Goal: Communication & Community: Answer question/provide support

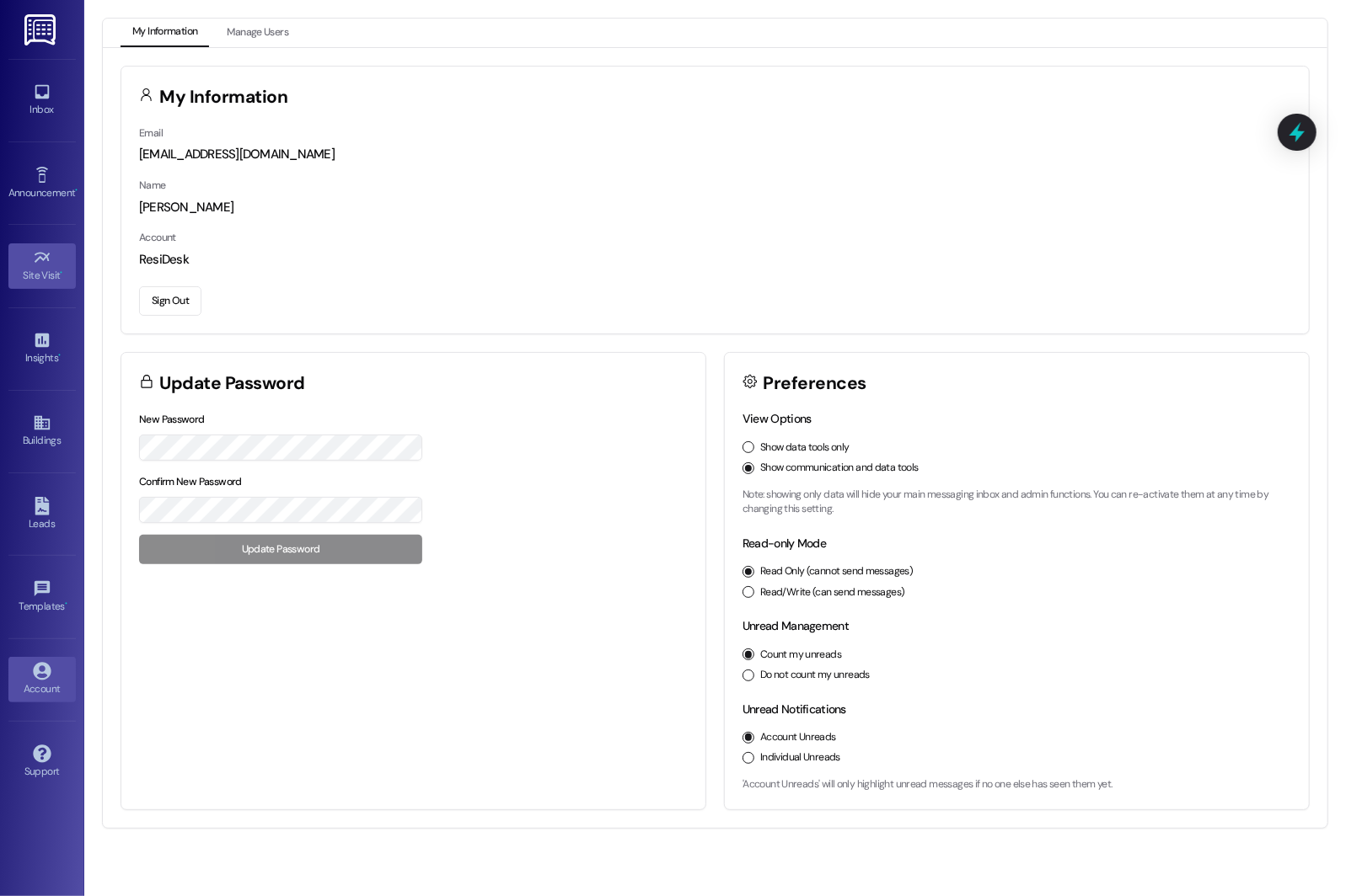
click at [48, 256] on icon at bounding box center [42, 257] width 18 height 18
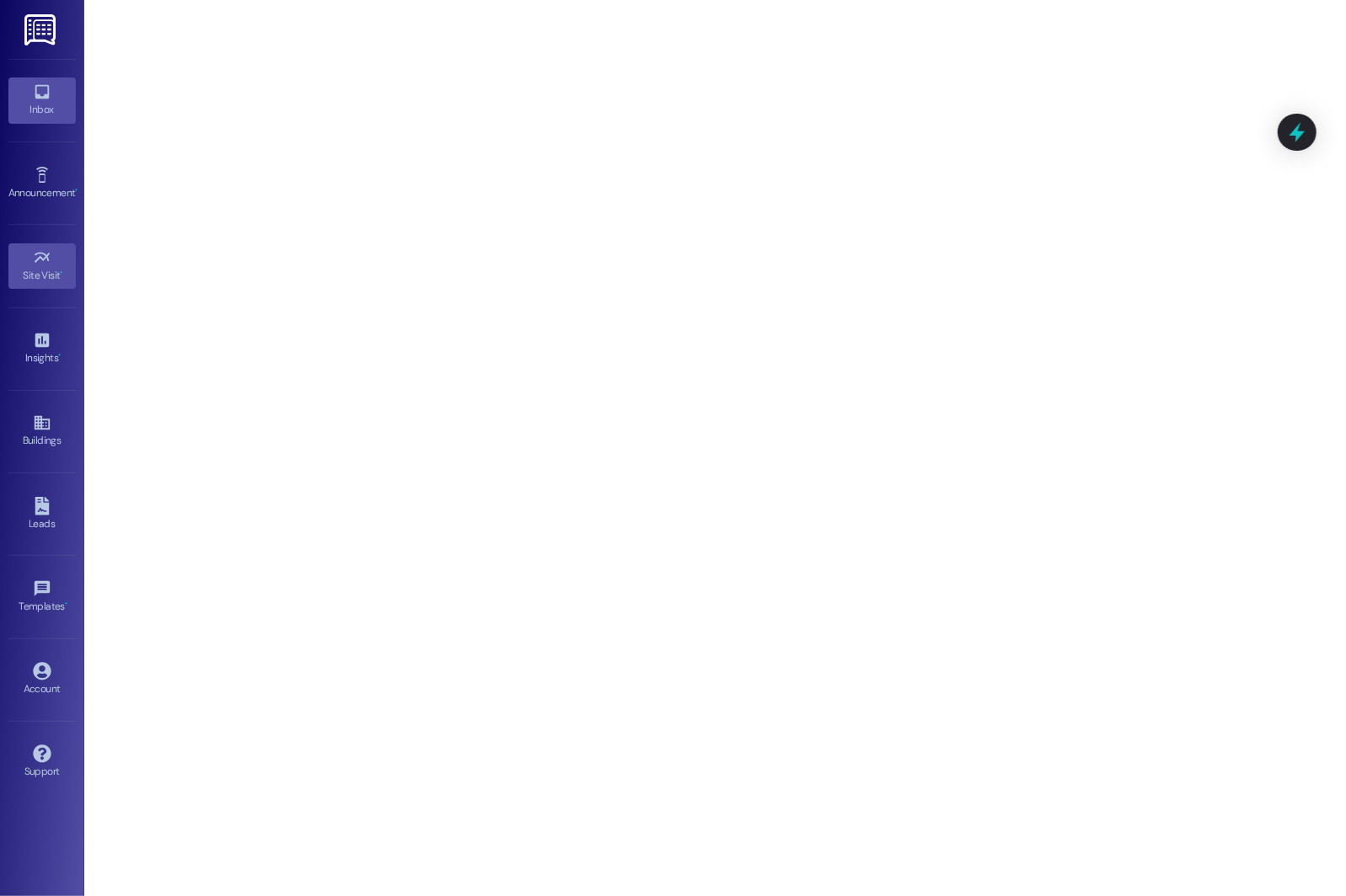
click at [45, 95] on icon at bounding box center [42, 92] width 14 height 14
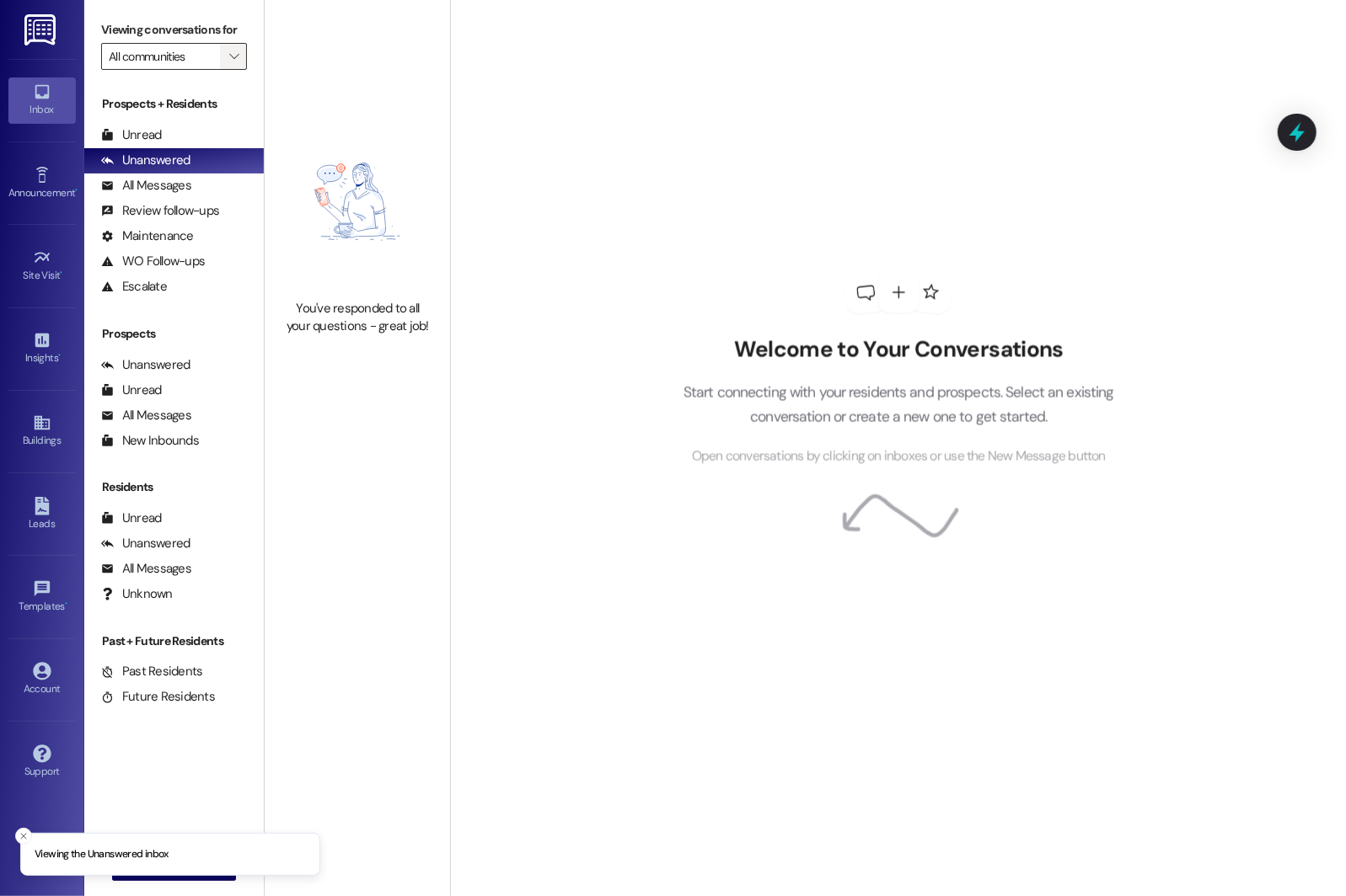
click at [220, 70] on button "" at bounding box center [233, 56] width 27 height 27
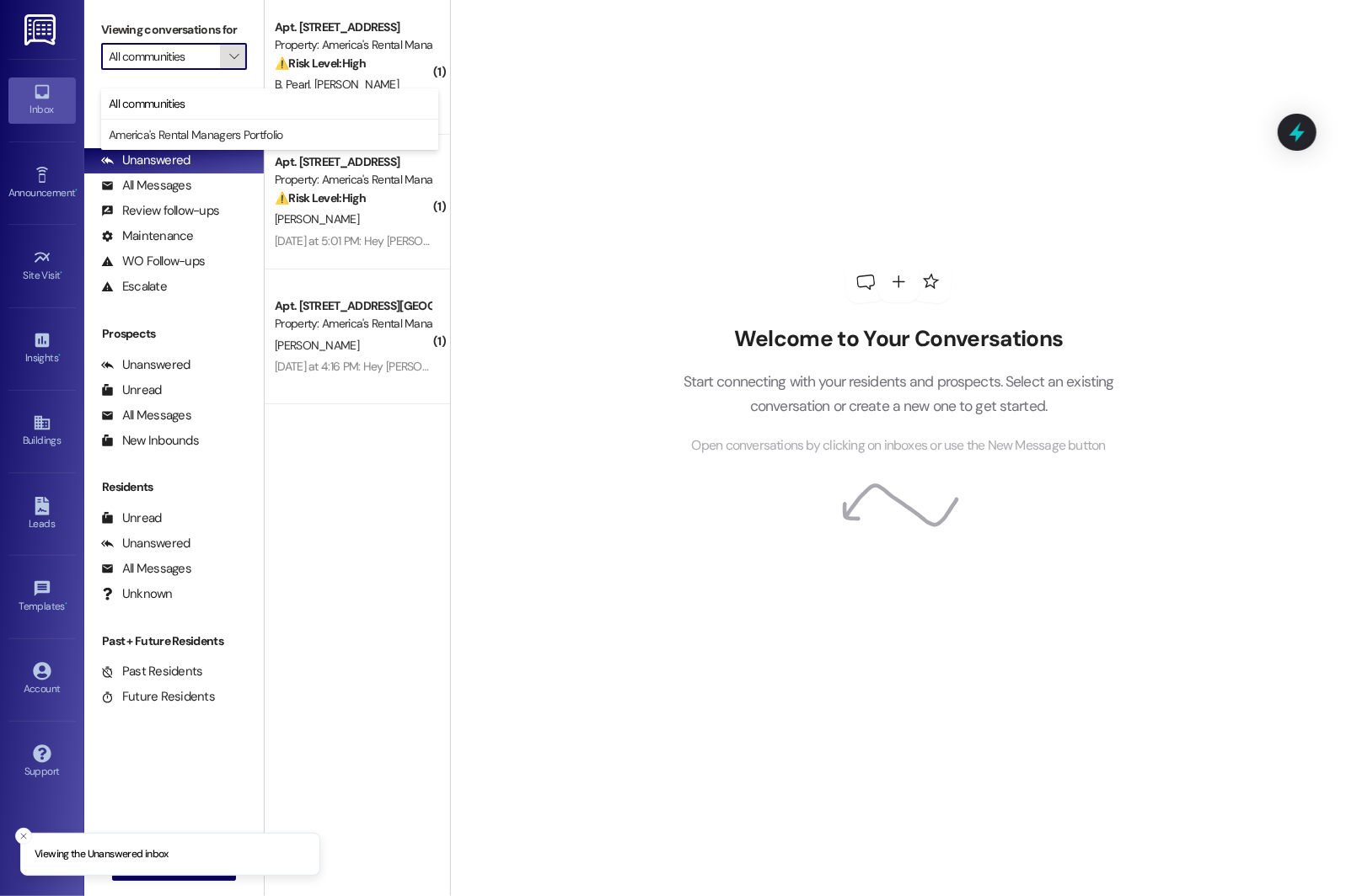
click at [220, 70] on button "" at bounding box center [233, 56] width 27 height 27
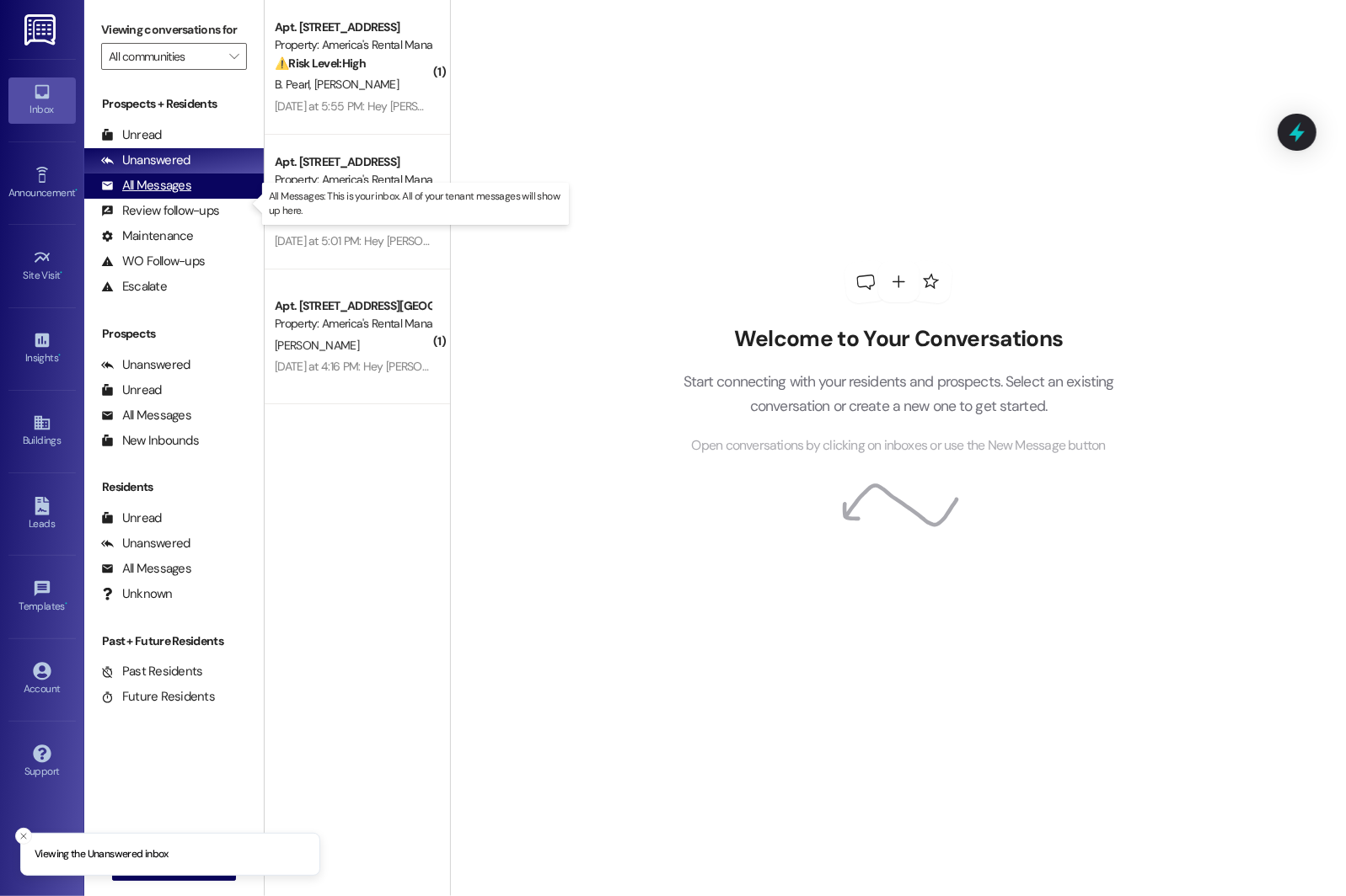
click at [161, 195] on div "All Messages" at bounding box center [146, 185] width 90 height 17
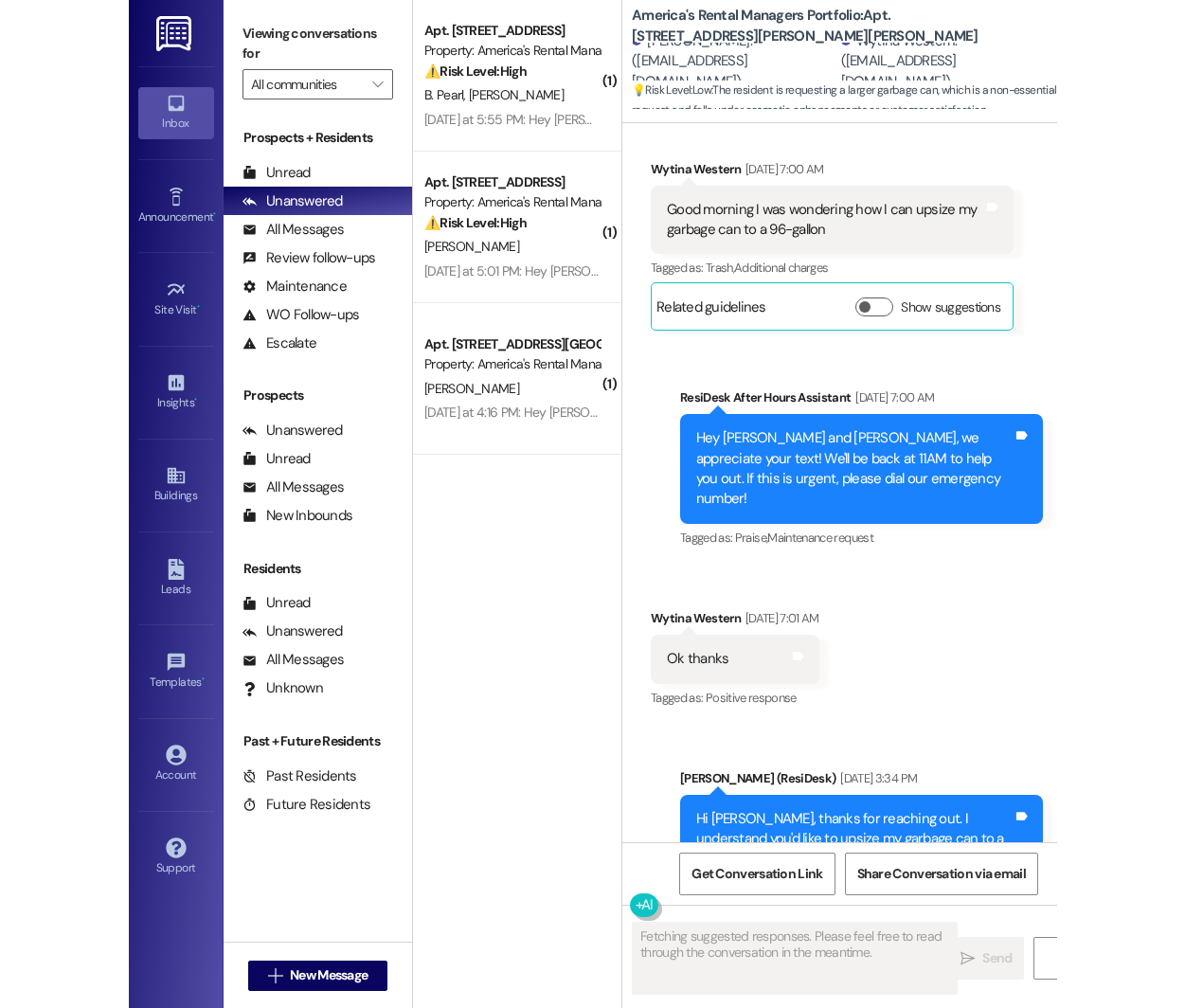
scroll to position [2025, 0]
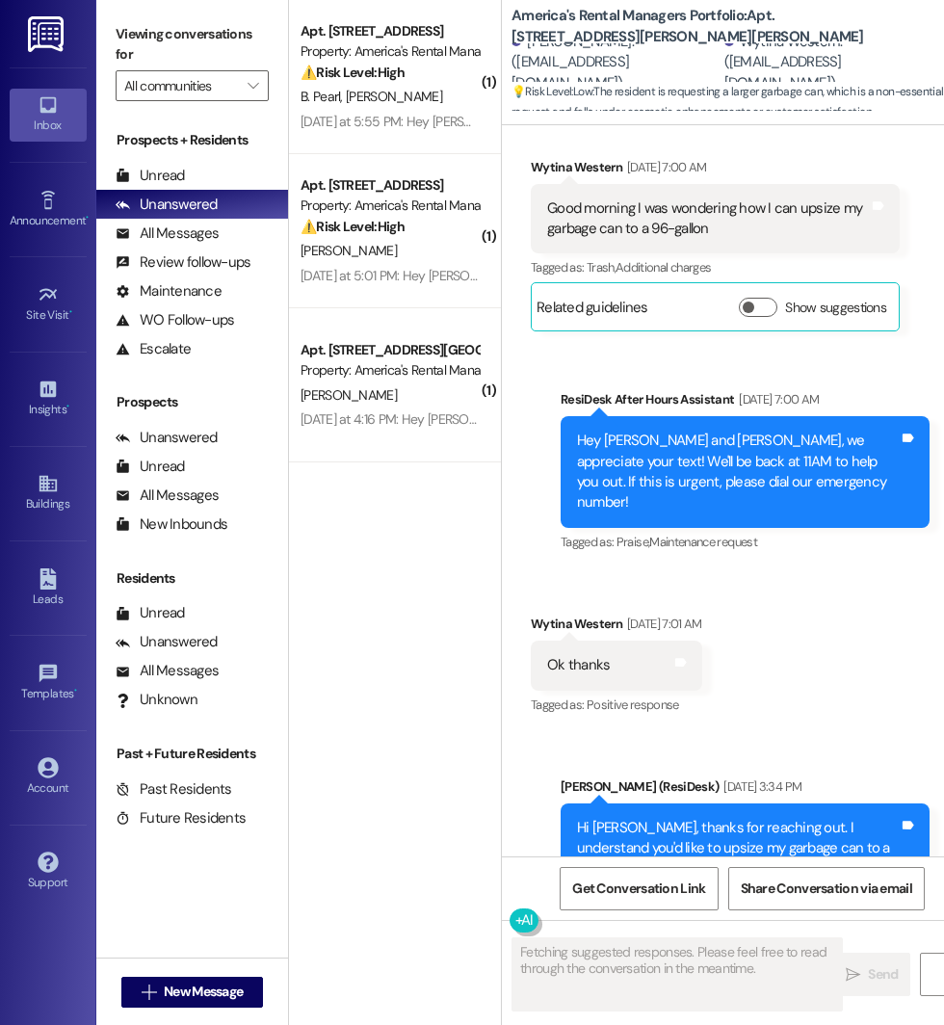
click at [683, 525] on div "Sent via SMS ResiDesk After Hours Assistant Sep 08, 2025 at 7:00 AM Hey Johnnie…" at bounding box center [745, 473] width 398 height 196
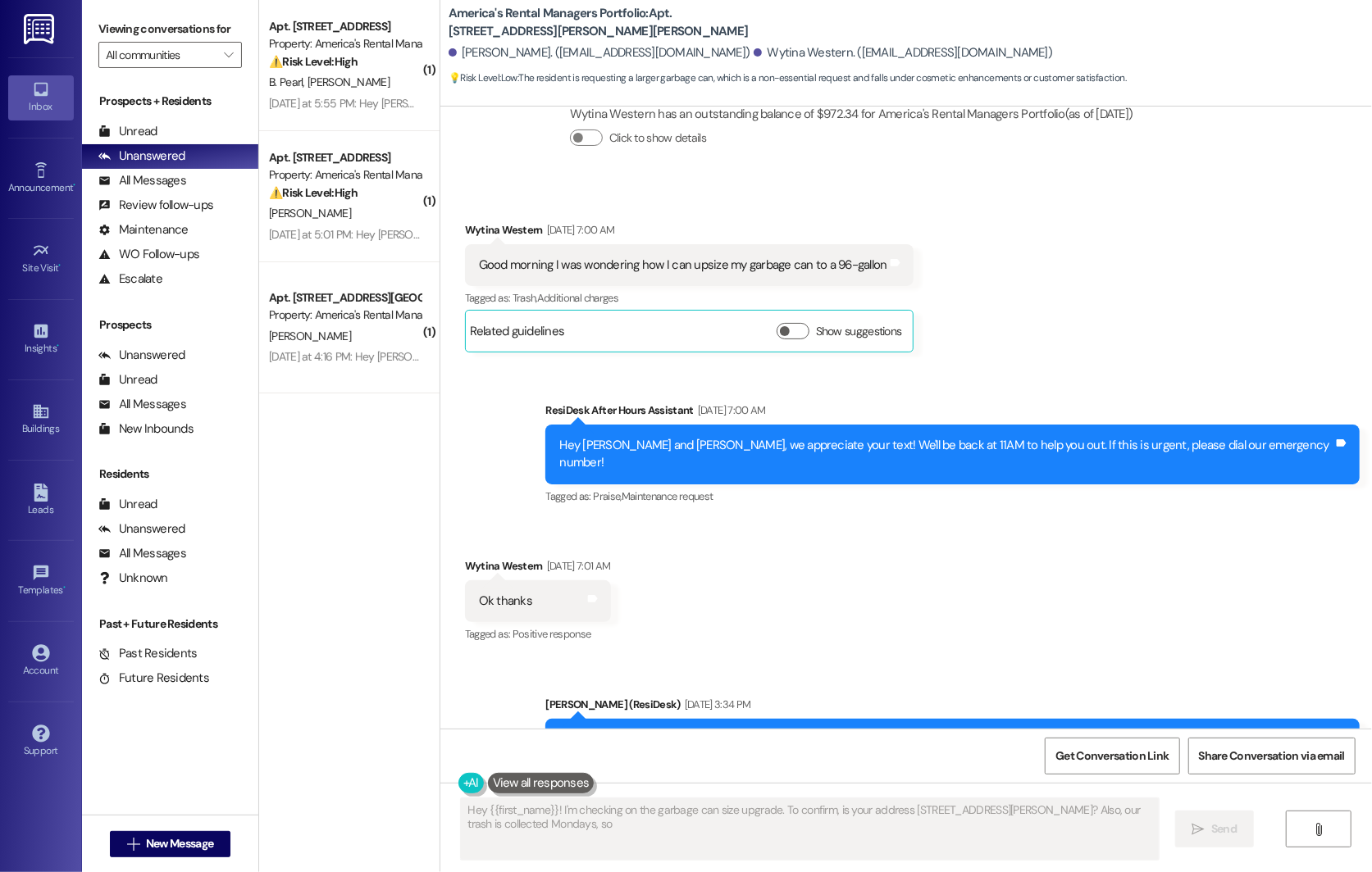
scroll to position [1469, 0]
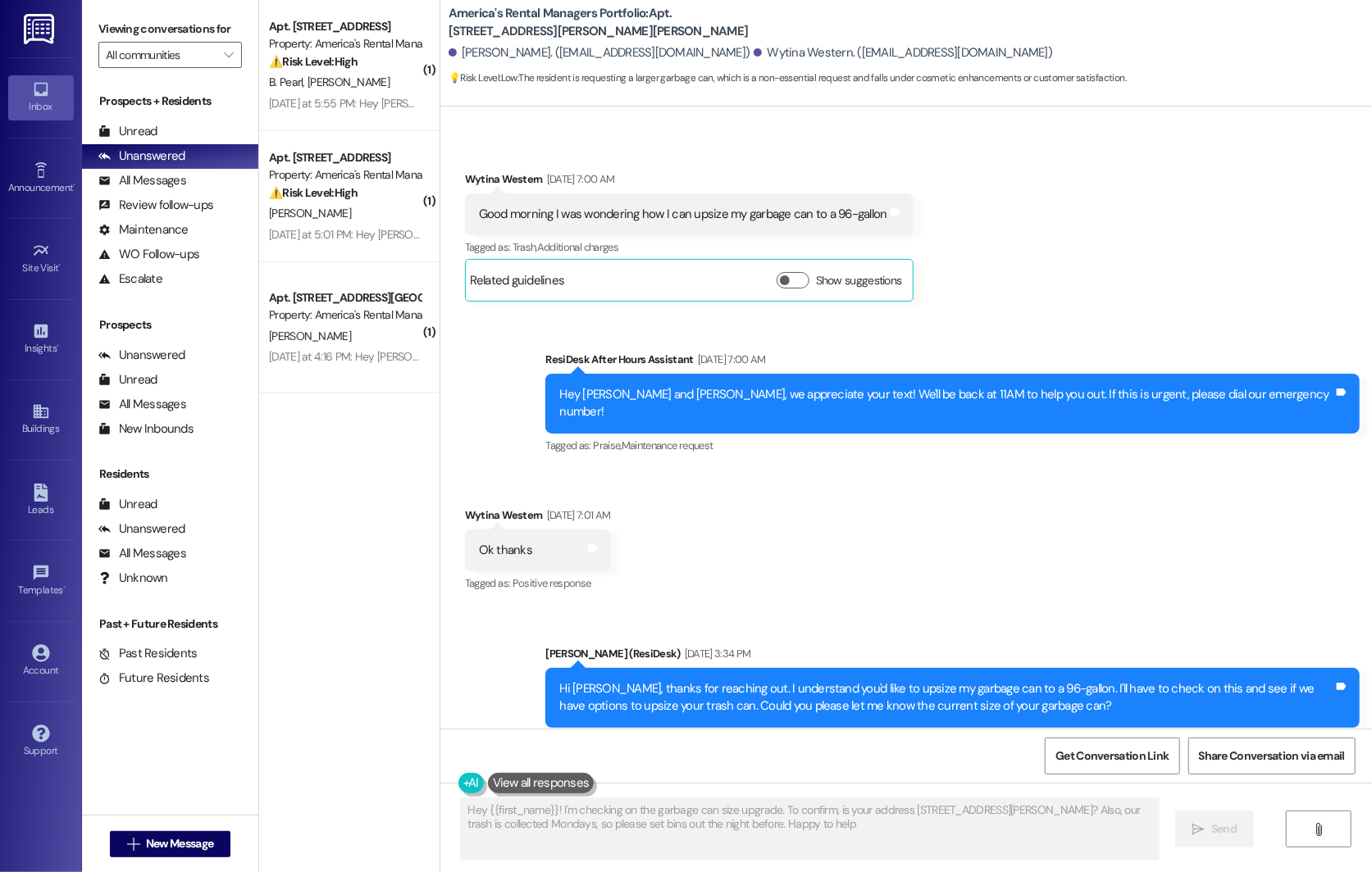
type textarea "Hey {{first_name}}! I'm checking on the garbage can size upgrade. To confirm, i…"
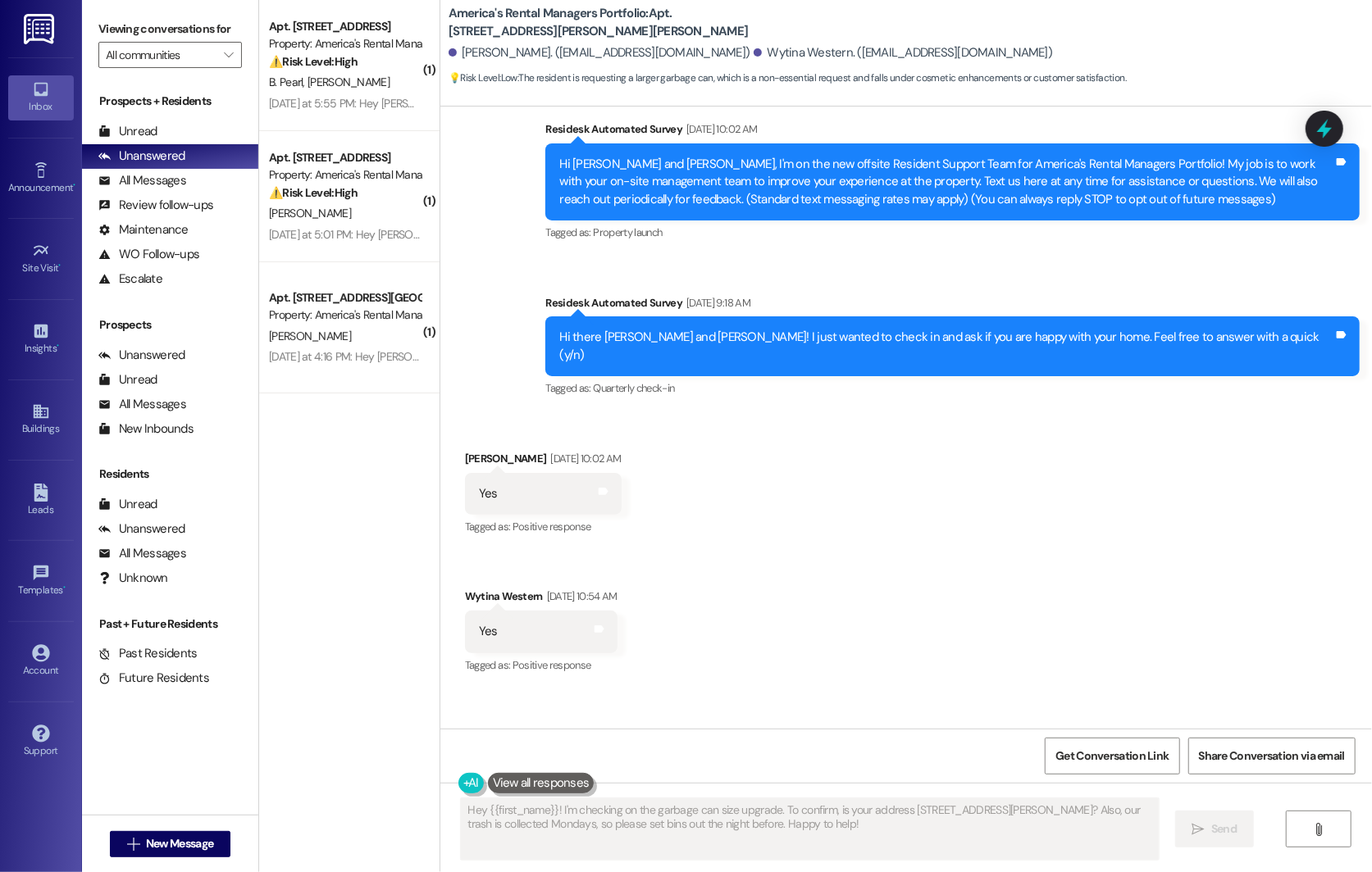
scroll to position [123, 0]
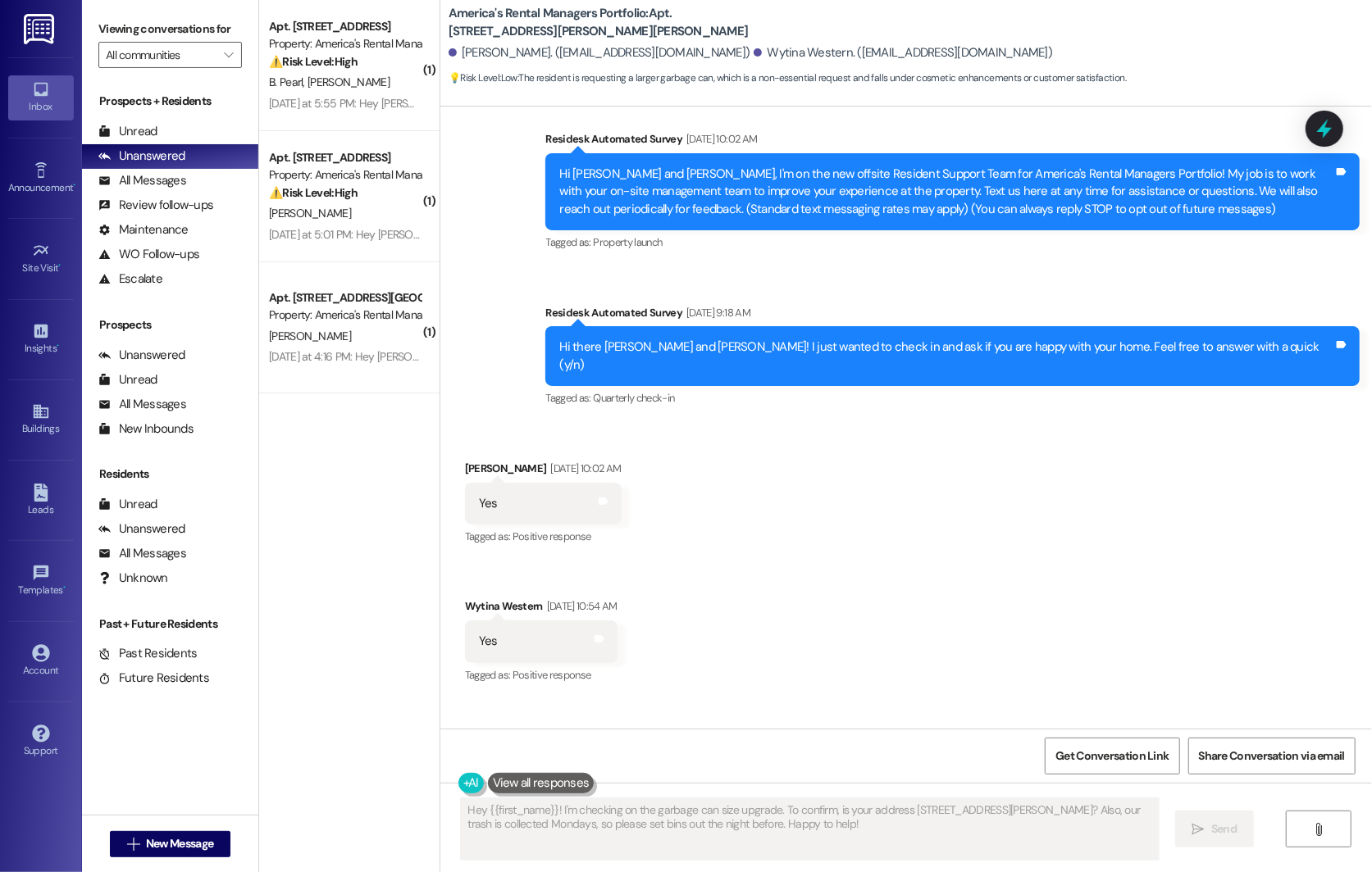
click at [33, 33] on img at bounding box center [16, 16] width 33 height 33
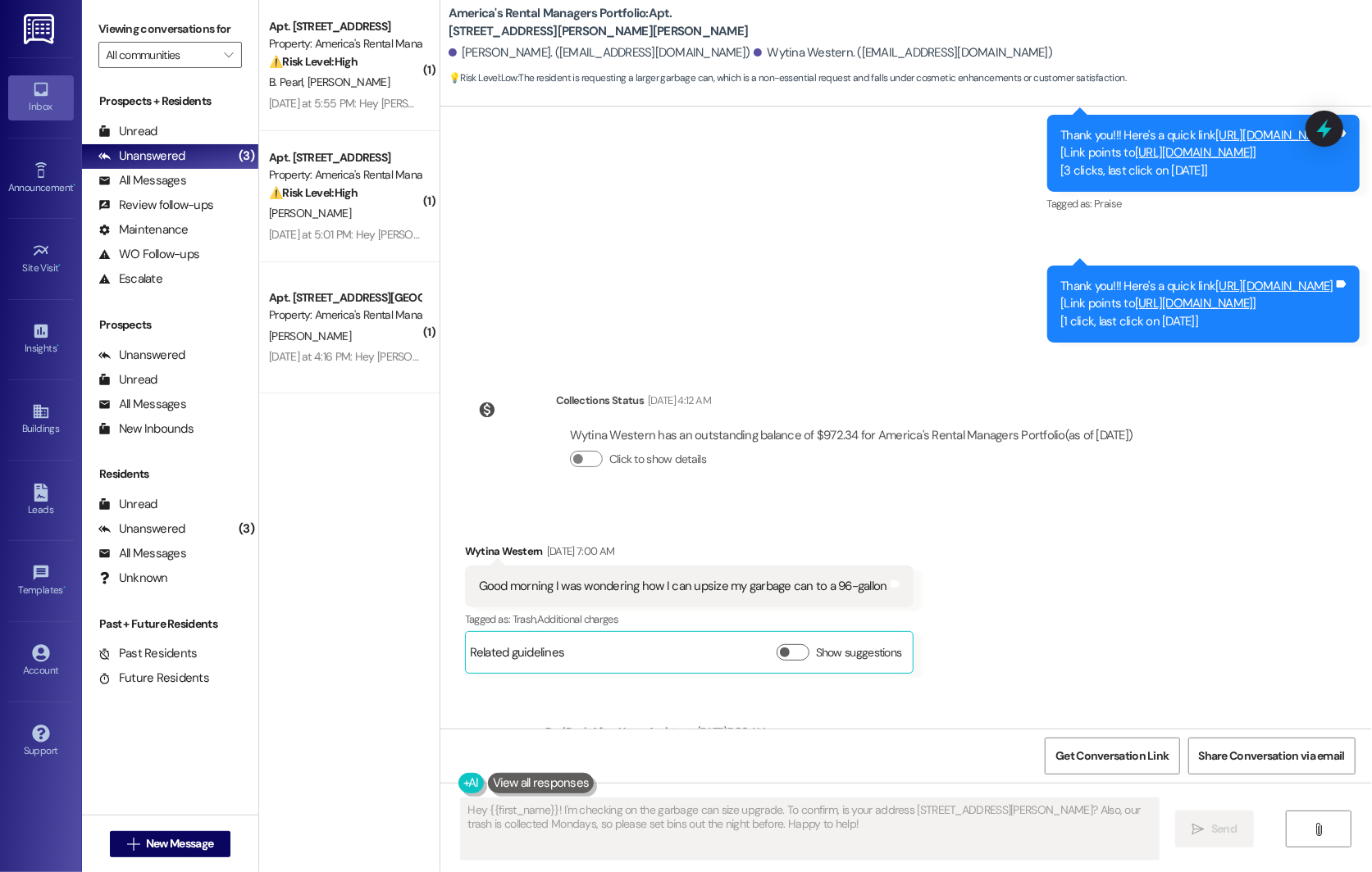
scroll to position [1469, 0]
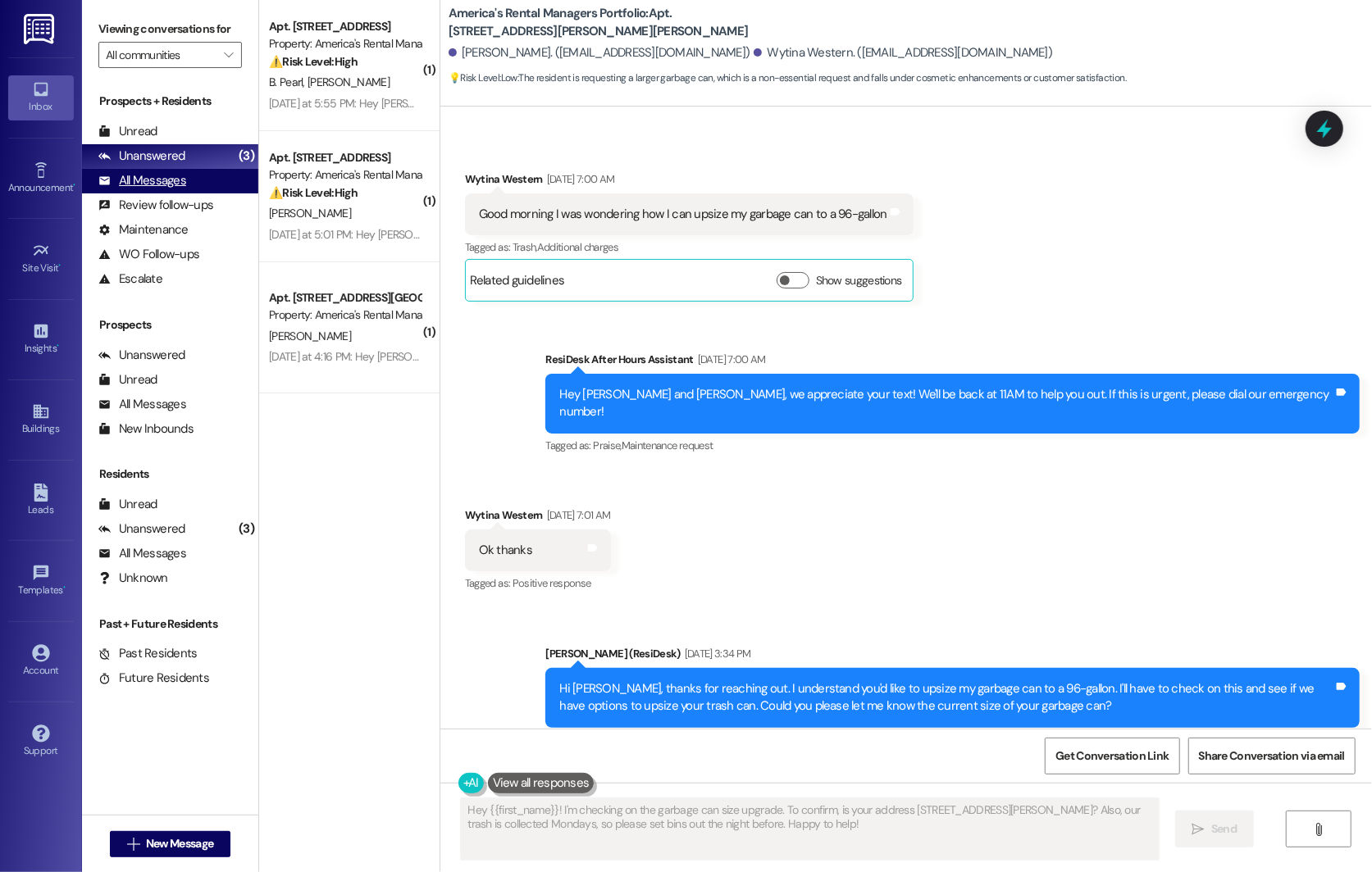
click at [136, 190] on div "All Messages" at bounding box center [142, 180] width 88 height 17
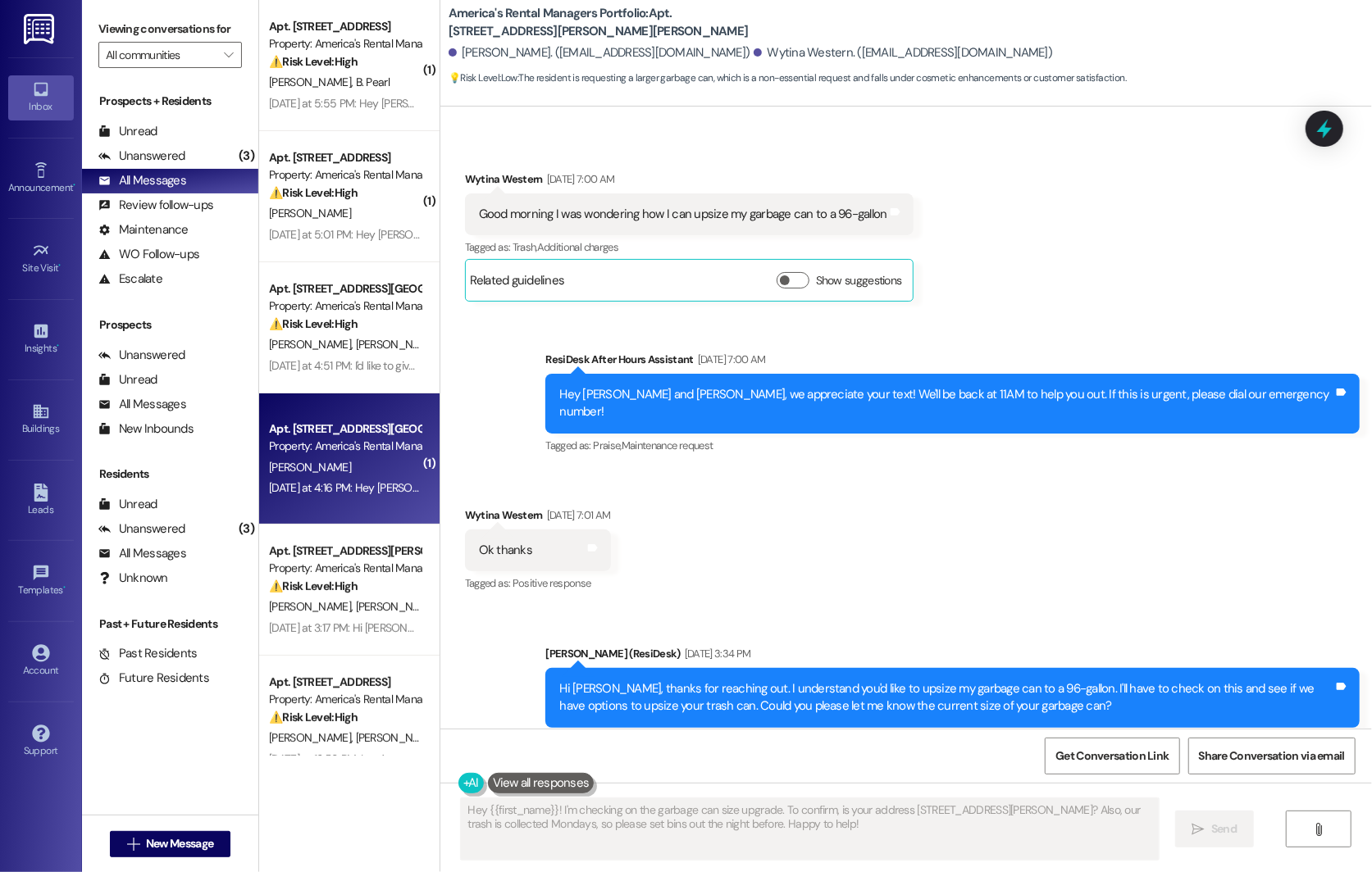
click at [280, 482] on div "Yesterday at 4:16 PM: Hey Christopher, we appreciate your text! We'll be back a…" at bounding box center [636, 487] width 734 height 14
type textarea "Fetching suggested responses. Please feel free to read through the conversation…"
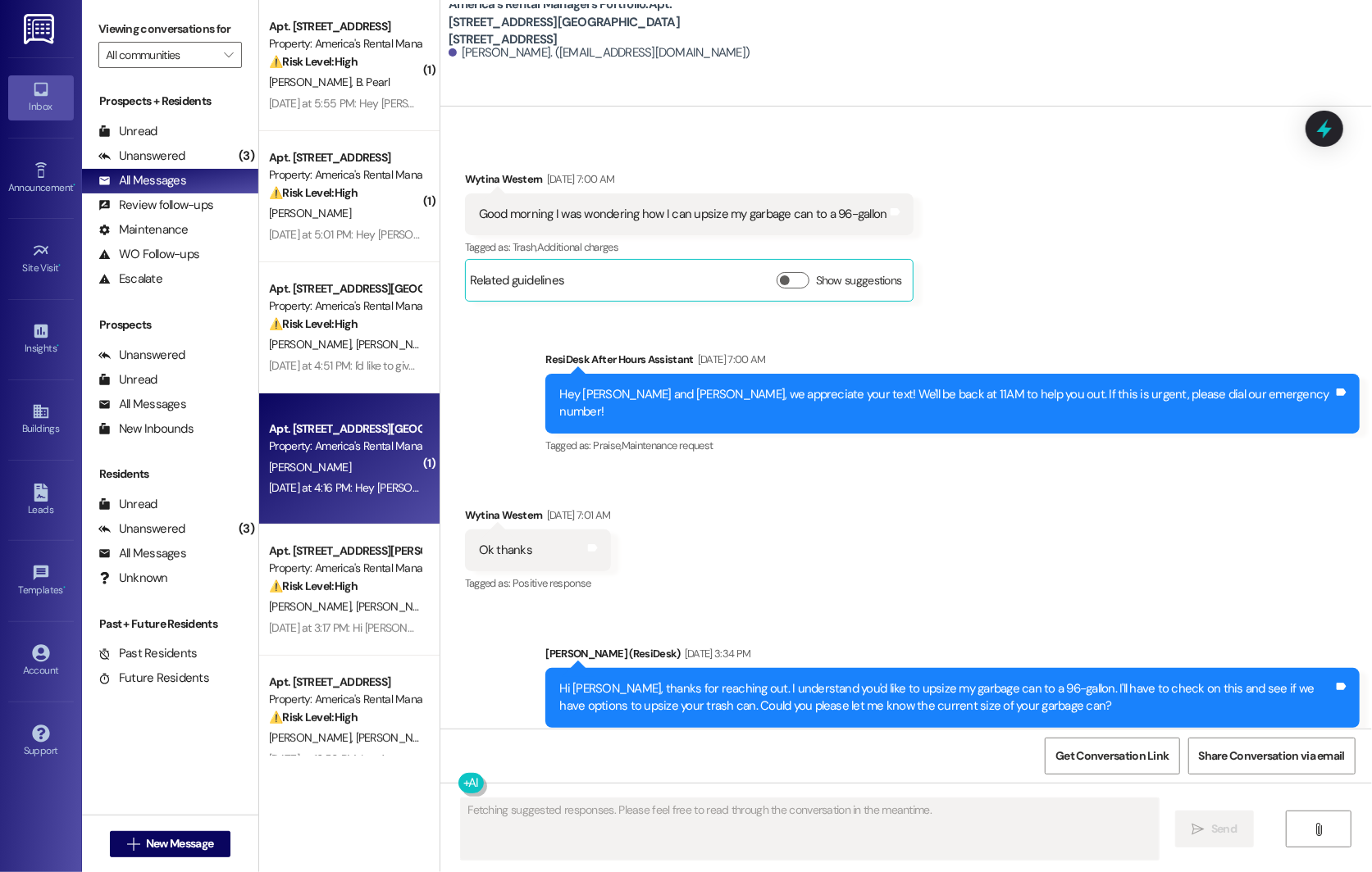
scroll to position [0, 0]
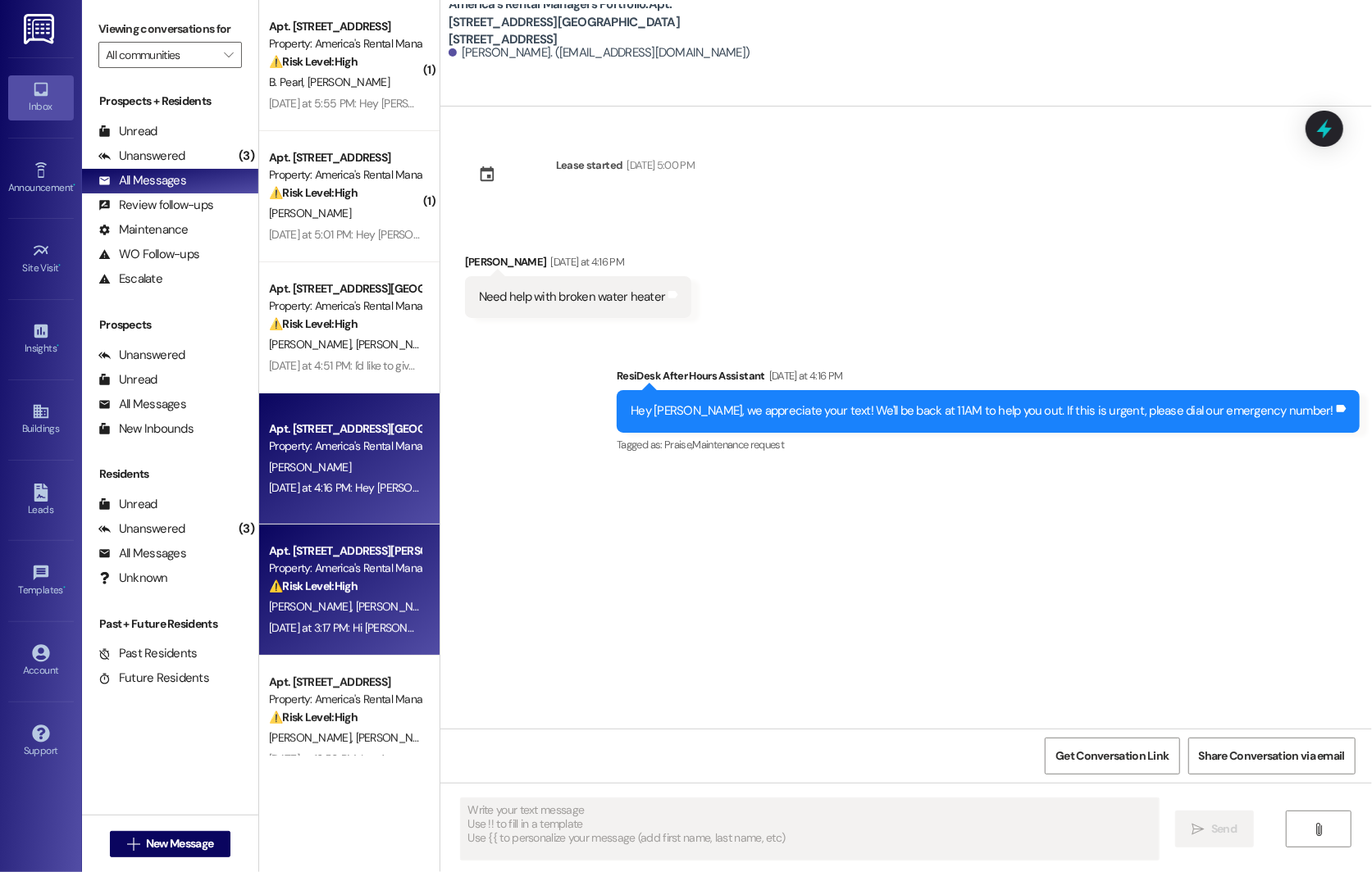
click at [286, 576] on div "Property: America's Rental Managers Portfolio" at bounding box center [345, 568] width 151 height 17
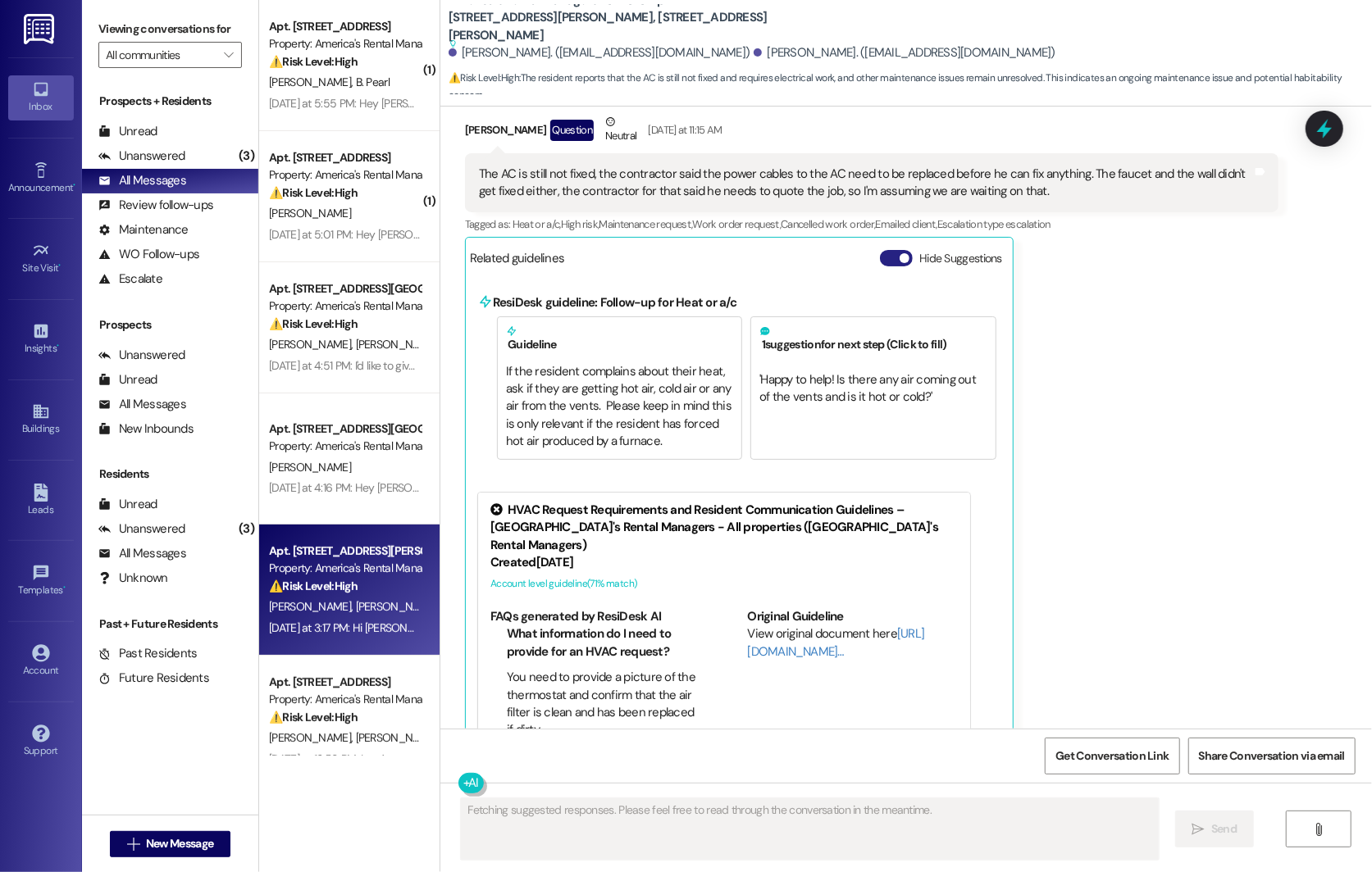
click at [803, 254] on span "button" at bounding box center [905, 259] width 10 height 10
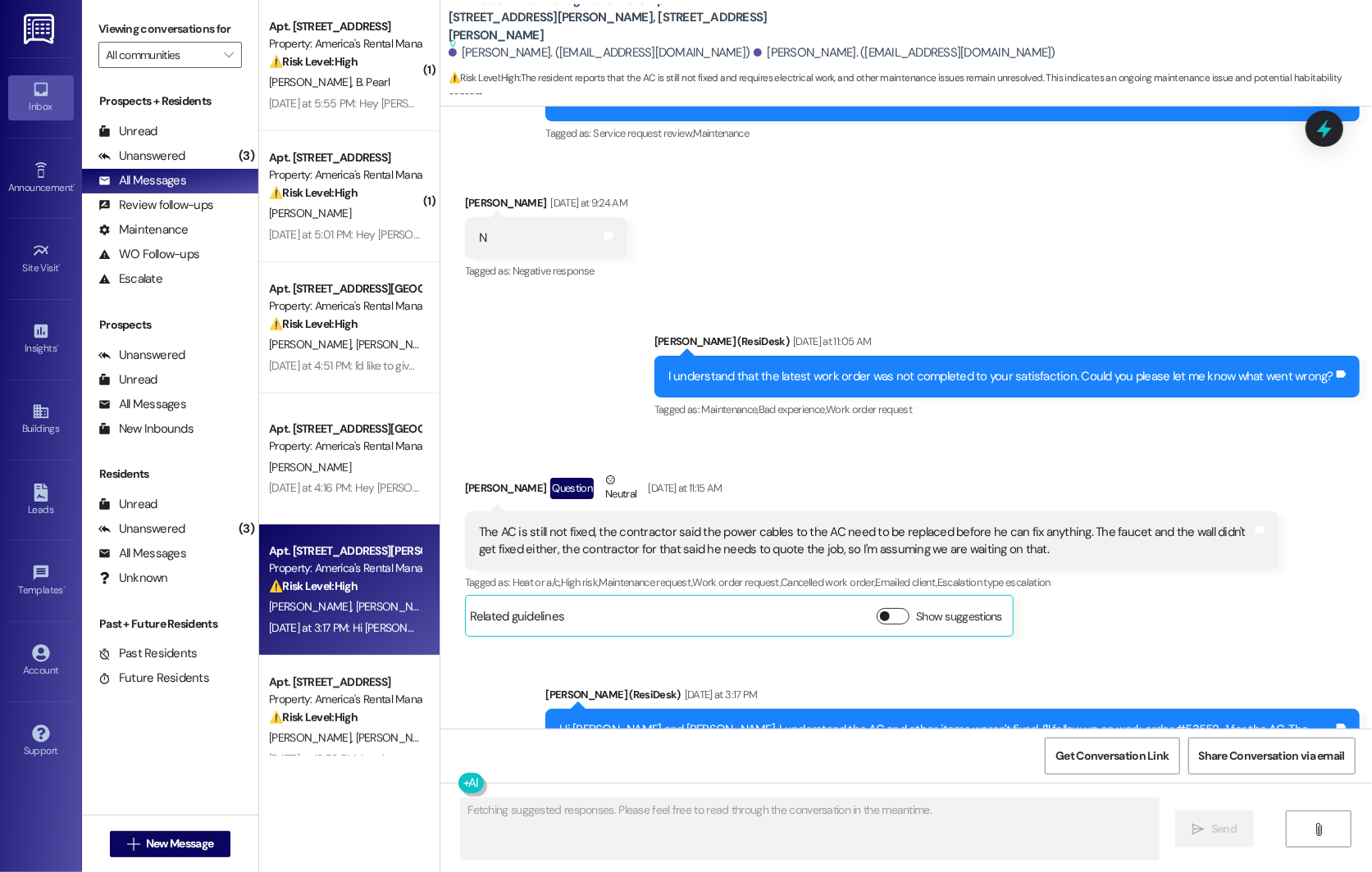
scroll to position [513, 0]
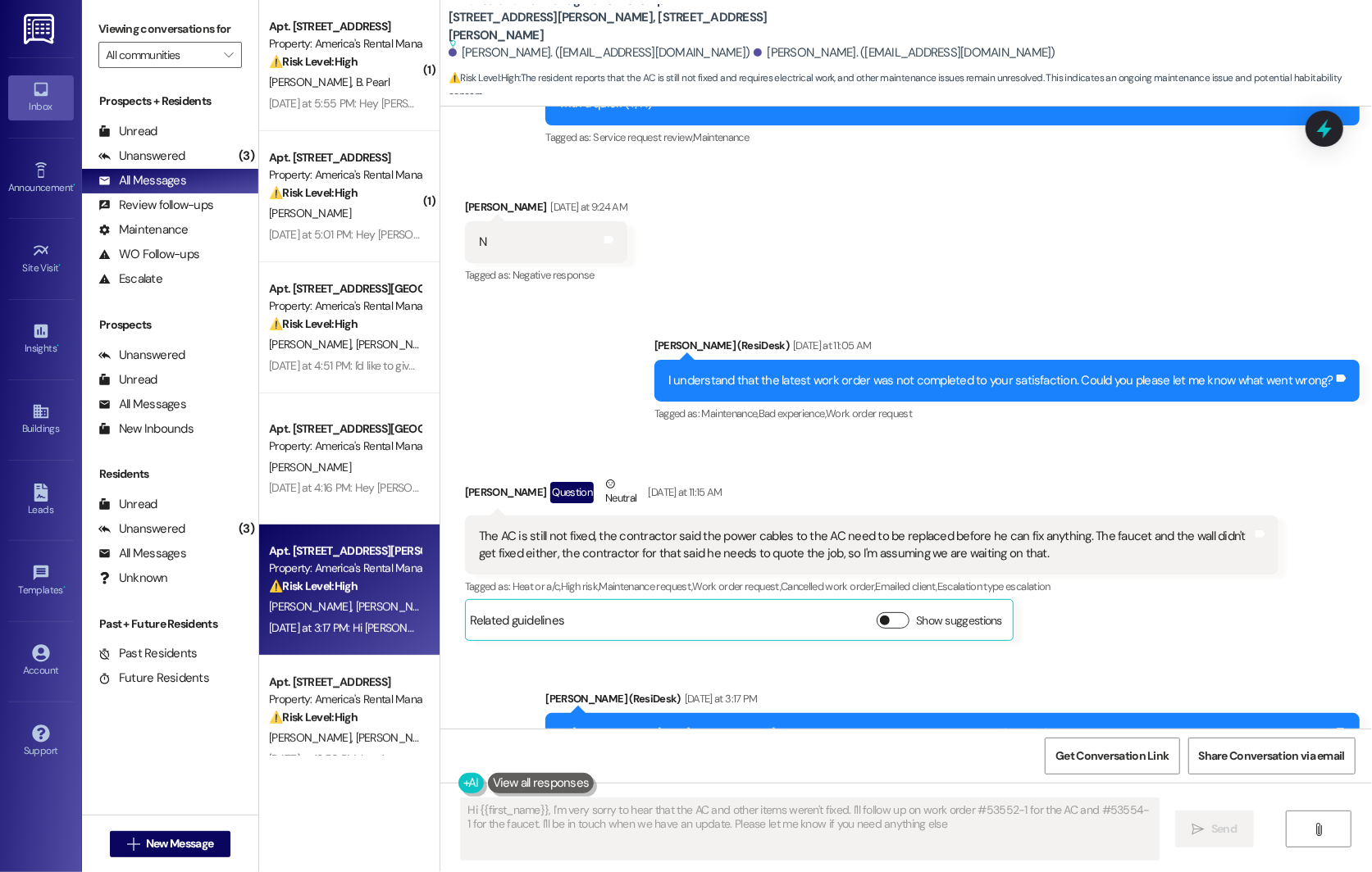
type textarea "Hi {{first_name}}, I'm very sorry to hear that the AC and other items weren't f…"
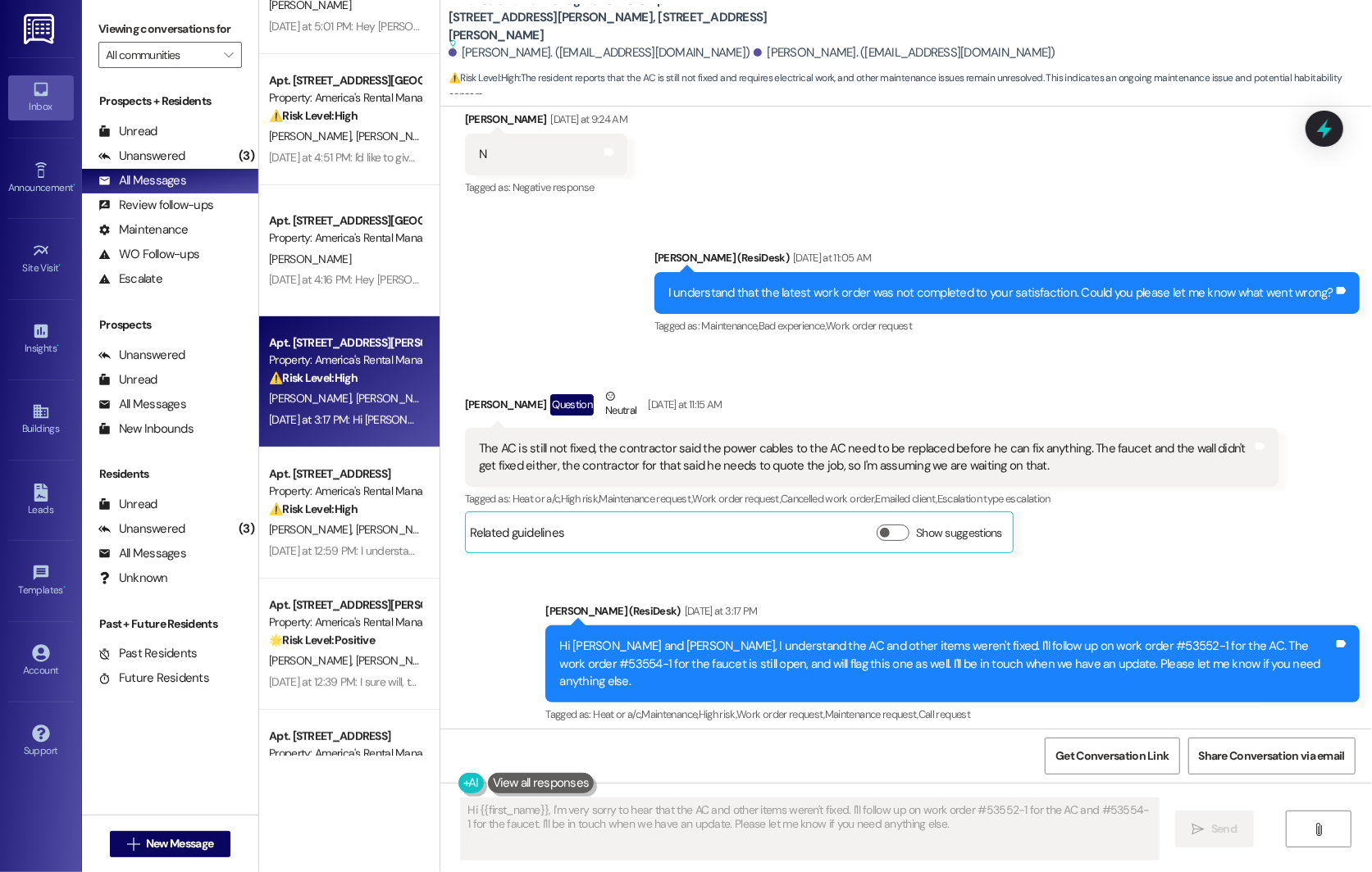
scroll to position [243, 0]
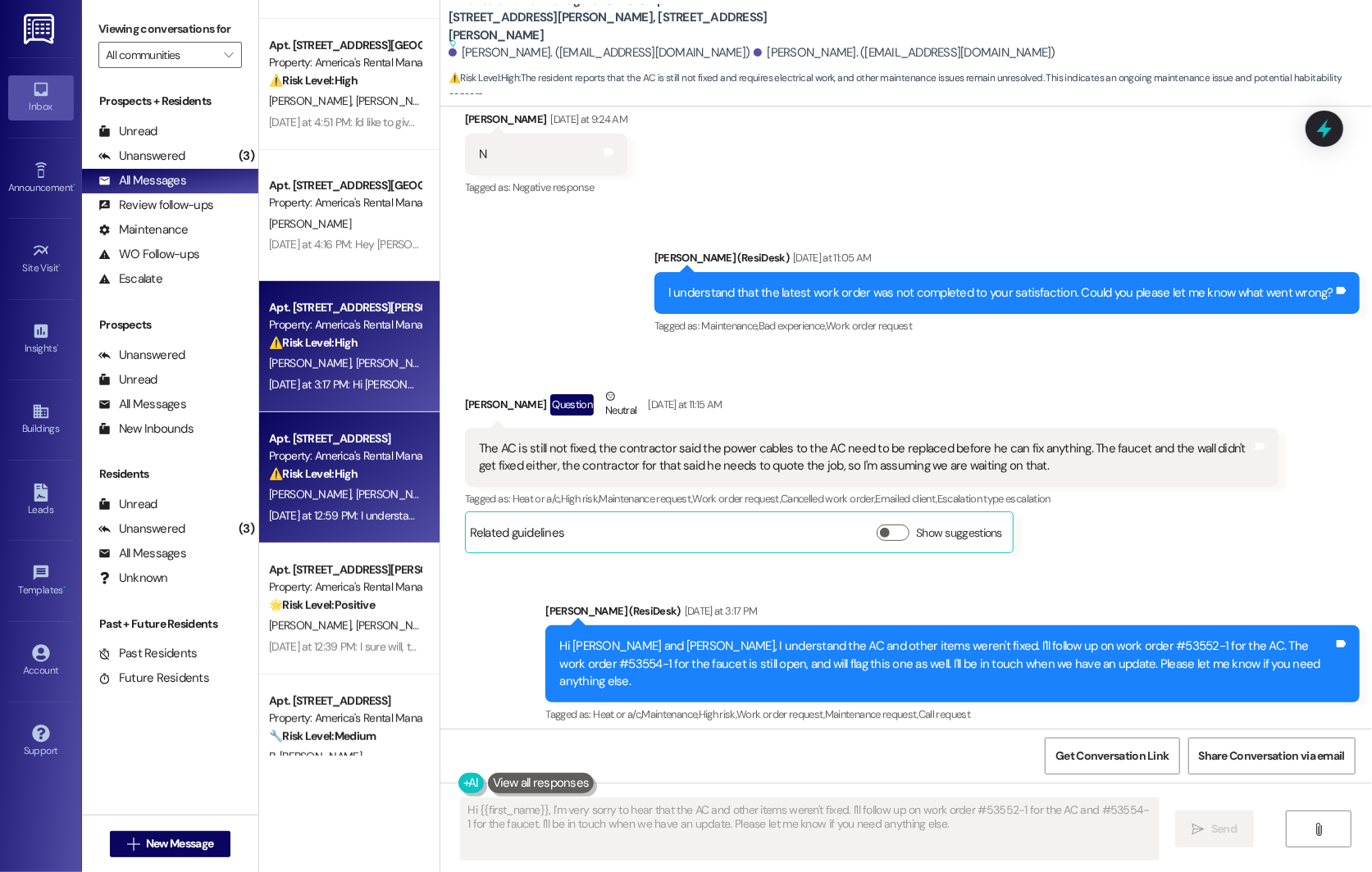
click at [340, 470] on strong "⚠️ Risk Level: High" at bounding box center [313, 473] width 89 height 14
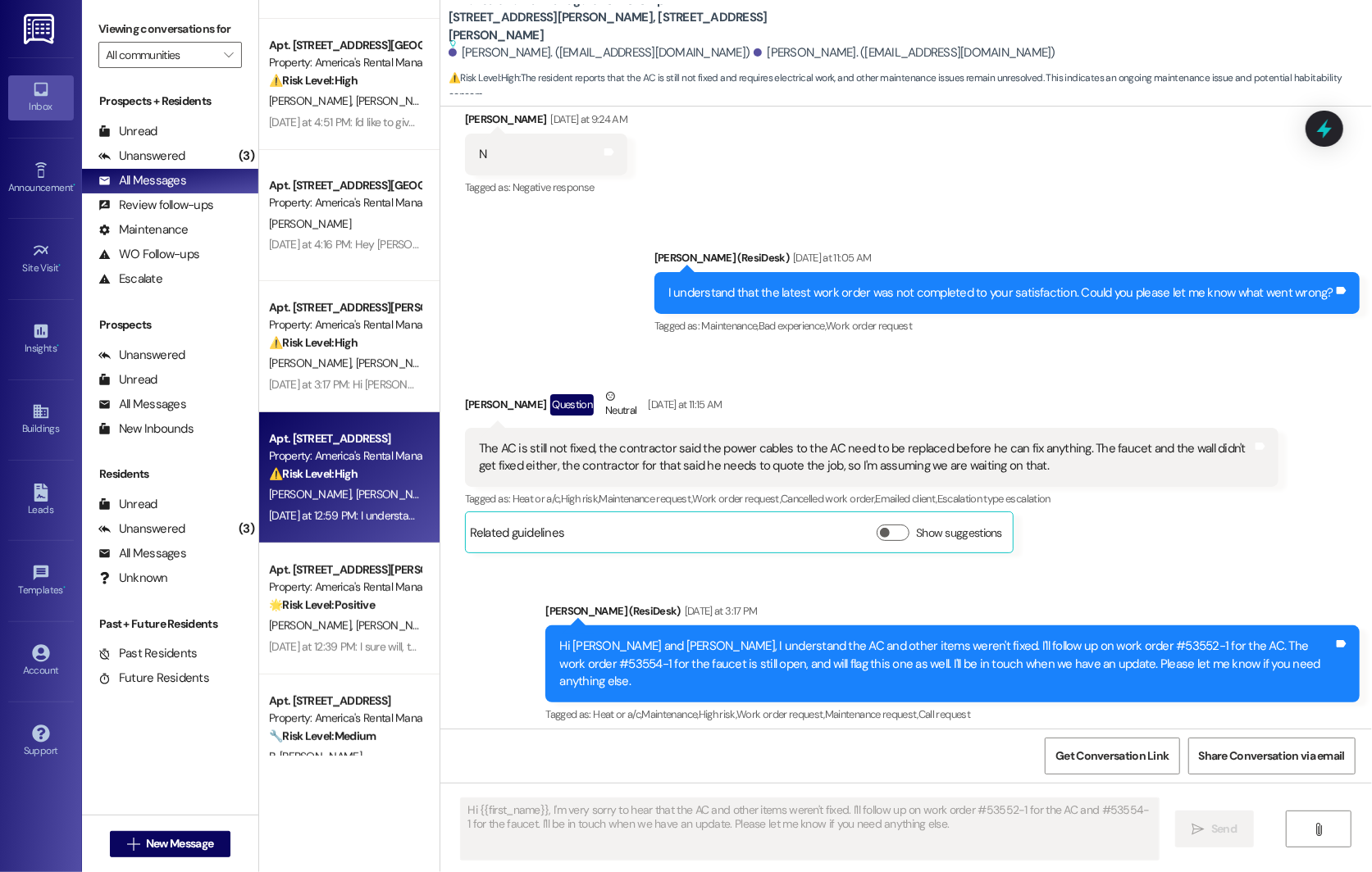
type textarea "Fetching suggested responses. Please feel free to read through the conversation…"
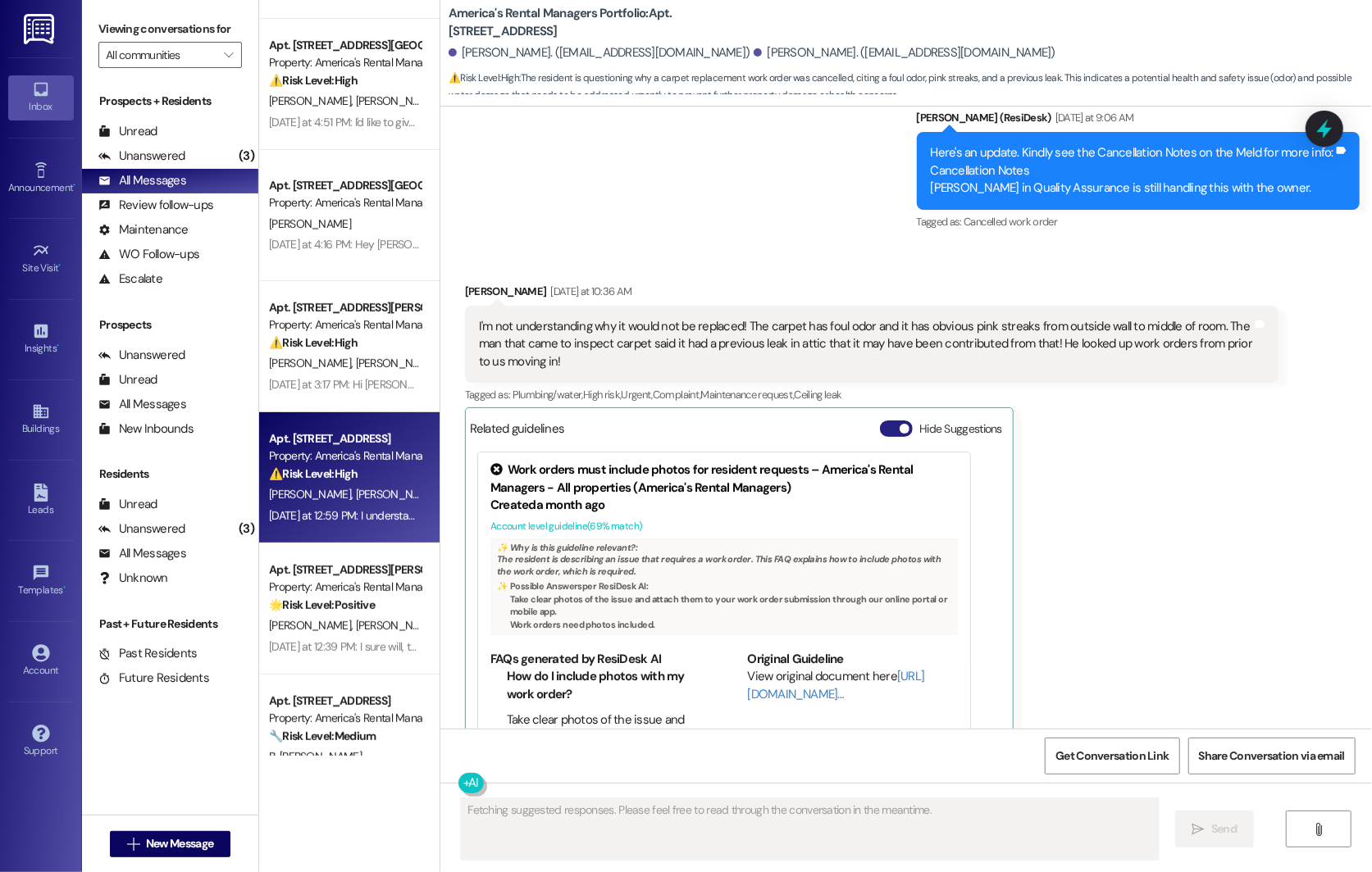
click at [803, 420] on button "Hide Suggestions" at bounding box center [896, 428] width 33 height 16
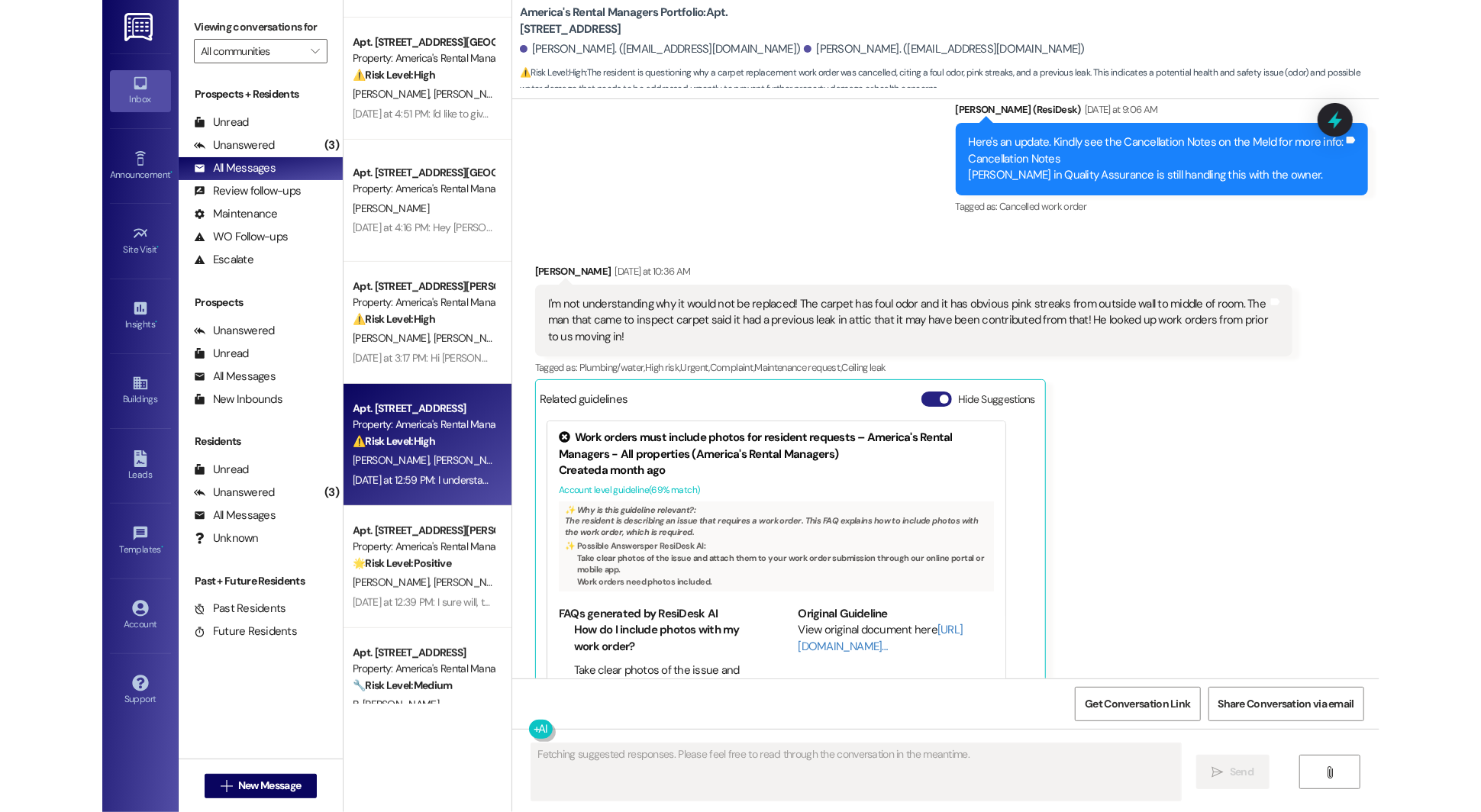
scroll to position [4767, 0]
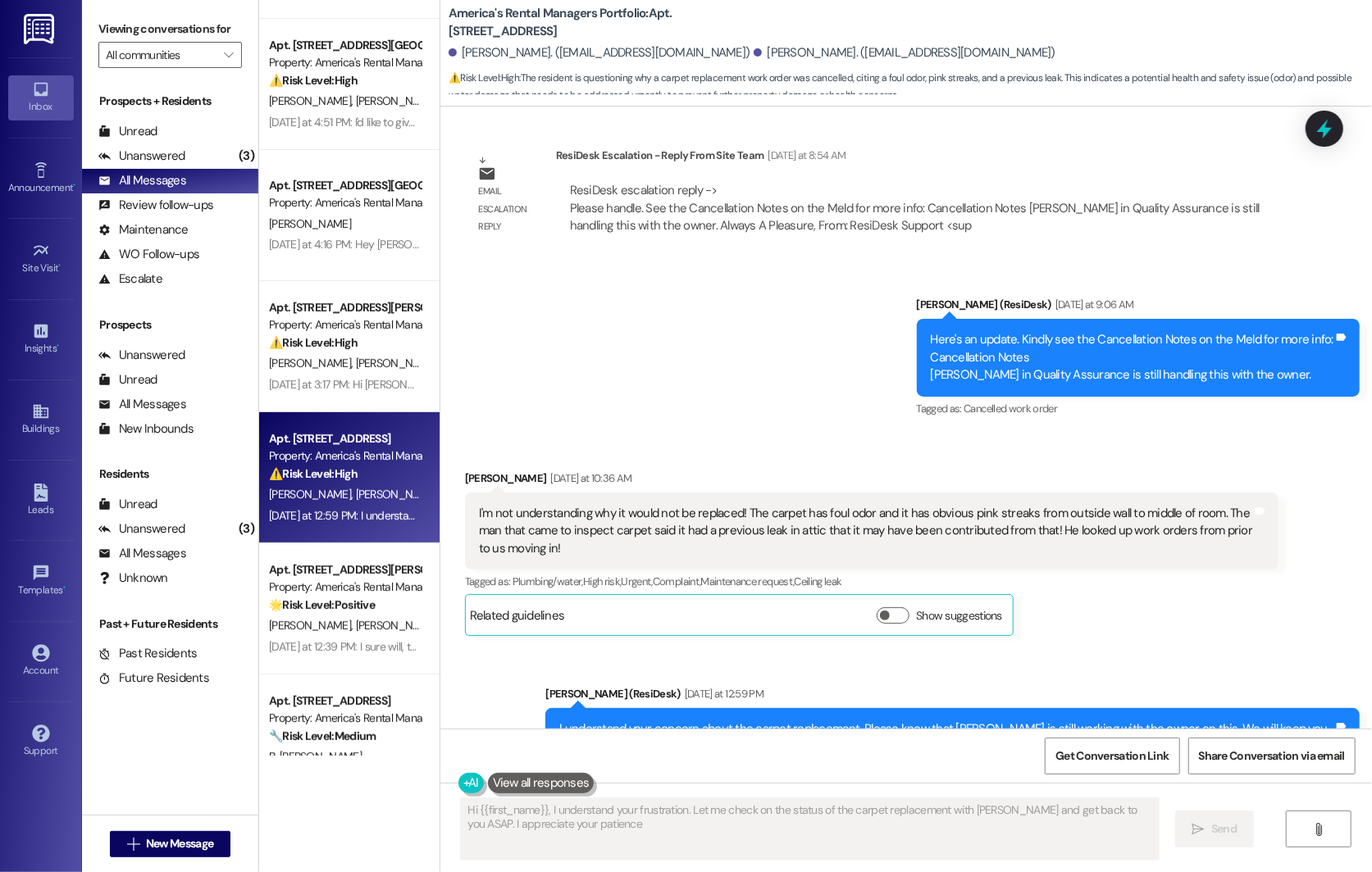
type textarea "Hi {{first_name}}, I understand your frustration. Let me check on the status of…"
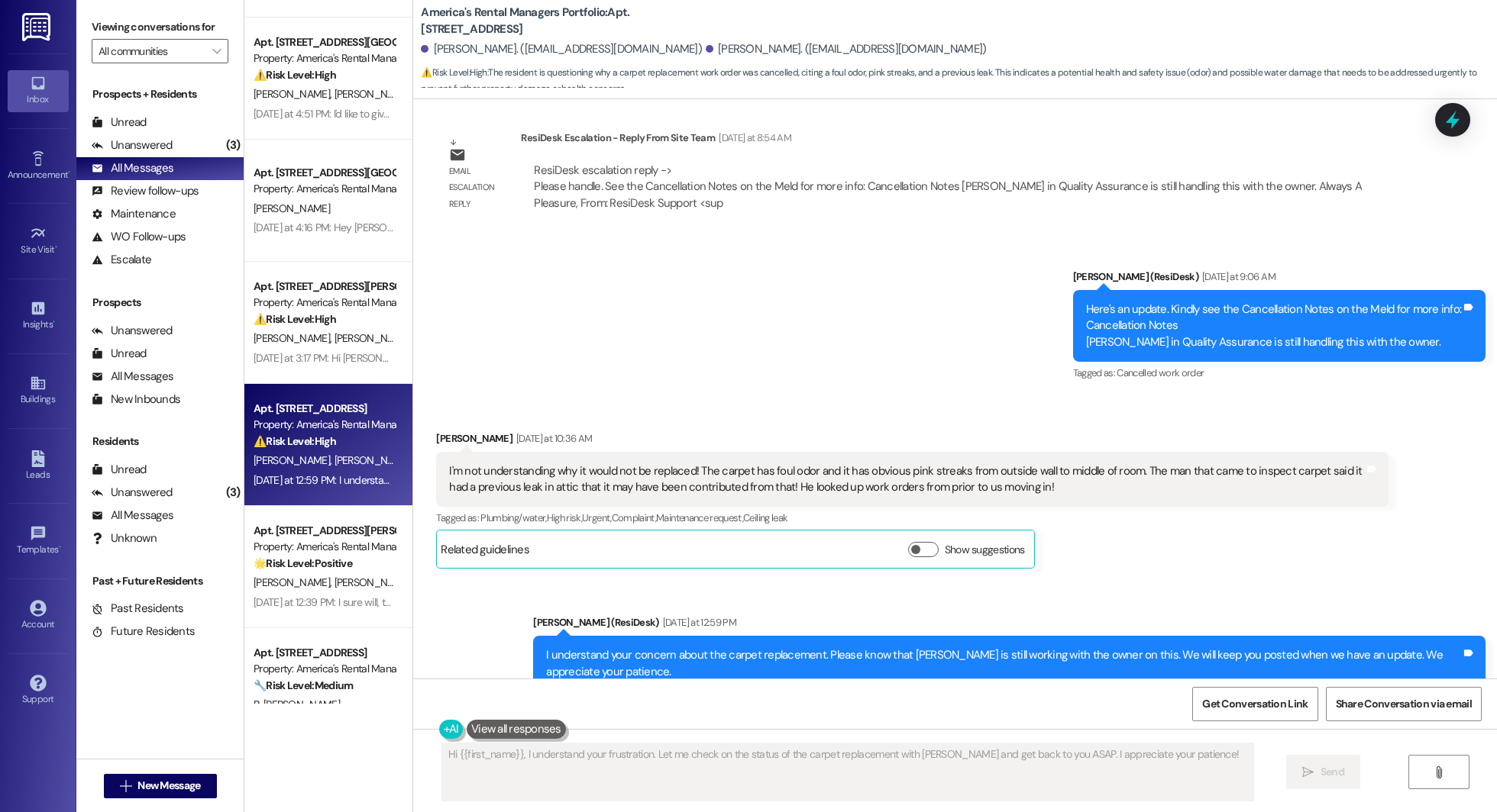
scroll to position [4687, 0]
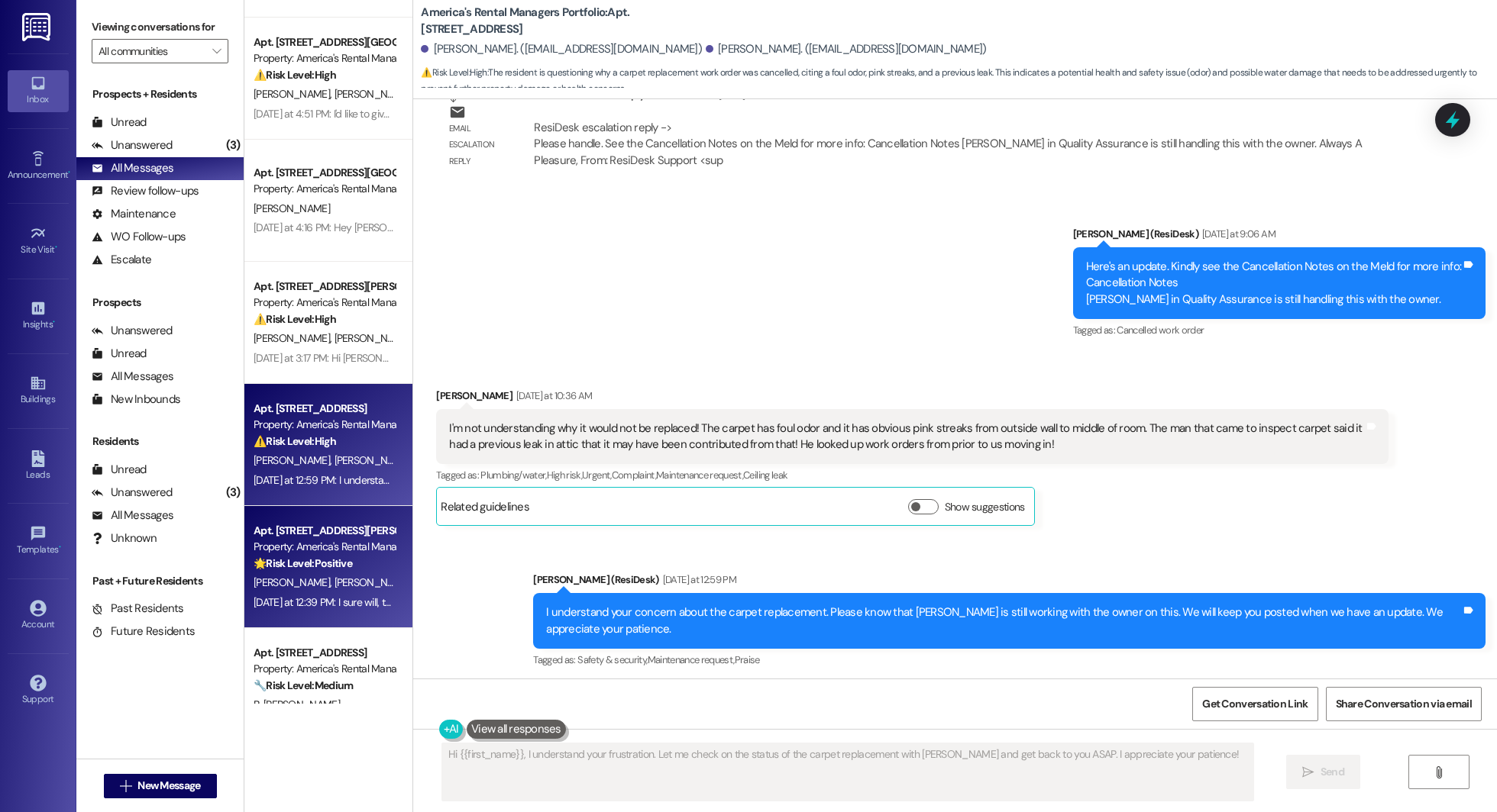
click at [334, 589] on span "C. Russell" at bounding box center [372, 582] width 76 height 13
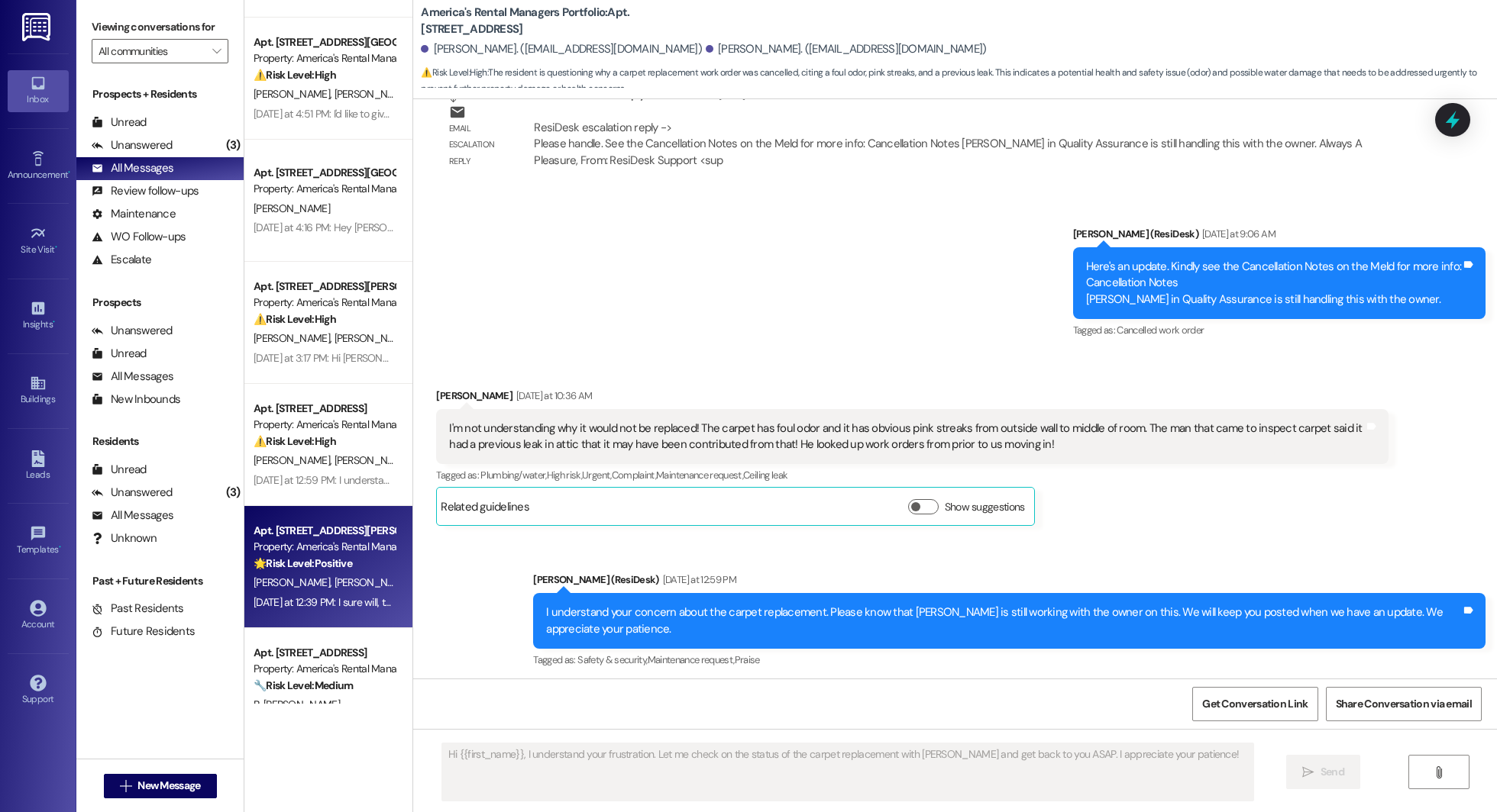
type textarea "Fetching suggested responses. Please feel free to read through the conversation…"
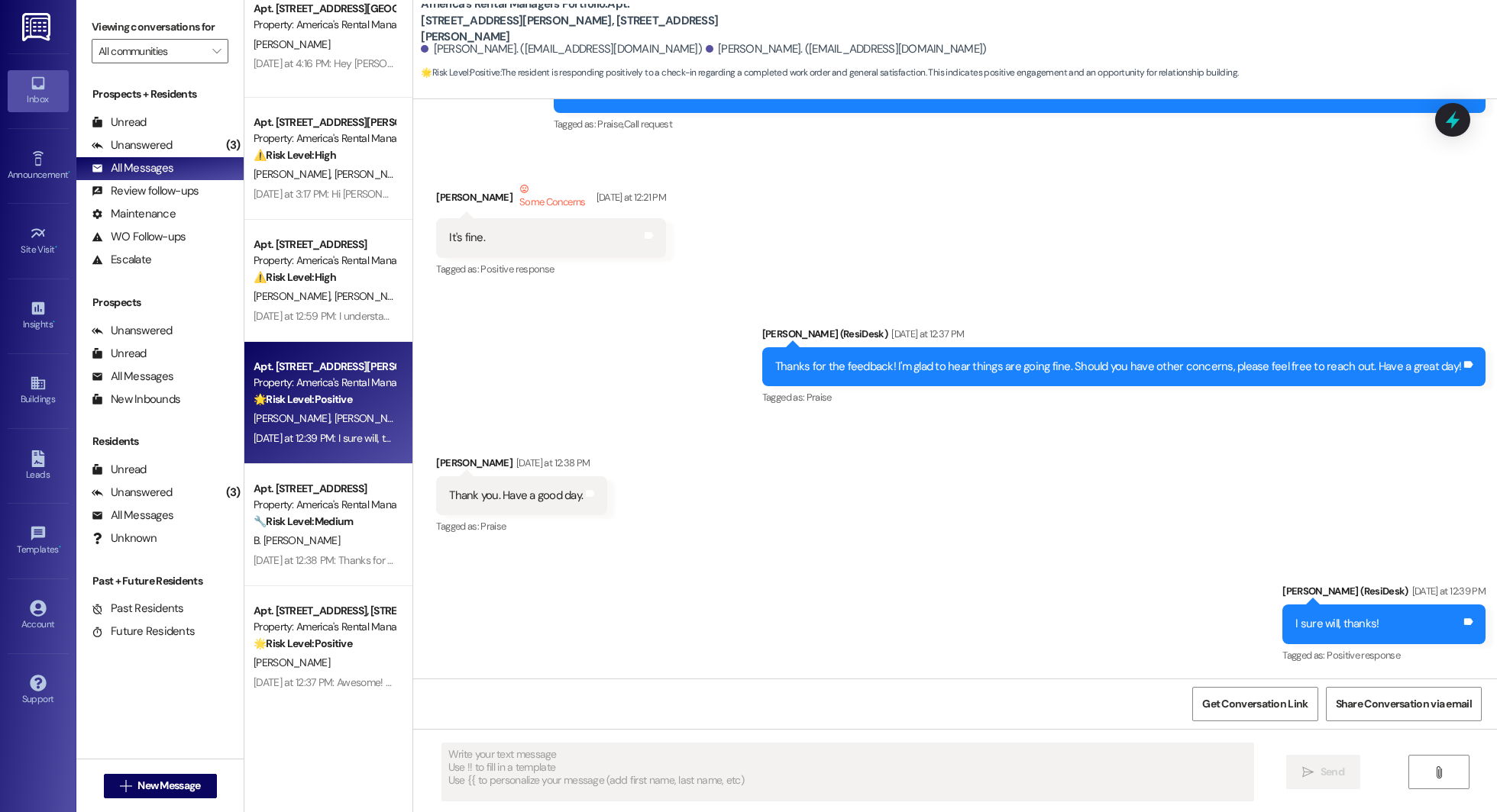
scroll to position [397, 0]
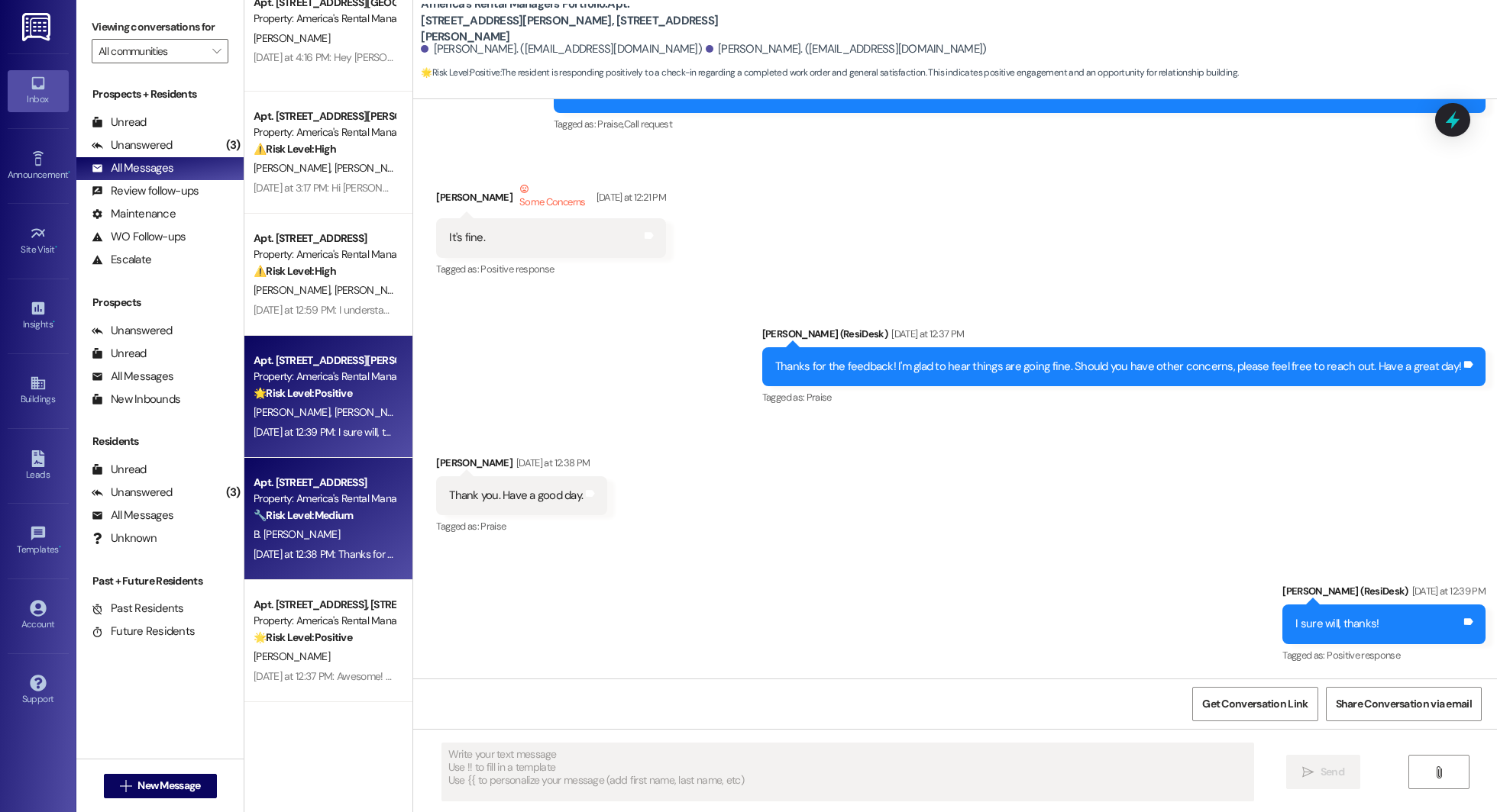
click at [327, 526] on div "B. Sledgedrake" at bounding box center [324, 535] width 144 height 19
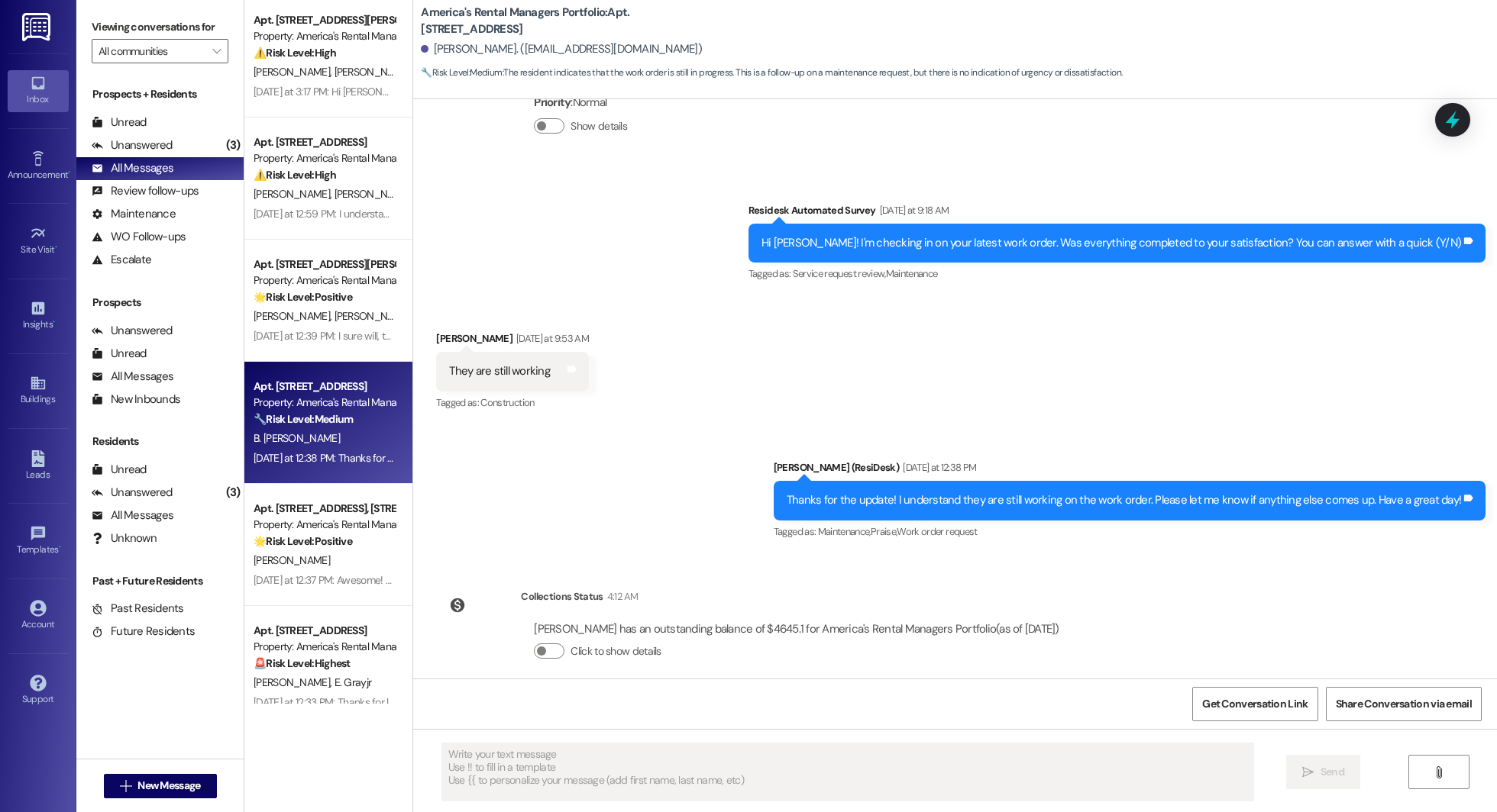
scroll to position [497, 0]
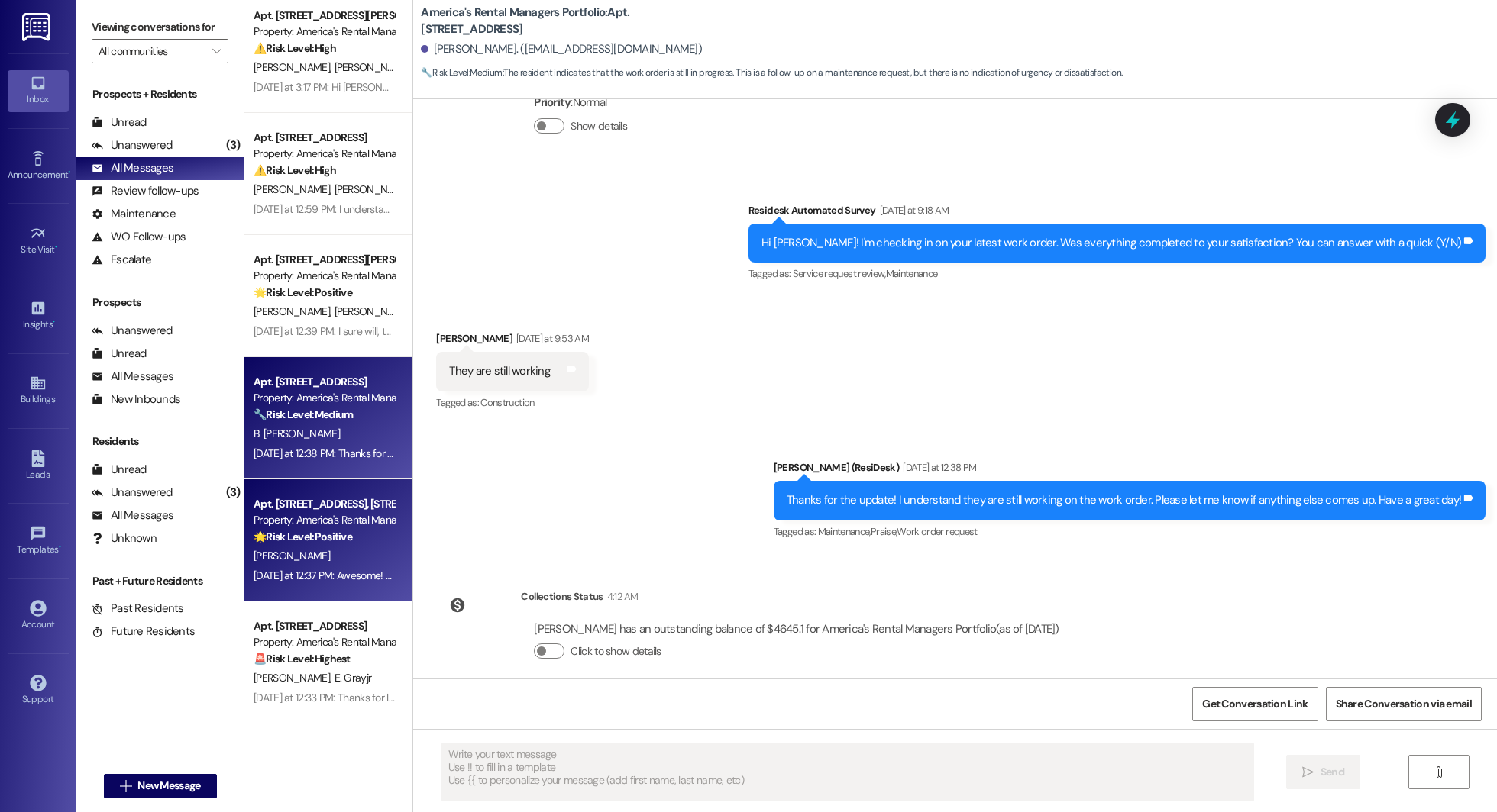
click at [304, 544] on div "🌟 Risk Level: Positive The conversation reflects positive engagement and custom…" at bounding box center [324, 537] width 141 height 16
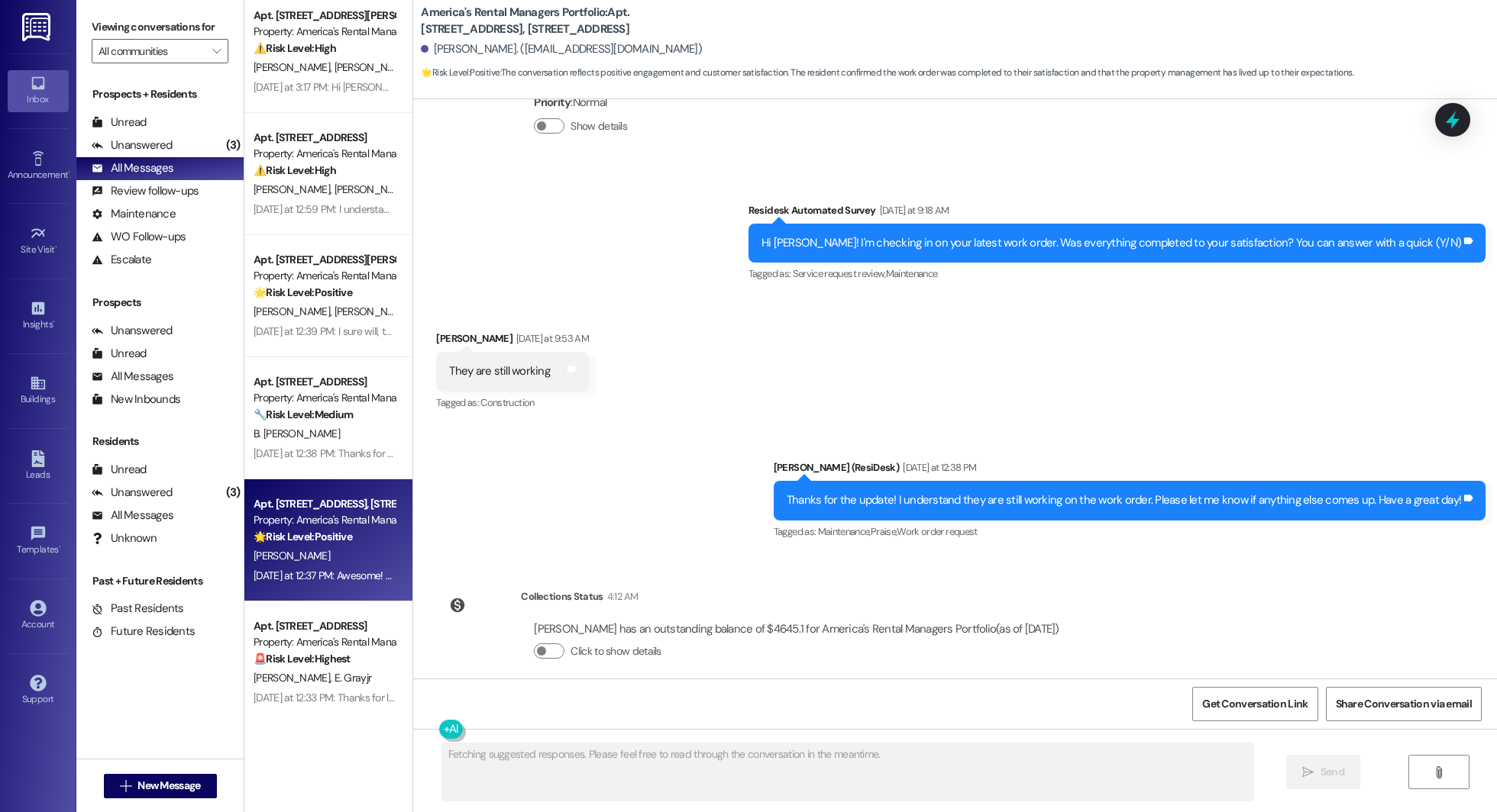
scroll to position [368, 0]
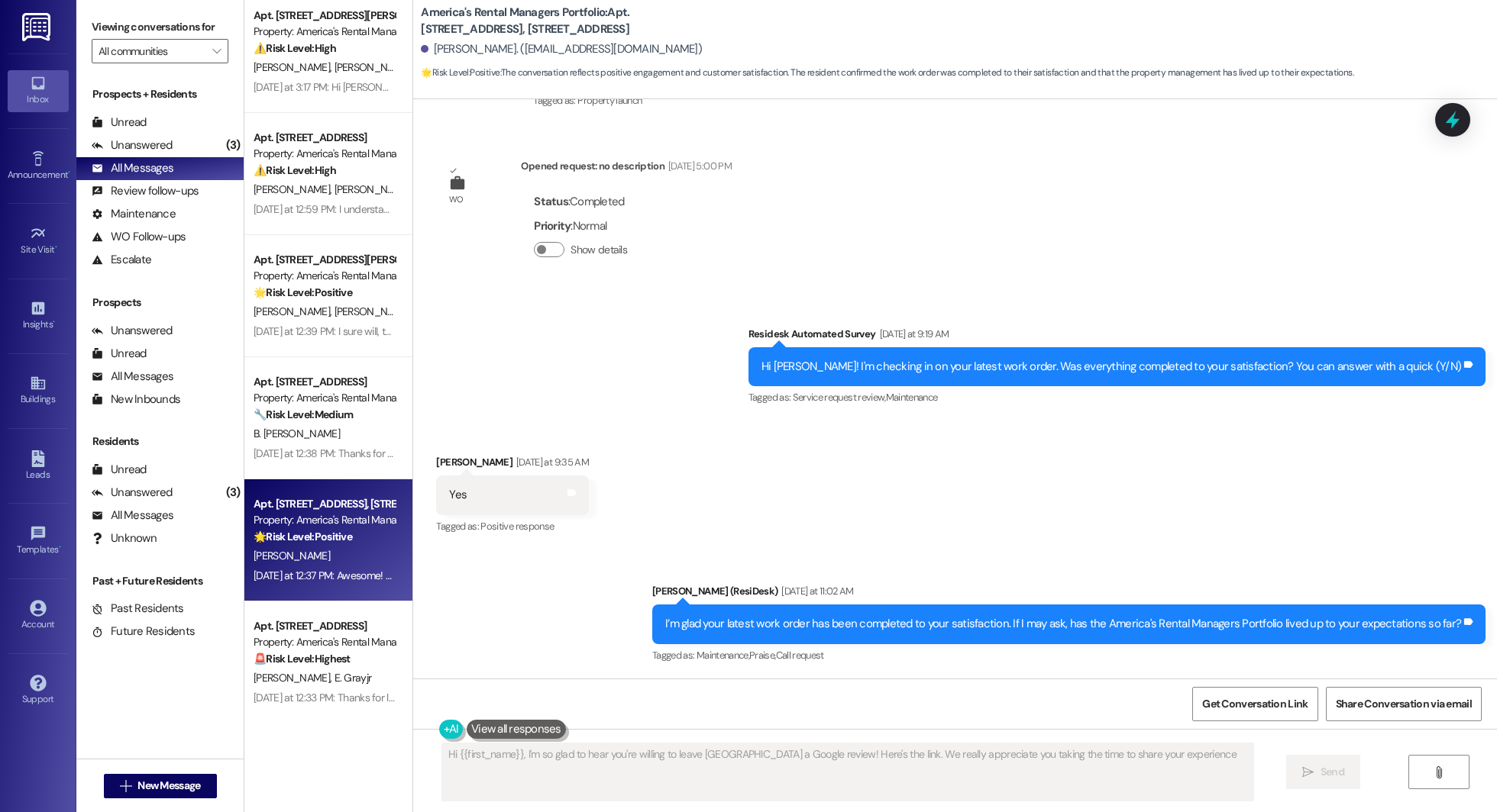
type textarea "Hi {{first_name}}, I'm so glad to hear you're willing to leave us a Google revi…"
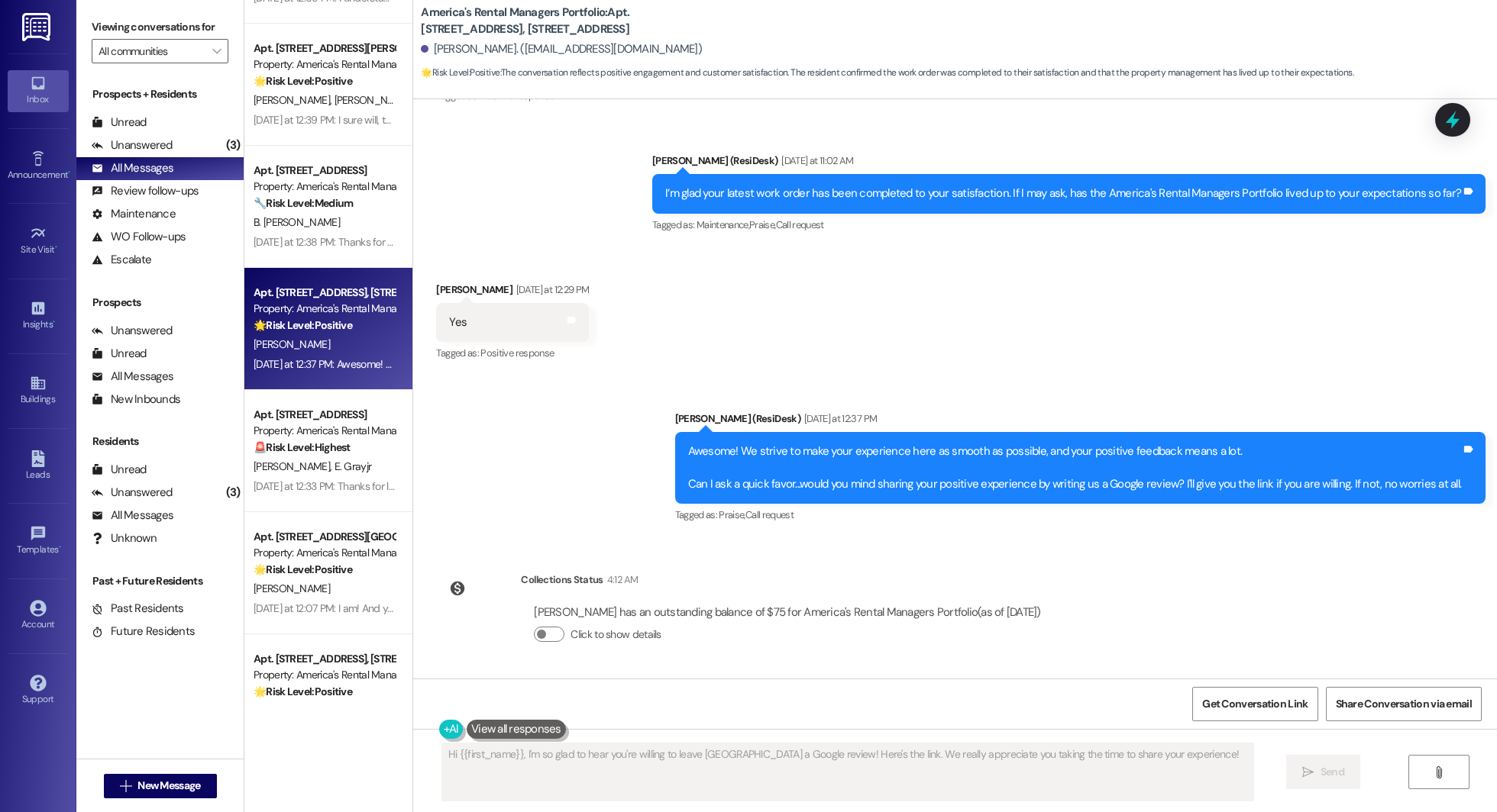
scroll to position [712, 0]
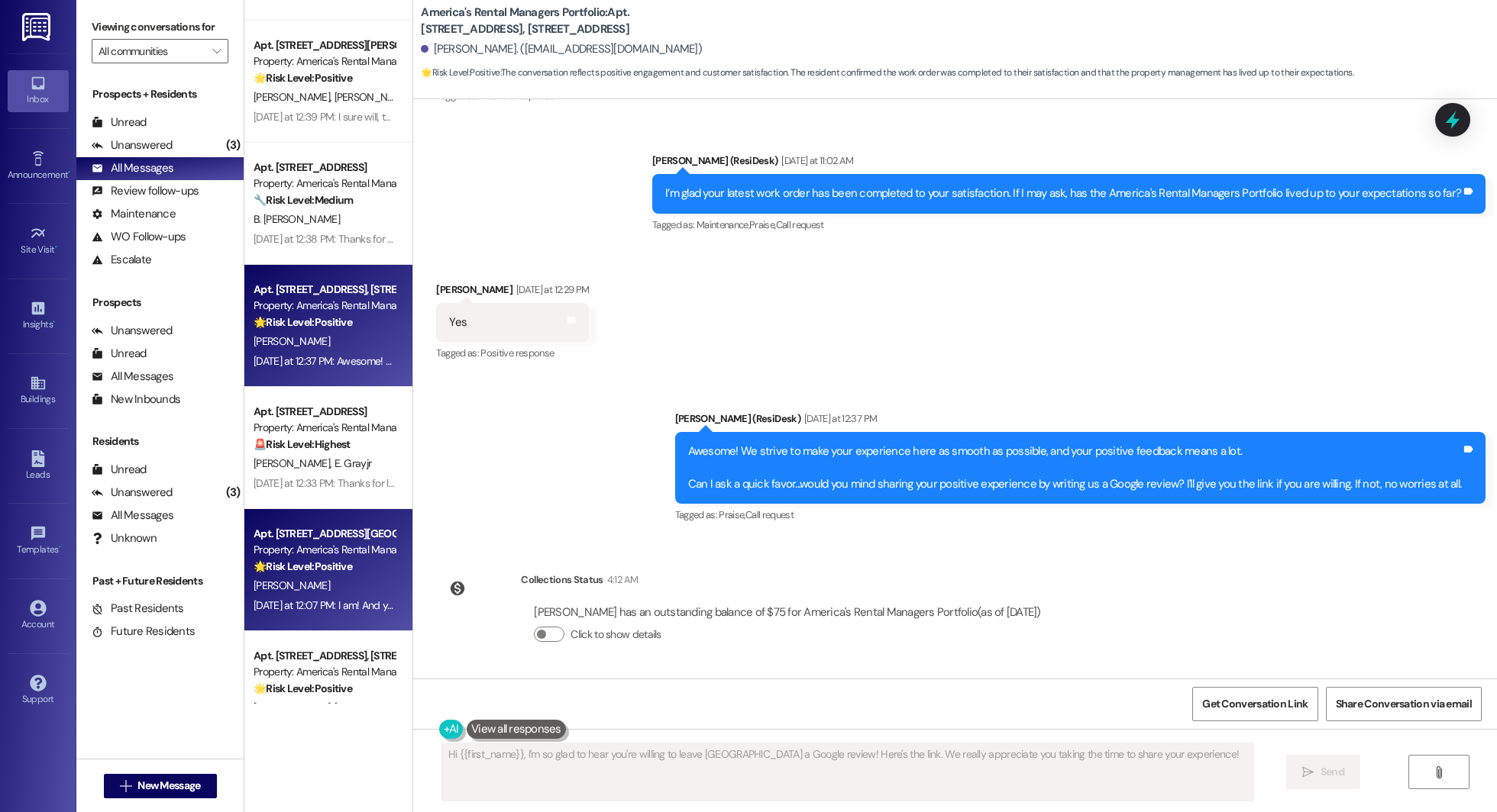
click at [285, 588] on div "N. Luster" at bounding box center [324, 585] width 144 height 19
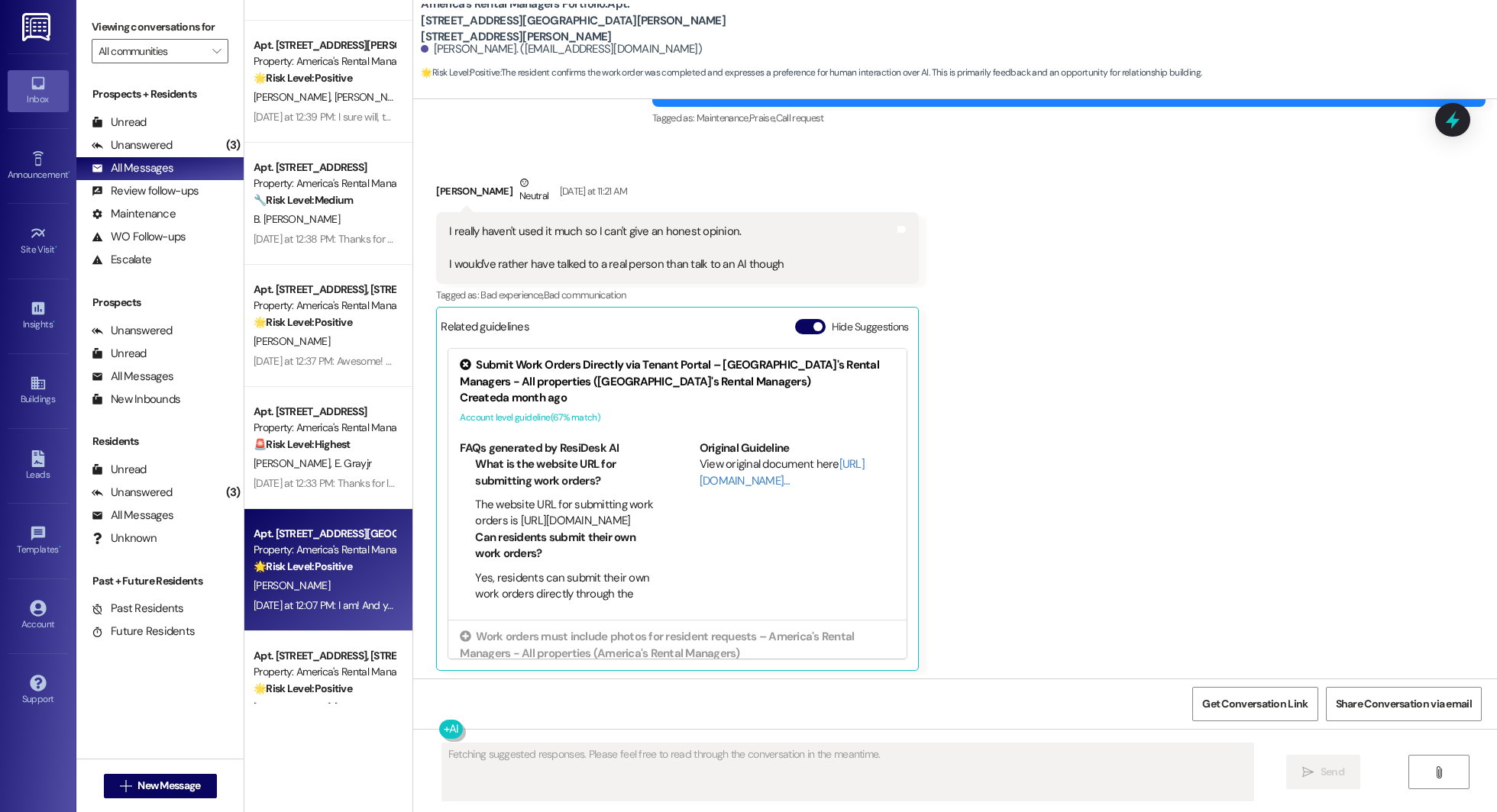
scroll to position [780, 0]
click at [747, 321] on span "button" at bounding box center [818, 324] width 10 height 10
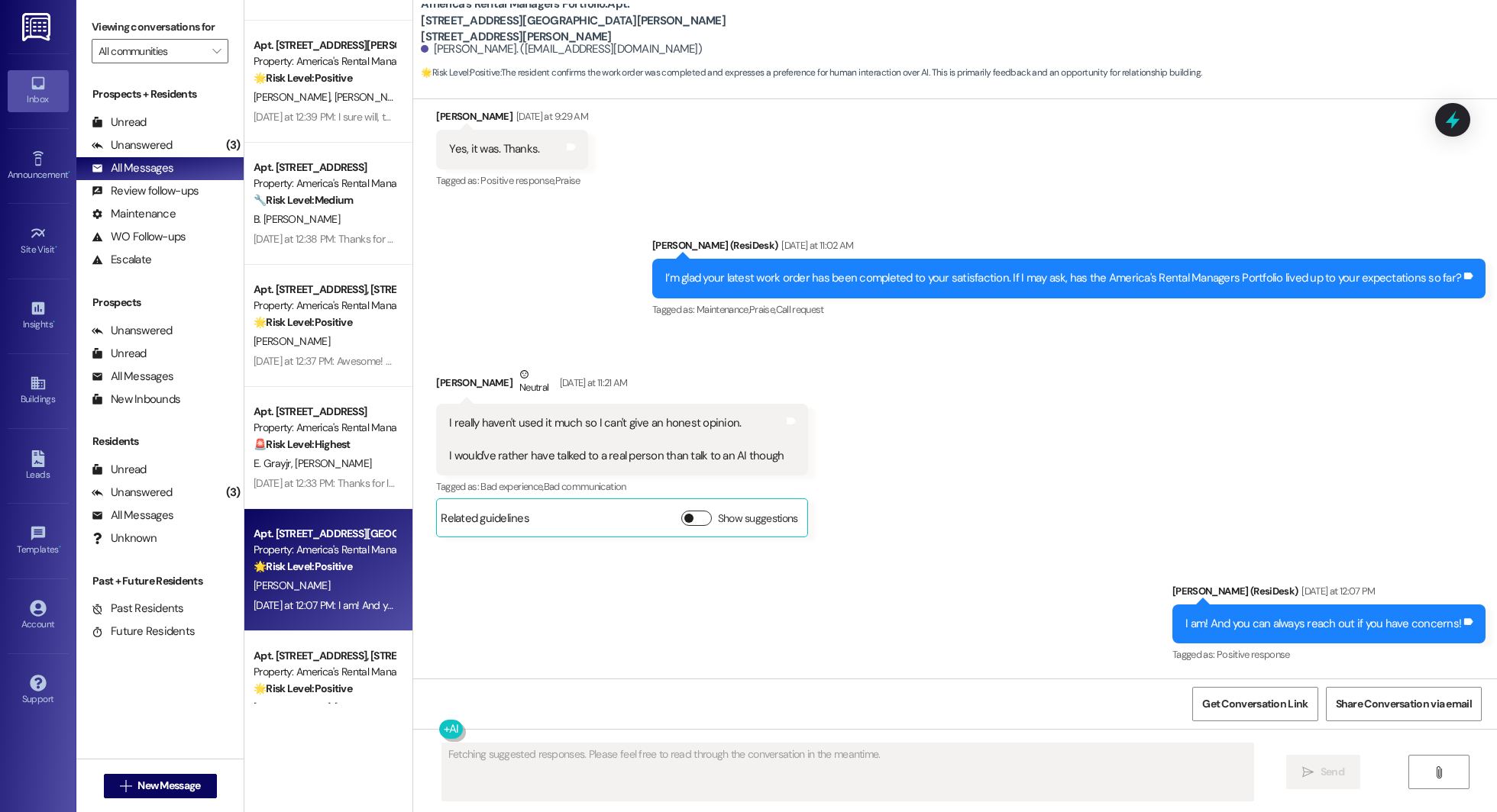
scroll to position [585, 0]
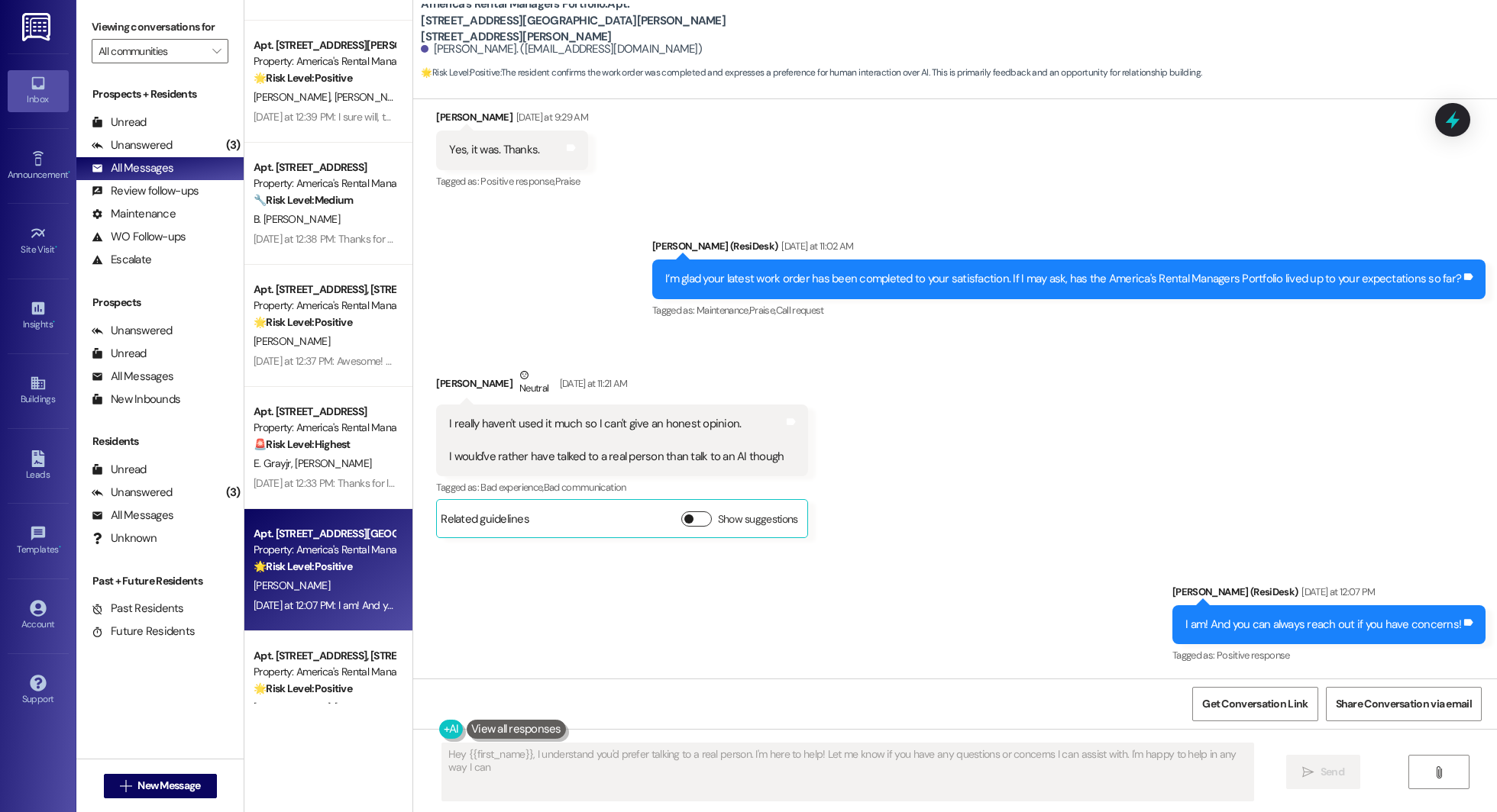
type textarea "Hey {{first_name}}, I understand you'd prefer talking to a real person. I'm her…"
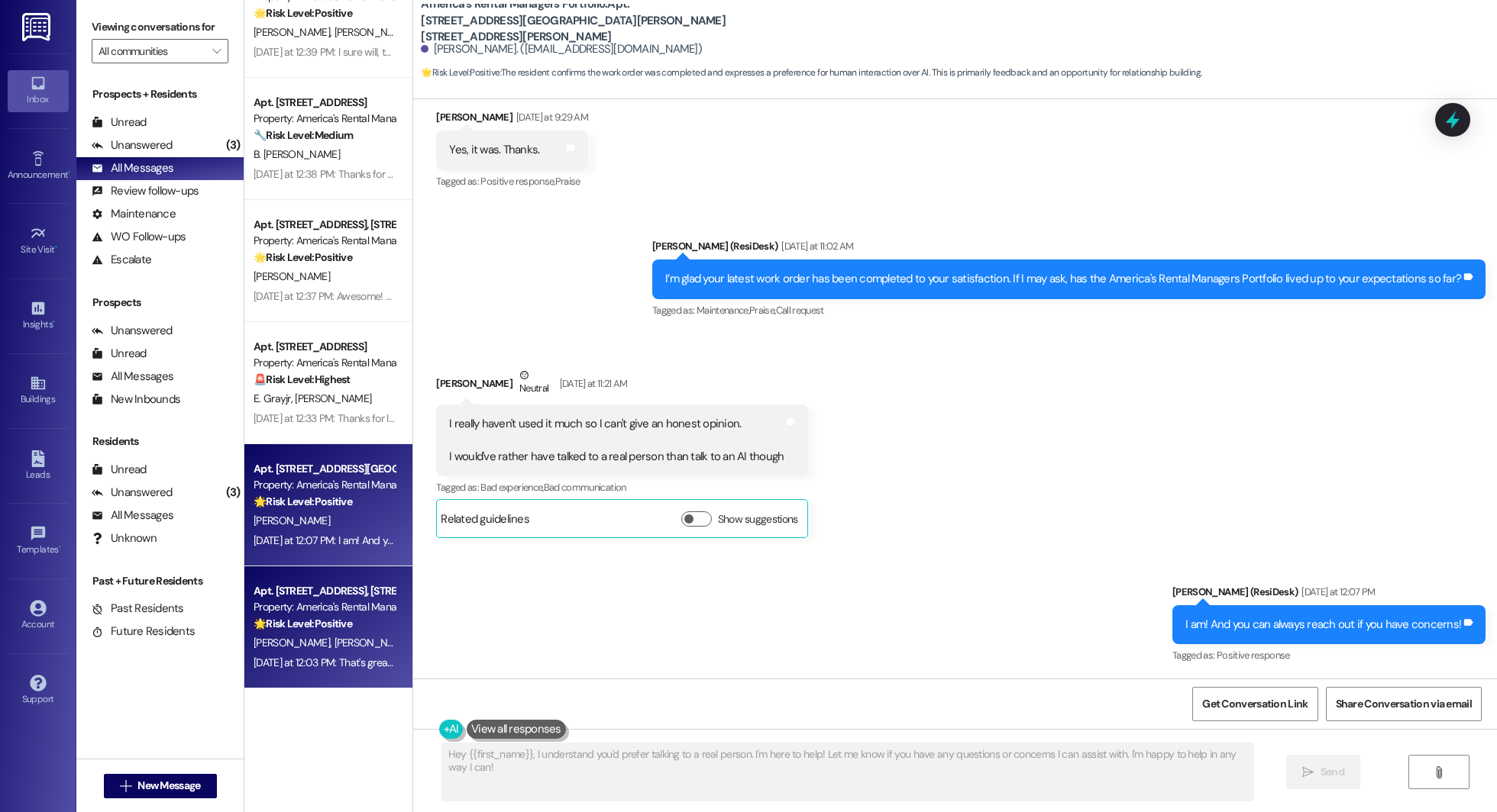
click at [334, 639] on span "C. Irving" at bounding box center [372, 642] width 76 height 13
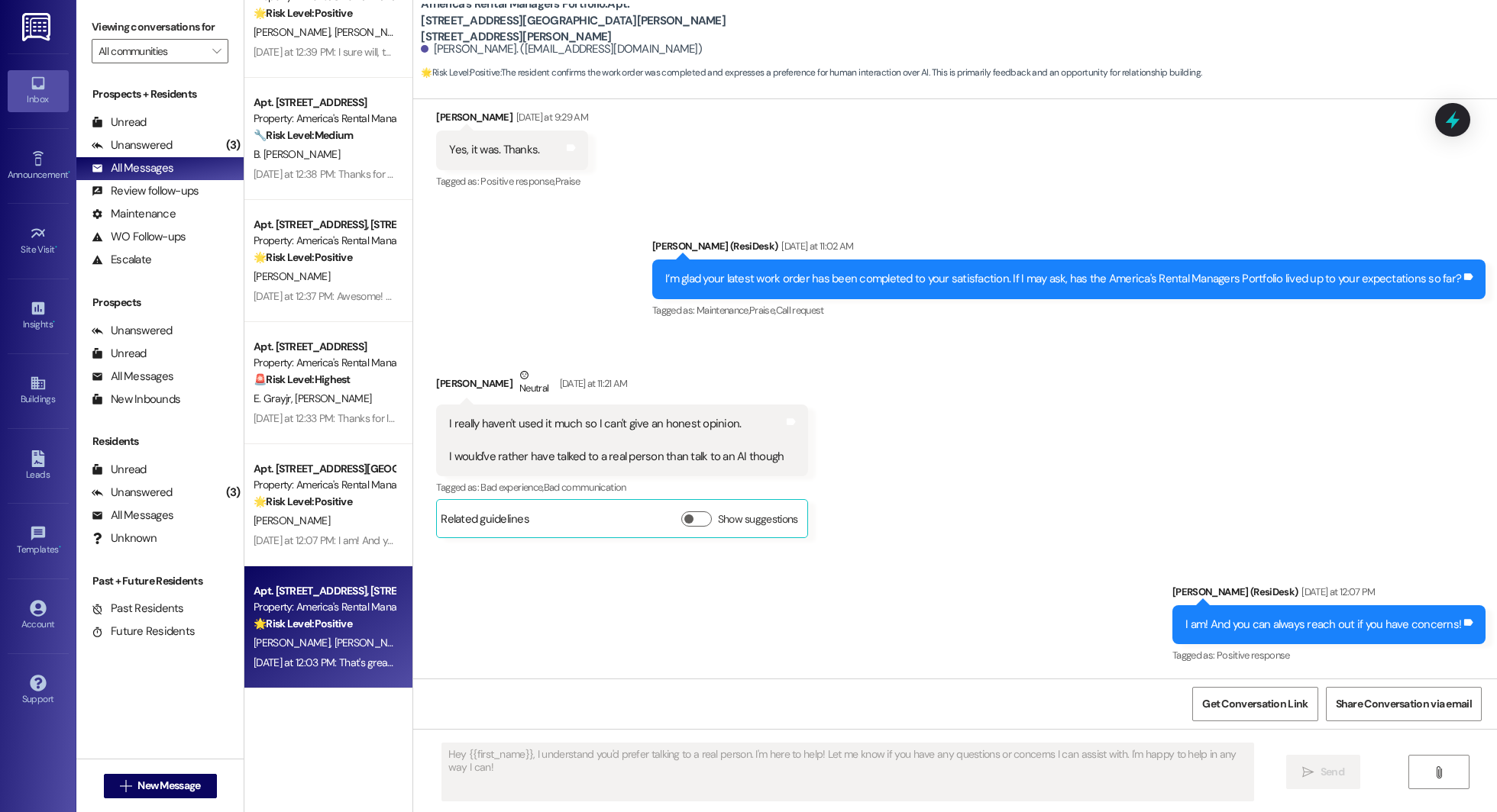
type textarea "Fetching suggested responses. Please feel free to read through the conversation…"
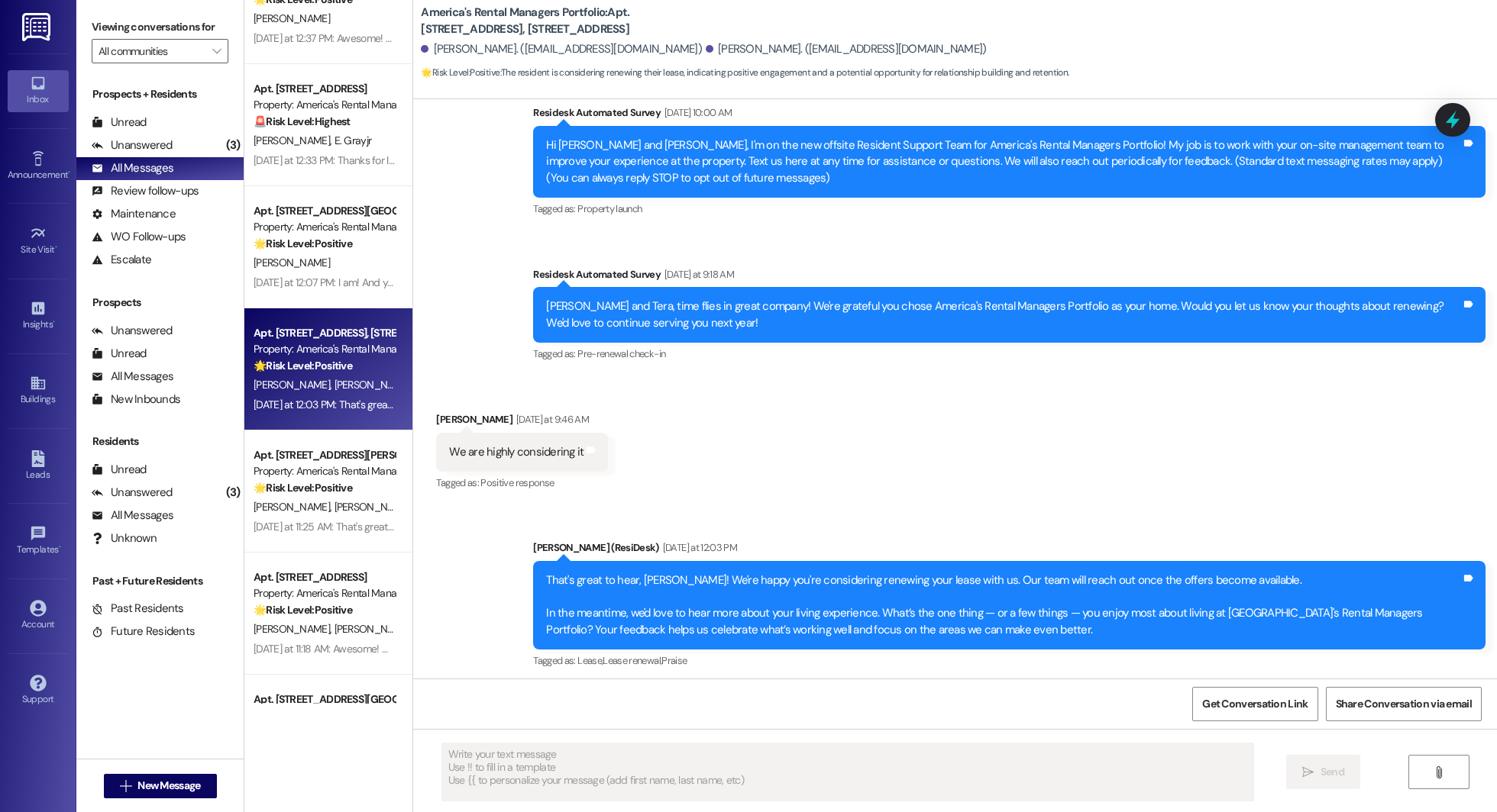
scroll to position [1038, 0]
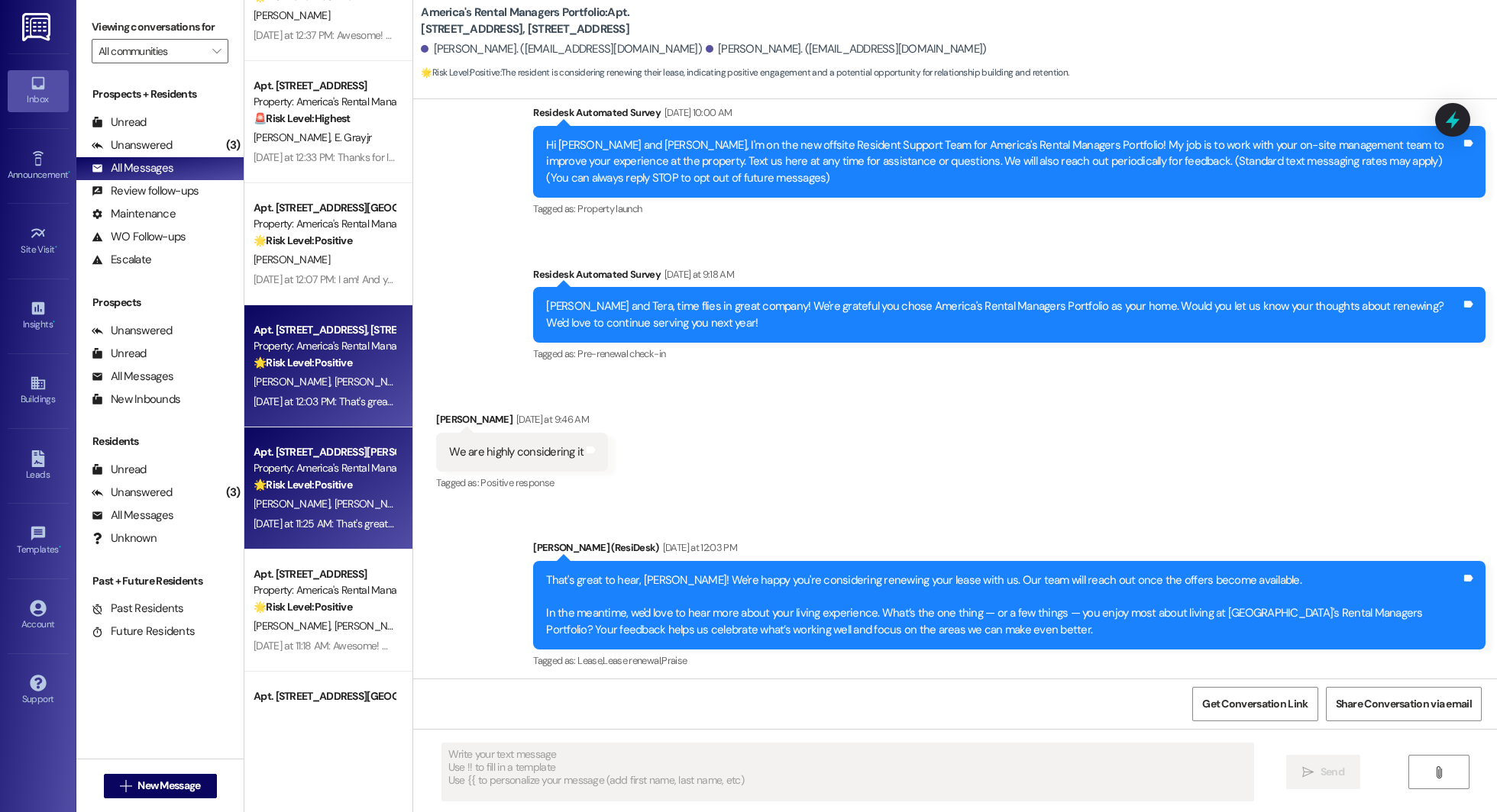
click at [334, 505] on span "K. Mardant" at bounding box center [372, 503] width 76 height 13
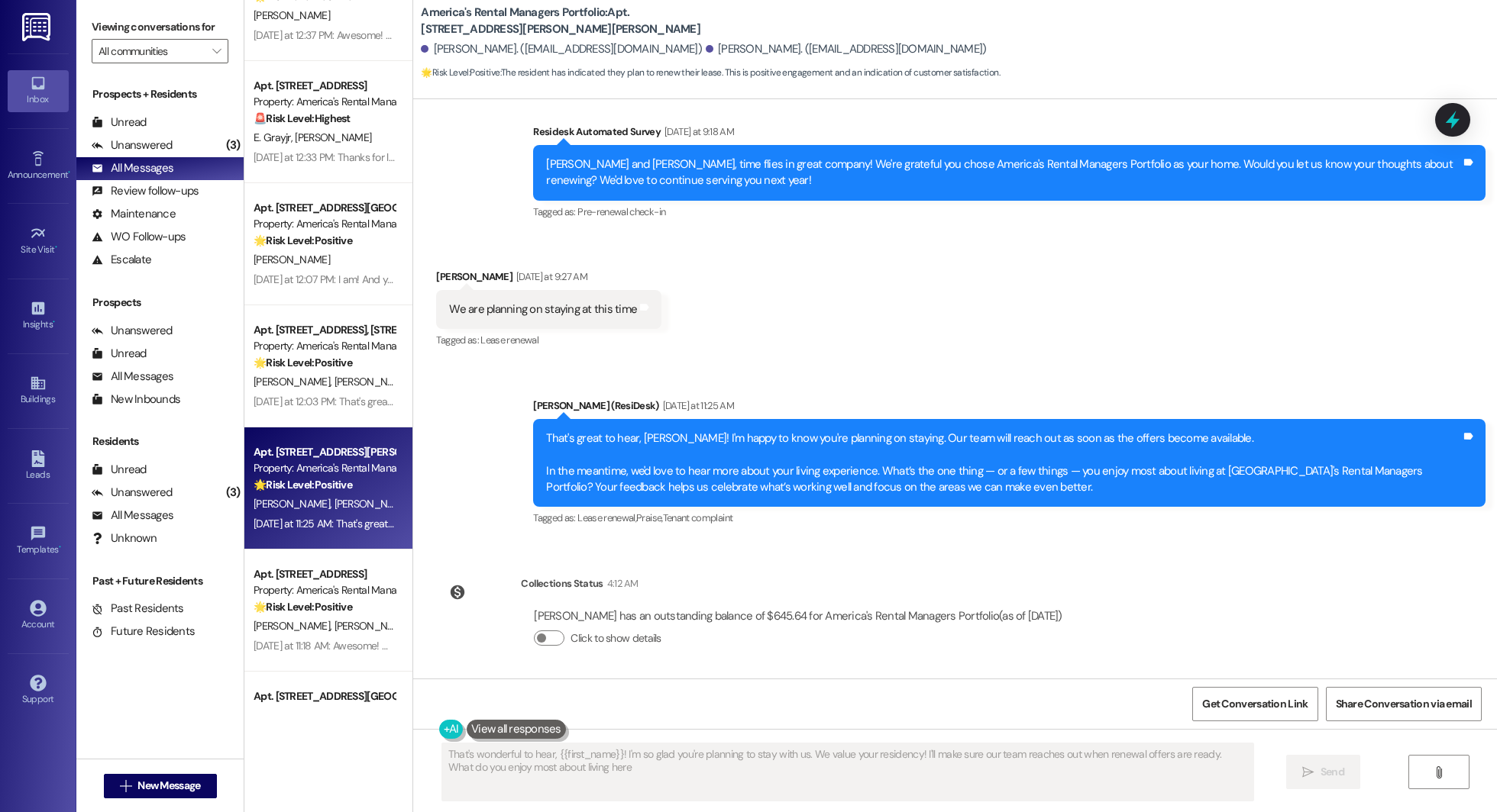
type textarea "That's wonderful to hear, {{first_name}}! I'm so glad you're planning to stay w…"
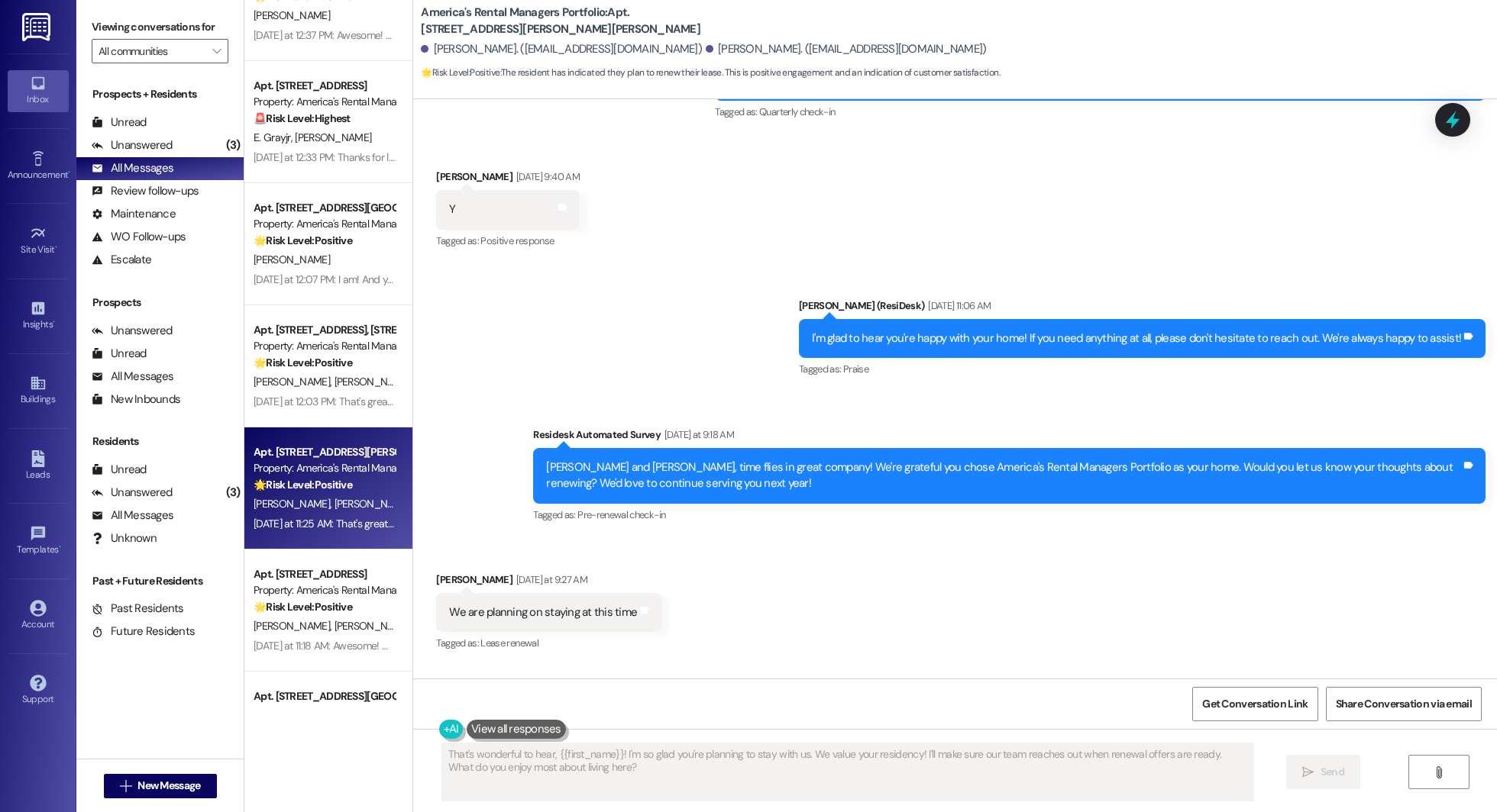
scroll to position [3334, 0]
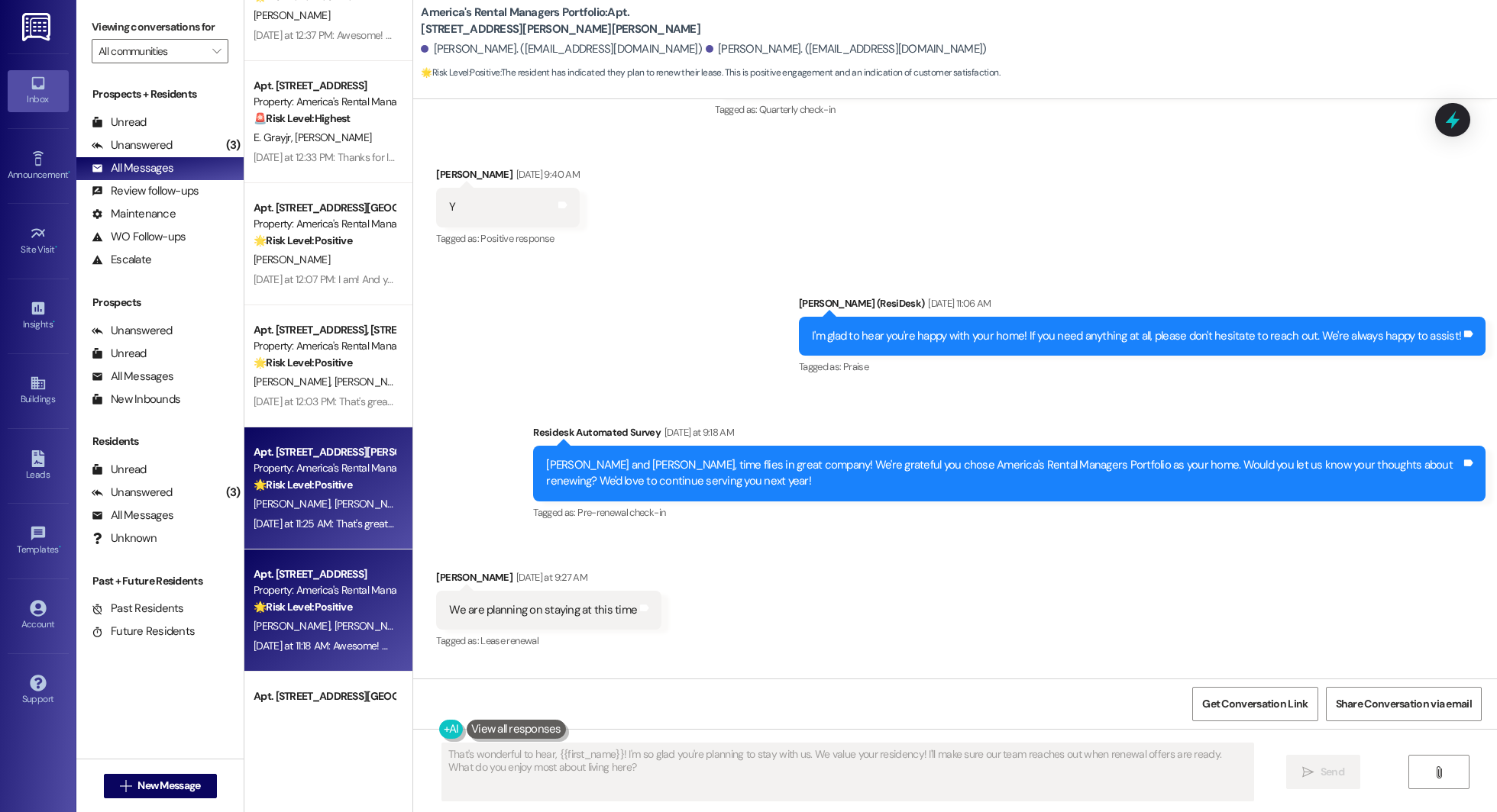
click at [334, 633] on span "M. Vincent" at bounding box center [372, 625] width 76 height 13
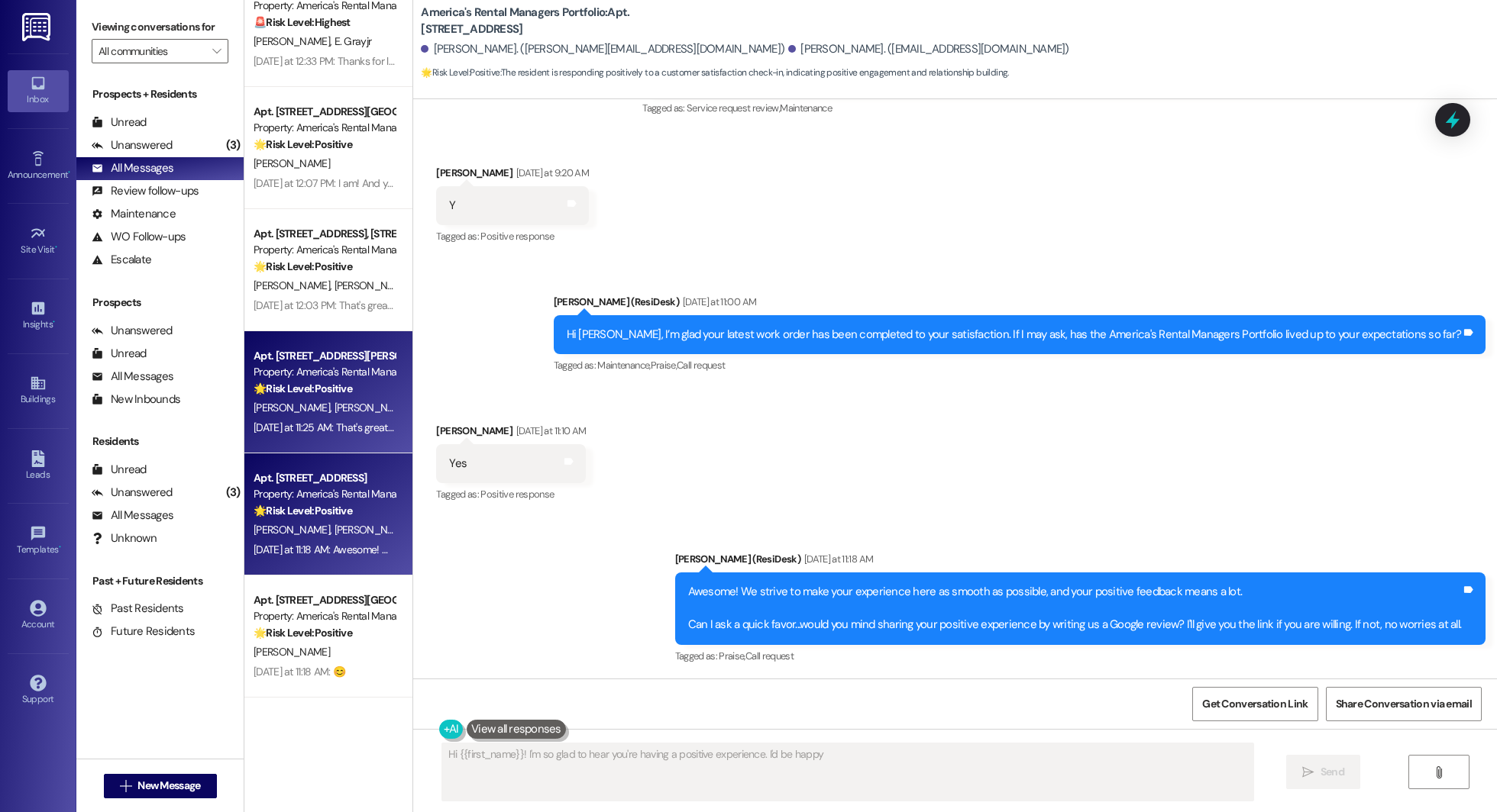
scroll to position [1253, 0]
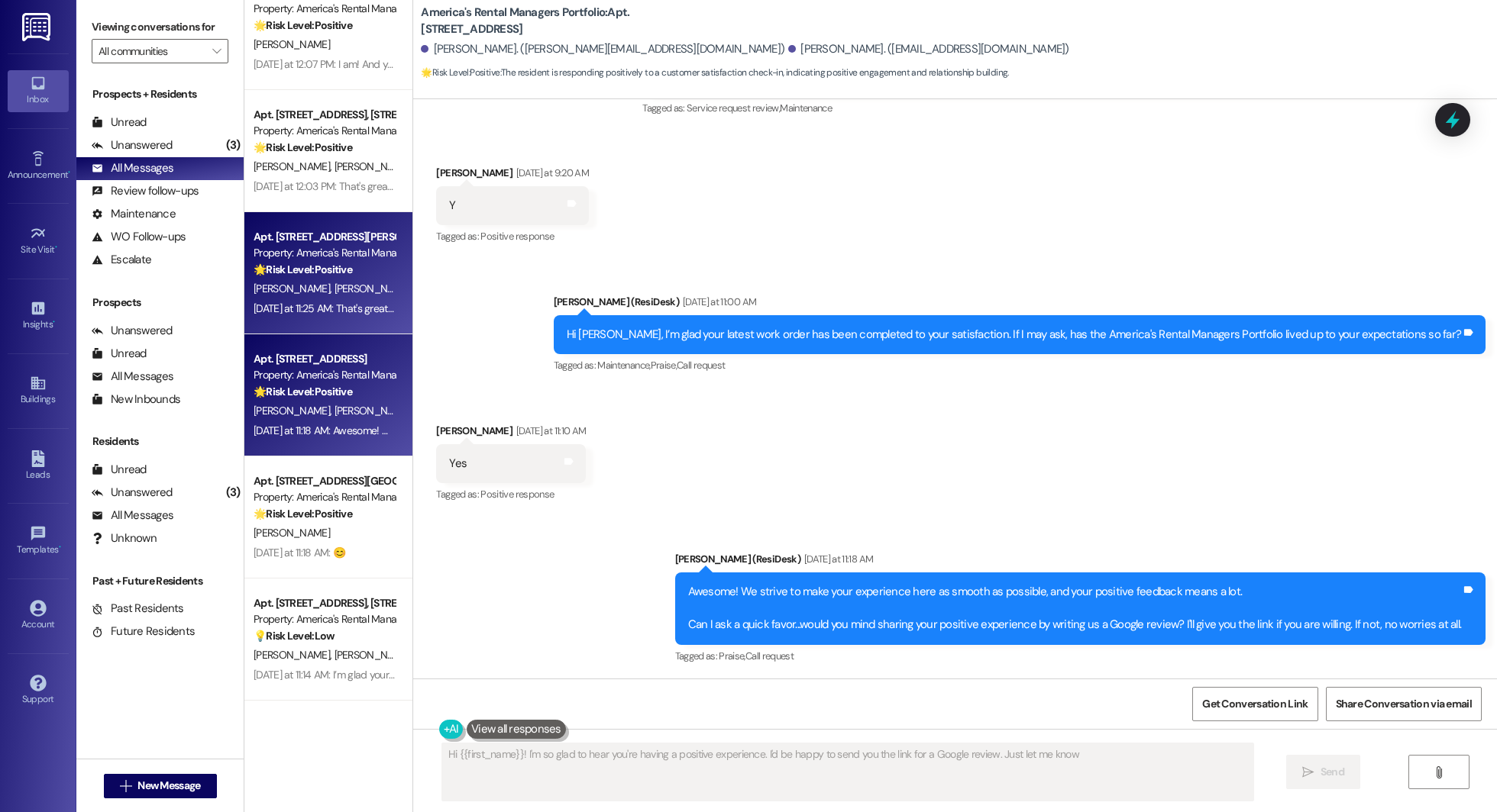
type textarea "Hi {{first_name}}! I'm so glad to hear you're having a positive experience. I'd…"
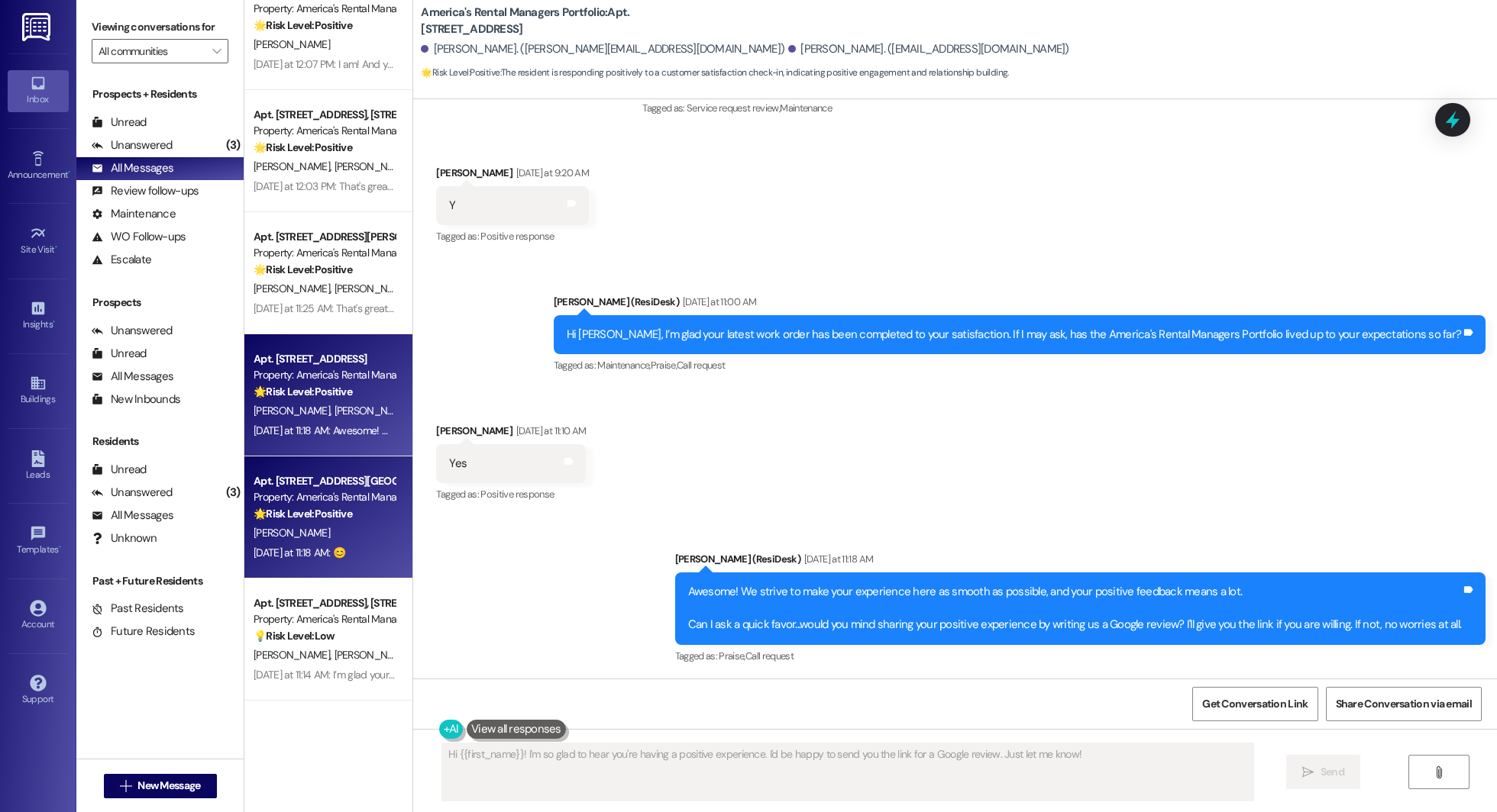
click at [324, 538] on div "K. Eskridge" at bounding box center [324, 533] width 144 height 19
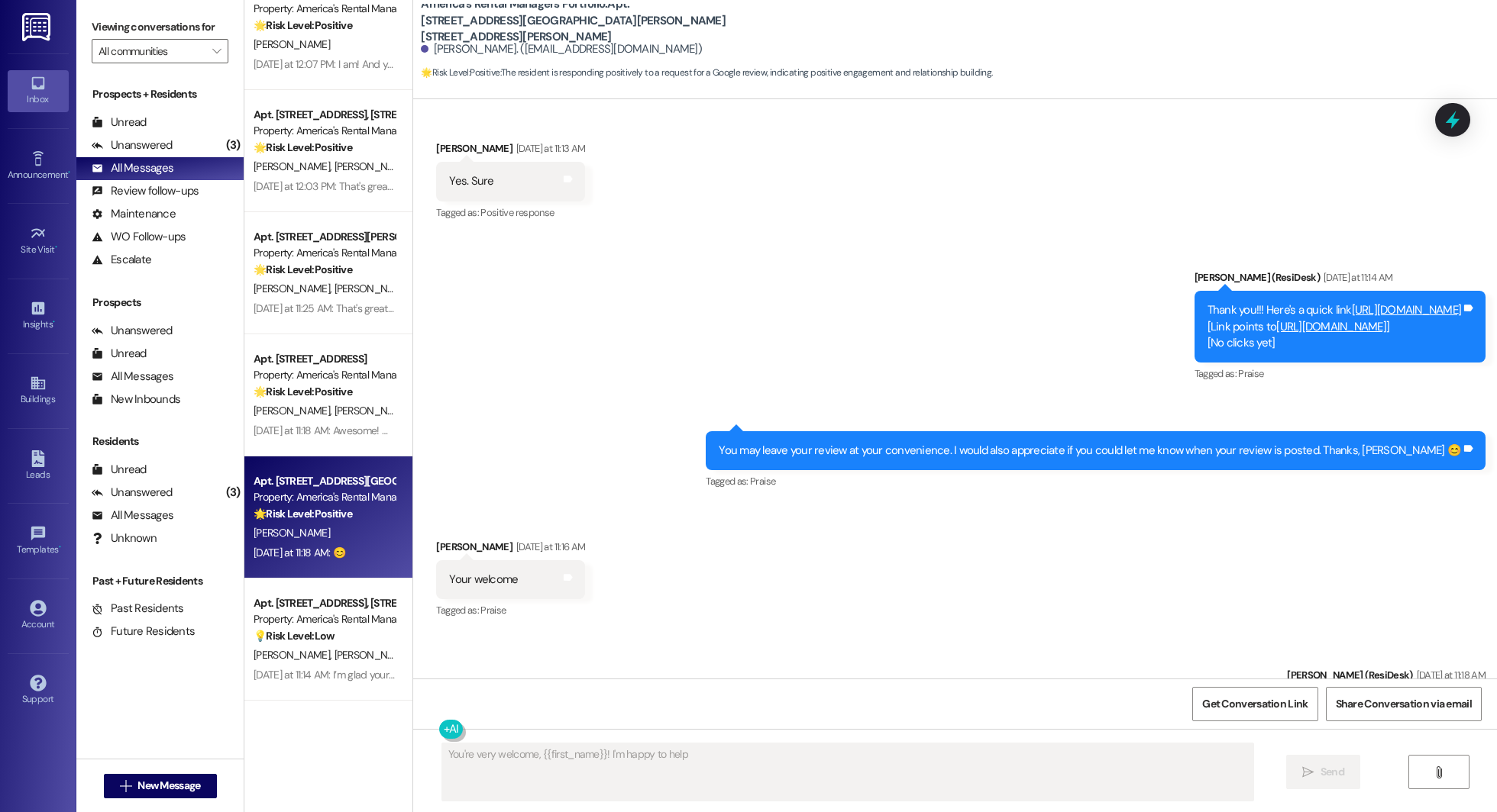
scroll to position [1222, 0]
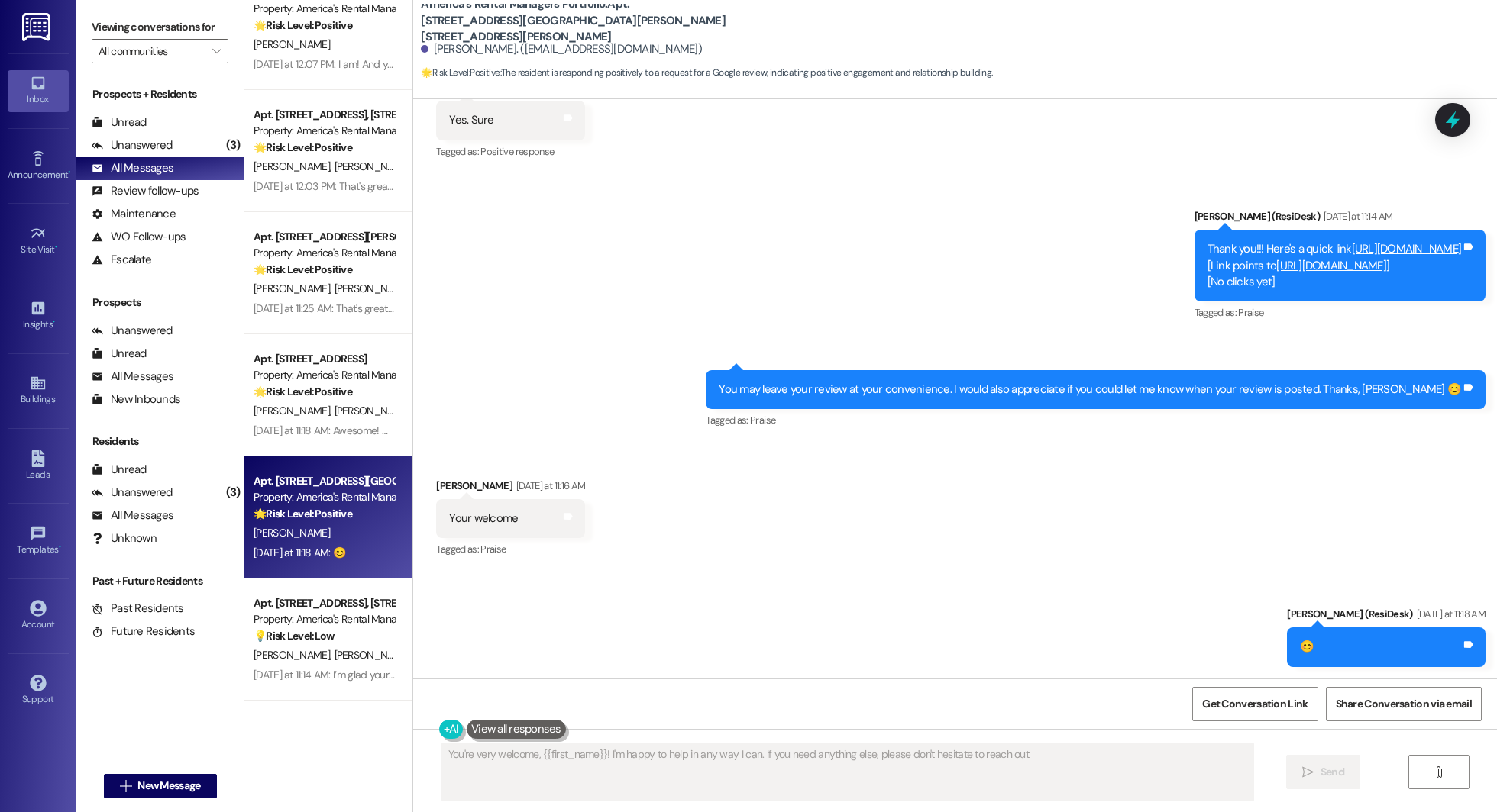
type textarea "You're very welcome, {{first_name}}! I'm happy to help in any way I can. If you…"
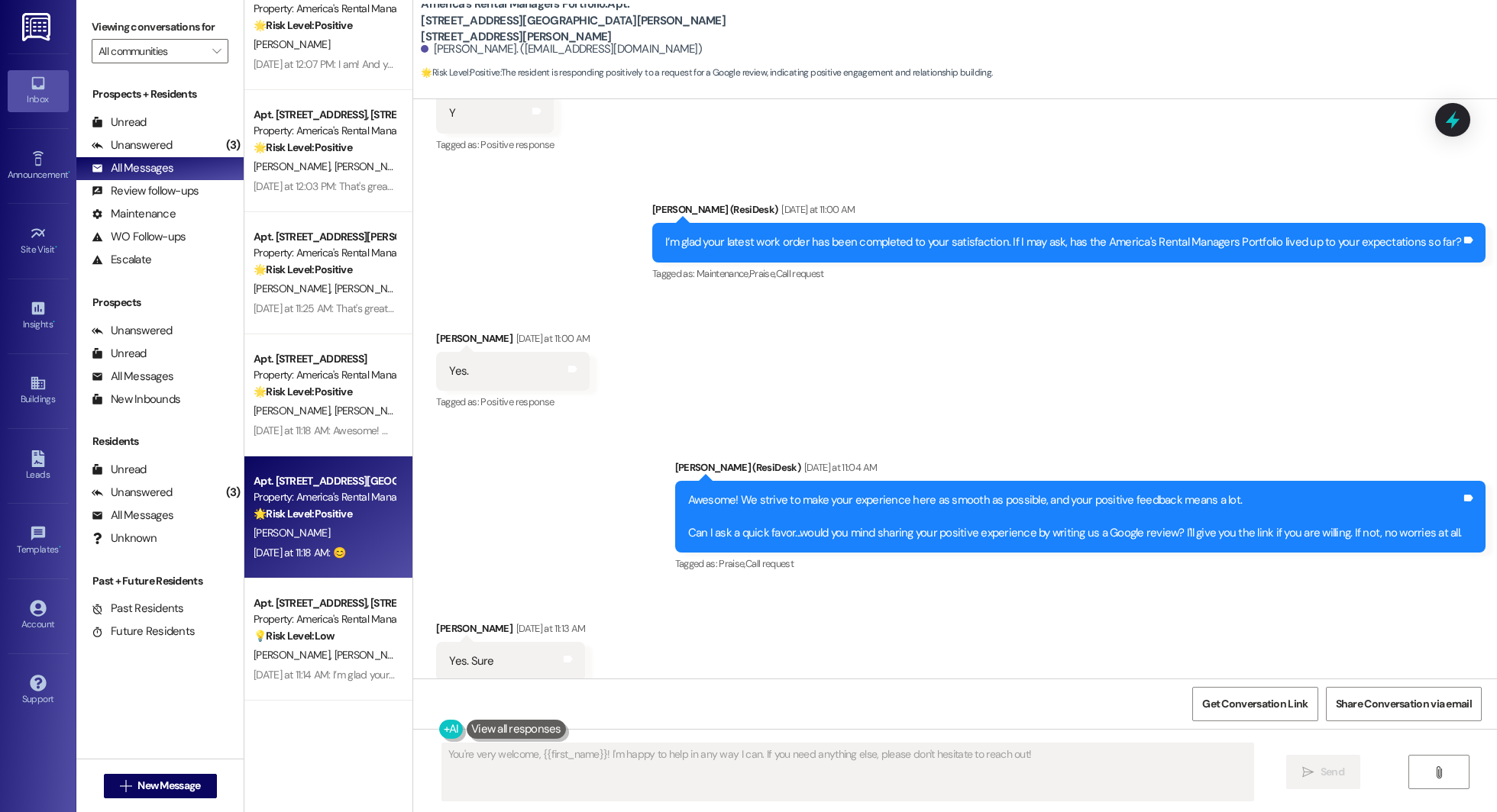
scroll to position [681, 0]
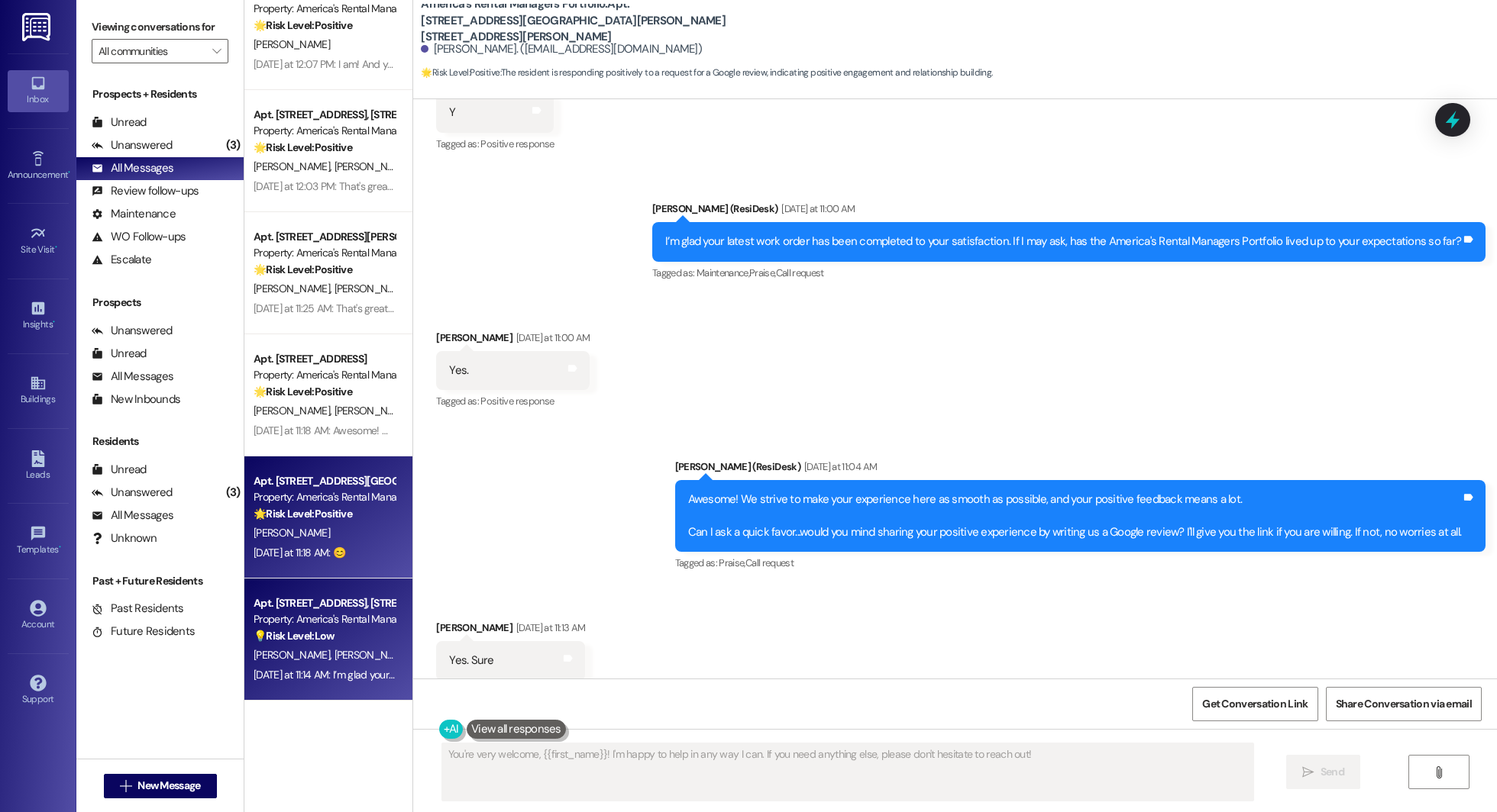
click at [296, 664] on div "Apt. 106 Falling Waters Lane, 106 Falling Waters Lane Property: America's Renta…" at bounding box center [328, 639] width 168 height 122
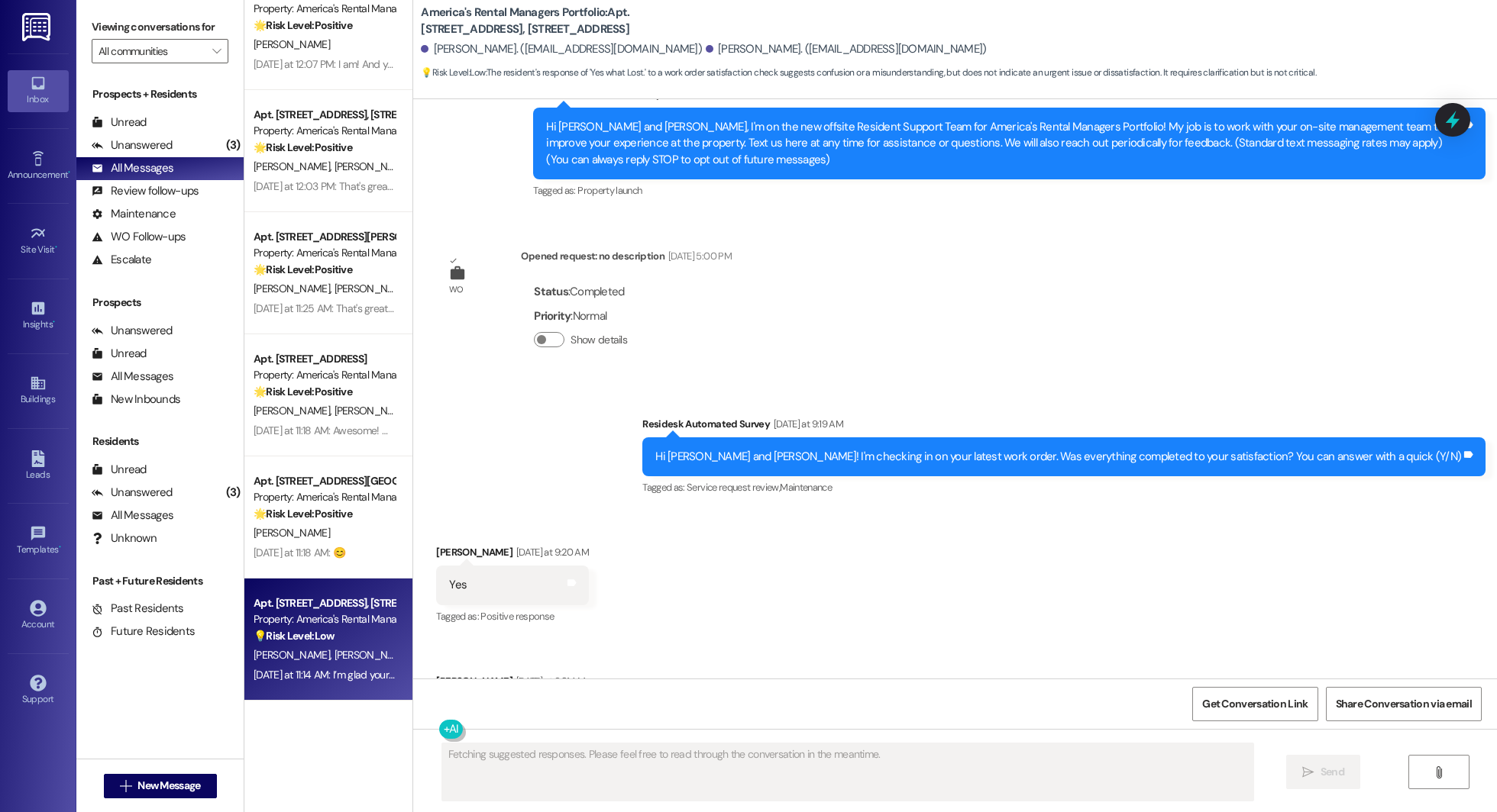
scroll to position [453, 0]
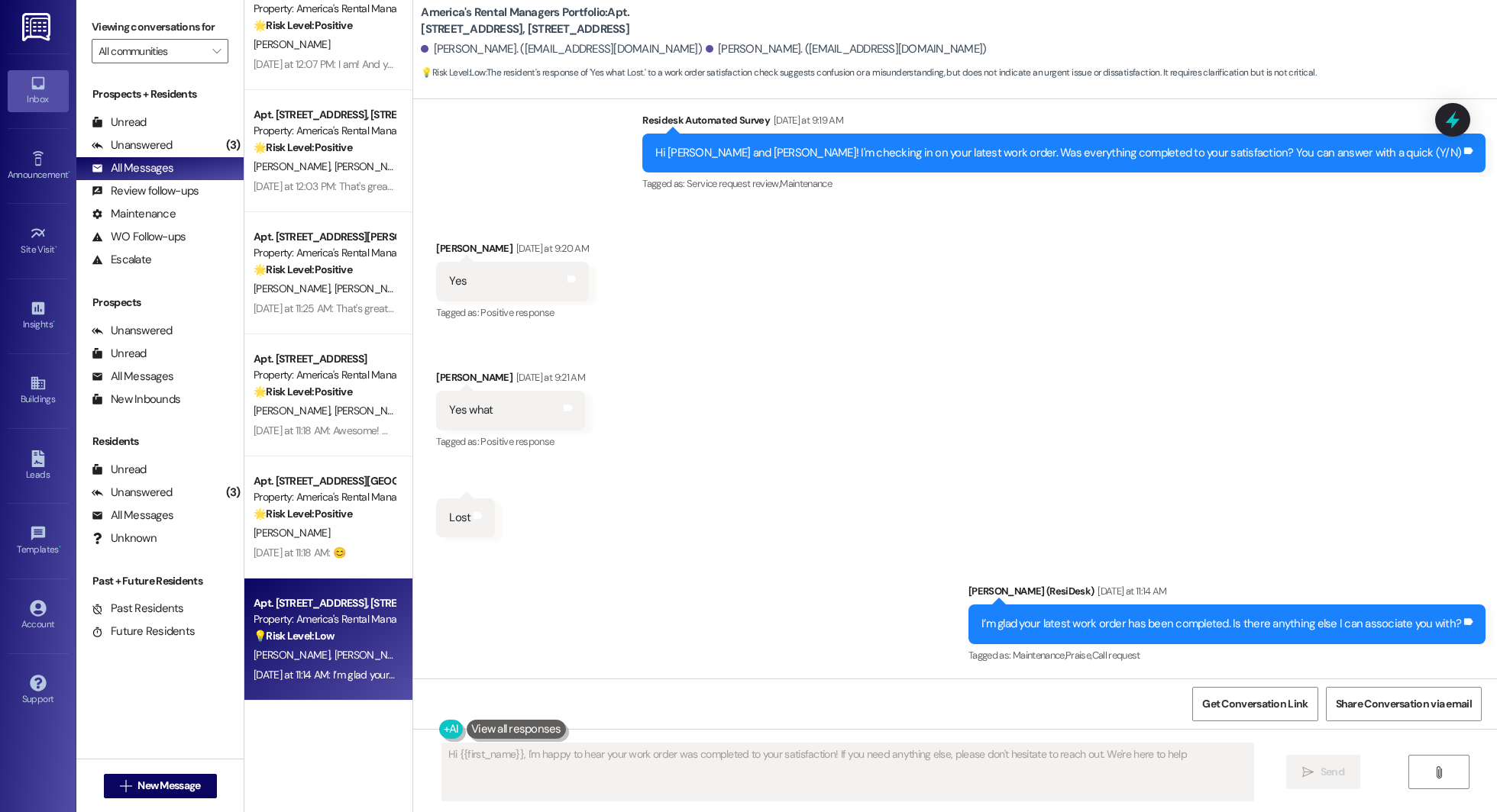
type textarea "Hi {{first_name}}, I'm happy to hear your work order was completed to your sati…"
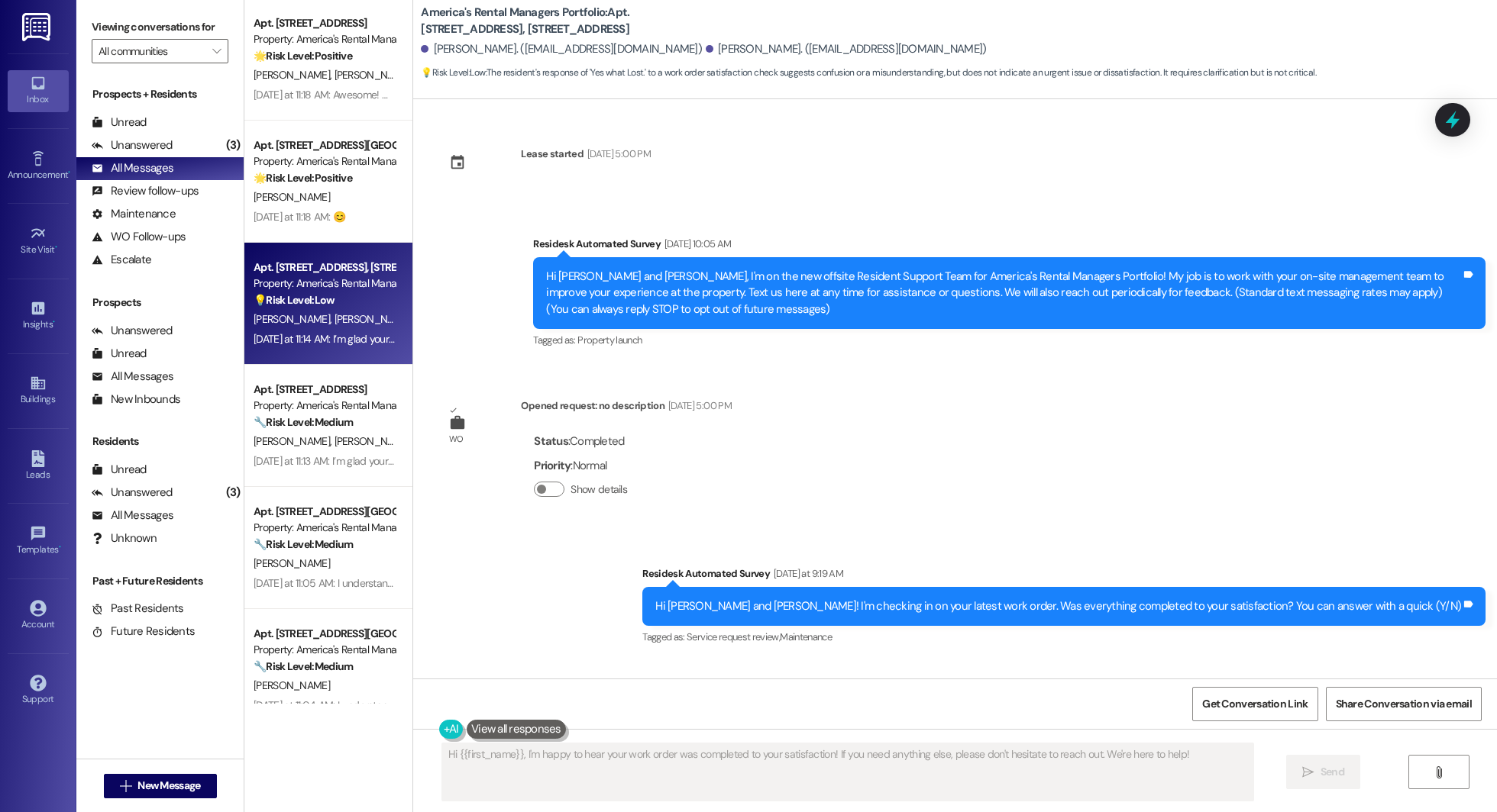
scroll to position [1610, 0]
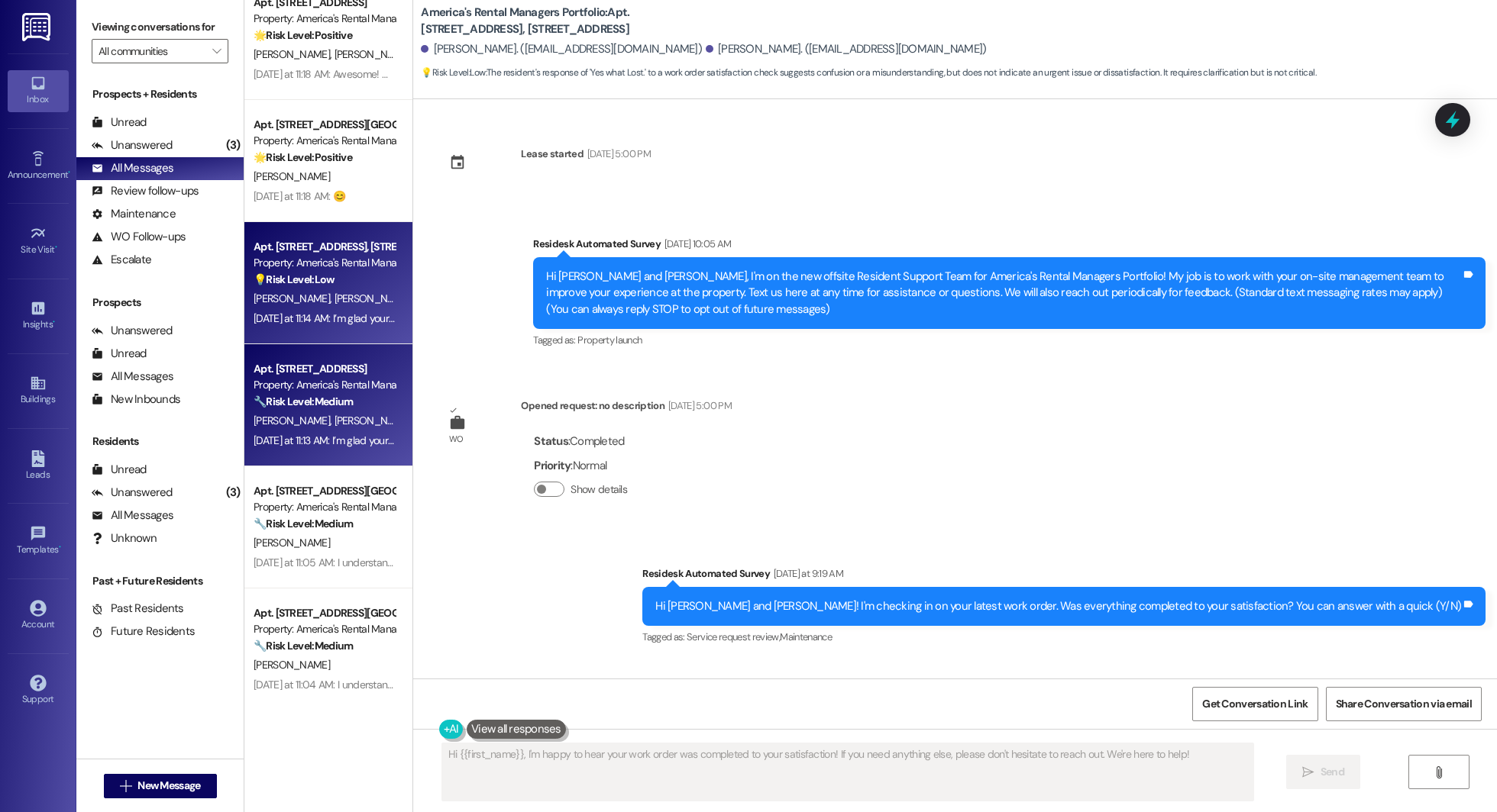
click at [325, 423] on div "J. Hunt T. Phillips" at bounding box center [324, 421] width 144 height 19
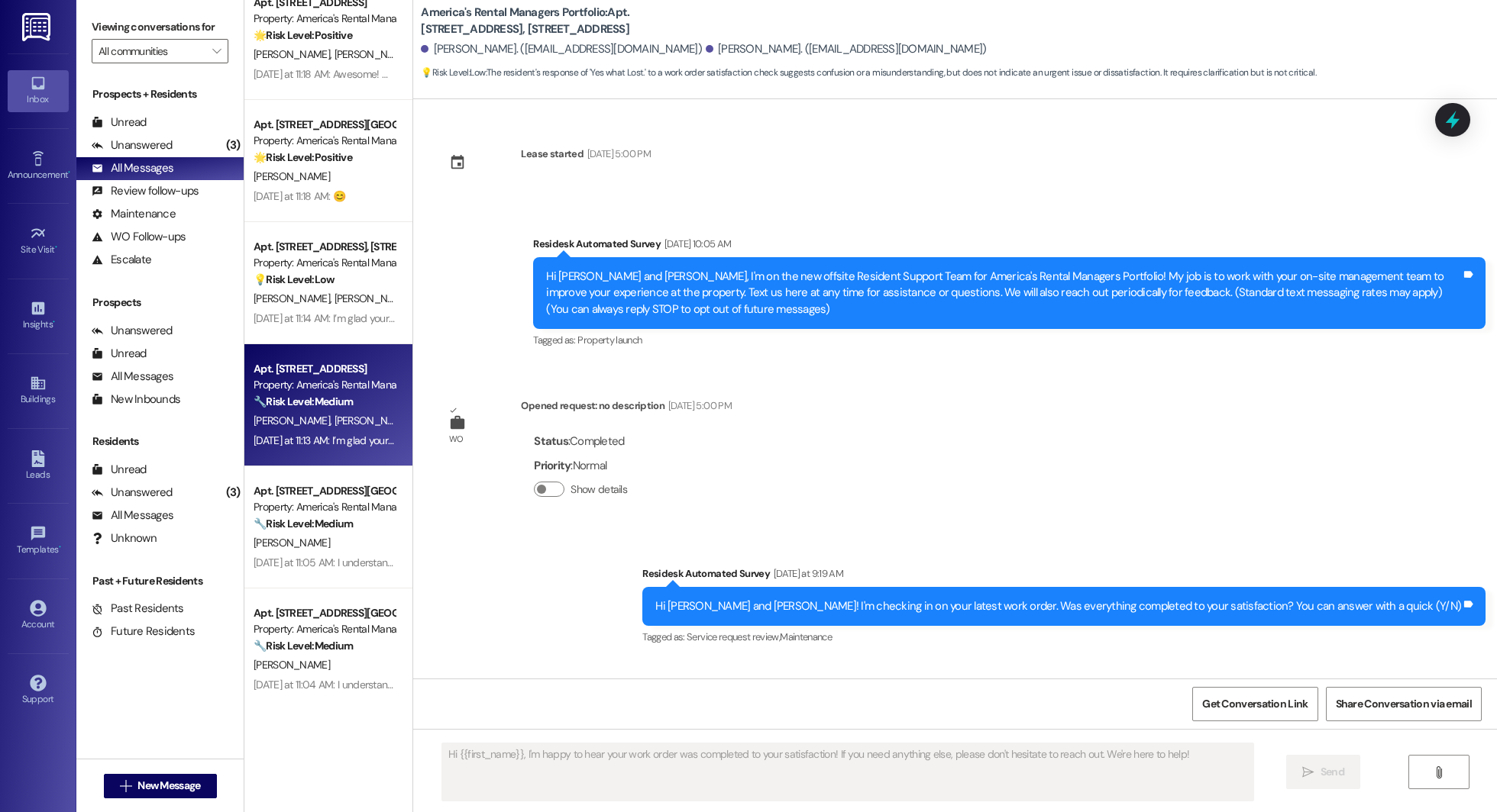
type textarea "Fetching suggested responses. Please feel free to read through the conversation…"
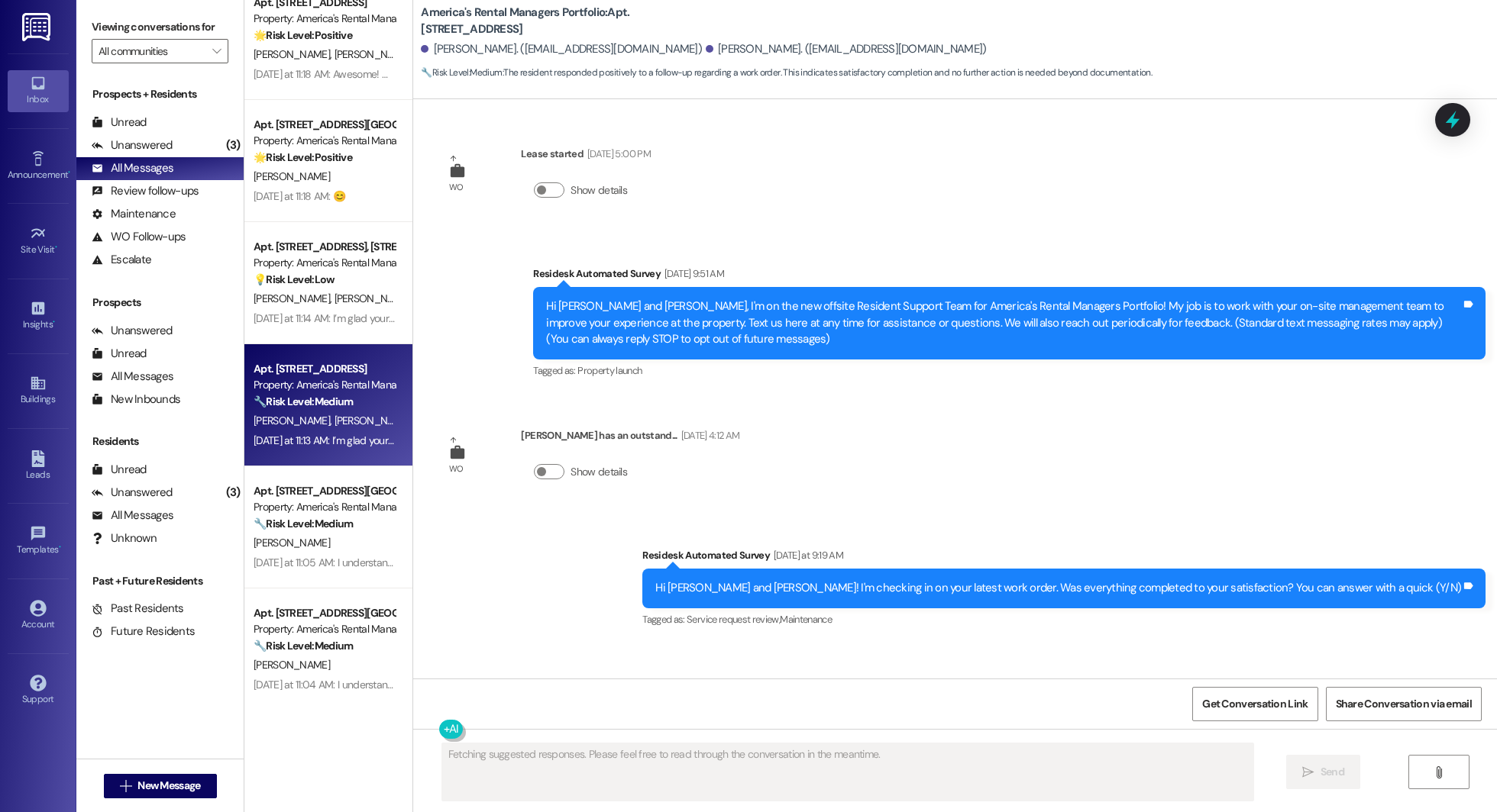
scroll to position [221, 0]
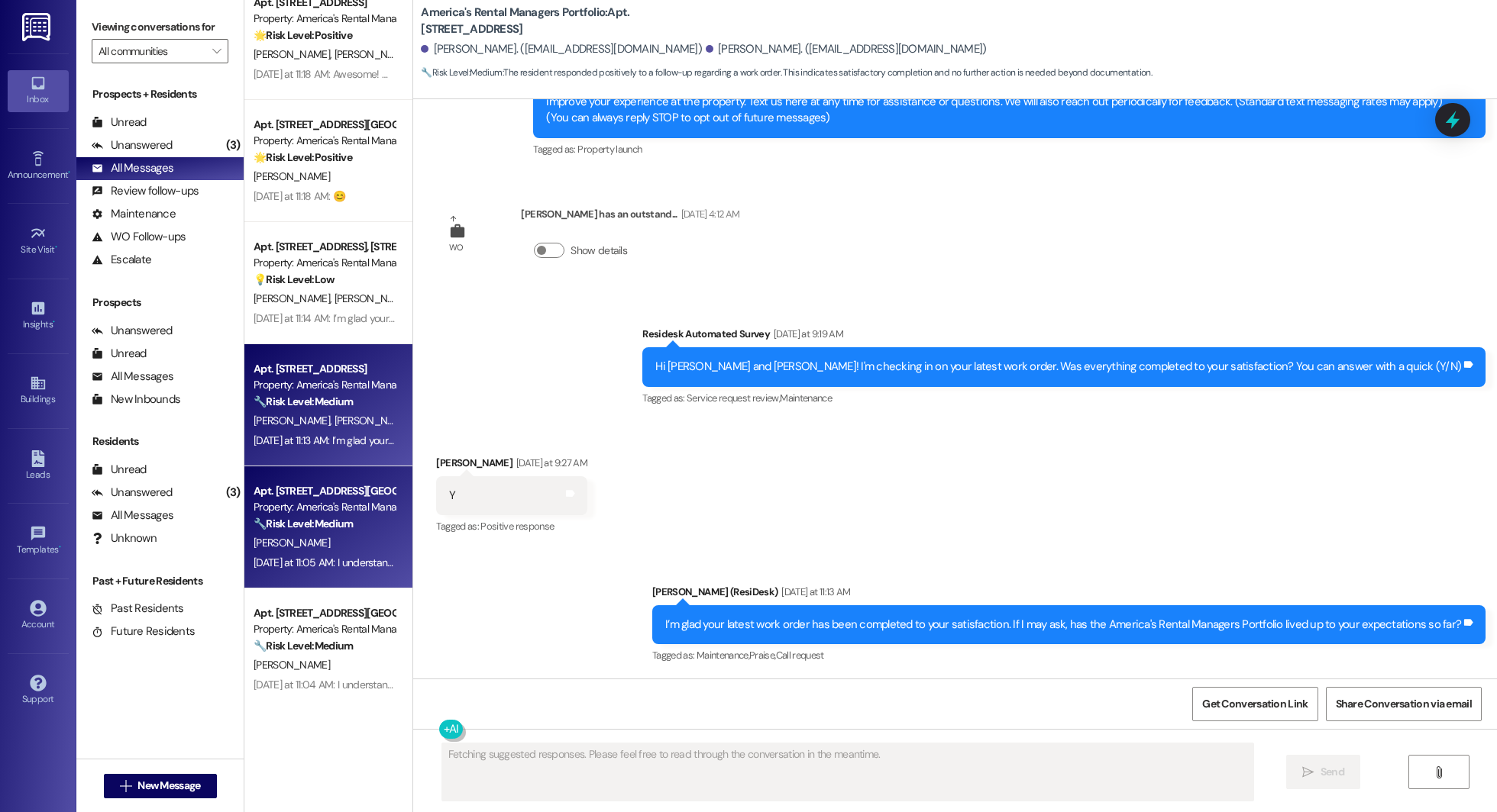
click at [268, 534] on div "B. Hughes" at bounding box center [324, 543] width 144 height 19
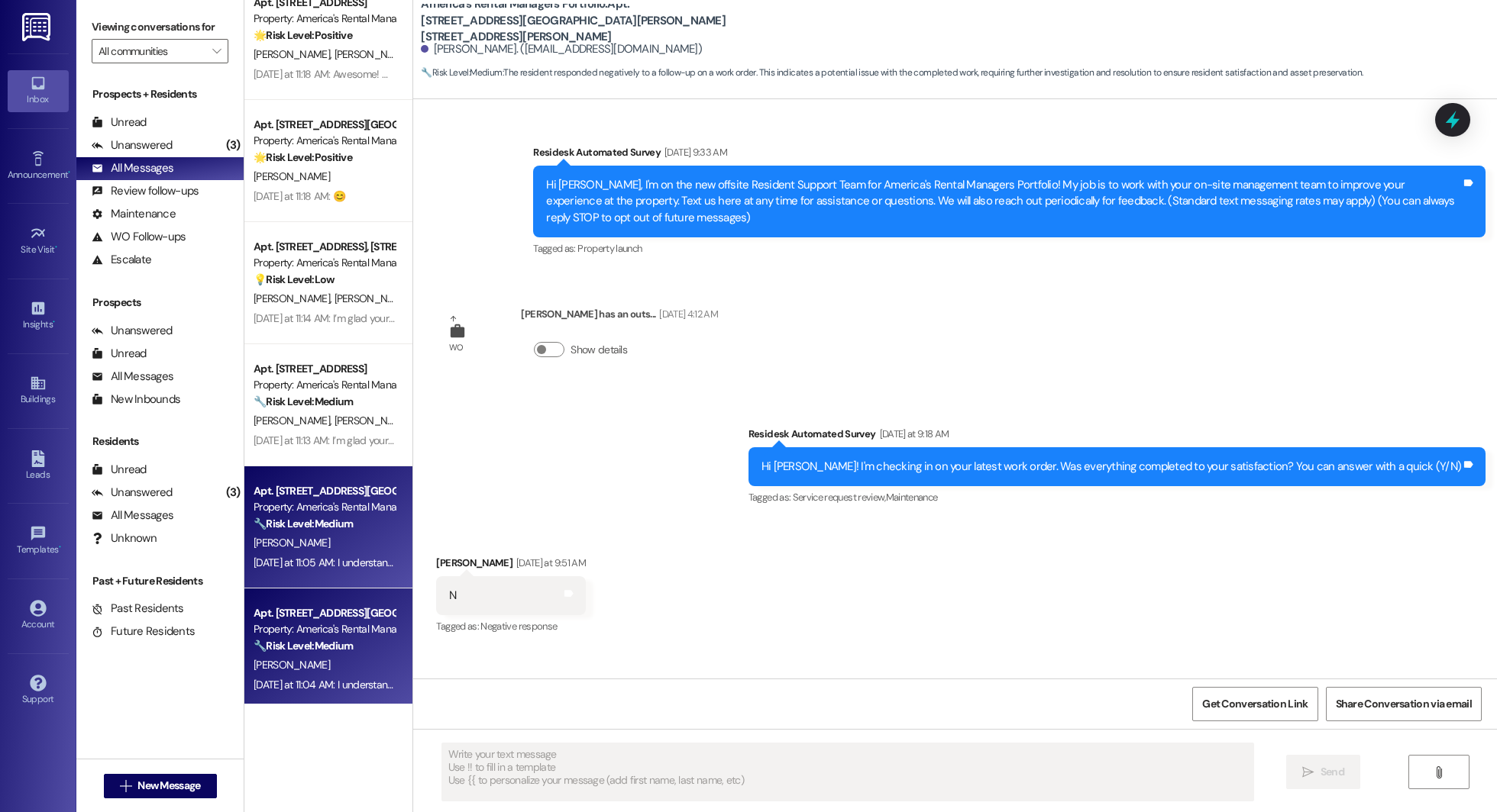
click at [261, 661] on span "T. Blevins" at bounding box center [292, 665] width 76 height 13
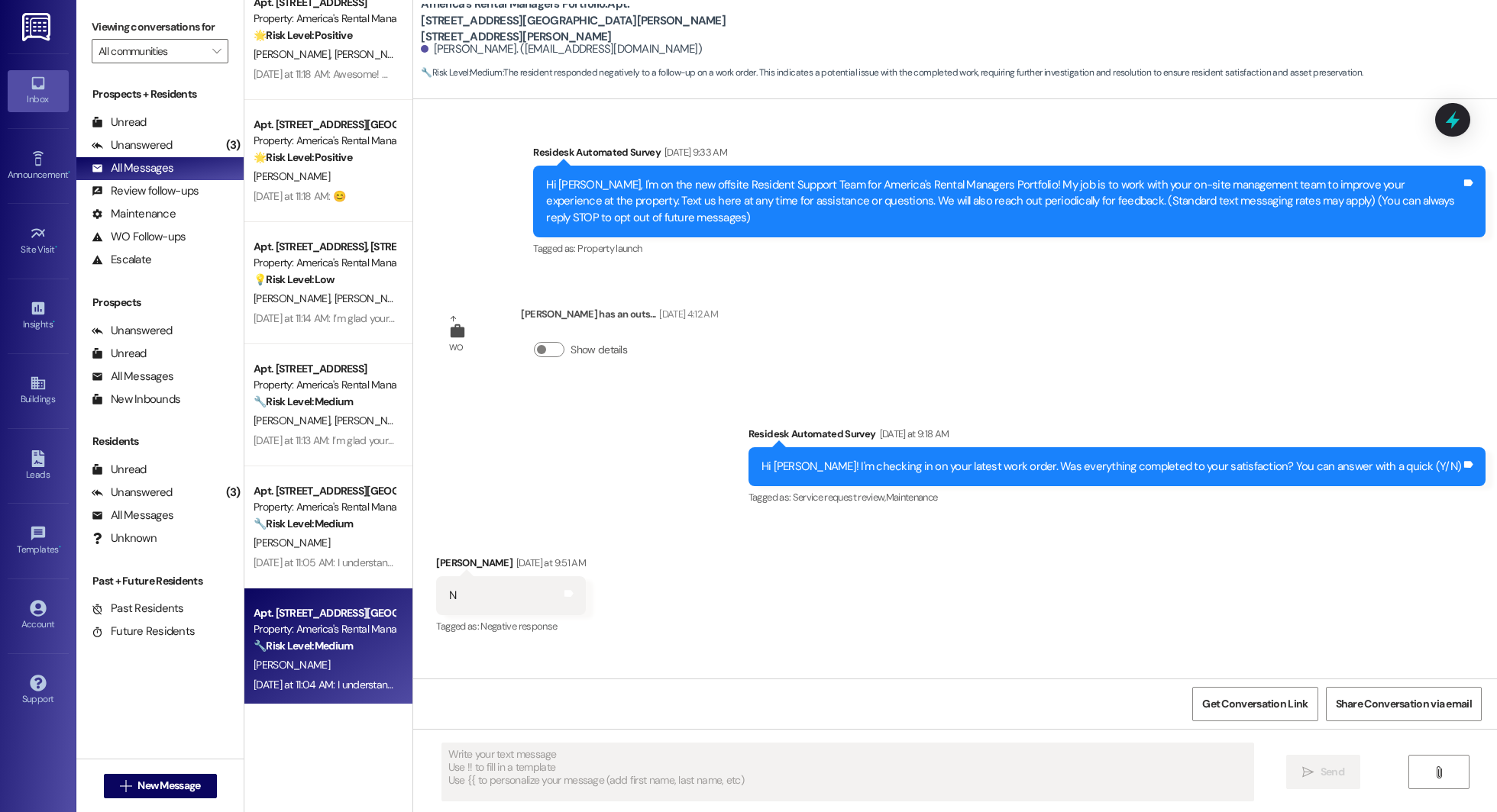
type textarea "Fetching suggested responses. Please feel free to read through the conversation…"
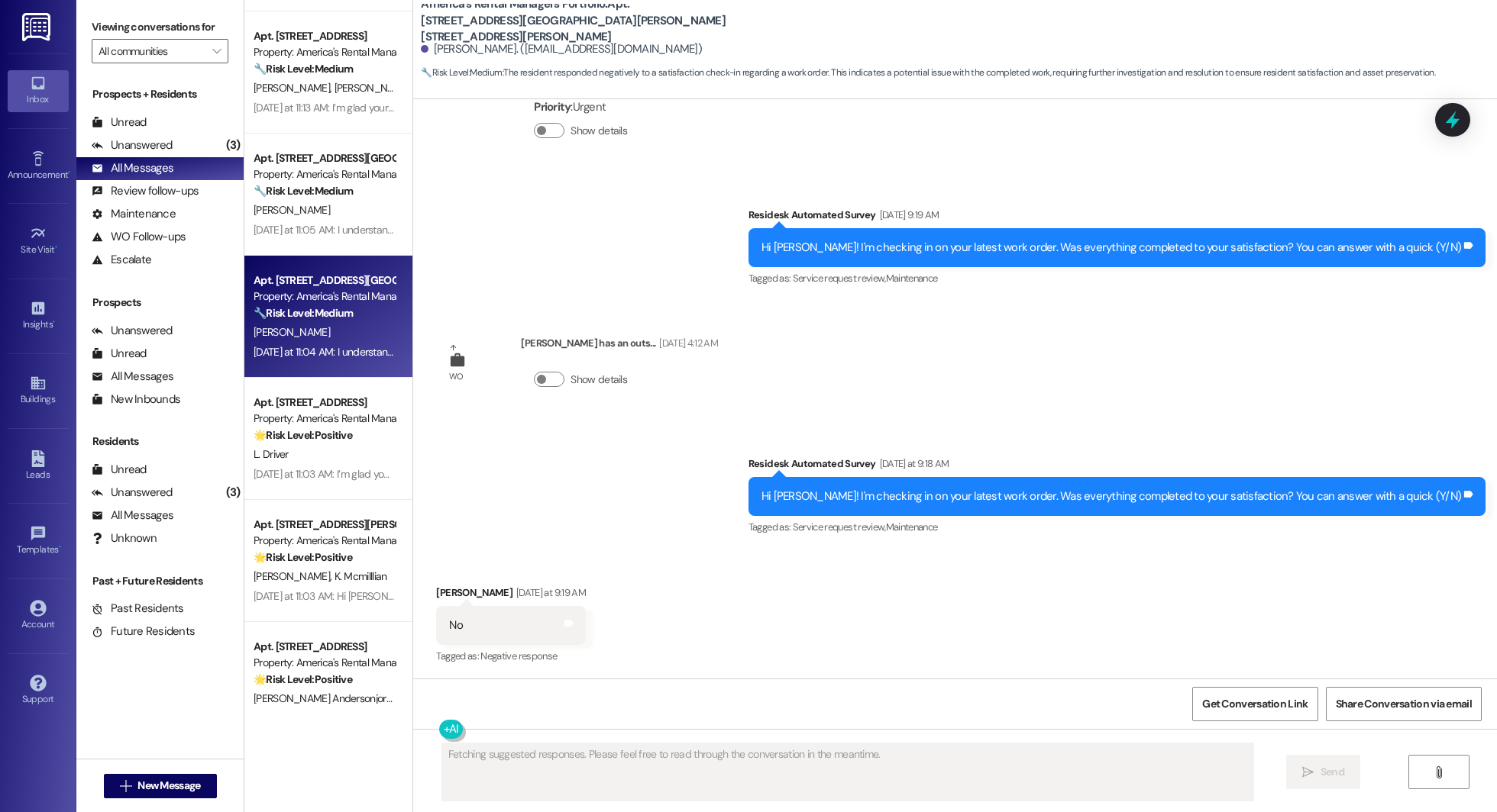
scroll to position [2022, 0]
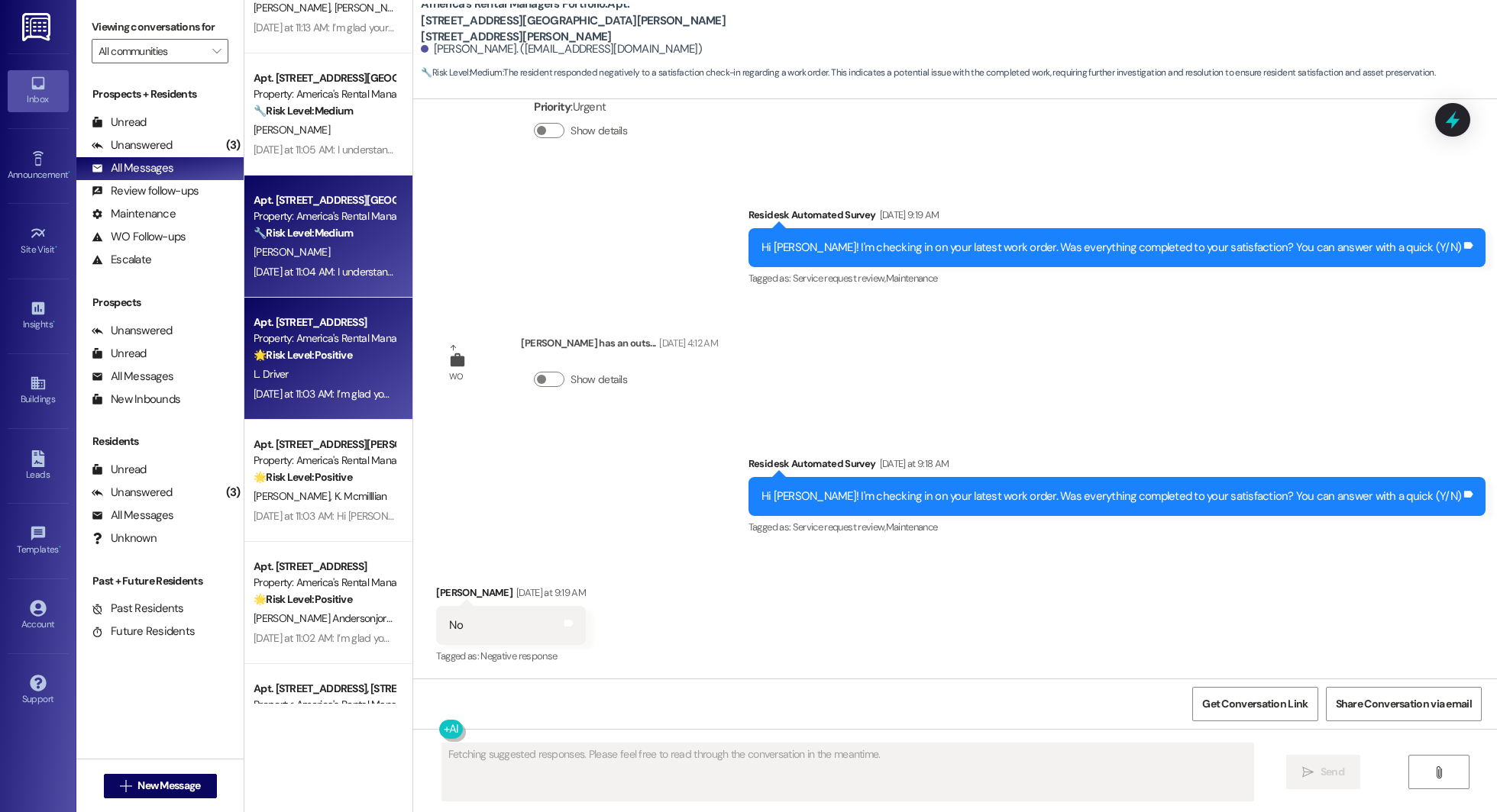
click at [305, 388] on div "Yesterday at 11:03 AM: I’m glad your latest work order has been completed to yo…" at bounding box center [659, 394] width 812 height 13
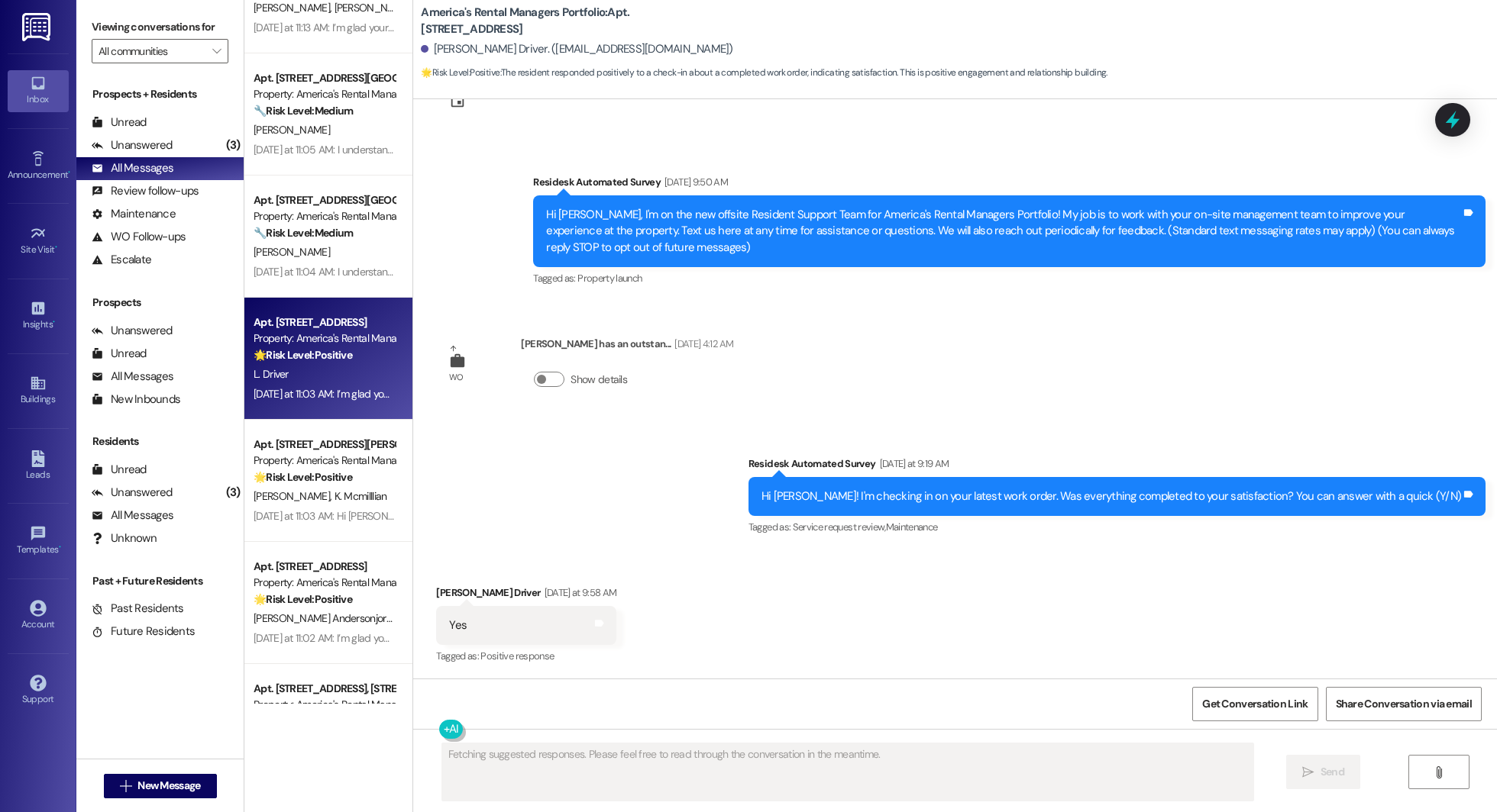
scroll to position [191, 0]
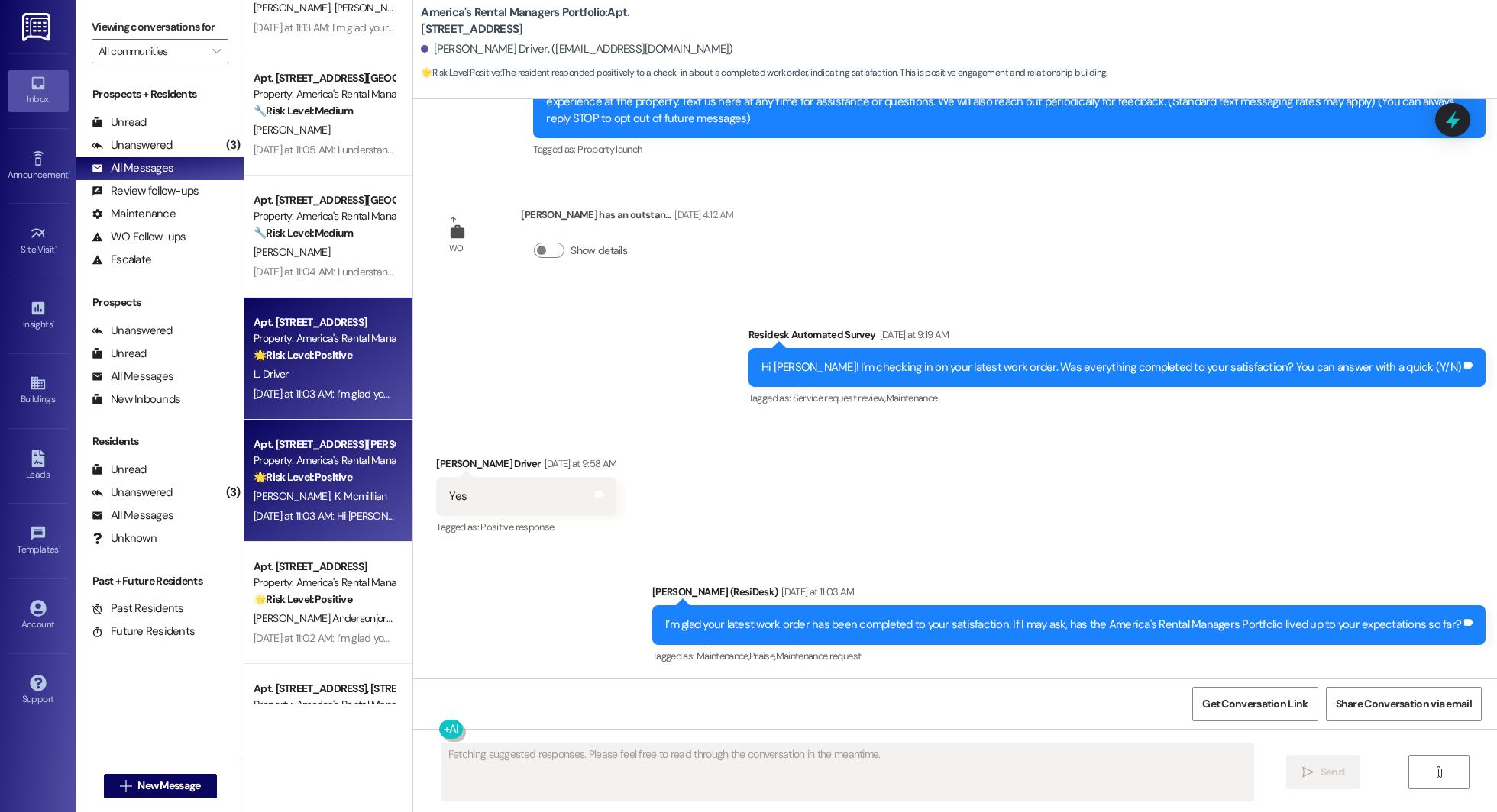
click at [334, 500] on span "K. Mcmilllian" at bounding box center [361, 496] width 52 height 13
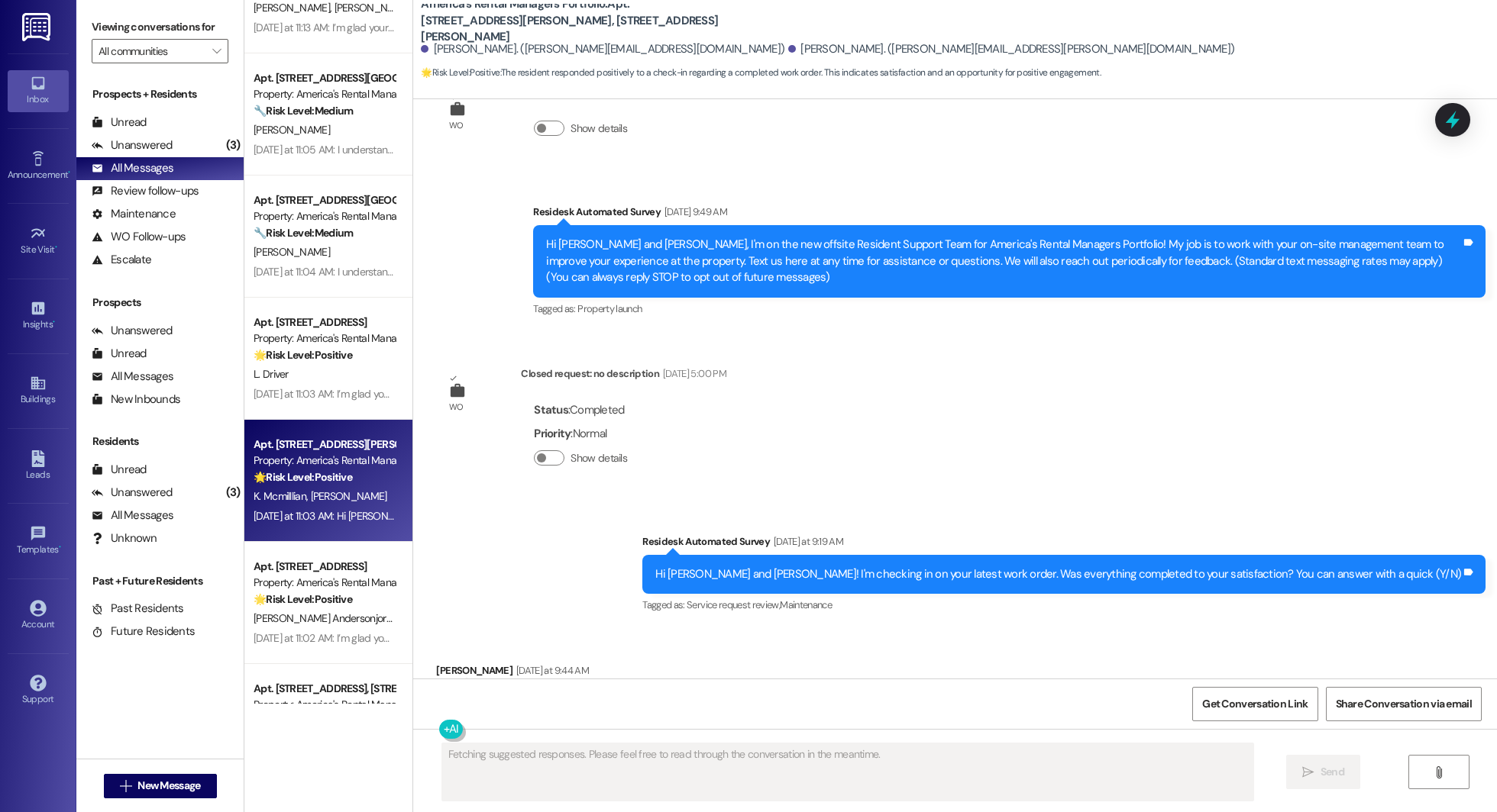
scroll to position [269, 0]
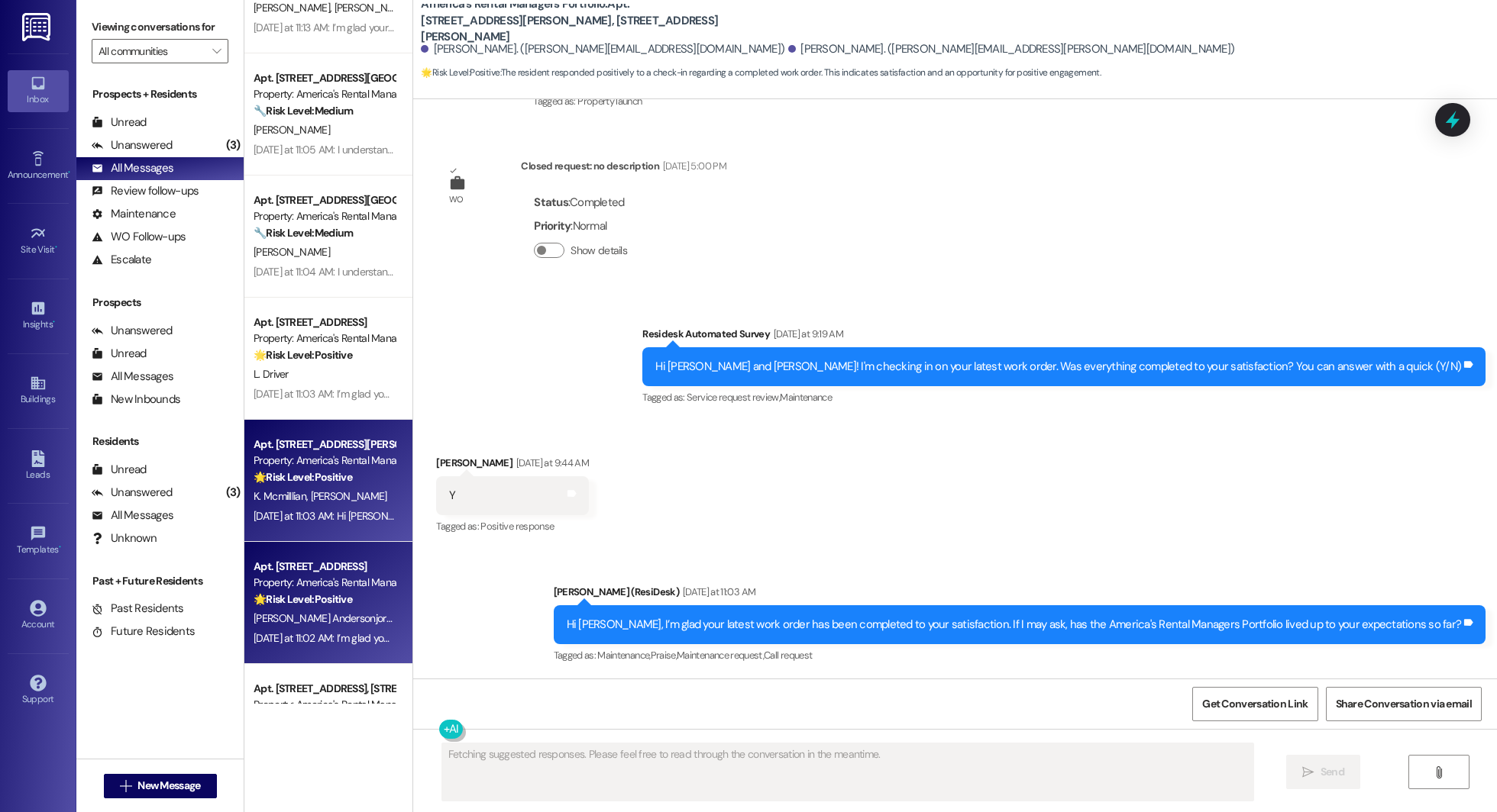
click at [299, 620] on span "J. Andersonjordan" at bounding box center [328, 618] width 150 height 13
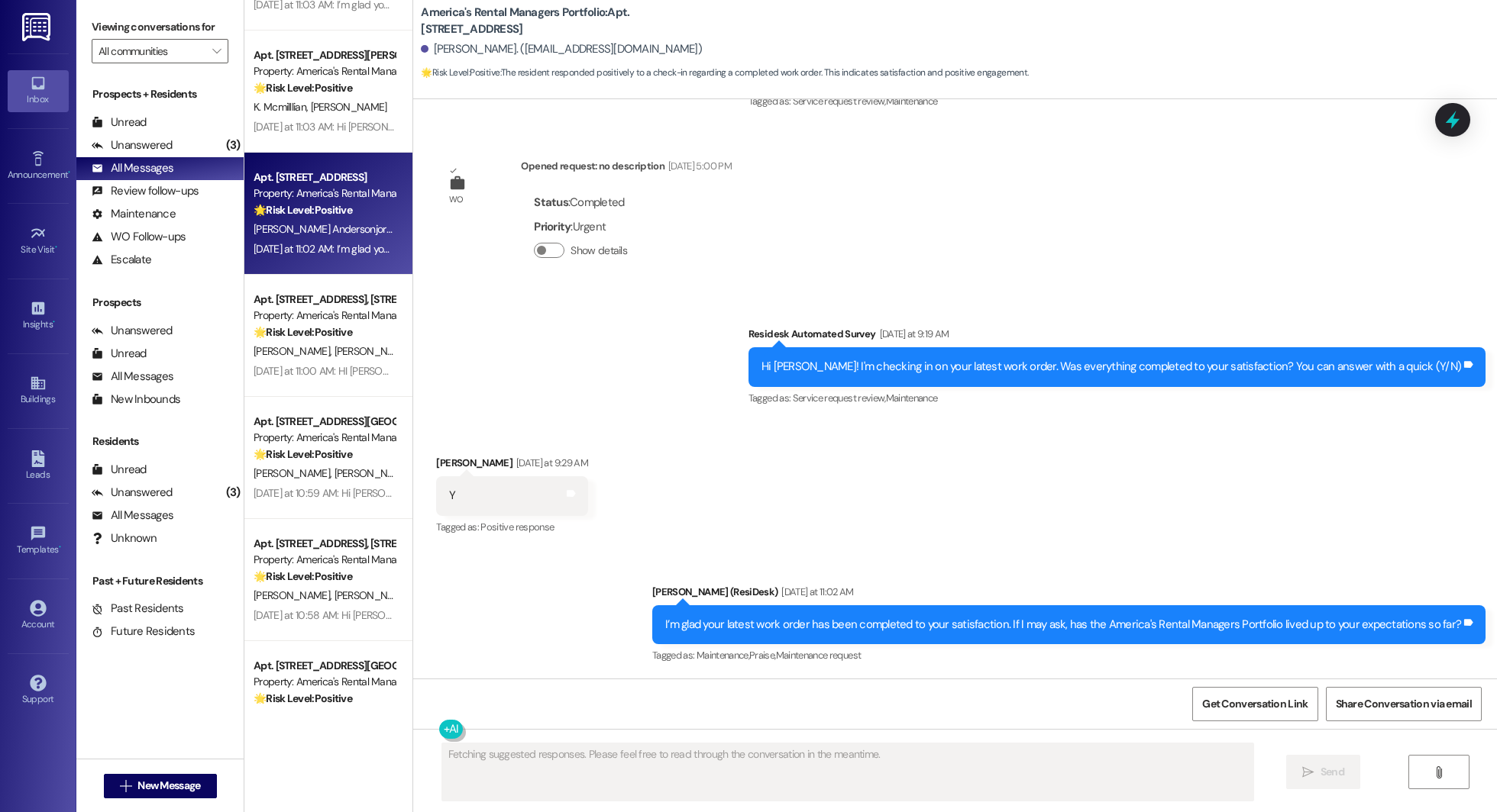
scroll to position [2419, 0]
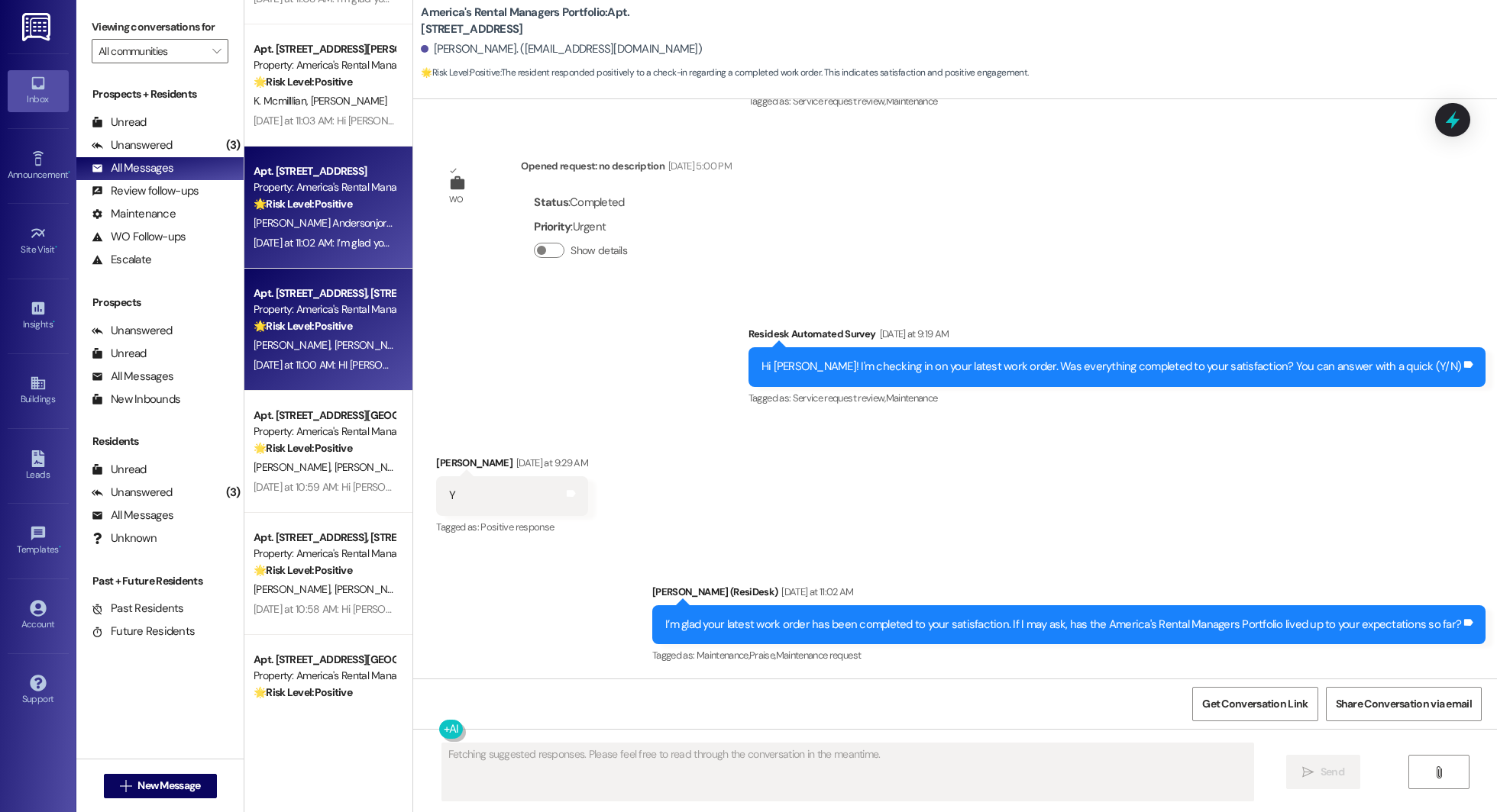
click at [316, 349] on div "J. Morris W. Lusk" at bounding box center [324, 345] width 144 height 19
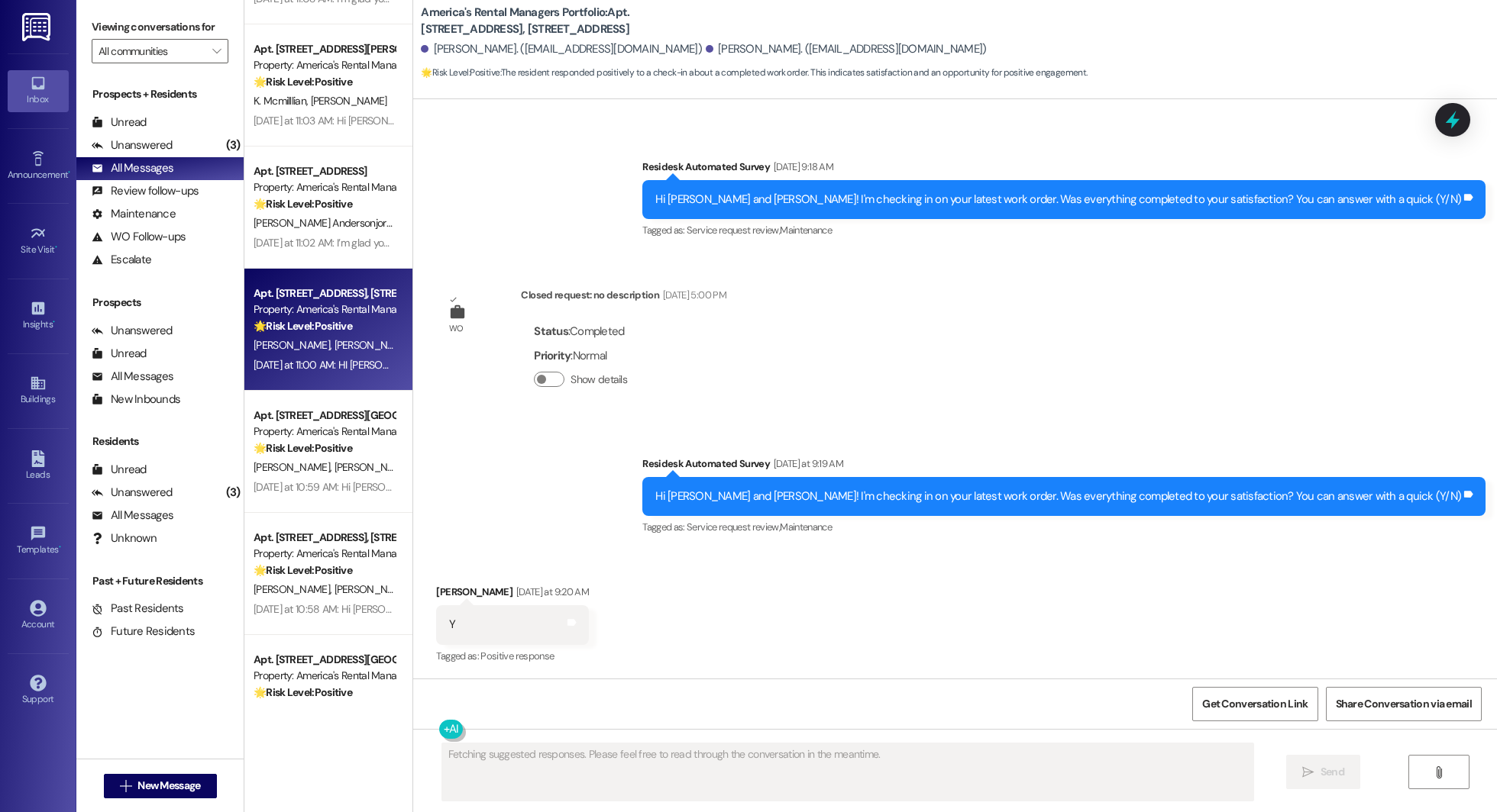
scroll to position [536, 0]
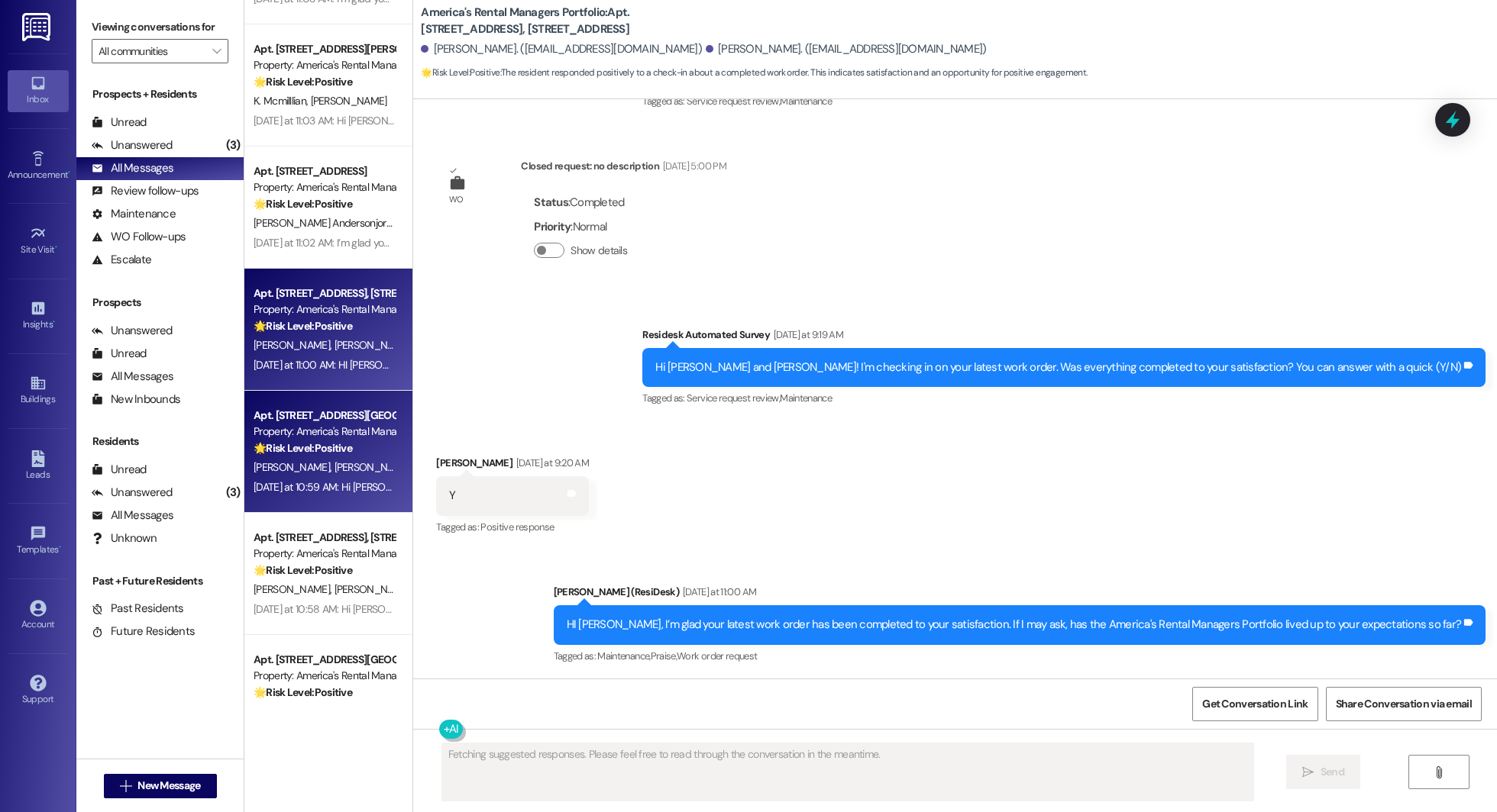
click at [334, 469] on span "K. Martine" at bounding box center [375, 467] width 81 height 13
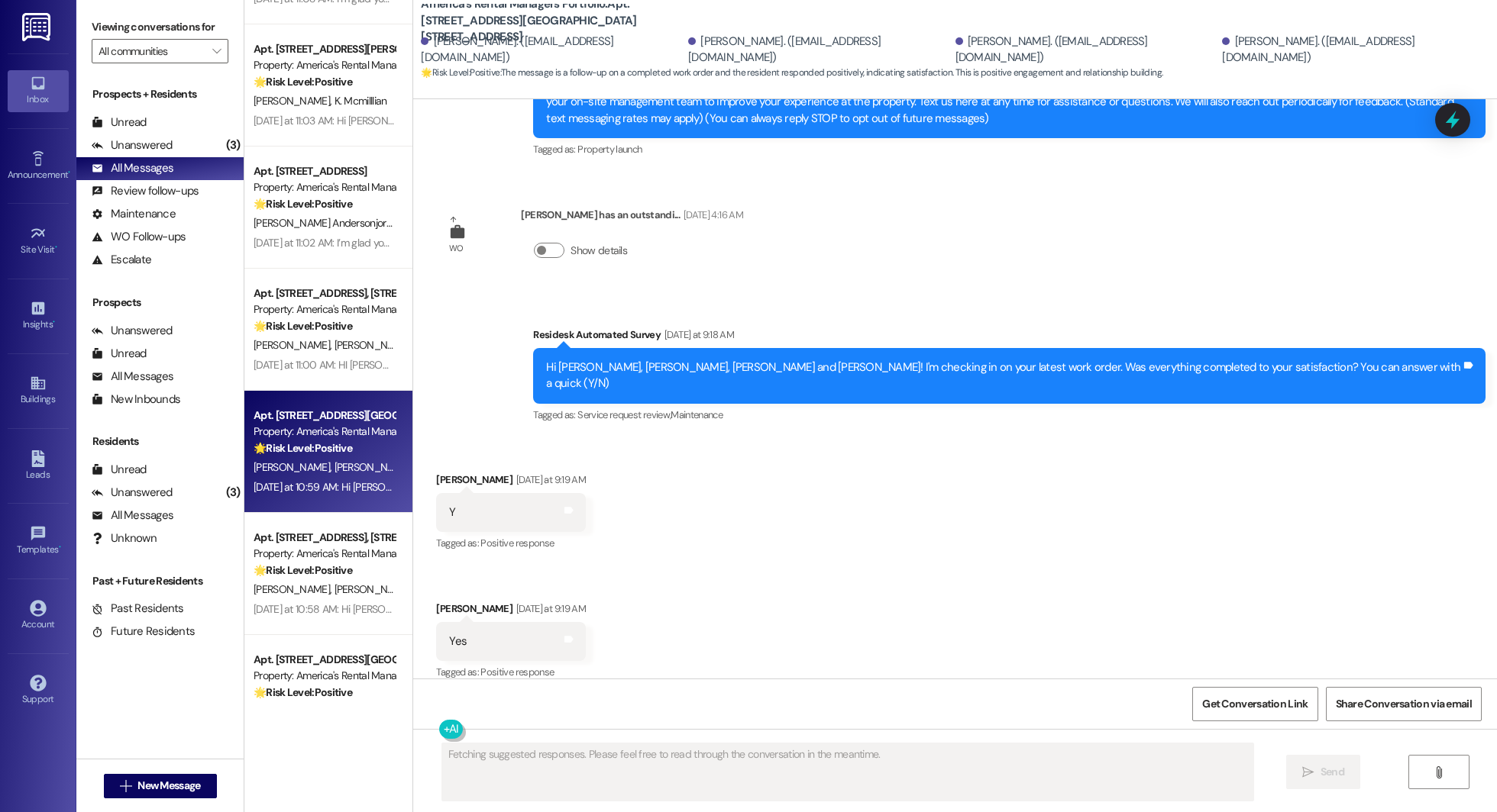
scroll to position [337, 0]
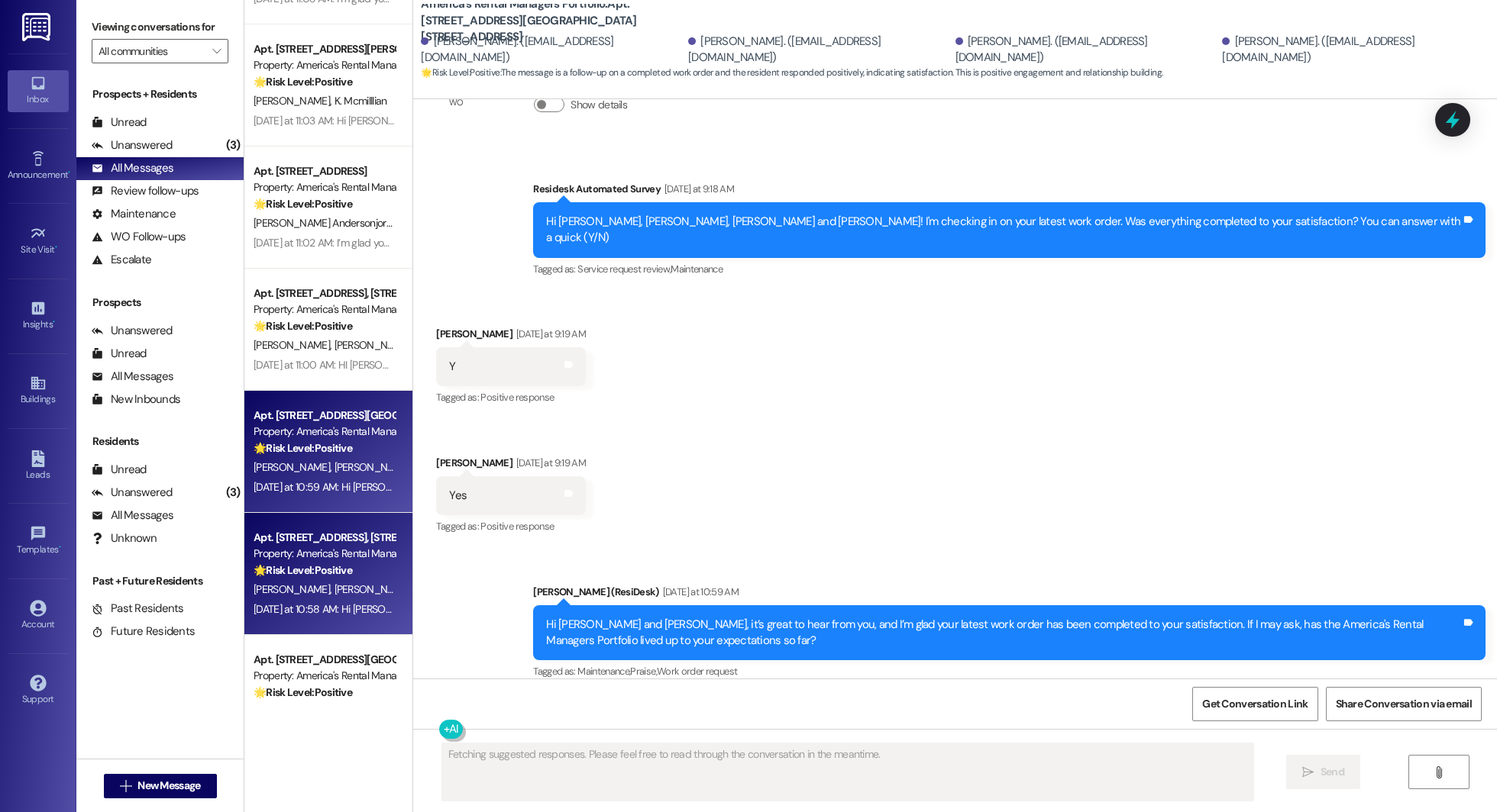
click at [343, 560] on div "Property: America's Rental Managers Portfolio" at bounding box center [324, 554] width 141 height 16
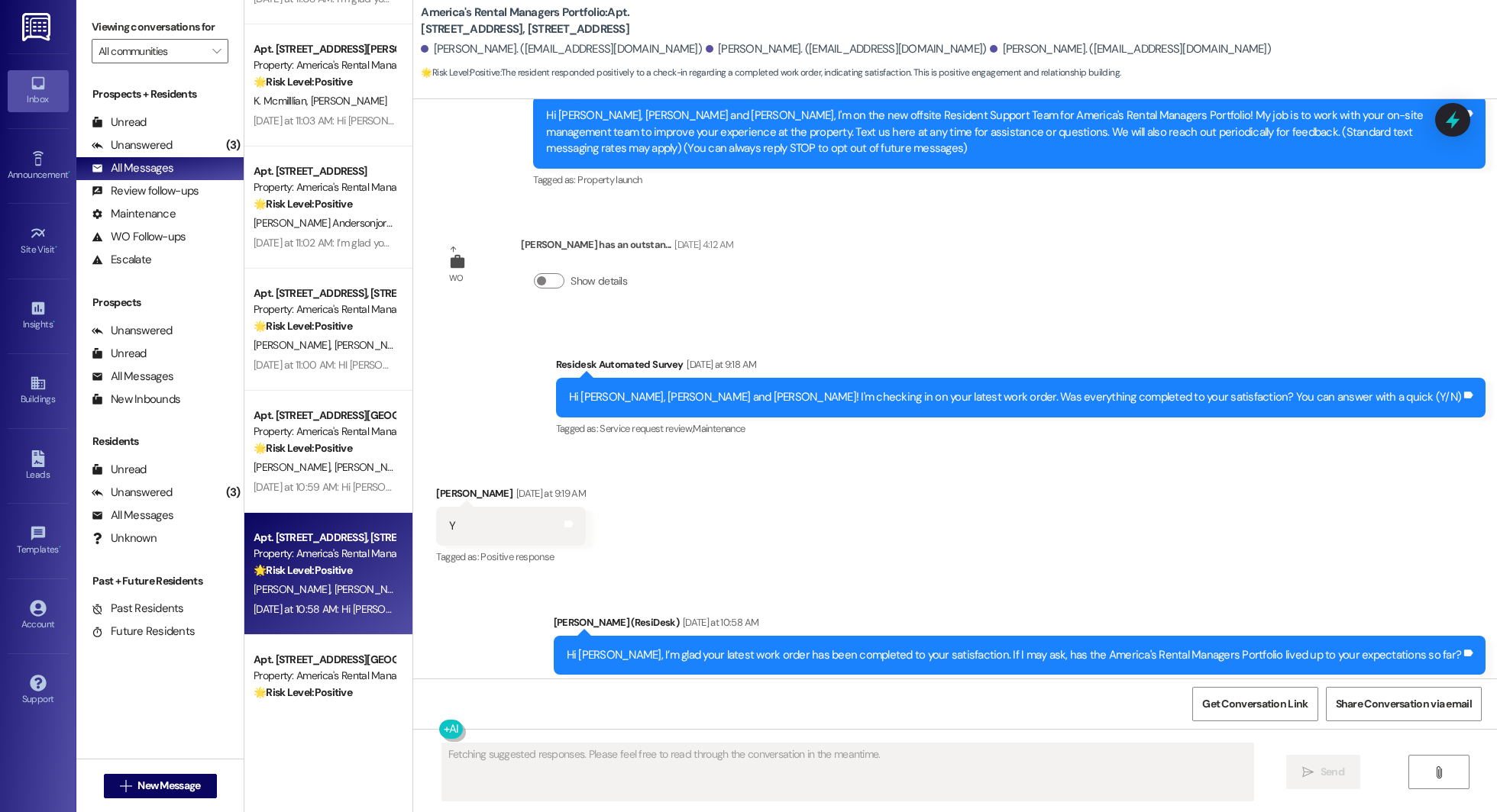
scroll to position [221, 0]
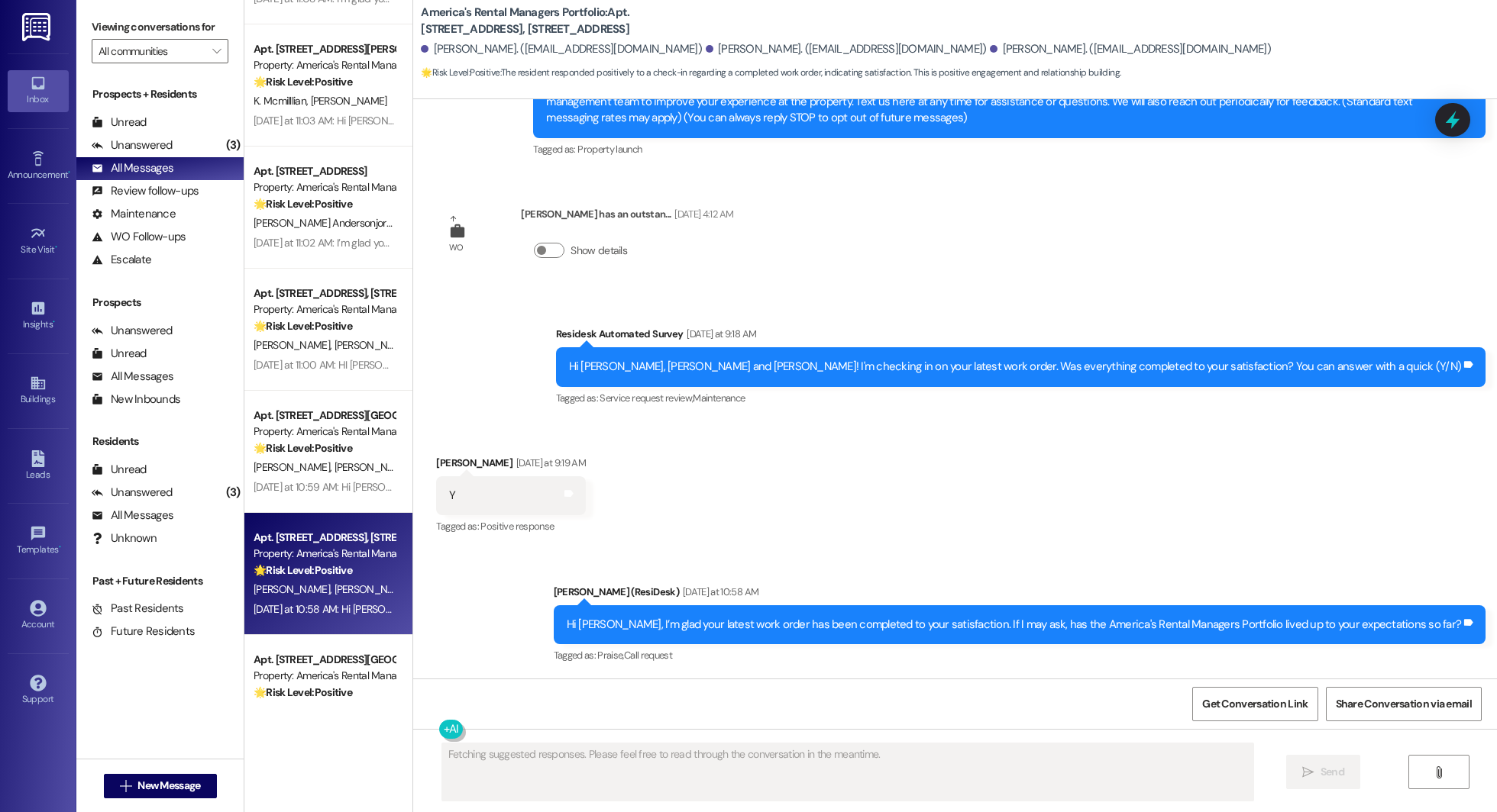
click at [244, 729] on div "Apt. 46 Granvil Way, 46 Granvil Way Property: America's Rental Managers Portfol…" at bounding box center [328, 406] width 168 height 812
click at [285, 649] on div "Apt. 106 Ballington Way, 106 Ballington Way Property: America's Rental Managers…" at bounding box center [328, 696] width 168 height 122
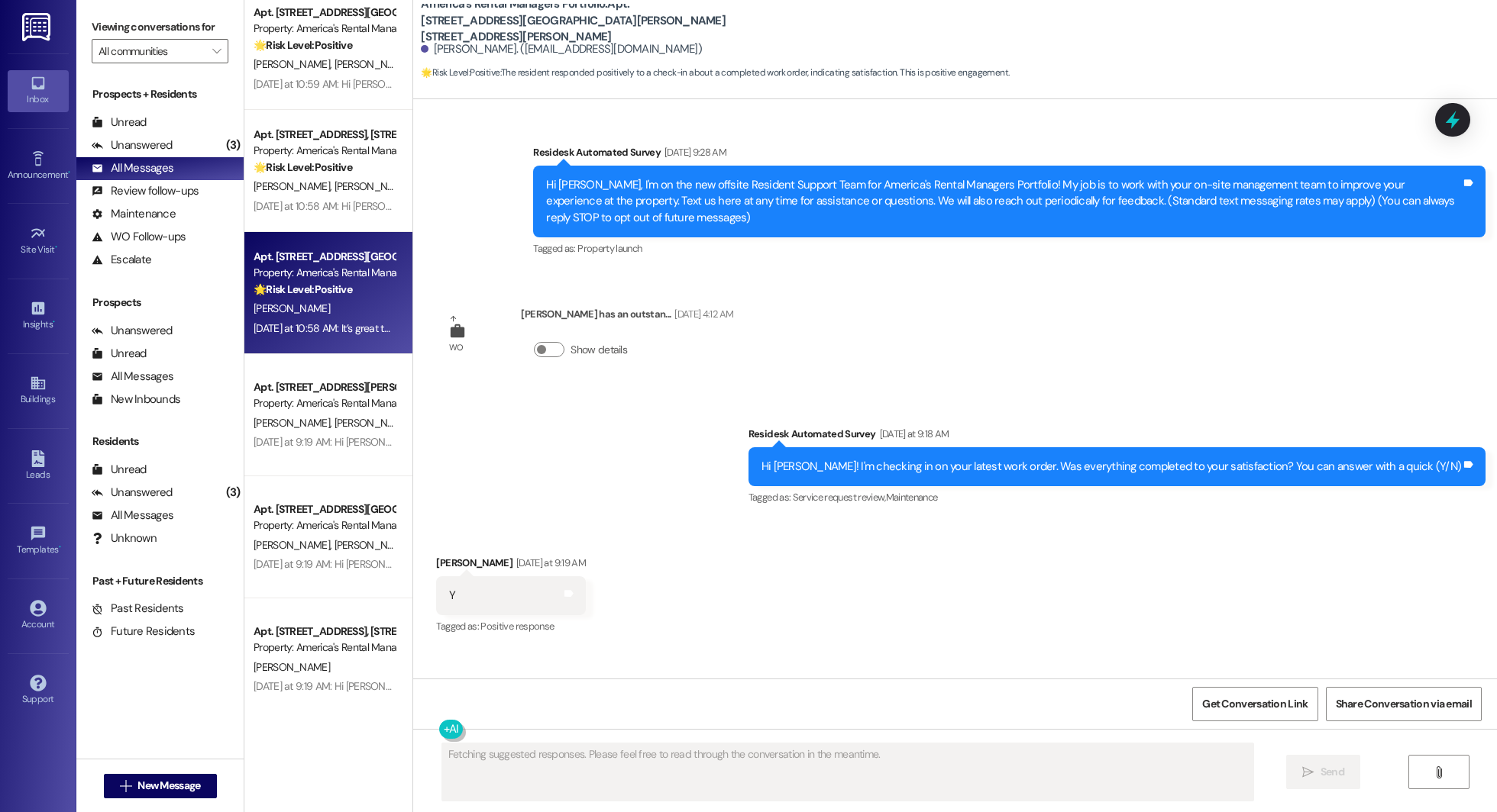
scroll to position [2968, 0]
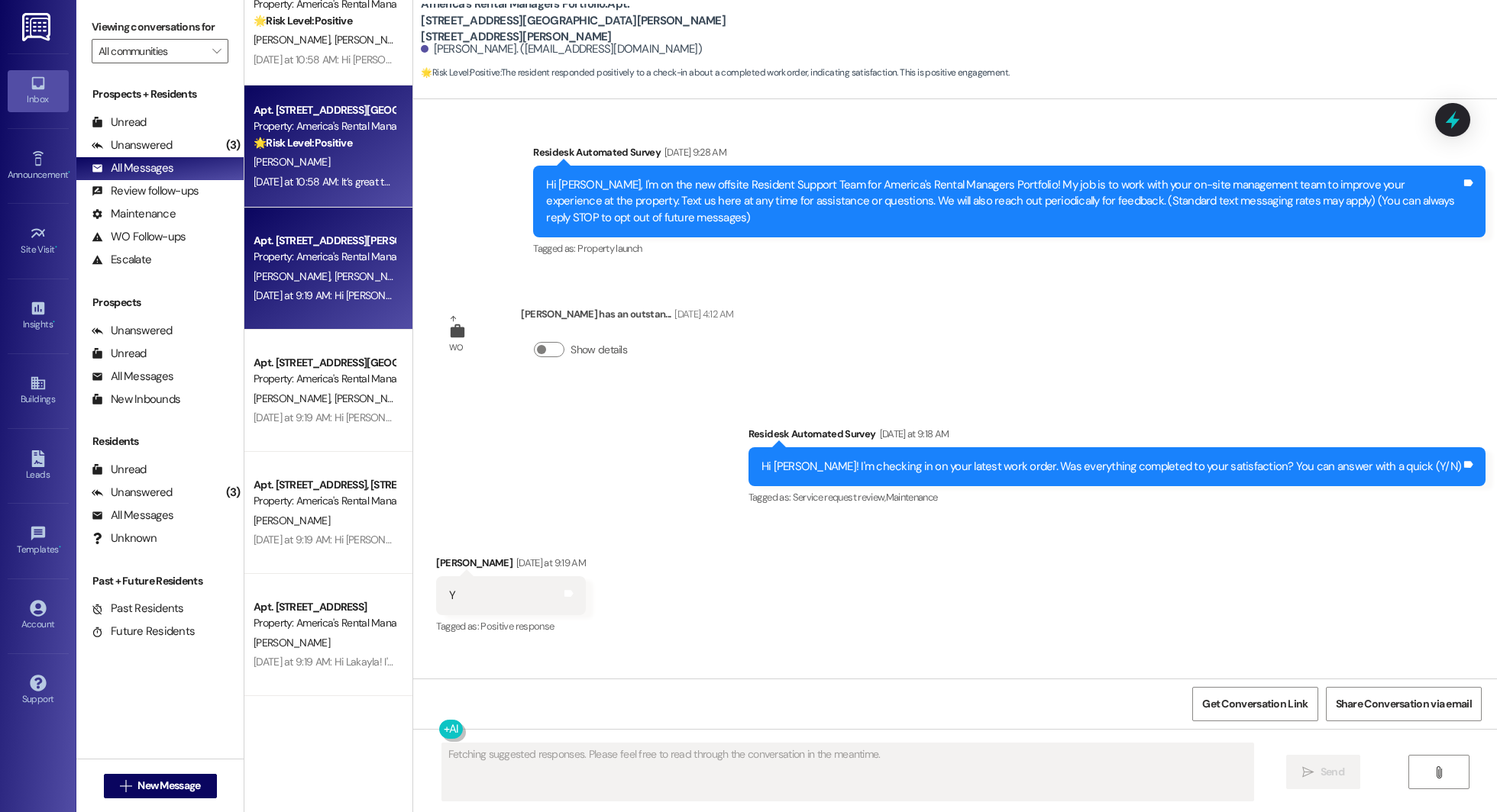
click at [350, 287] on div "Yesterday at 9:19 AM: Hi Jessica and Olivia! I'm checking in on your latest wor…" at bounding box center [324, 295] width 144 height 19
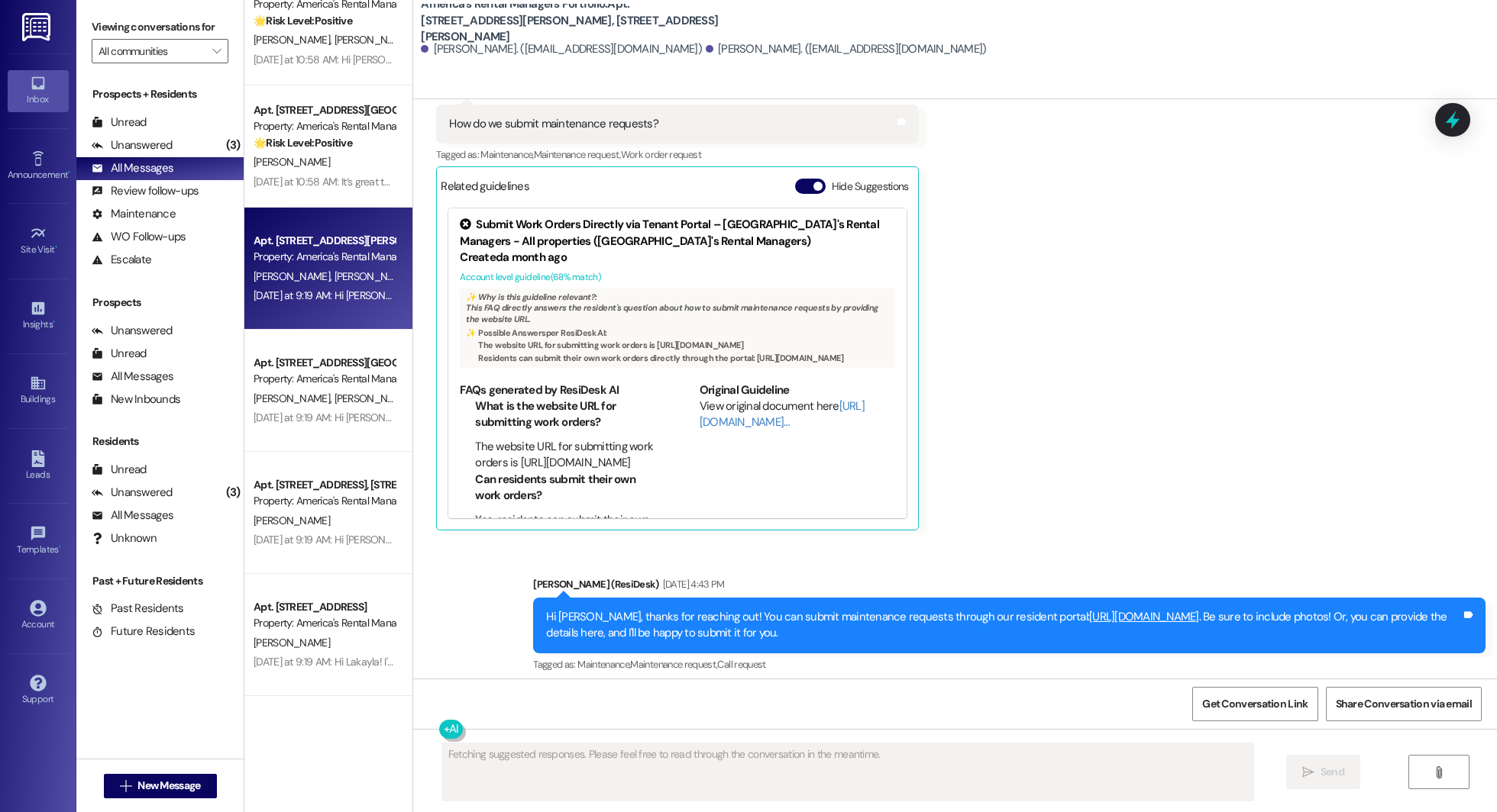
scroll to position [2686, 0]
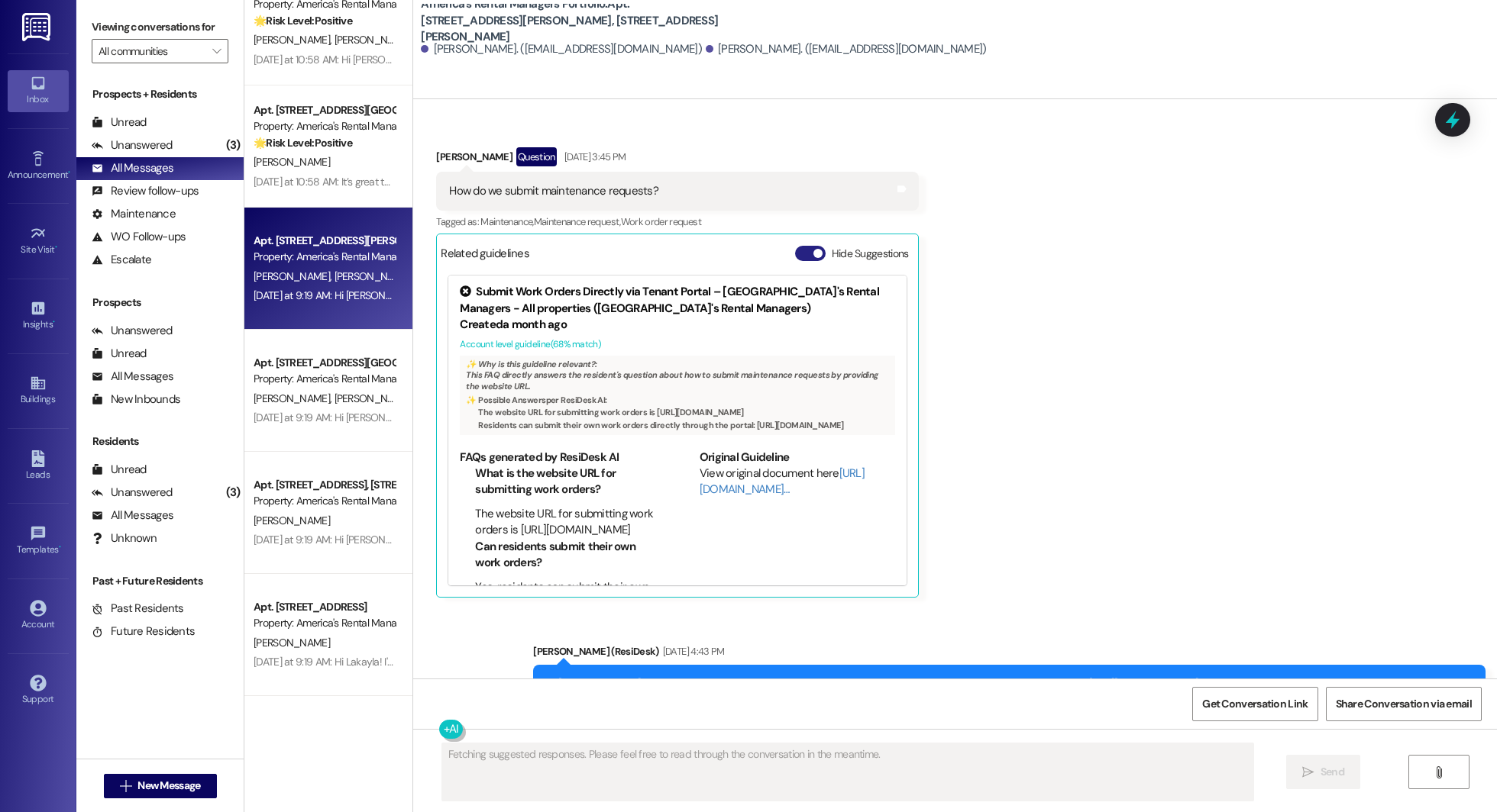
click at [747, 246] on button "Hide Suggestions" at bounding box center [810, 253] width 31 height 15
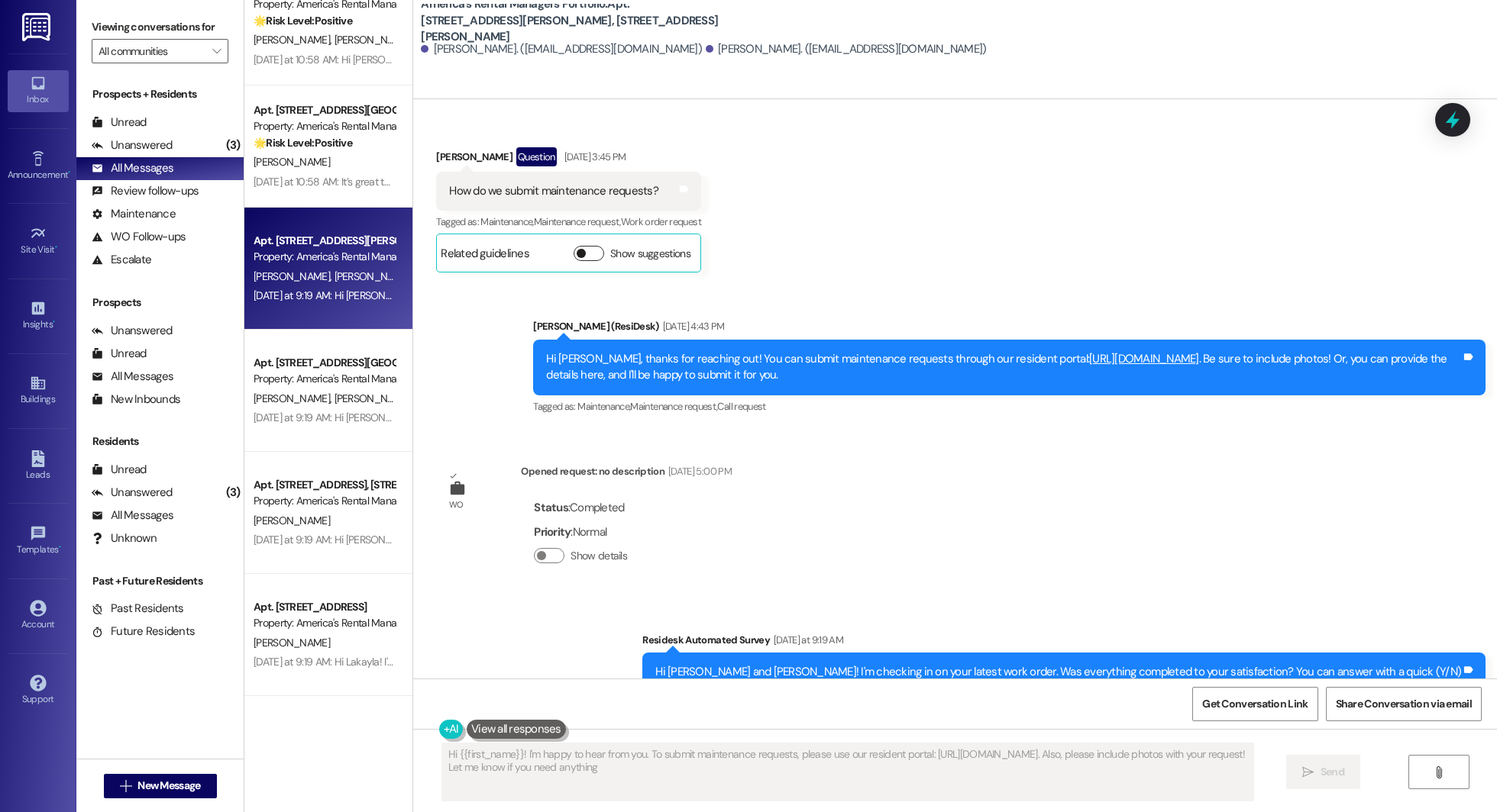
scroll to position [2730, 0]
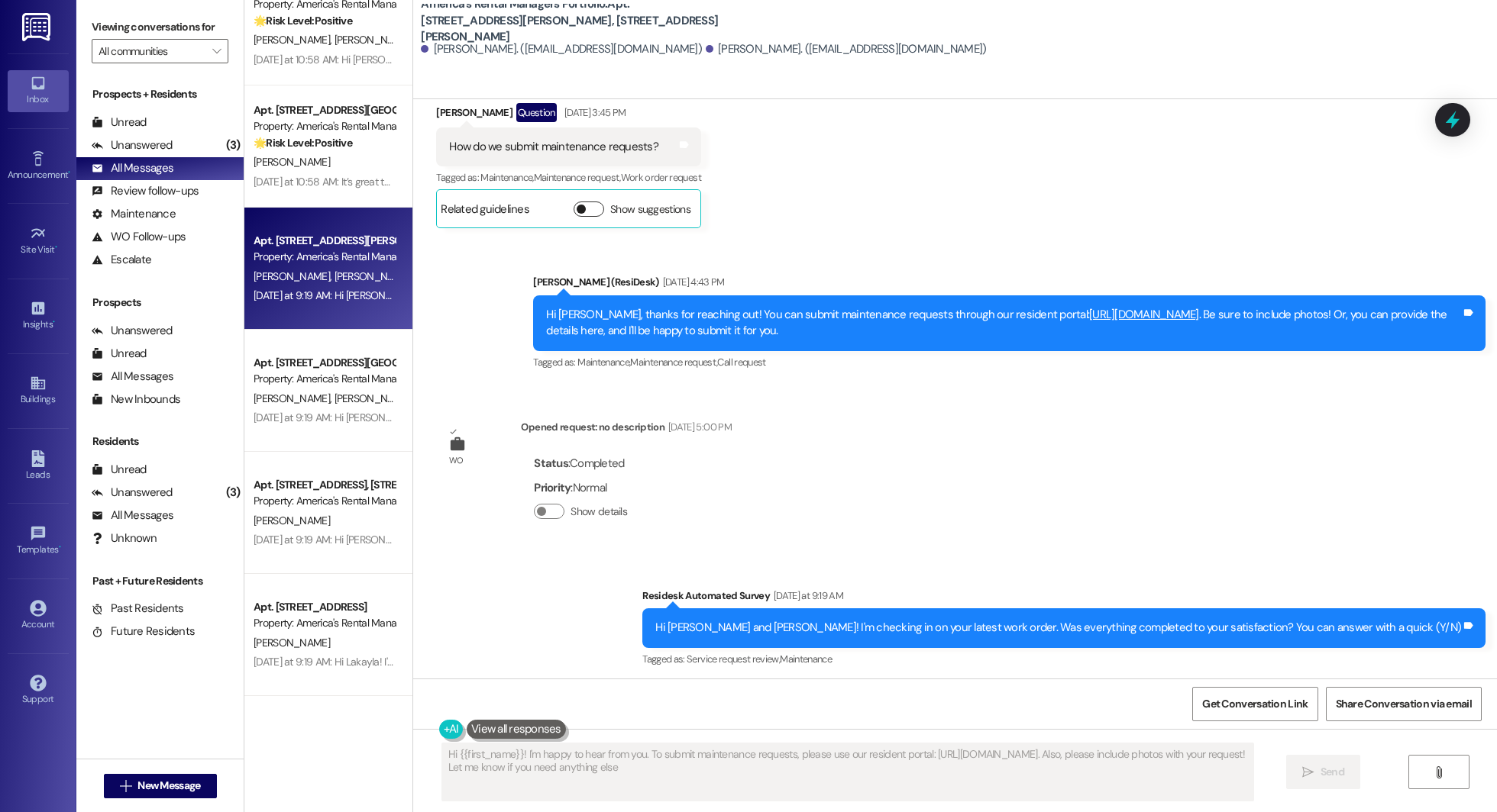
type textarea "Hi {{first_name}}! I'm happy to hear from you. To submit maintenance requests, …"
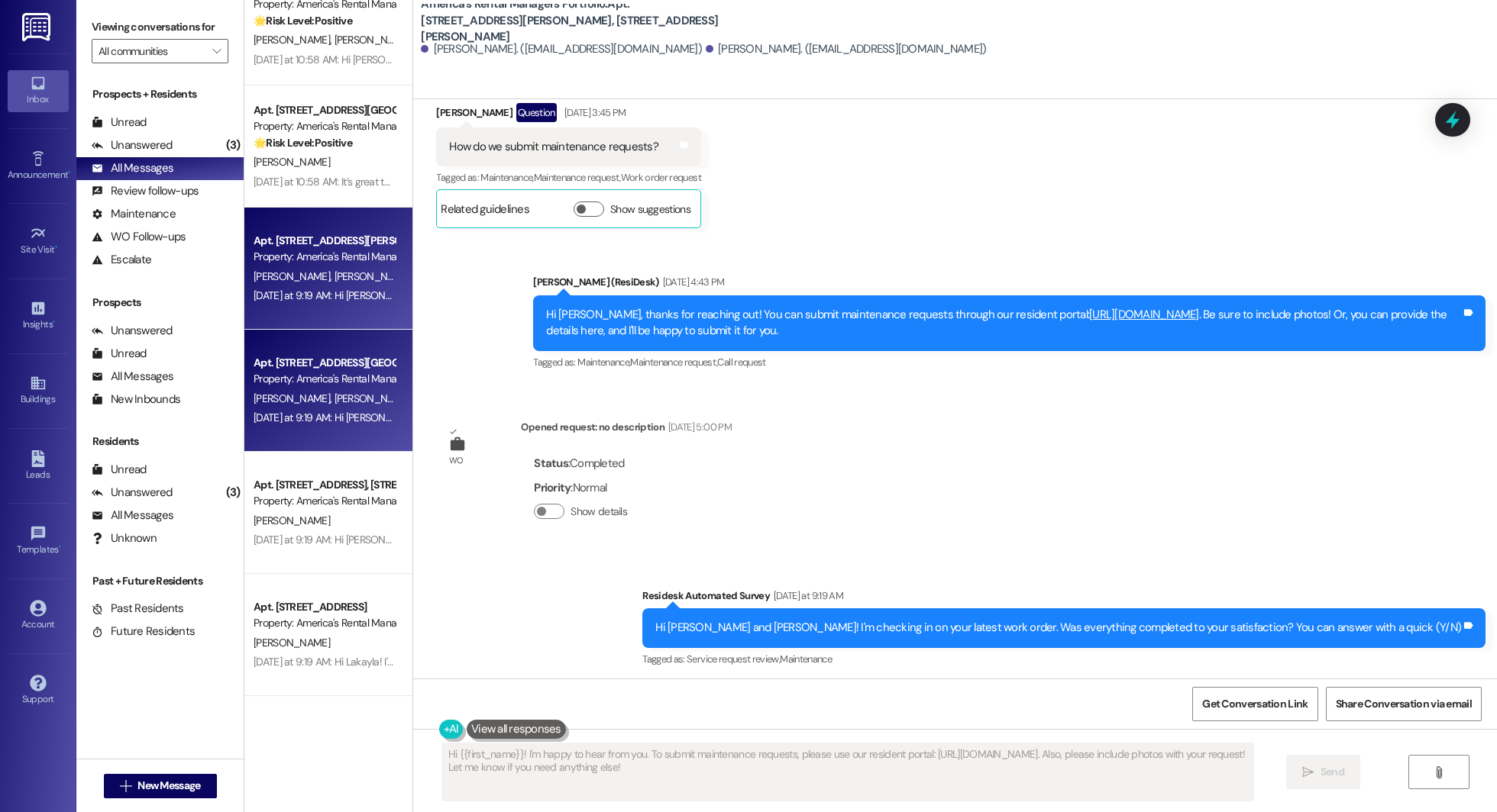
click at [317, 367] on div "Apt. 4006 Glenwood Ave, 4004 Glenwood Ave" at bounding box center [324, 363] width 141 height 16
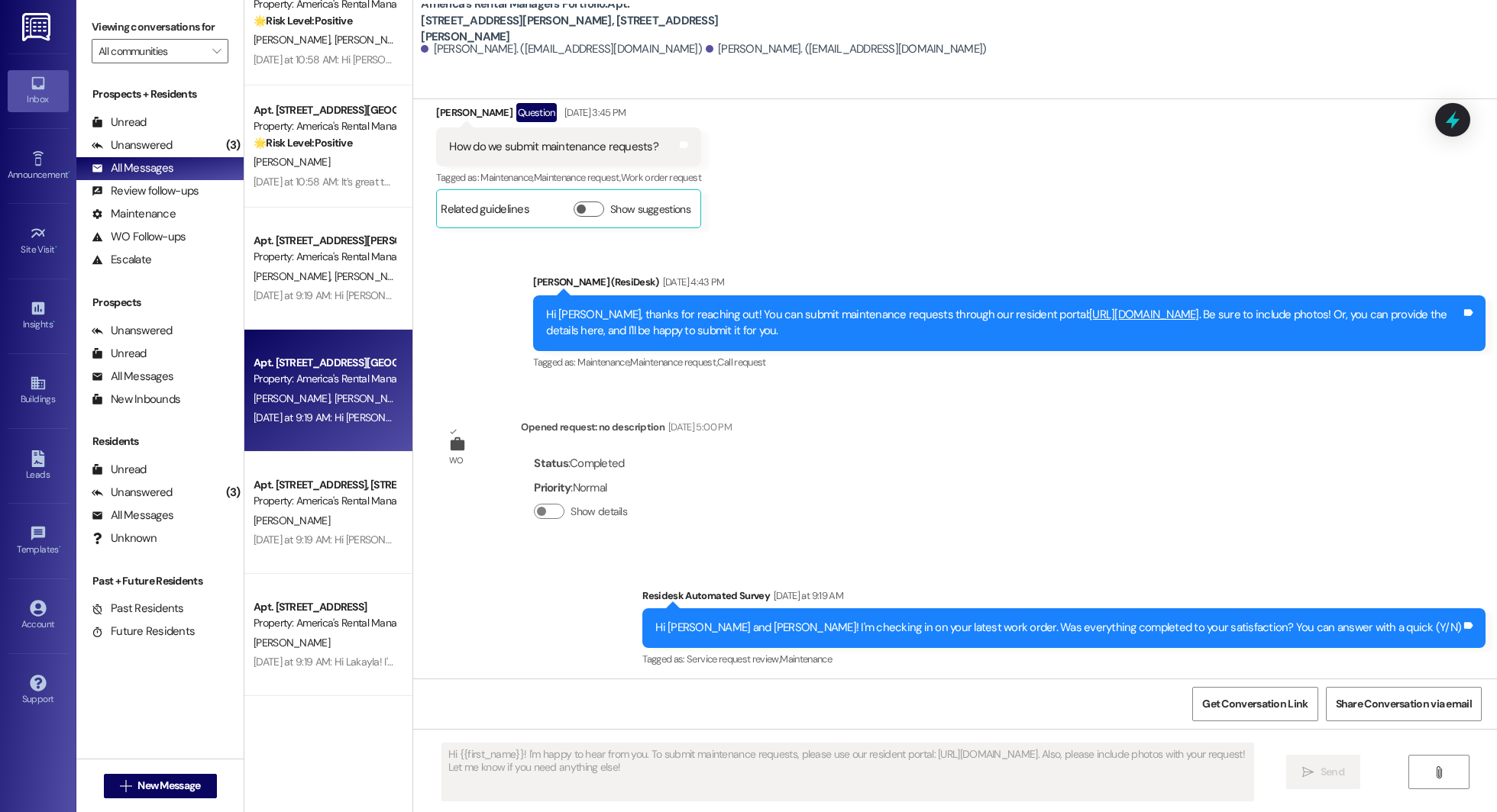
type textarea "Fetching suggested responses. Please feel free to read through the conversation…"
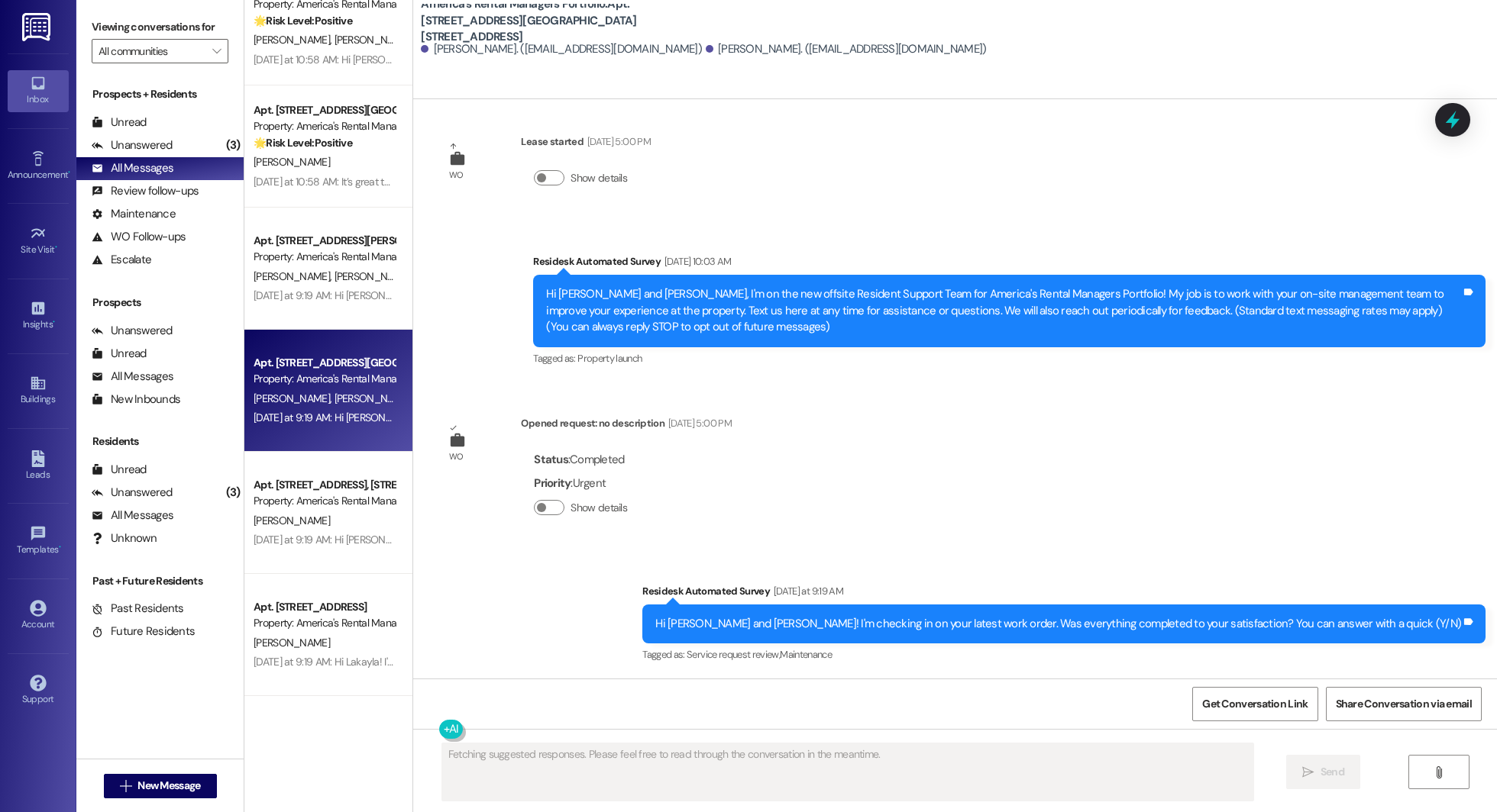
scroll to position [11, 0]
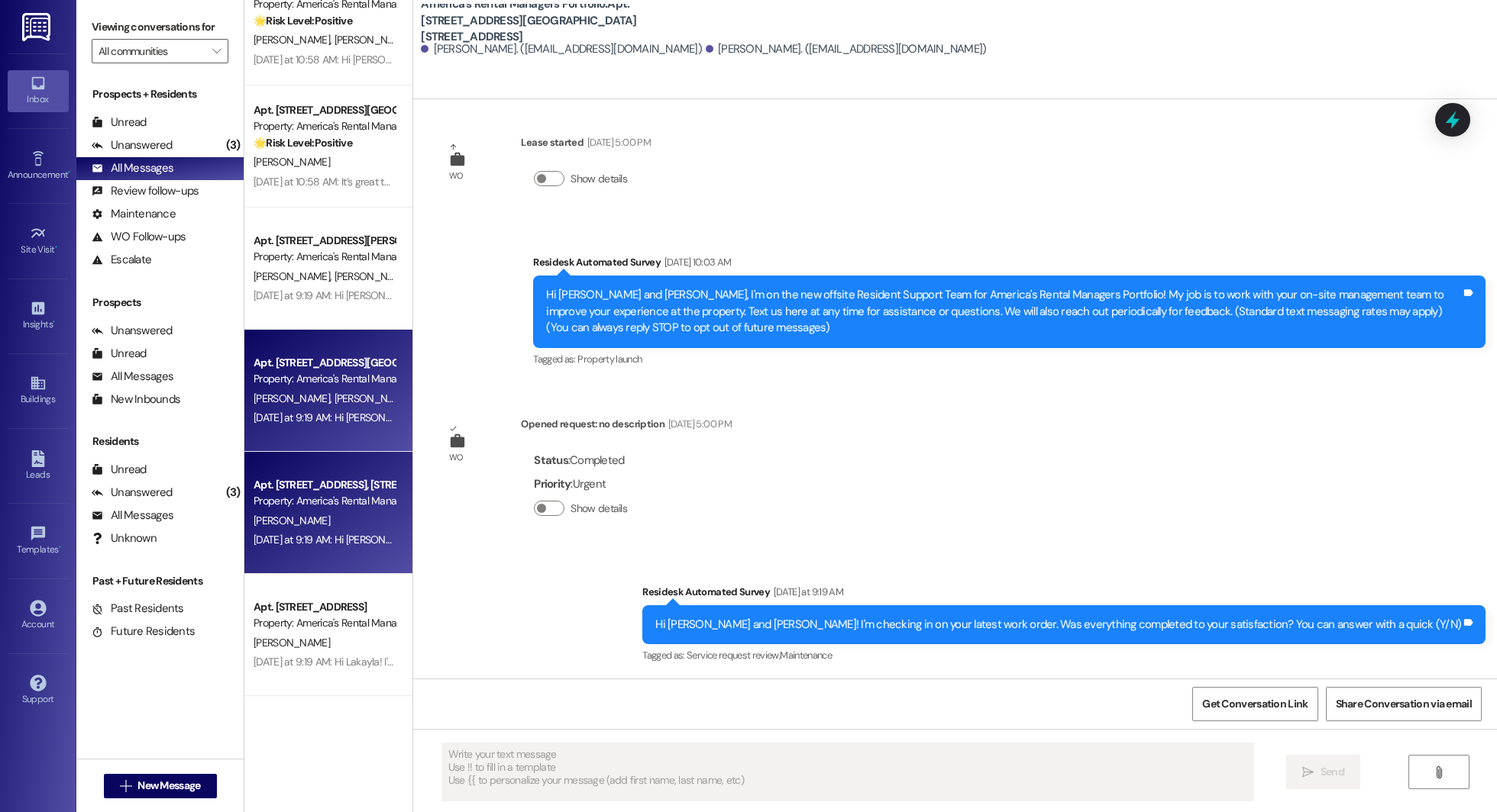
click at [355, 464] on div "Apt. 1289 Inverness Cove Drive, 1289 Inverness Cove Drive Property: America's R…" at bounding box center [328, 513] width 168 height 122
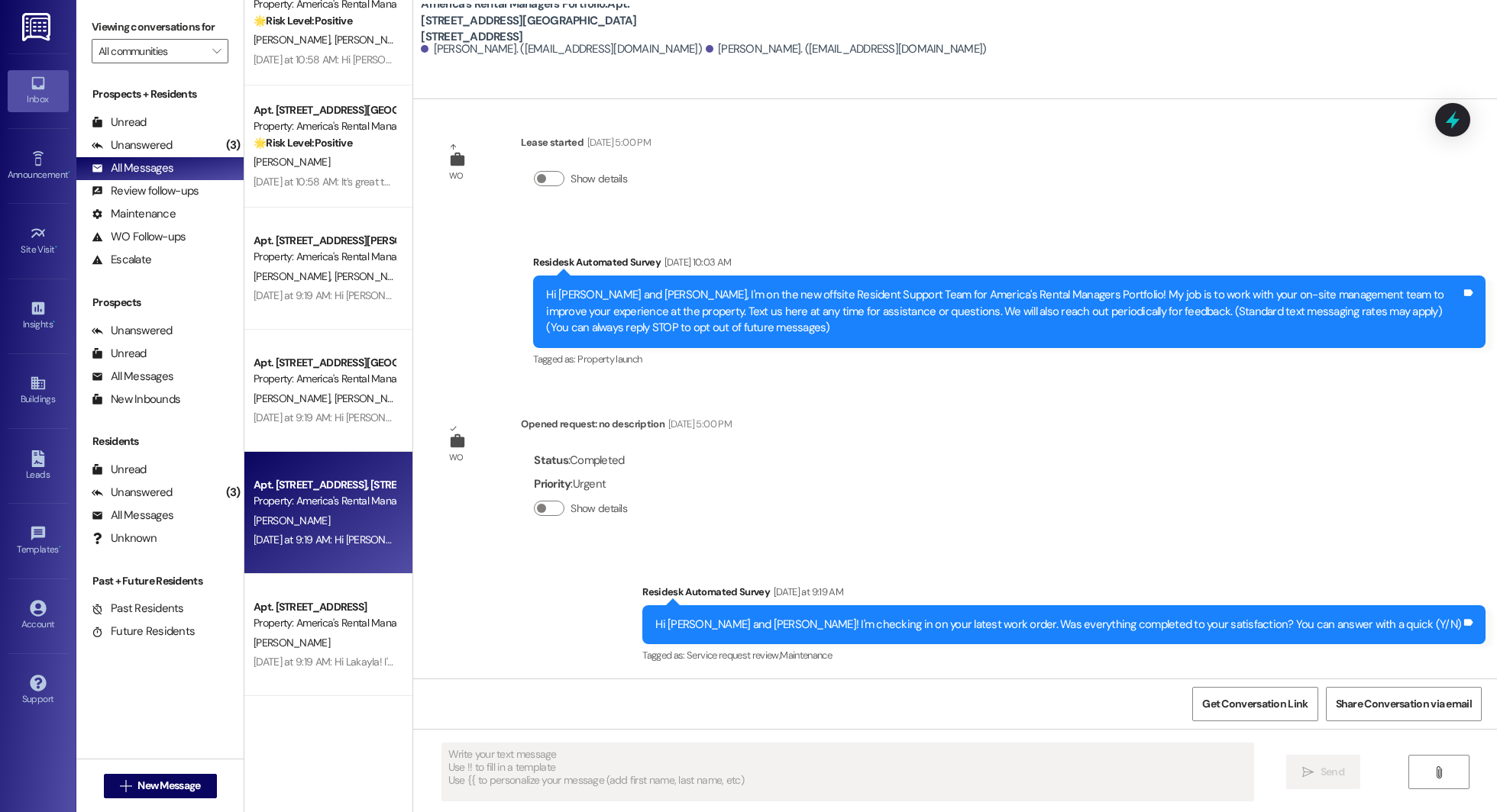
type textarea "Fetching suggested responses. Please feel free to read through the conversation…"
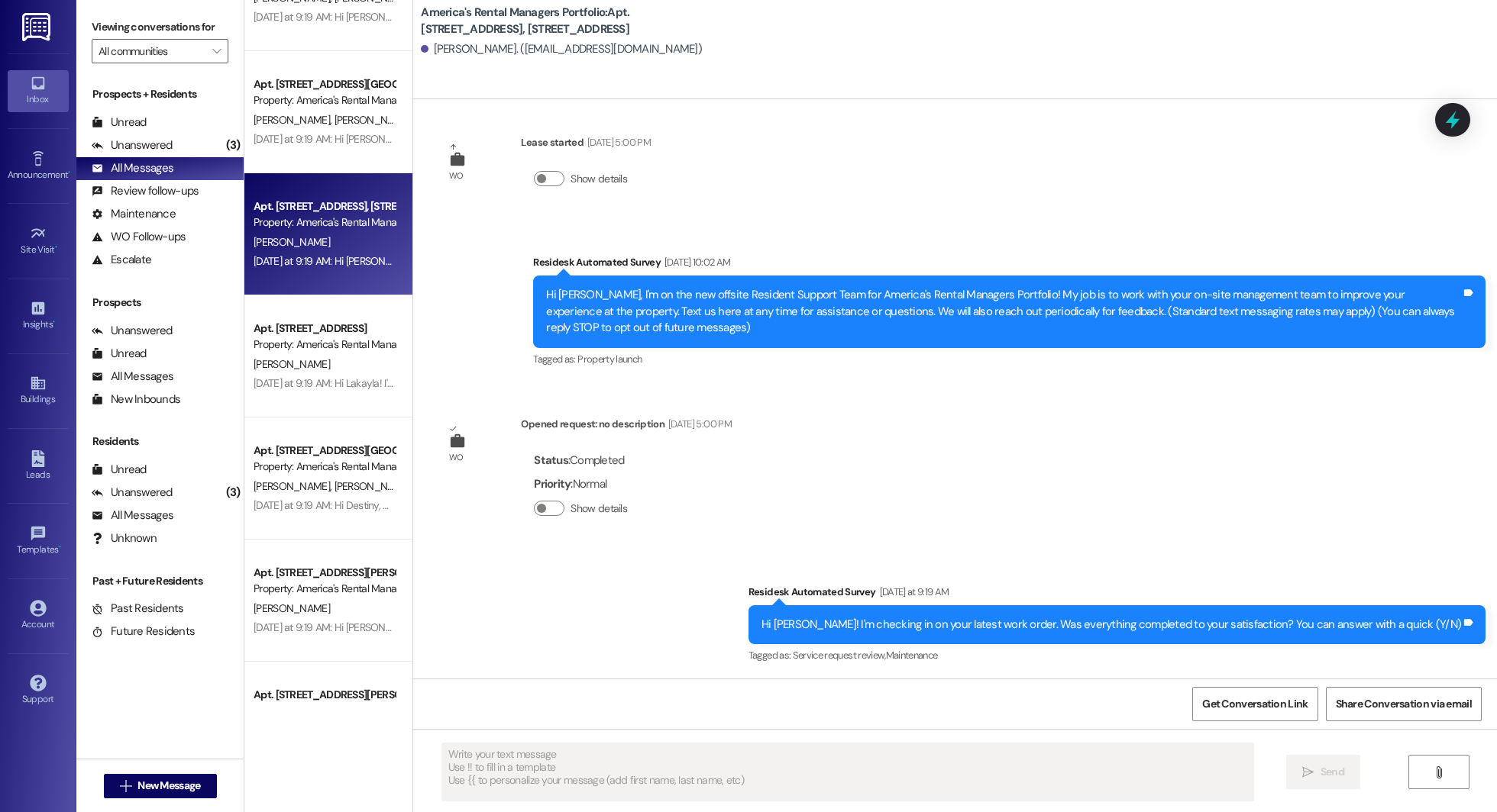
scroll to position [3264, 0]
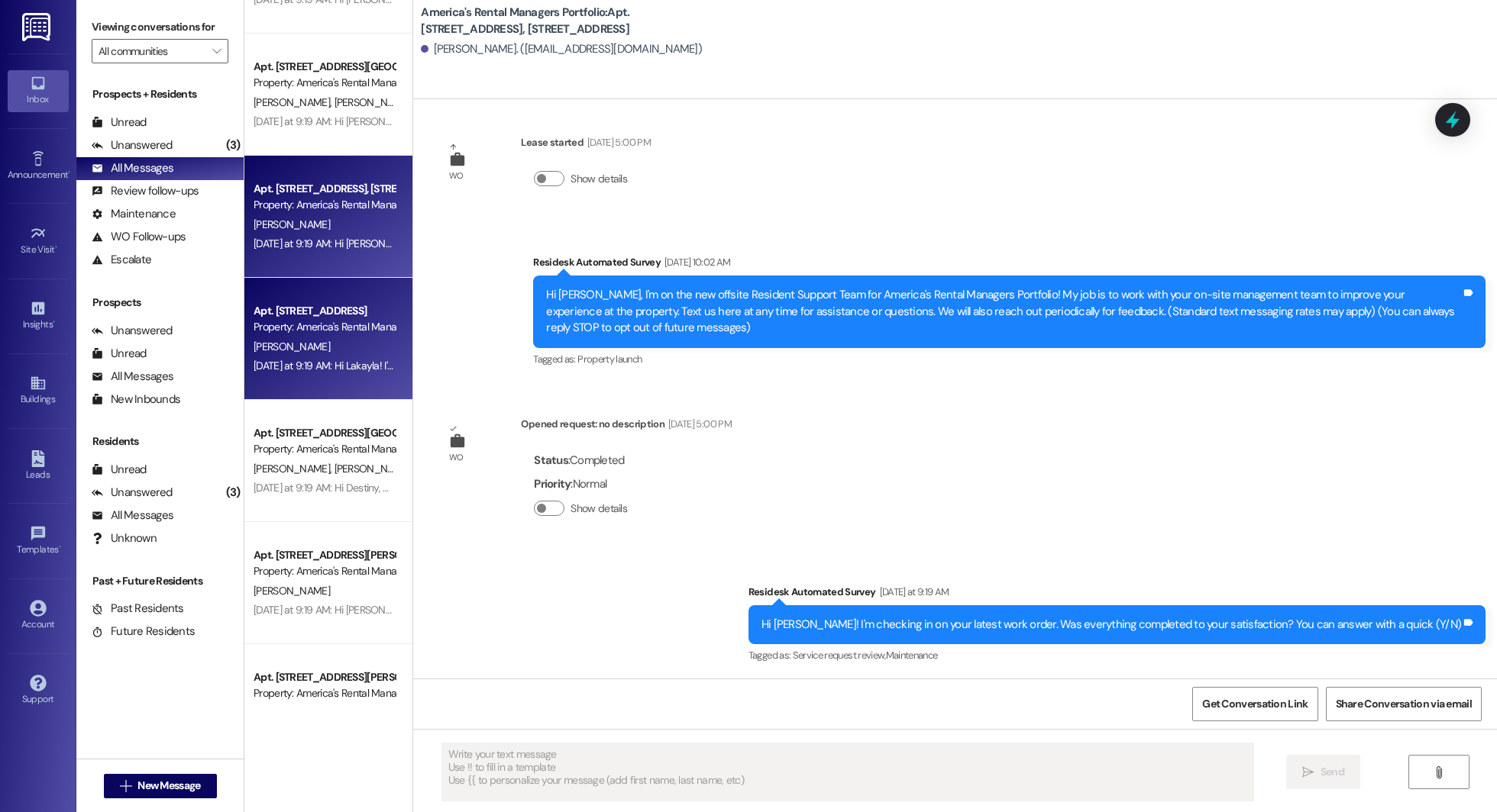
click at [304, 337] on div "L. Johnson" at bounding box center [324, 347] width 144 height 19
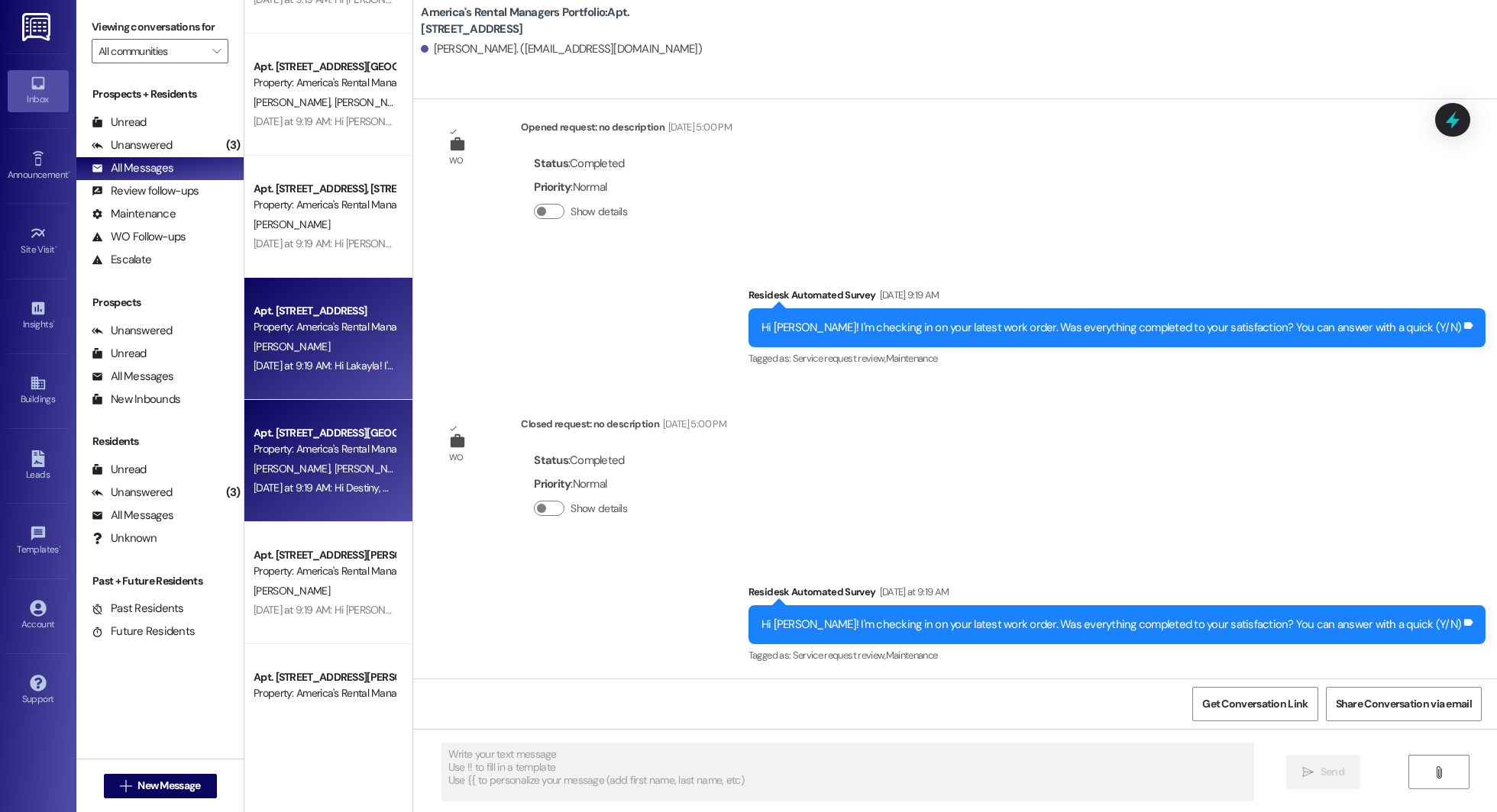
click at [289, 483] on div "Yesterday at 9:19 AM: Hi Destiny, Angel and Tiara! I'm checking in on your late…" at bounding box center [655, 487] width 804 height 13
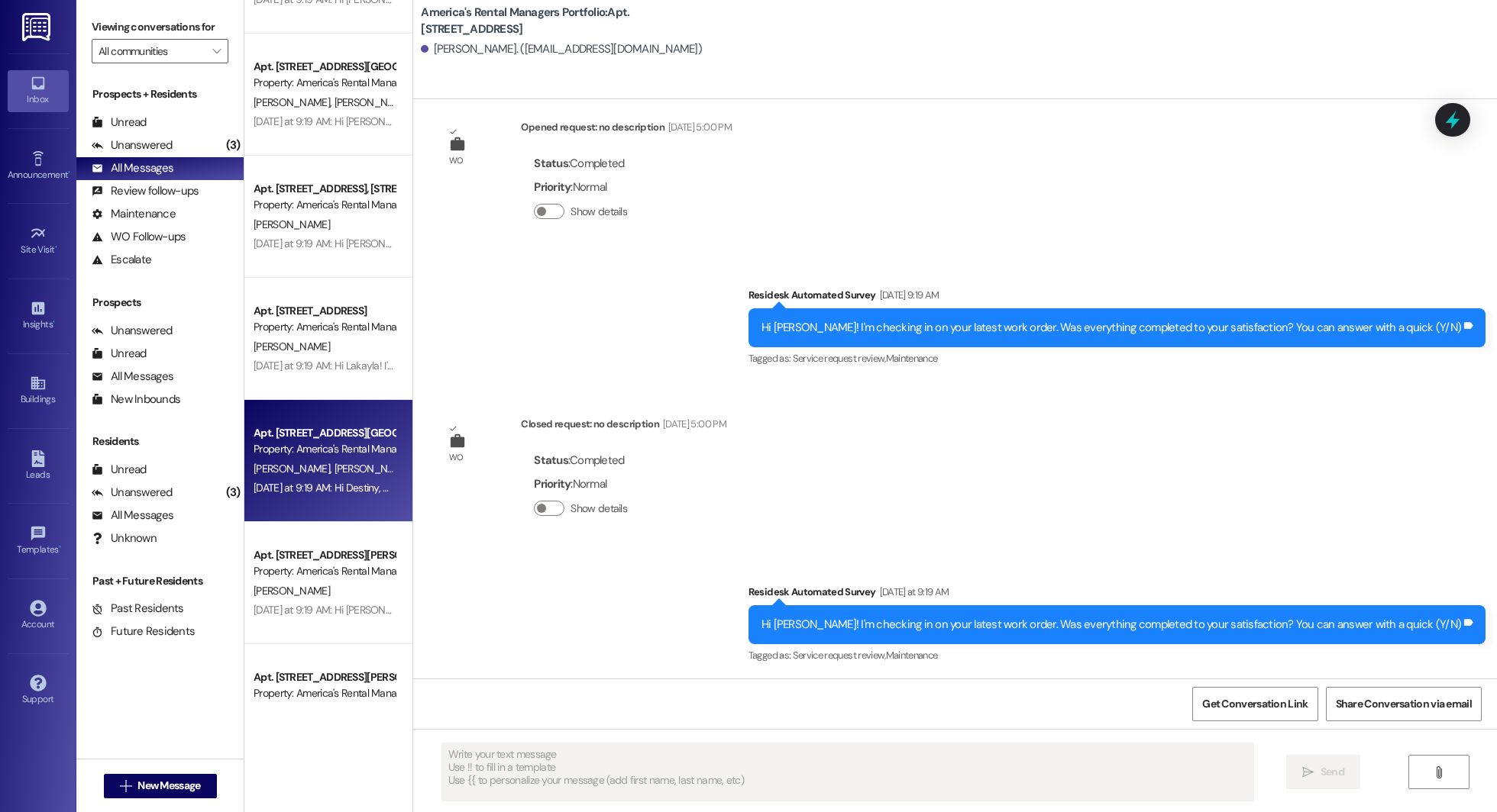
type textarea "Fetching suggested responses. Please feel free to read through the conversation…"
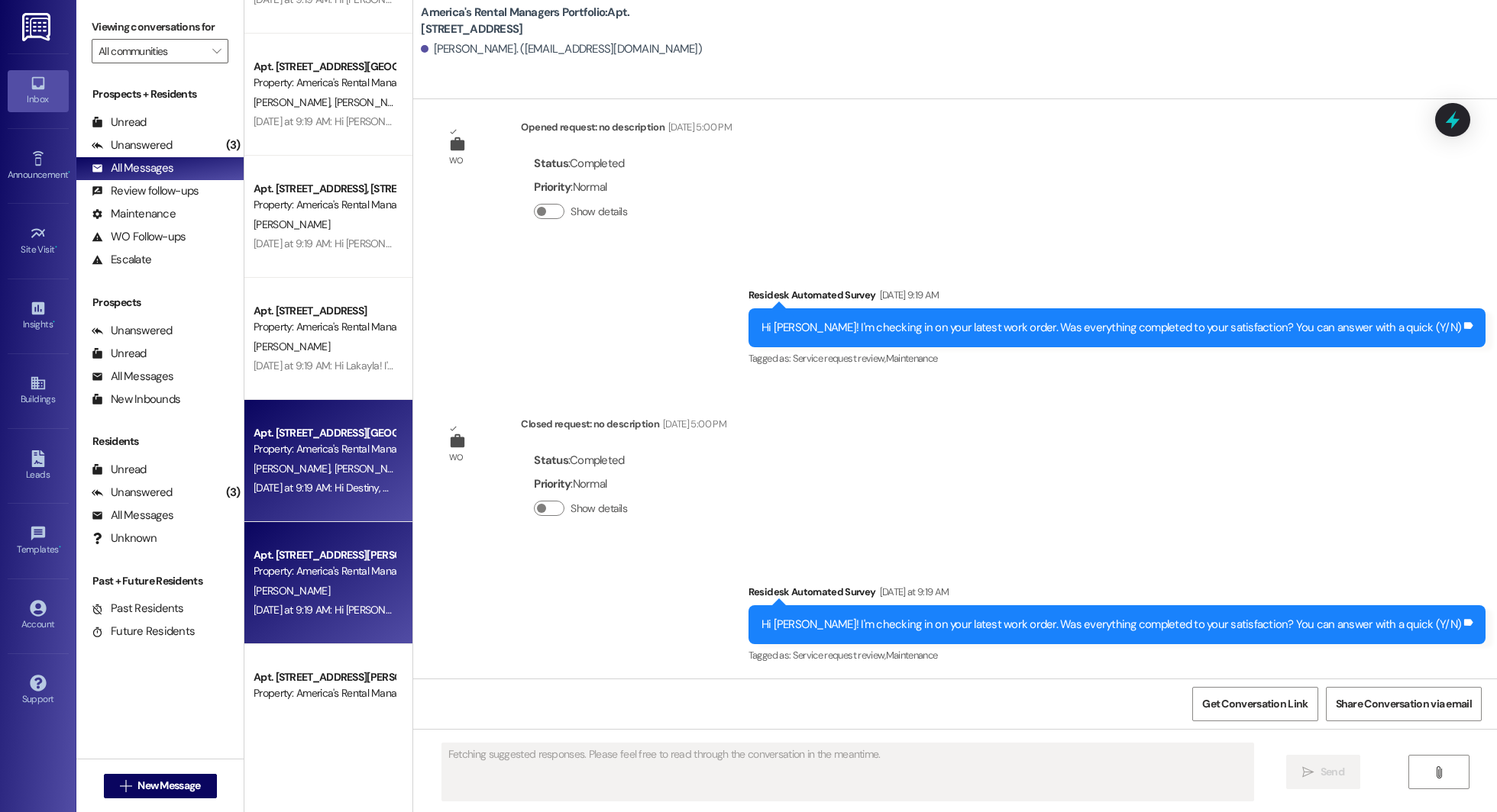
scroll to position [152, 0]
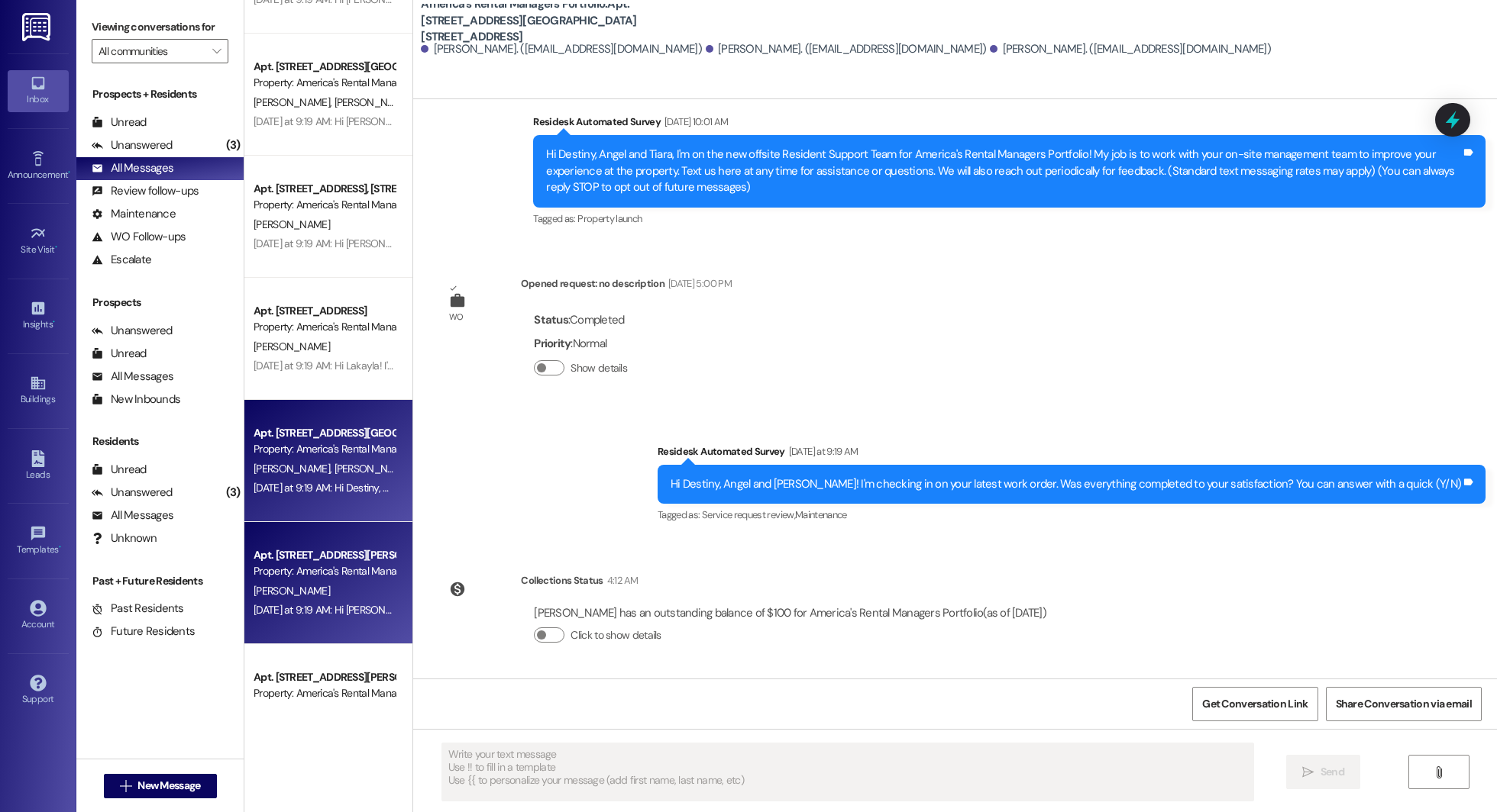
click at [314, 567] on div "Property: America's Rental Managers Portfolio" at bounding box center [324, 571] width 141 height 16
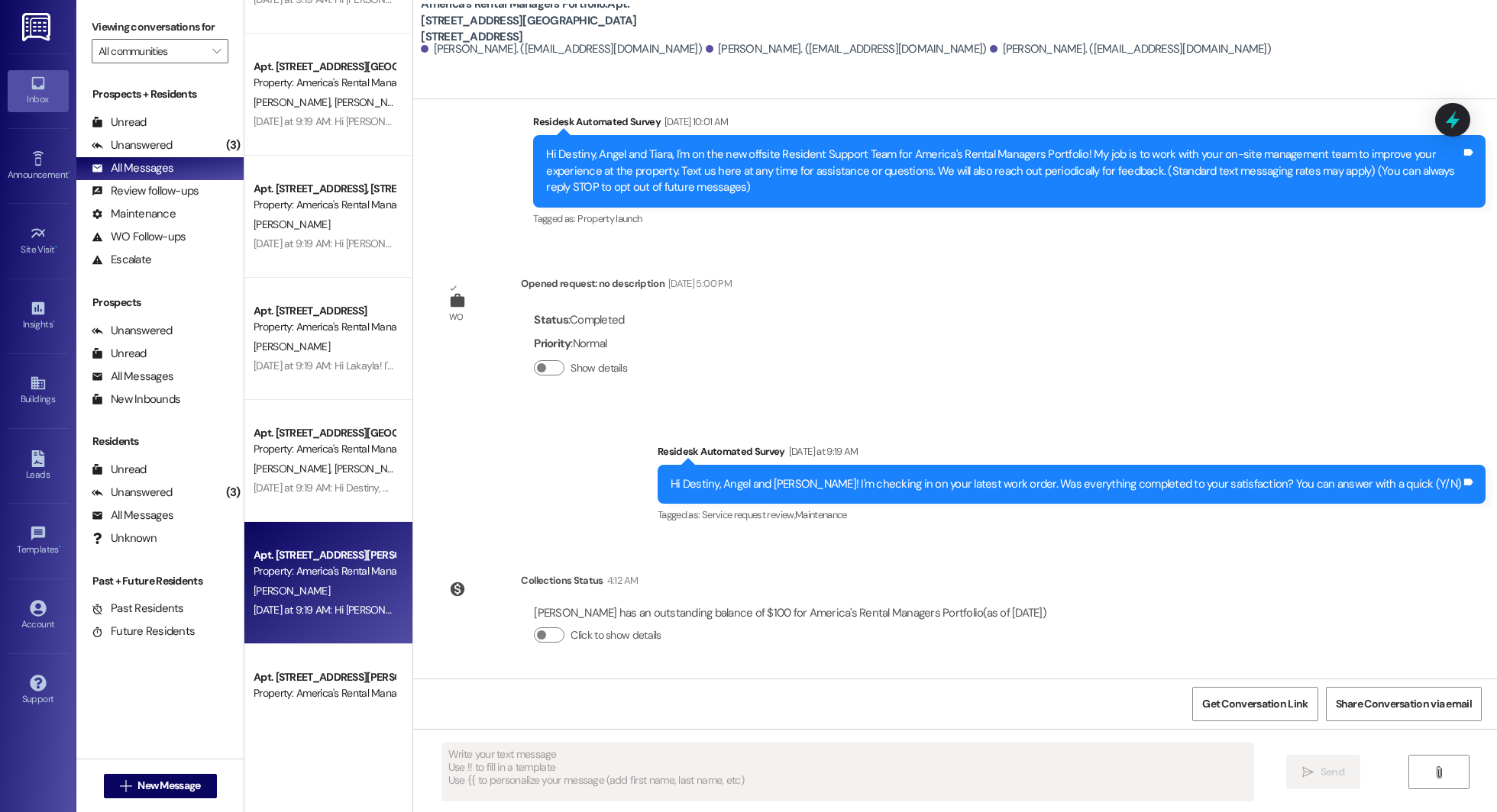
type textarea "Fetching suggested responses. Please feel free to read through the conversation…"
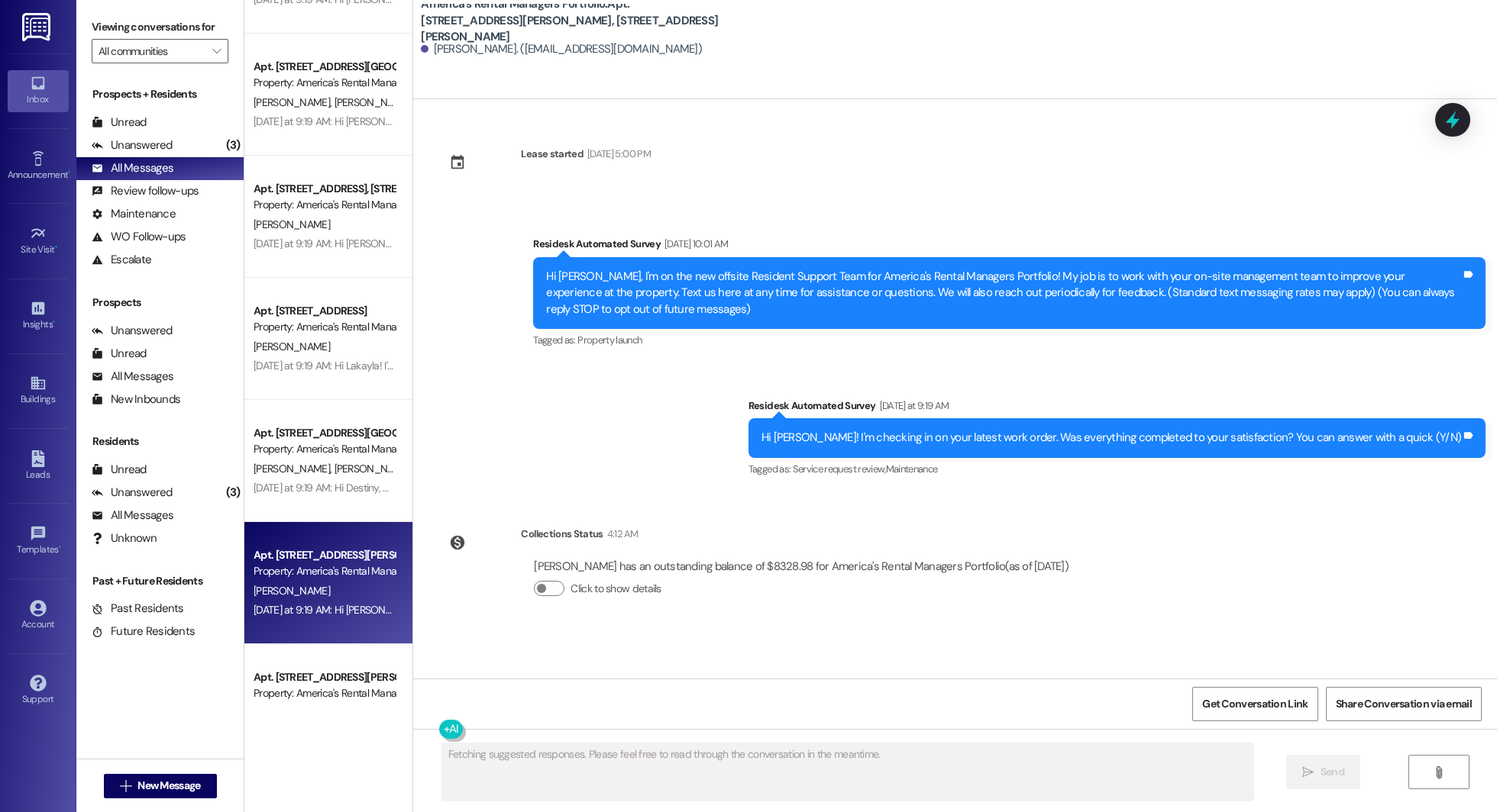
scroll to position [0, 0]
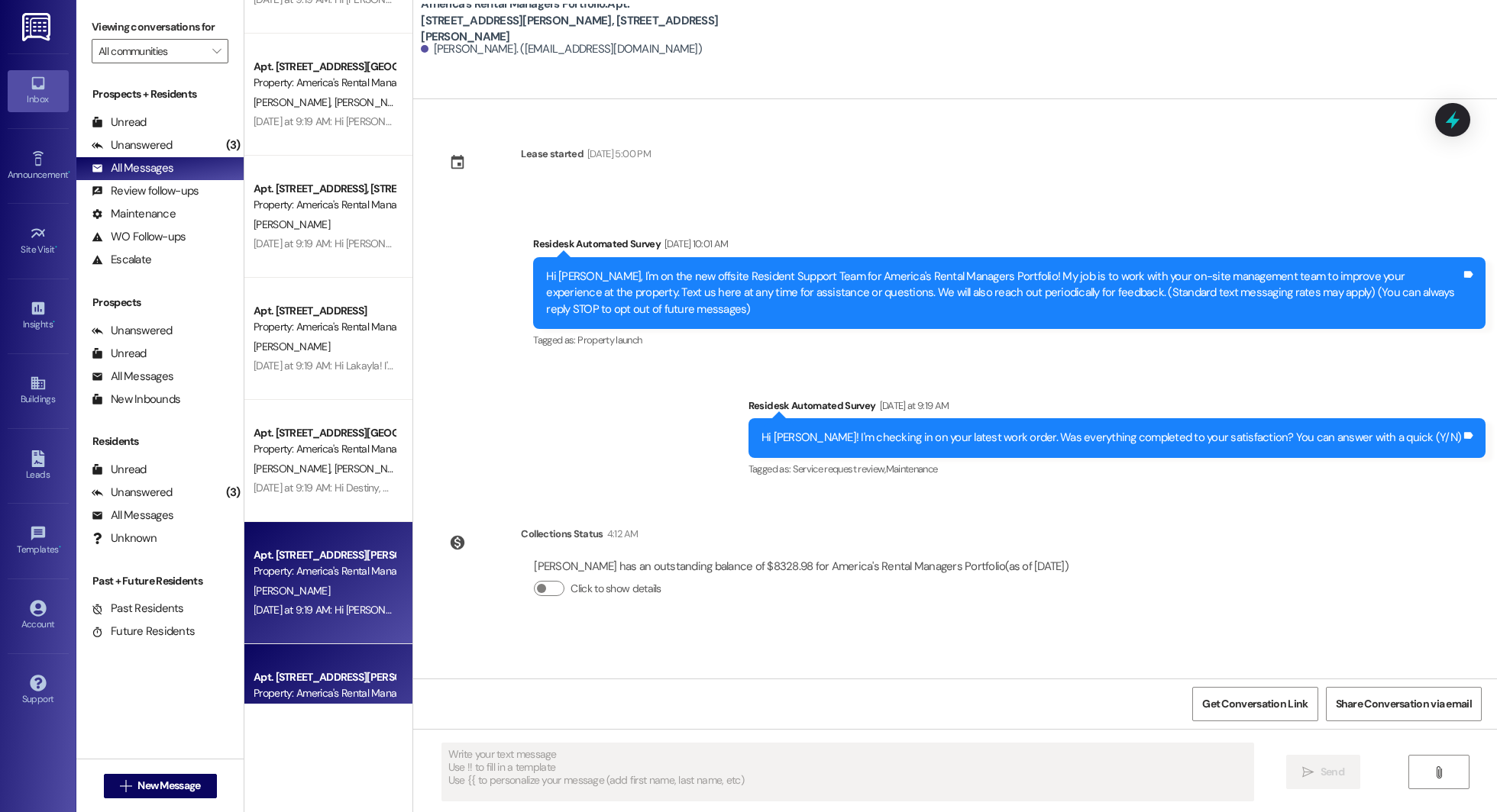
click at [288, 695] on div "Property: America's Rental Managers Portfolio" at bounding box center [324, 693] width 141 height 16
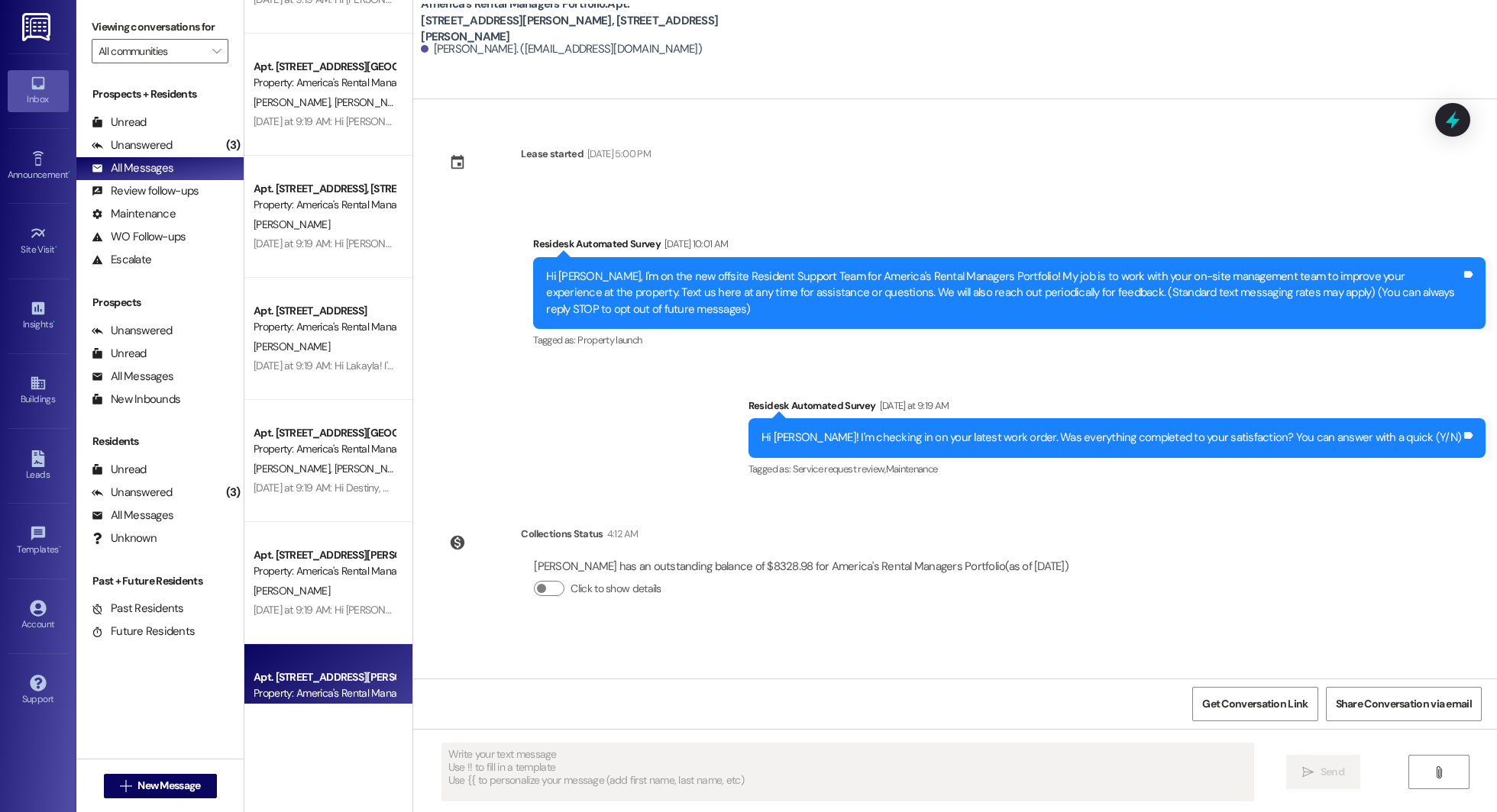
type textarea "Fetching suggested responses. Please feel free to read through the conversation…"
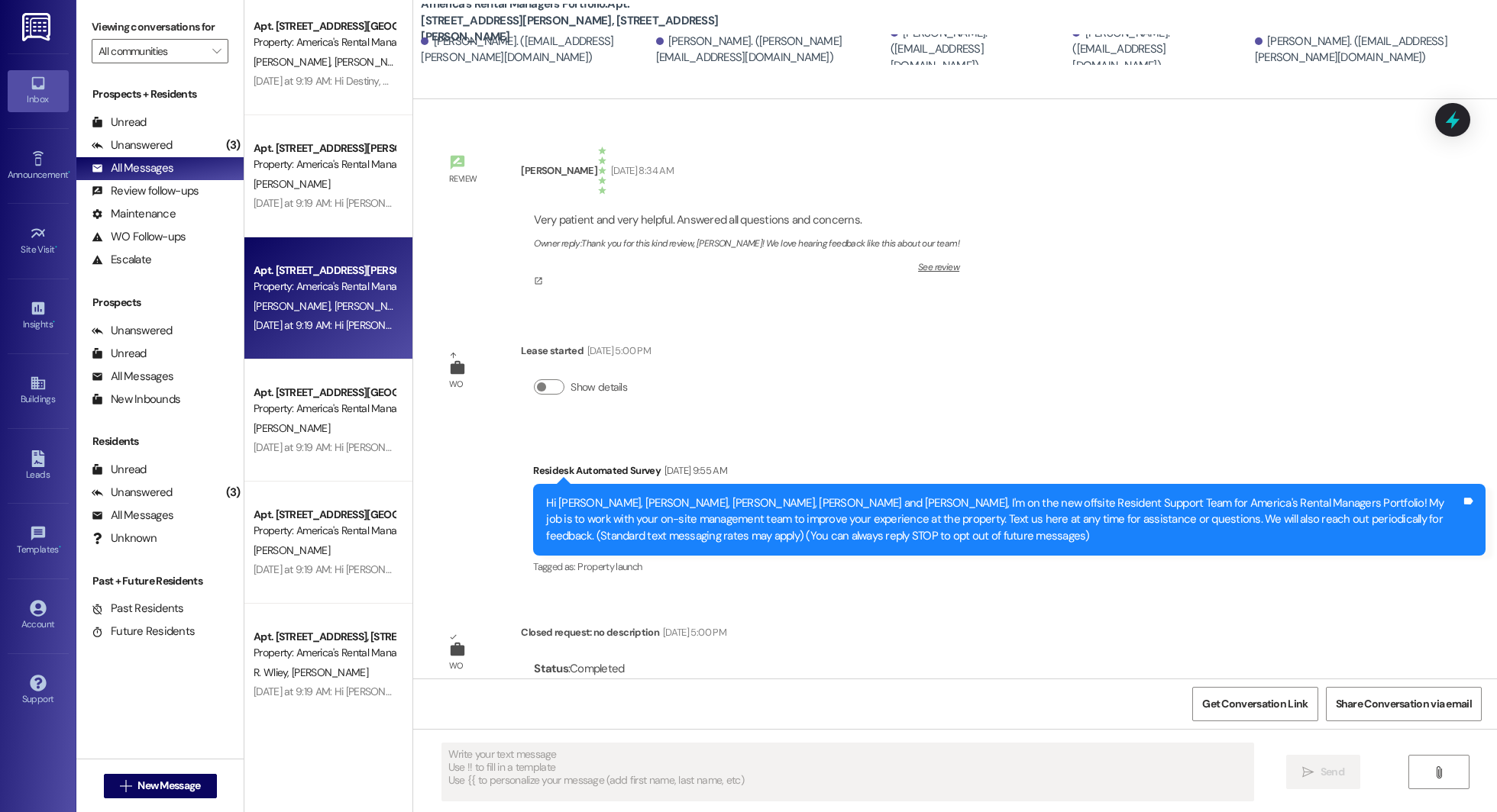
scroll to position [3713, 0]
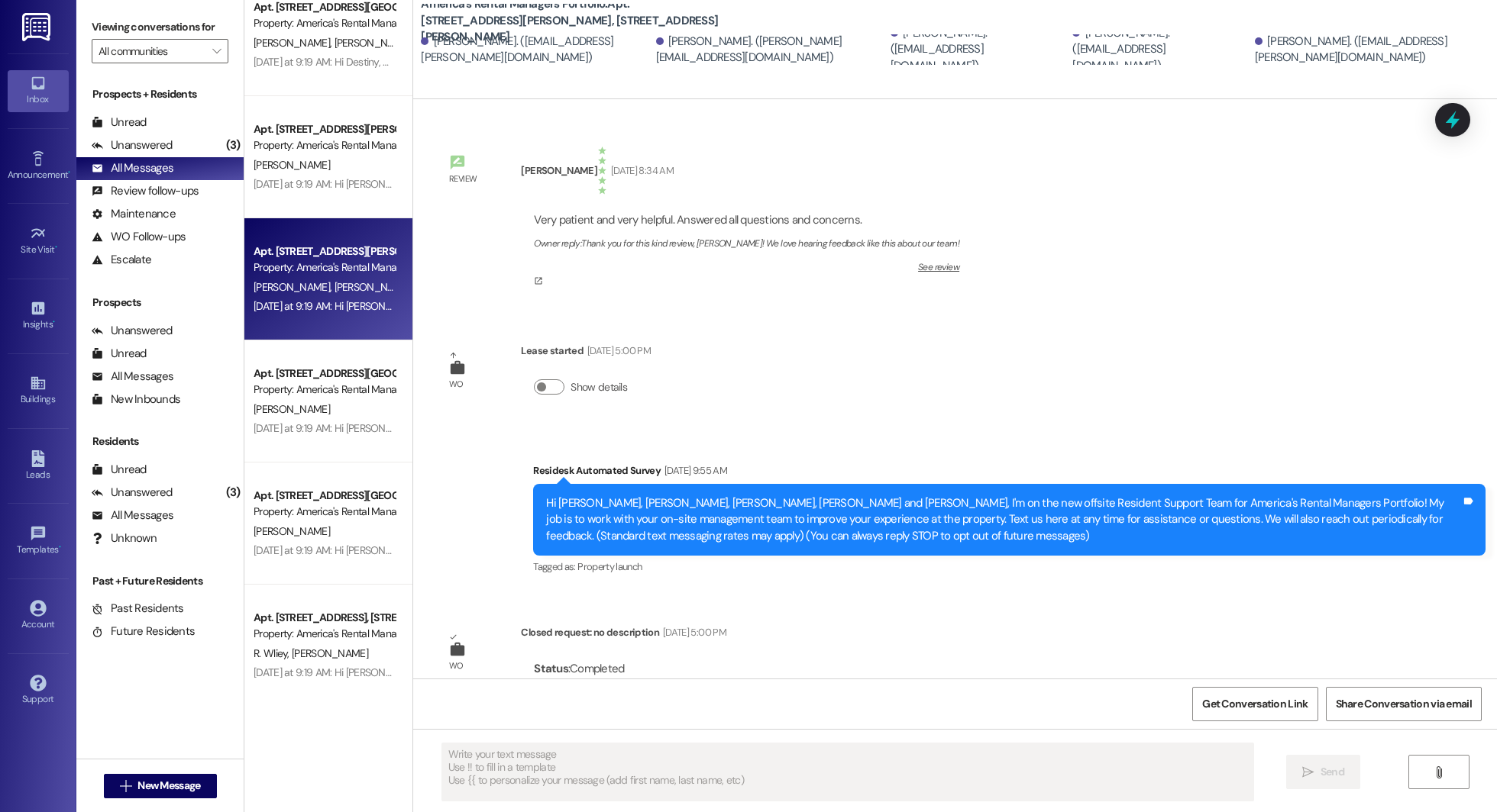
type textarea "Fetching suggested responses. Please feel free to read through the conversation…"
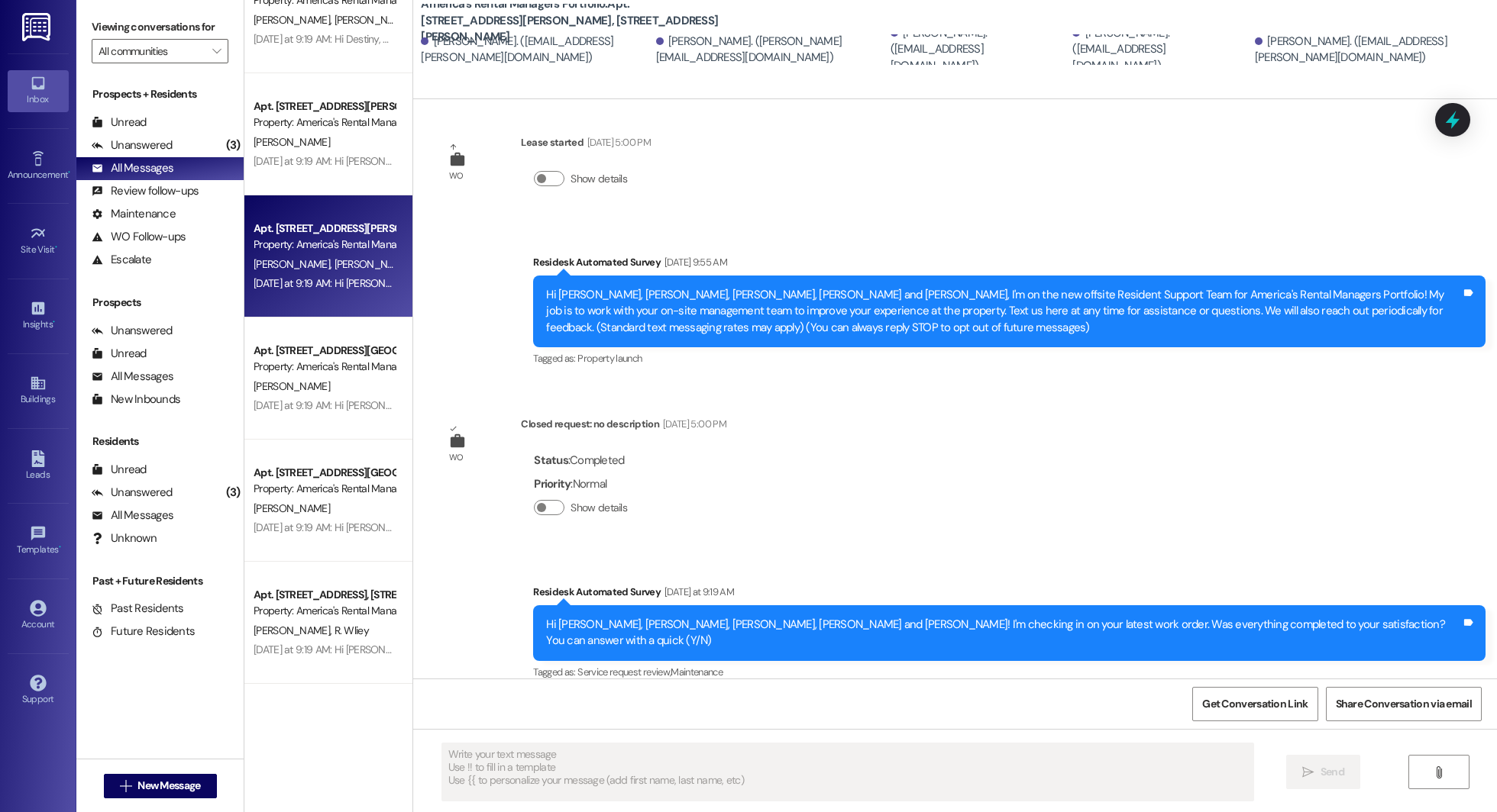
scroll to position [0, 0]
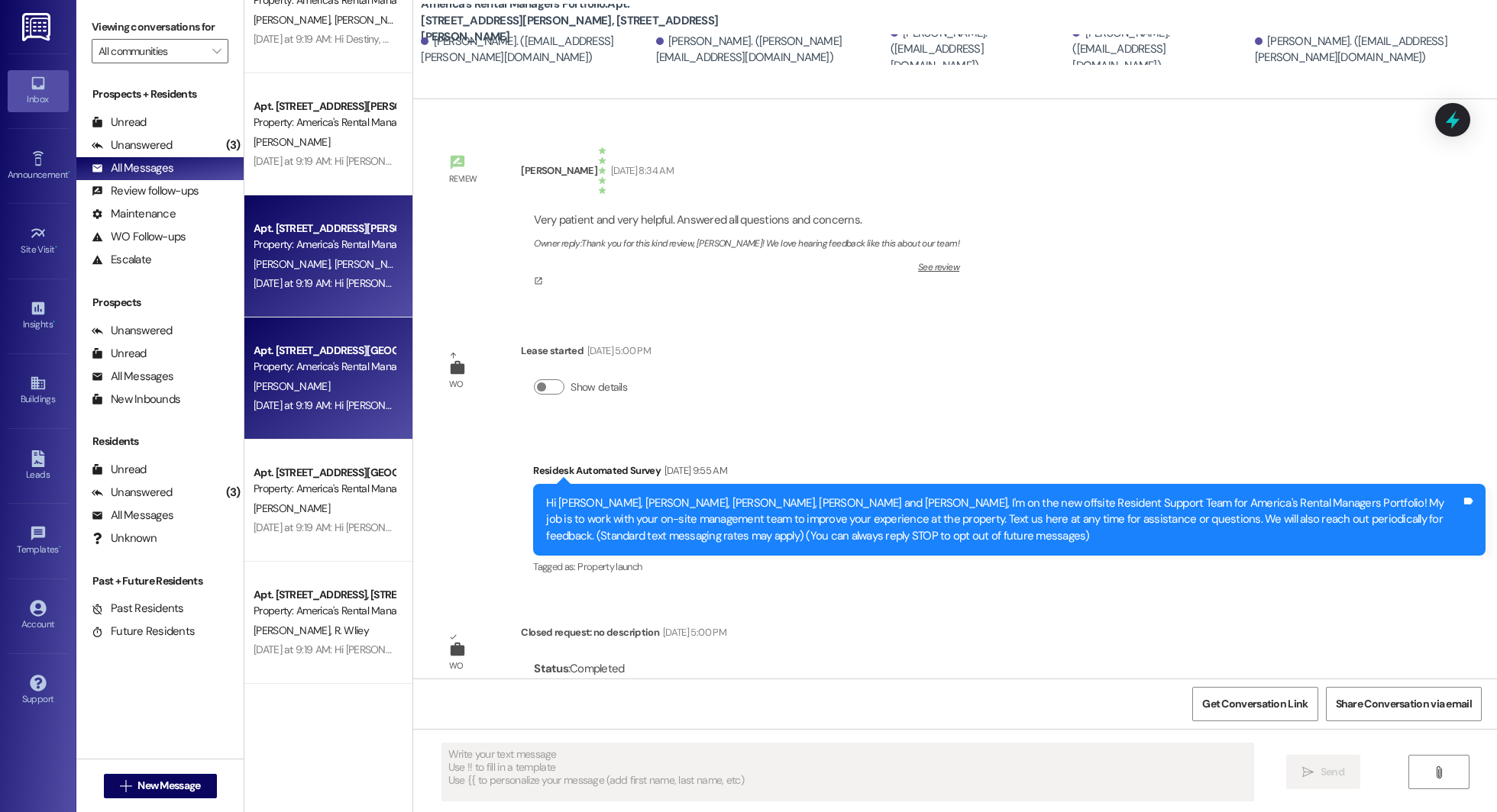
click at [252, 342] on div "Apt. 1259 Easterwood Blvd, 1259 Easterwood Blvd Property: America's Rental Mana…" at bounding box center [324, 359] width 144 height 36
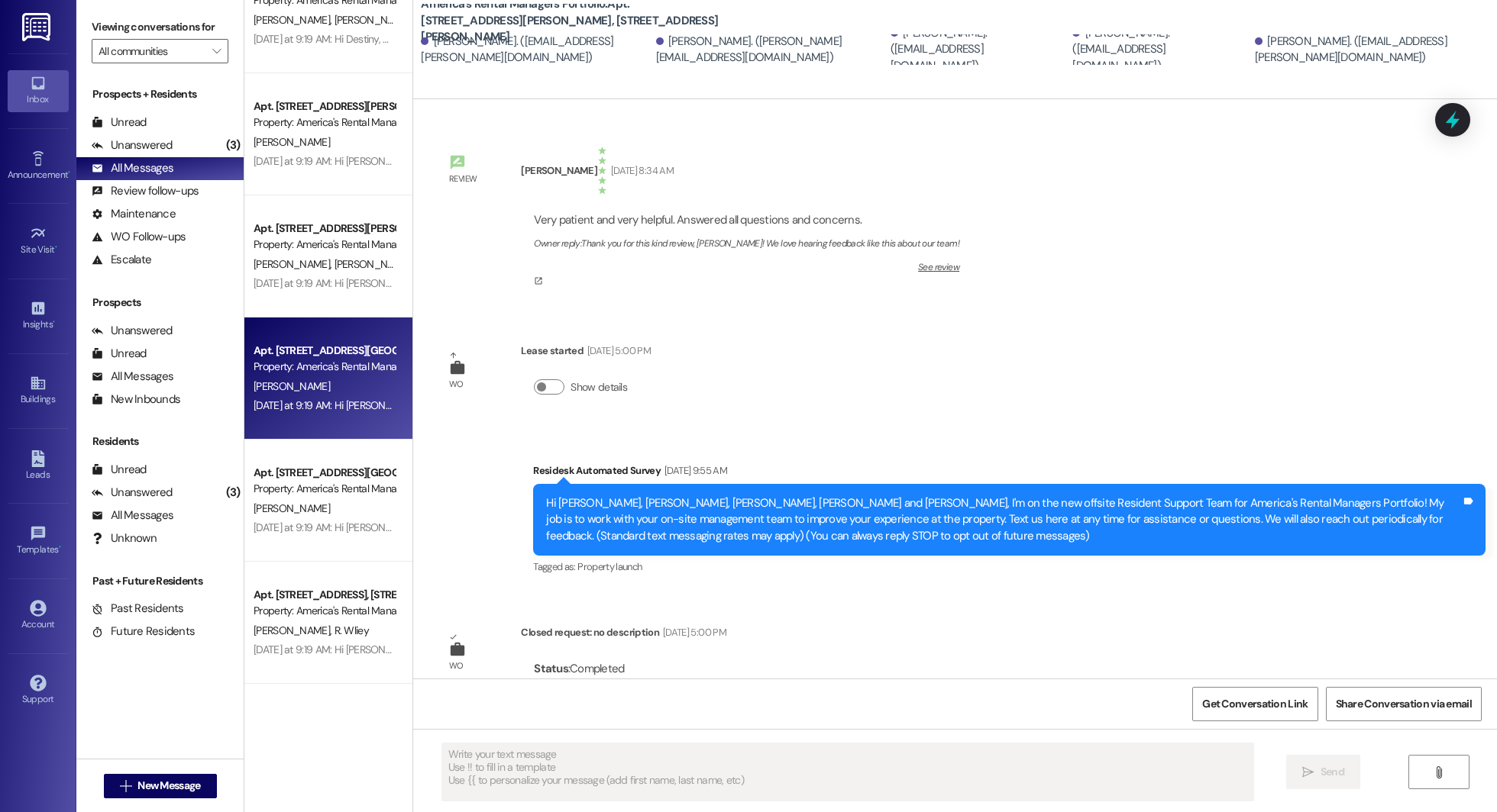
type textarea "Fetching suggested responses. Please feel free to read through the conversation…"
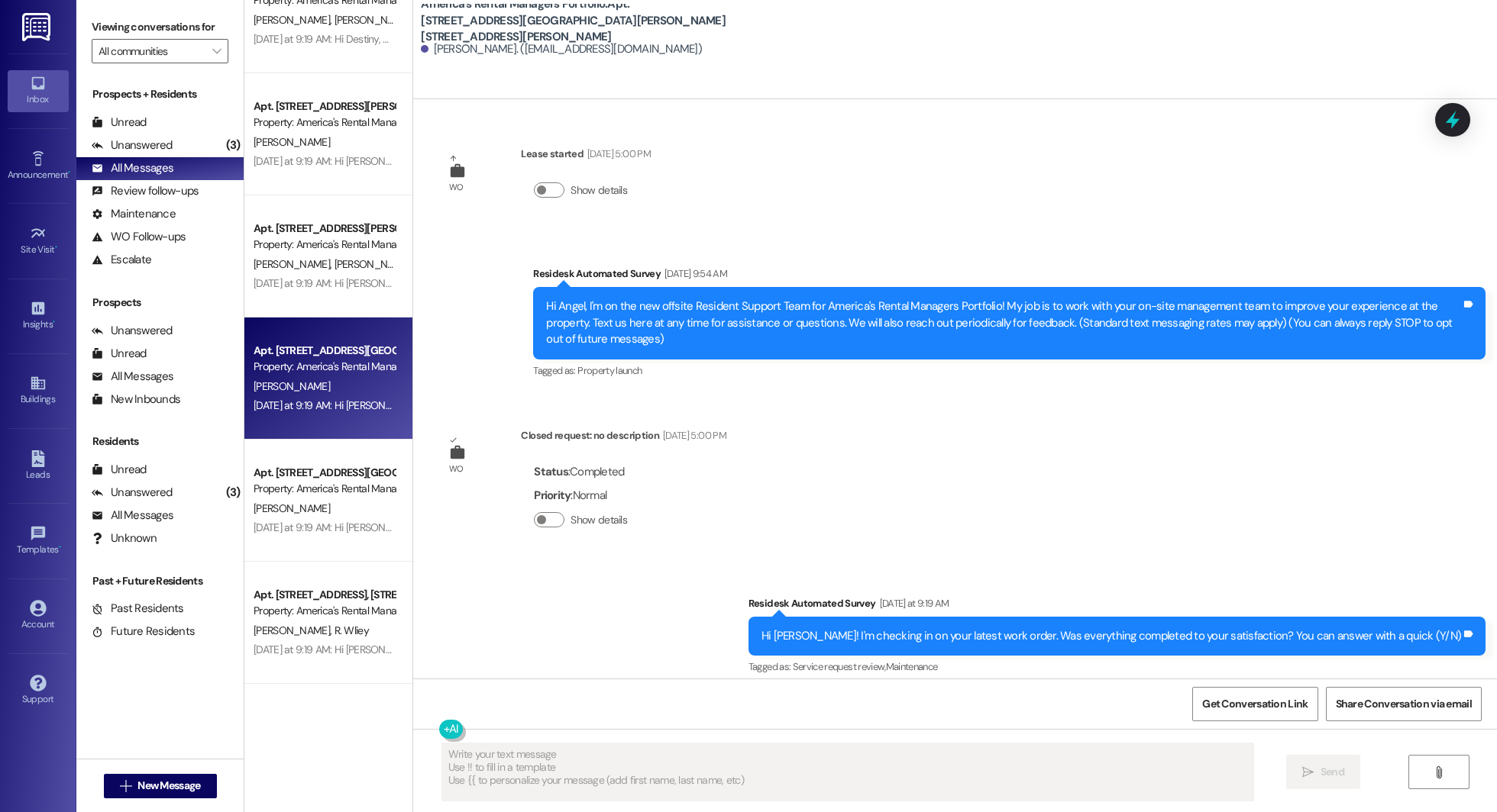
scroll to position [152, 0]
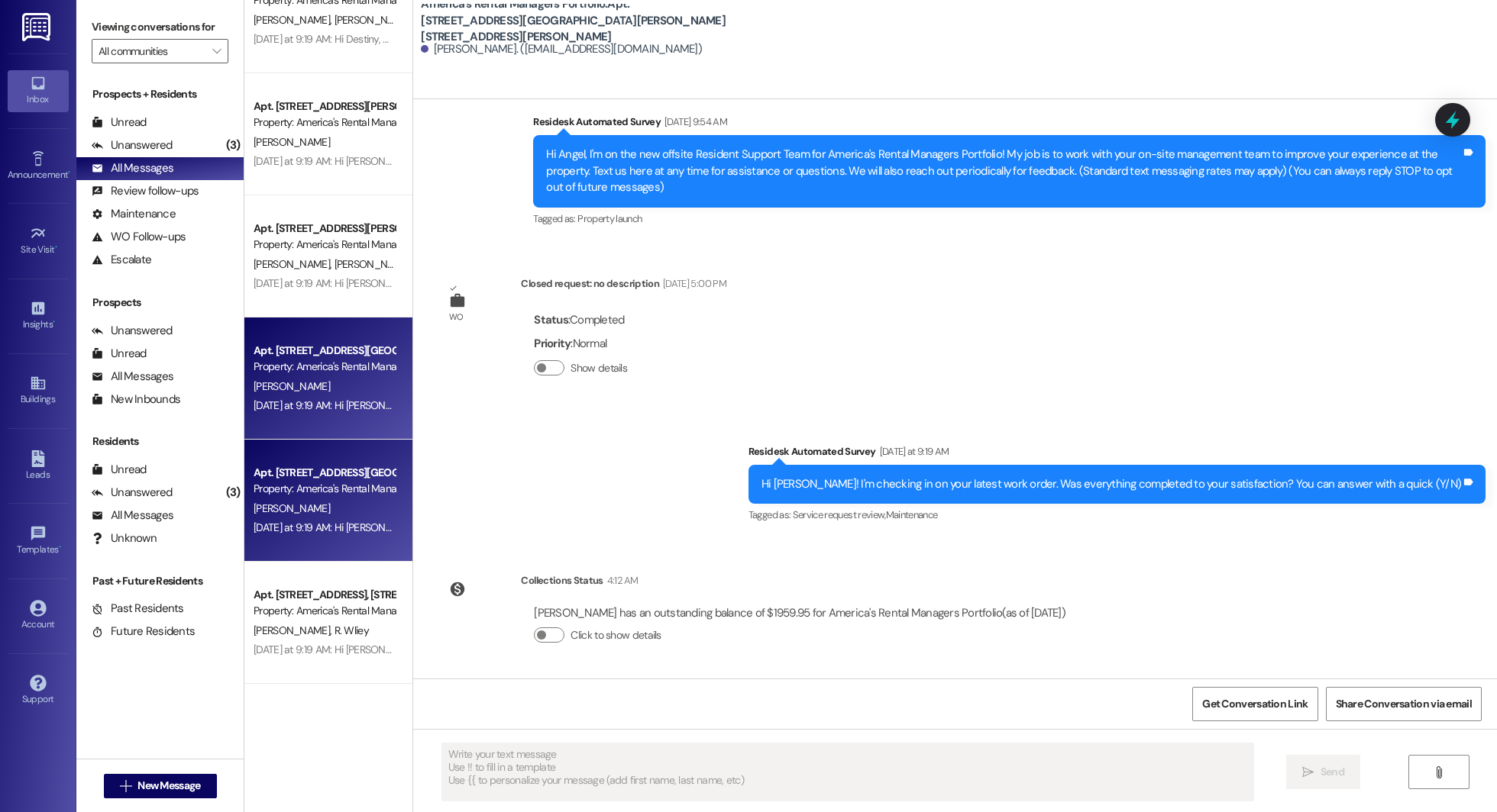
click at [302, 497] on div "Property: America's Rental Managers Portfolio" at bounding box center [324, 489] width 141 height 16
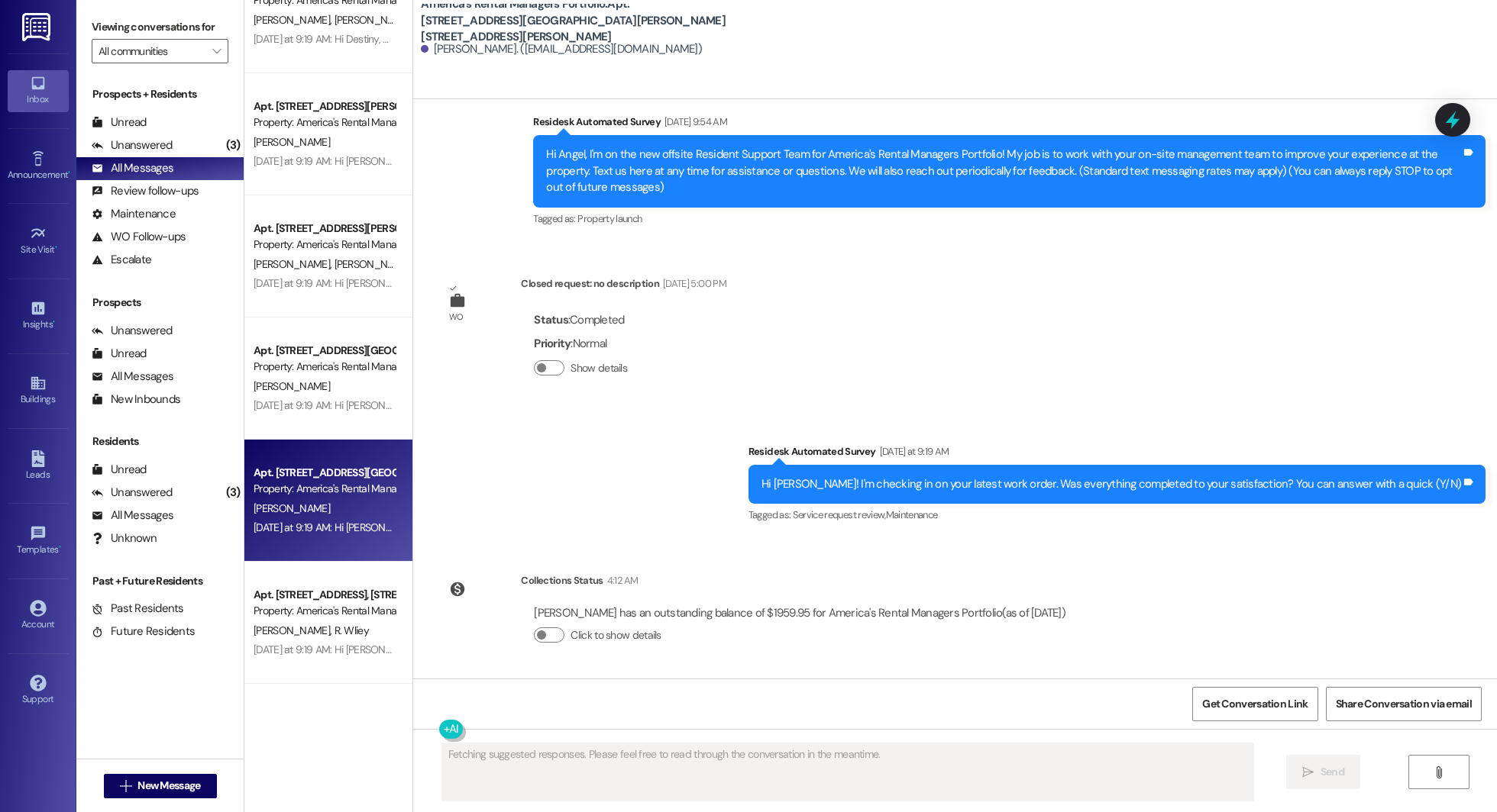
scroll to position [0, 0]
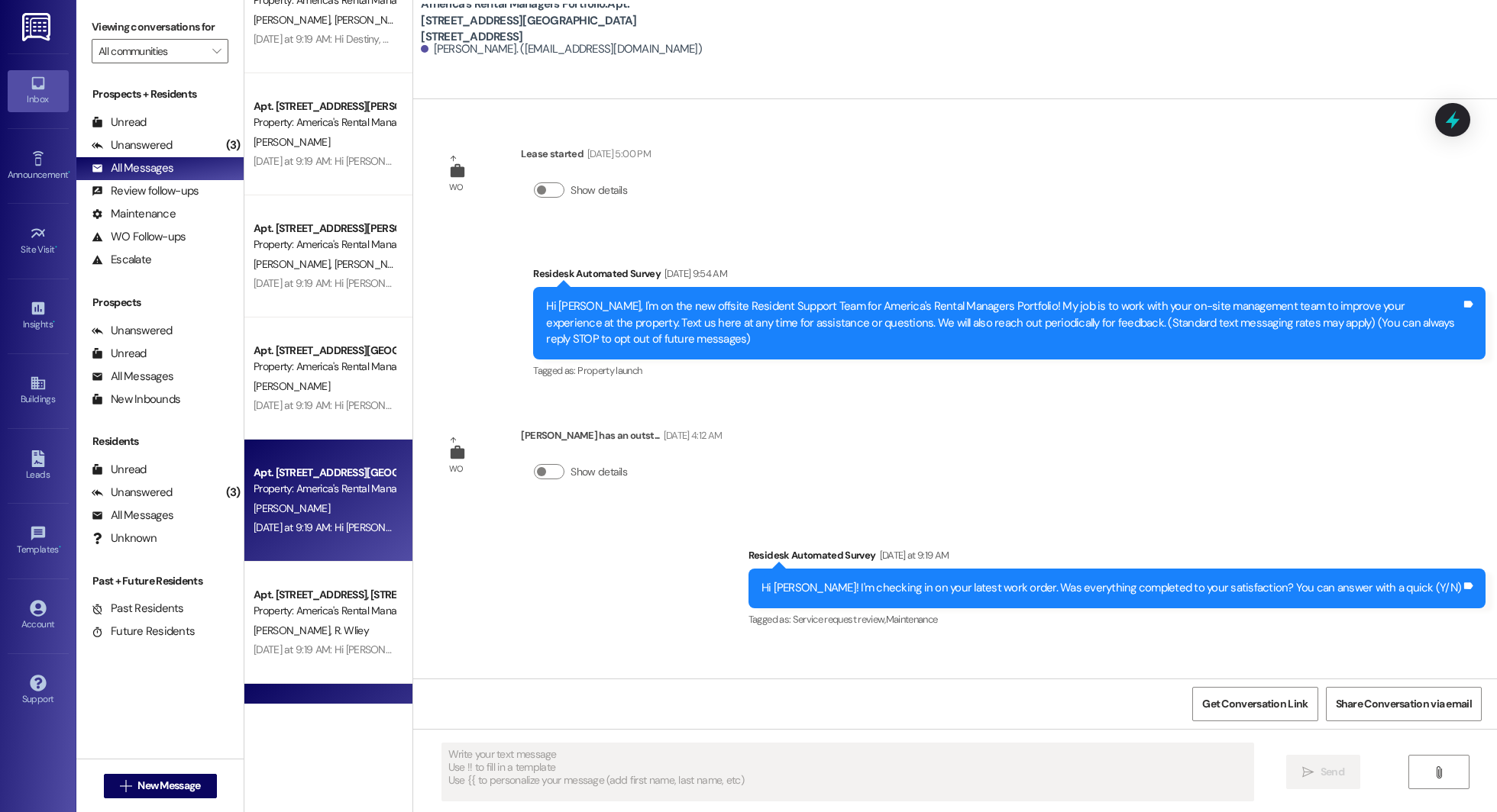
click at [307, 684] on div "Apt. 5496 Park Side Road, 5496 Park Side Road Property: America's Rental Manage…" at bounding box center [328, 745] width 168 height 122
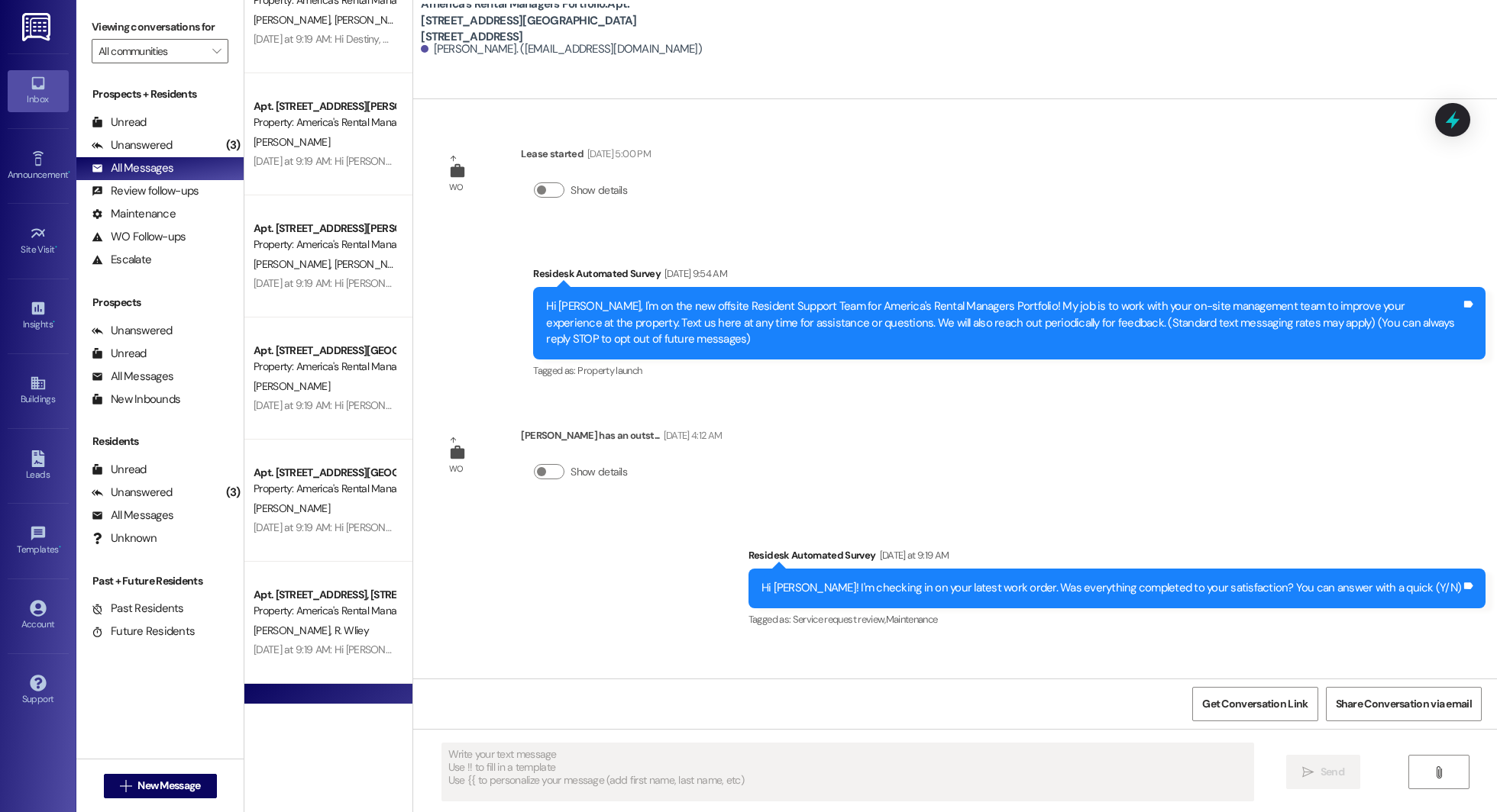
type textarea "Fetching suggested responses. Please feel free to read through the conversation…"
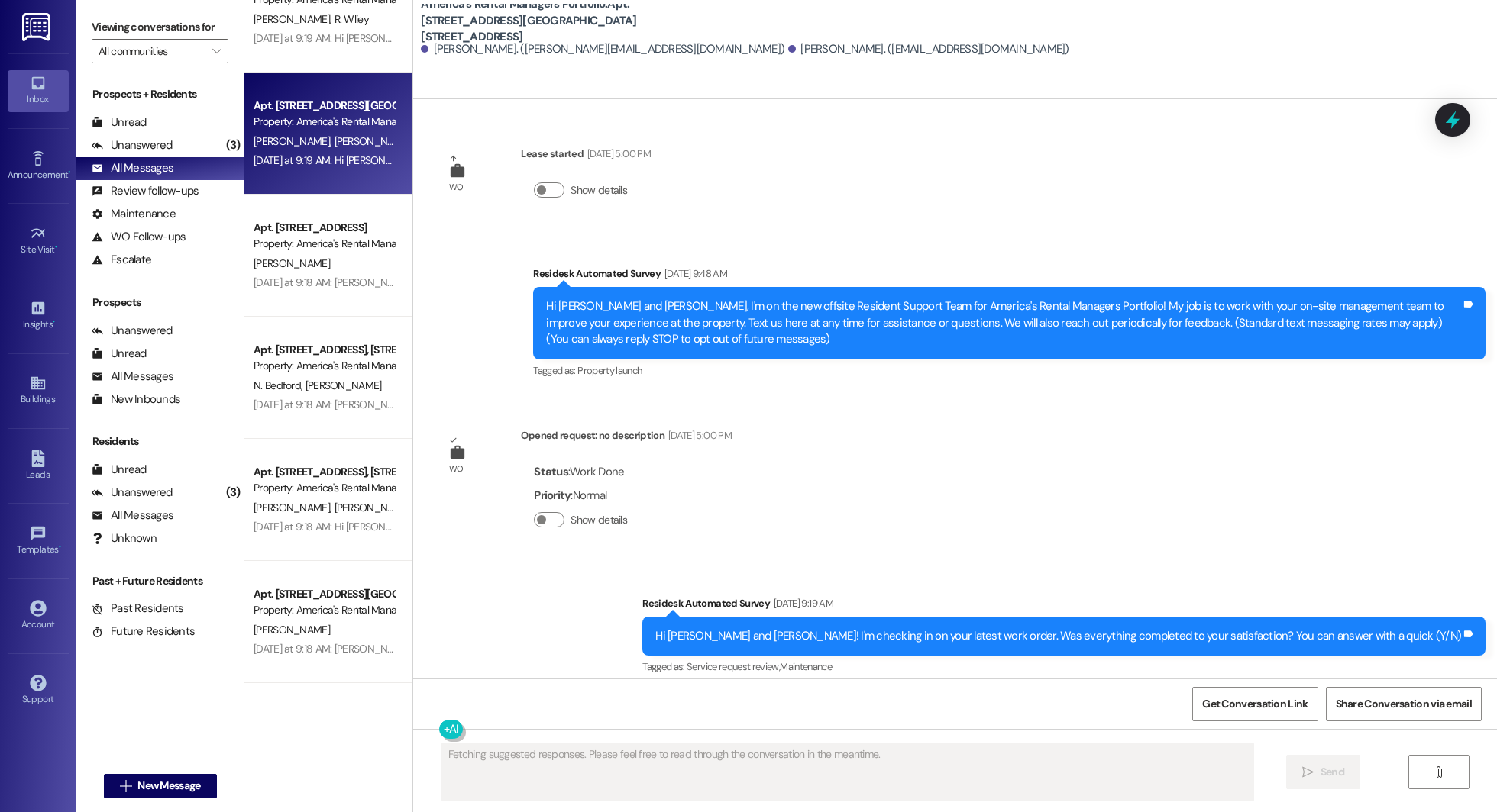
scroll to position [4920, 0]
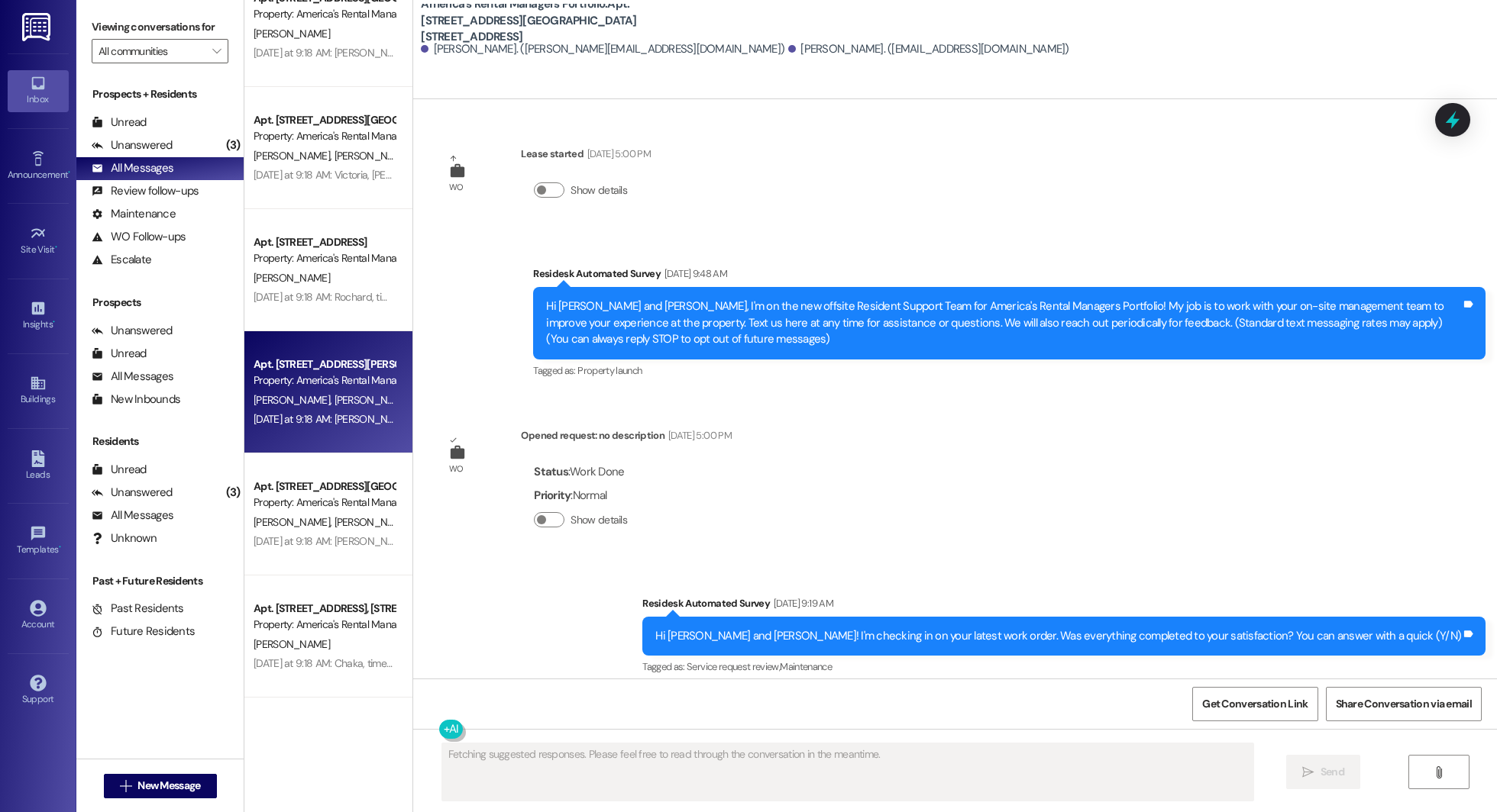
click at [294, 376] on div "Property: America's Rental Managers Portfolio" at bounding box center [324, 380] width 141 height 16
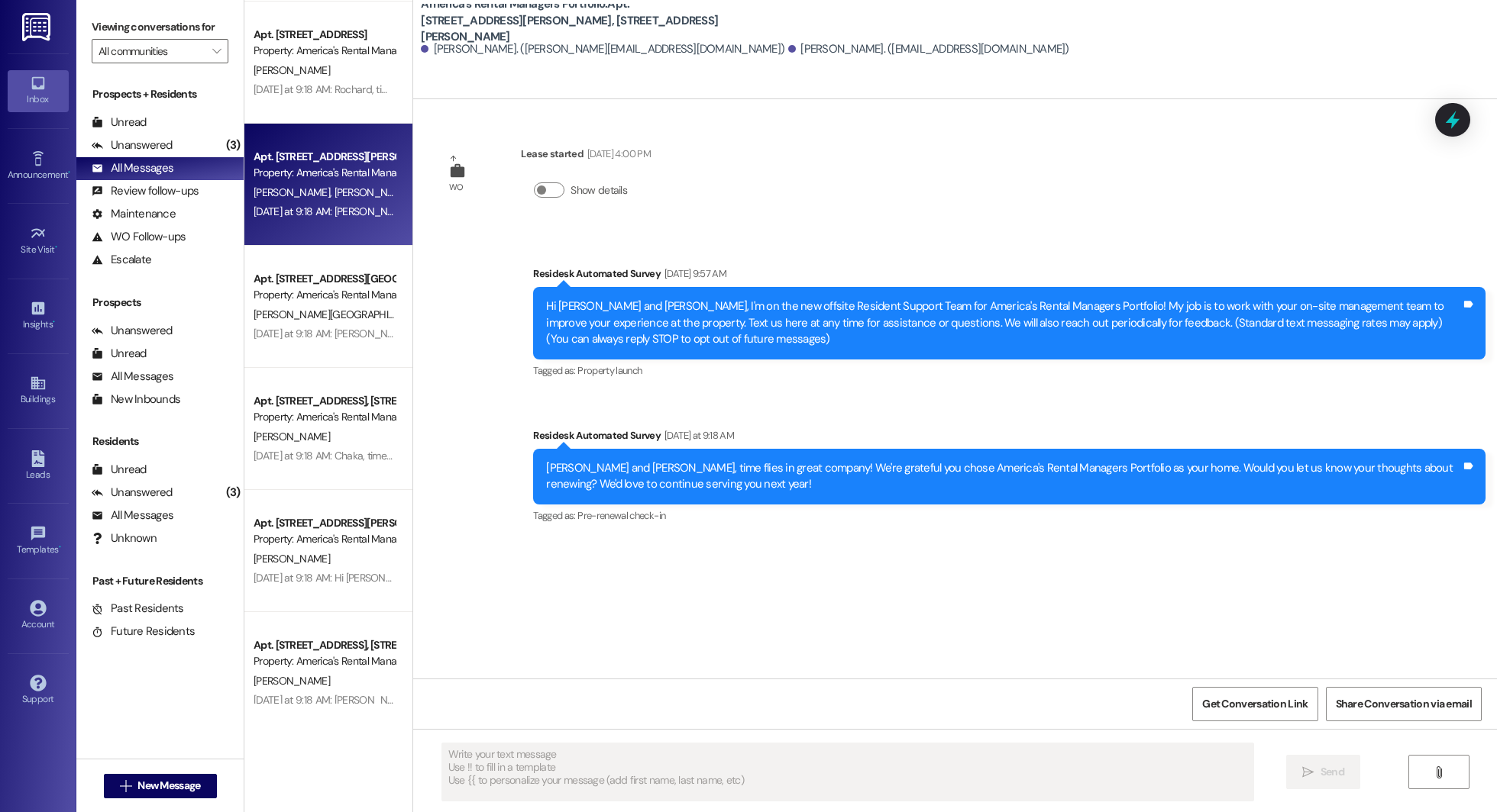
scroll to position [5137, 0]
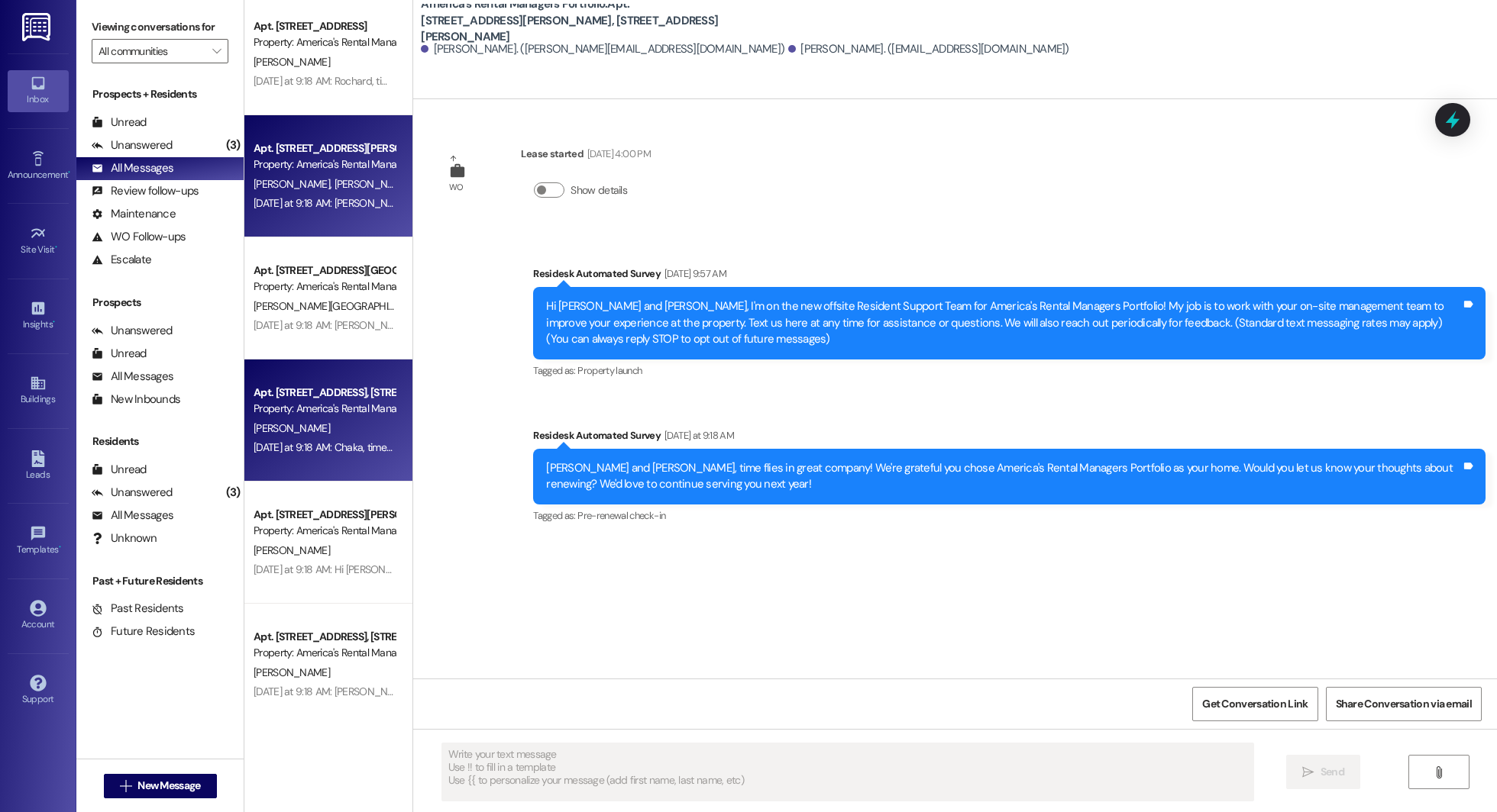
click at [296, 434] on div "C. Gosha" at bounding box center [324, 429] width 144 height 19
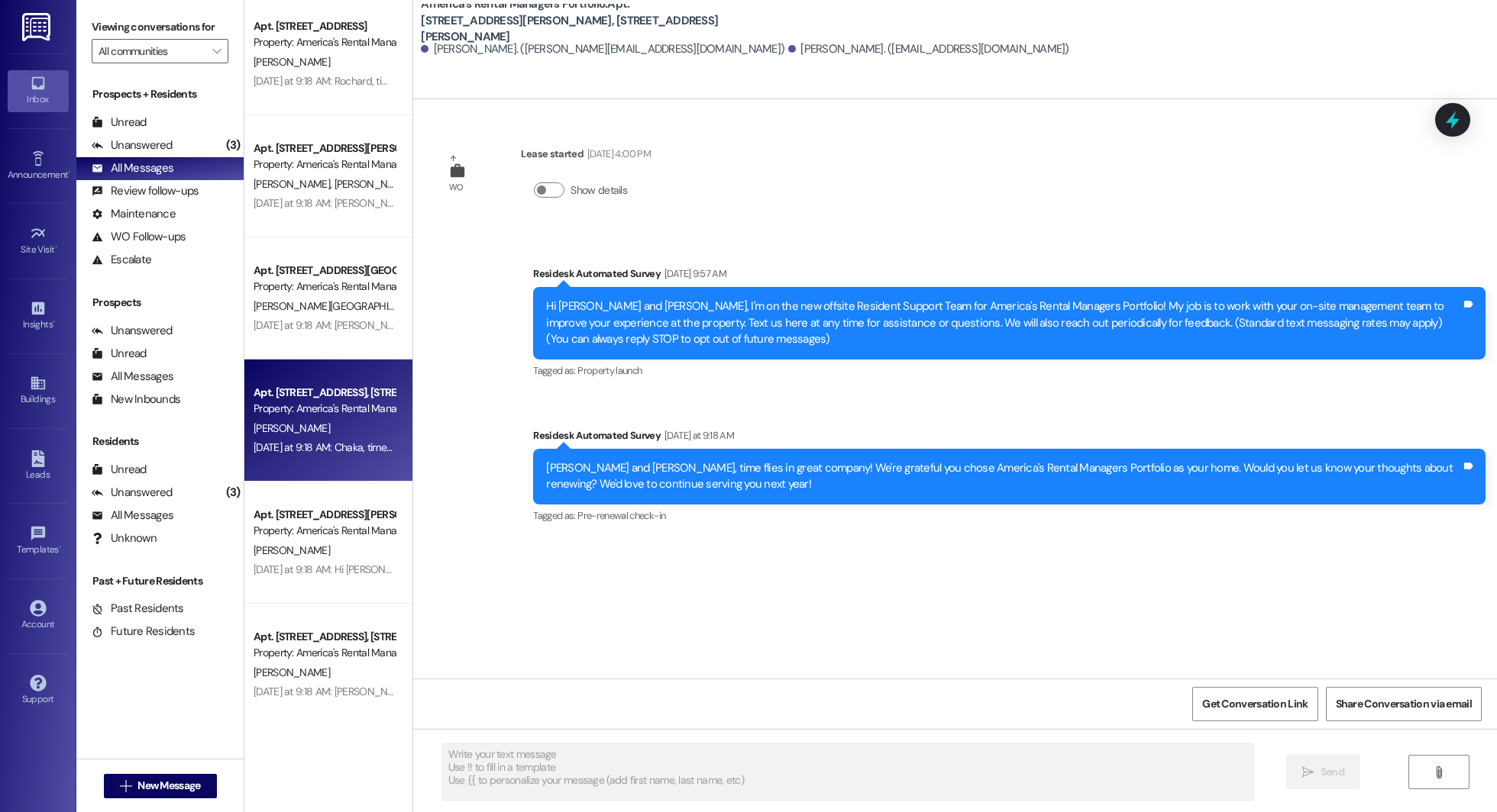
type textarea "Fetching suggested responses. Please feel free to read through the conversation…"
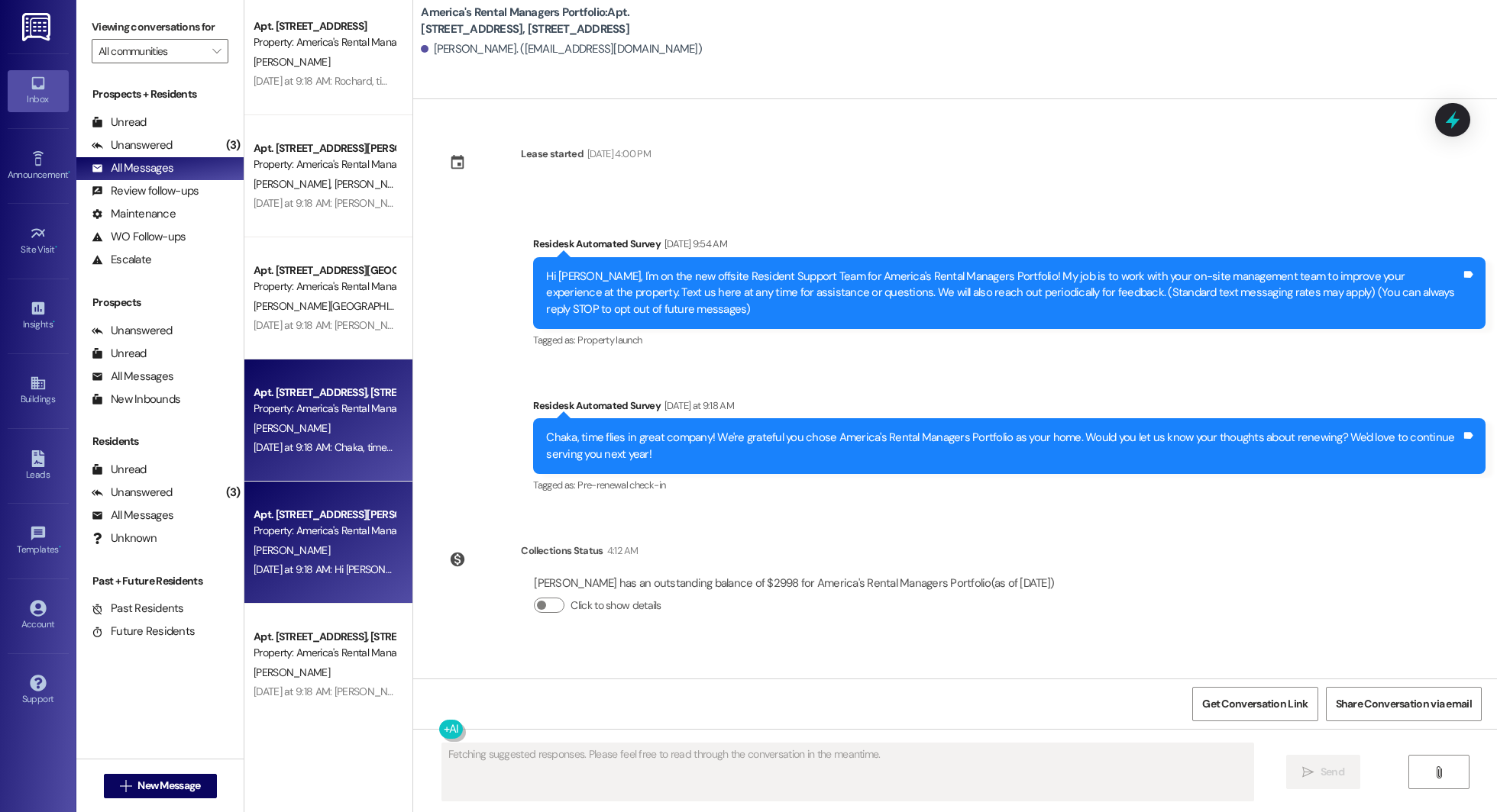
click at [304, 519] on div "Apt. 228 John Harold Drive, 228 John Harold Drive" at bounding box center [324, 515] width 141 height 16
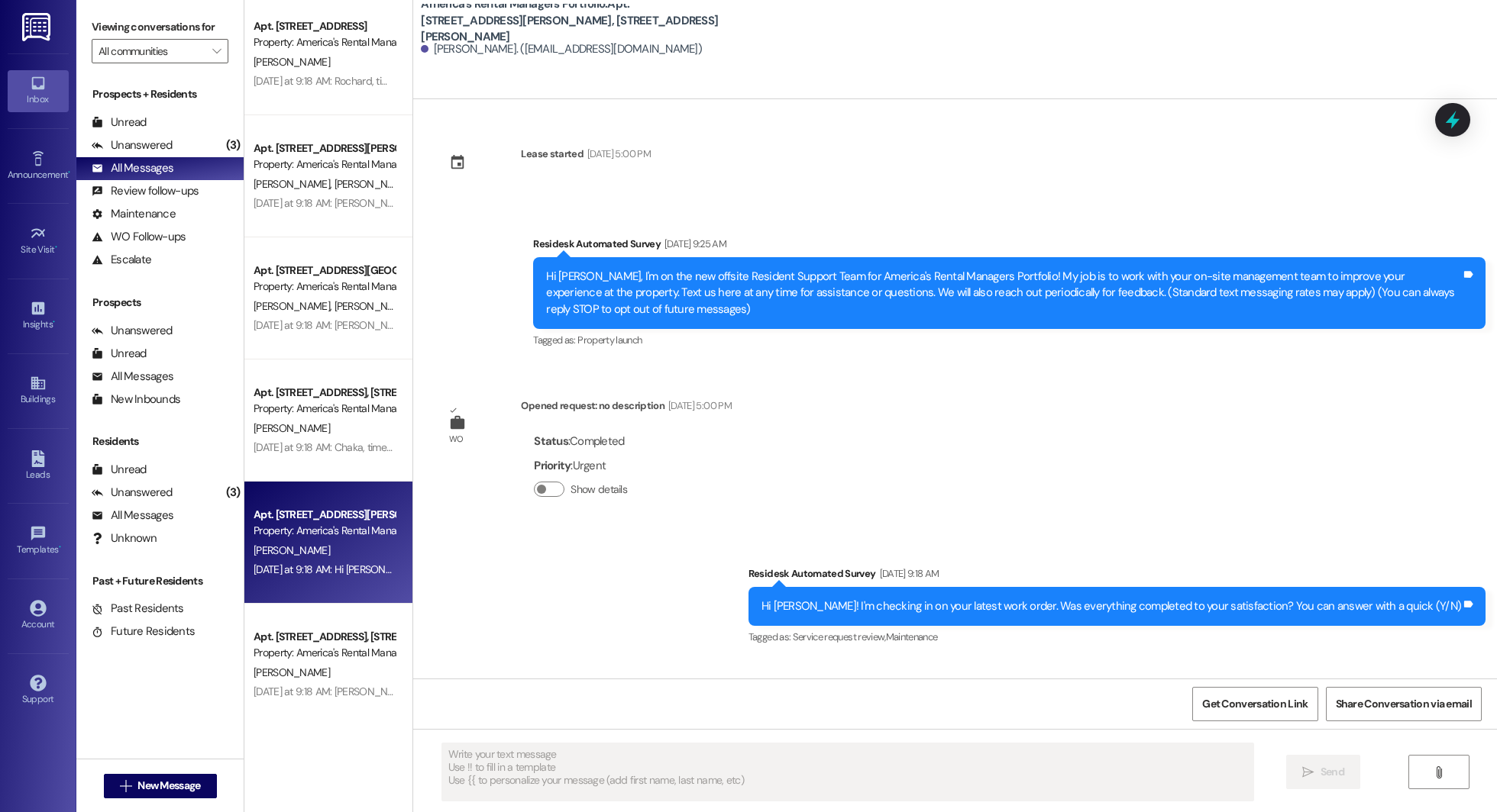
scroll to position [5403, 0]
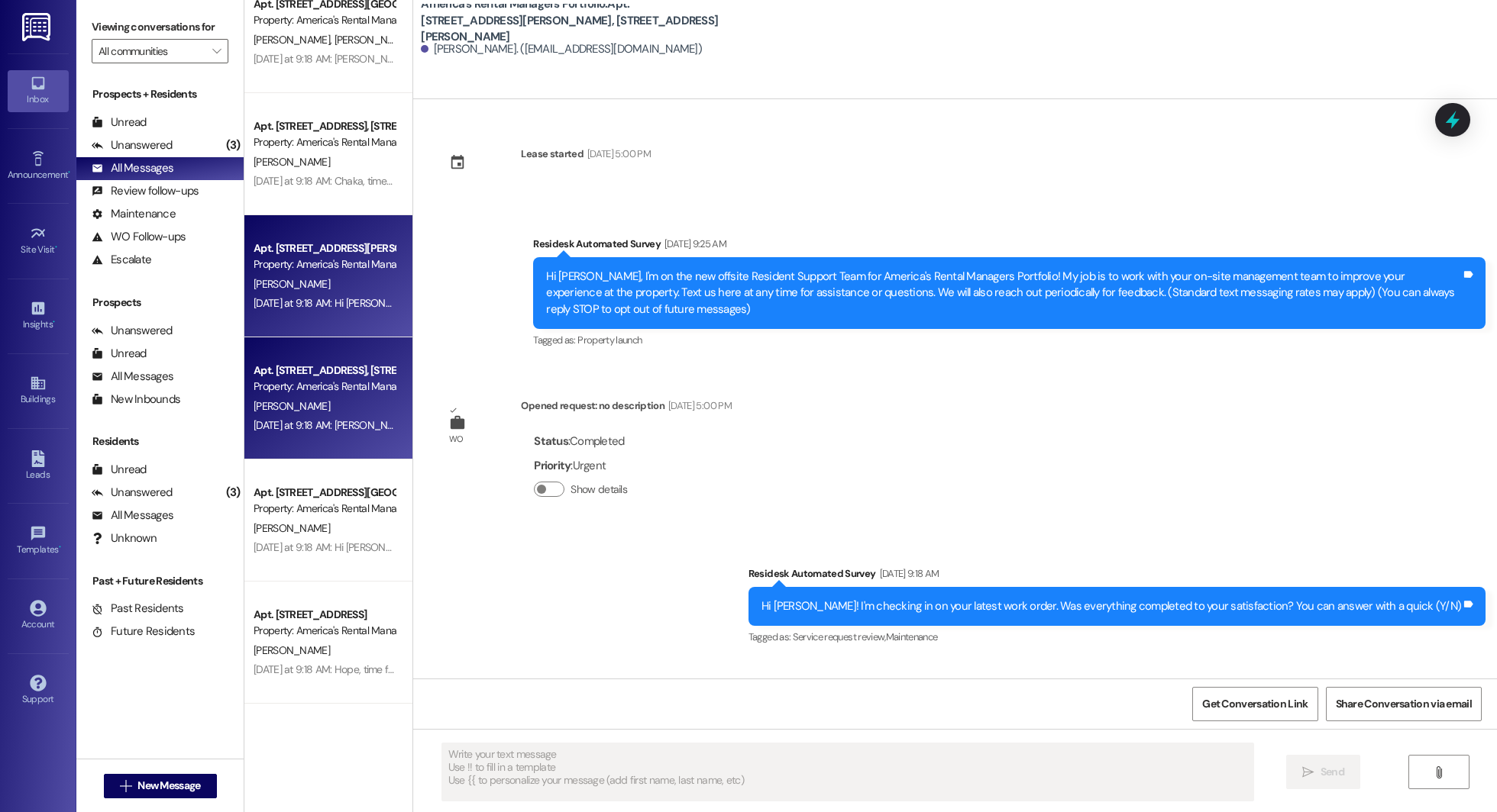
click at [269, 416] on div "Yesterday at 9:18 AM: Donetta, time flies in great company! We're grateful you …" at bounding box center [324, 425] width 144 height 19
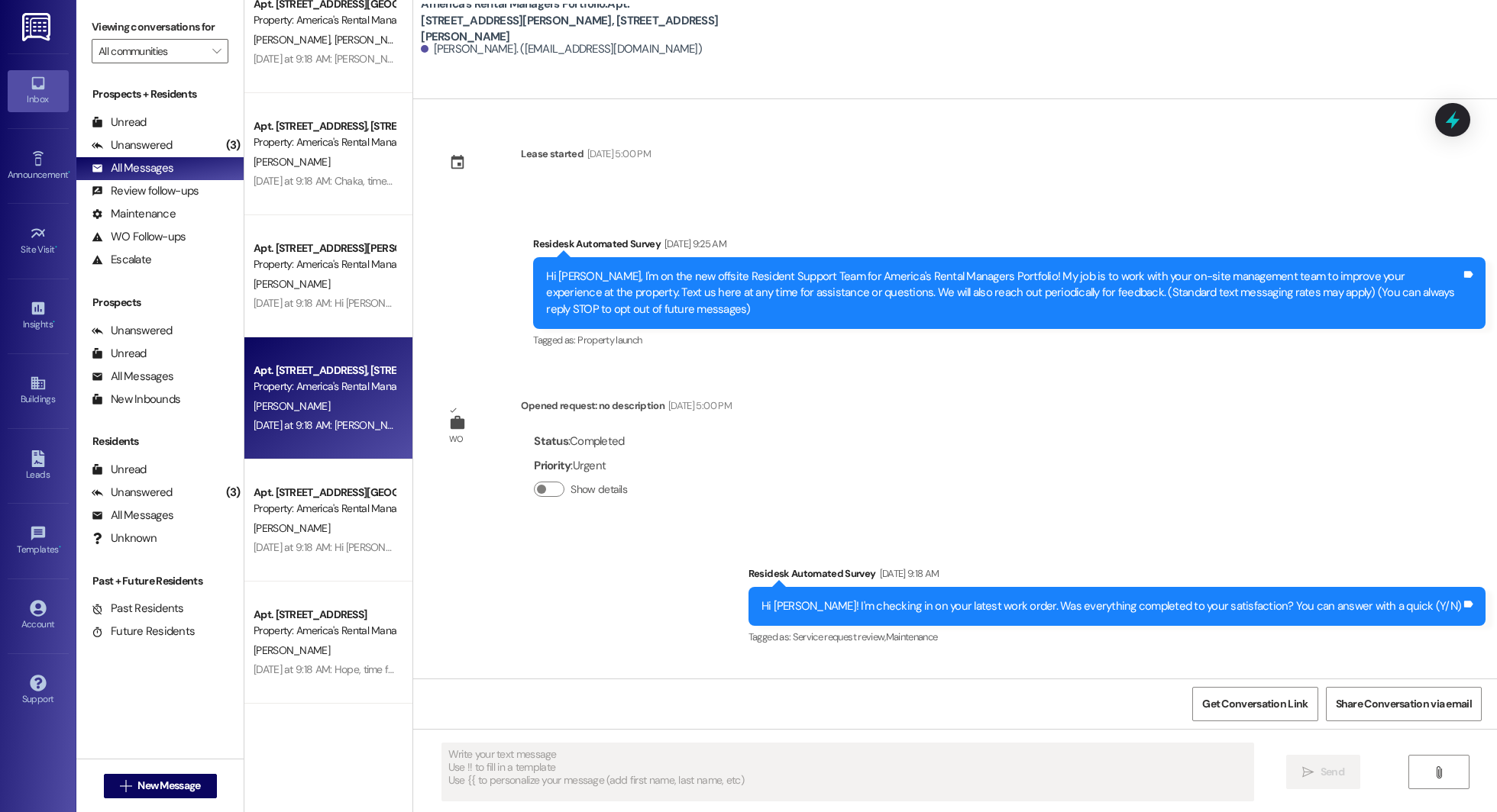
type textarea "Fetching suggested responses. Please feel free to read through the conversation…"
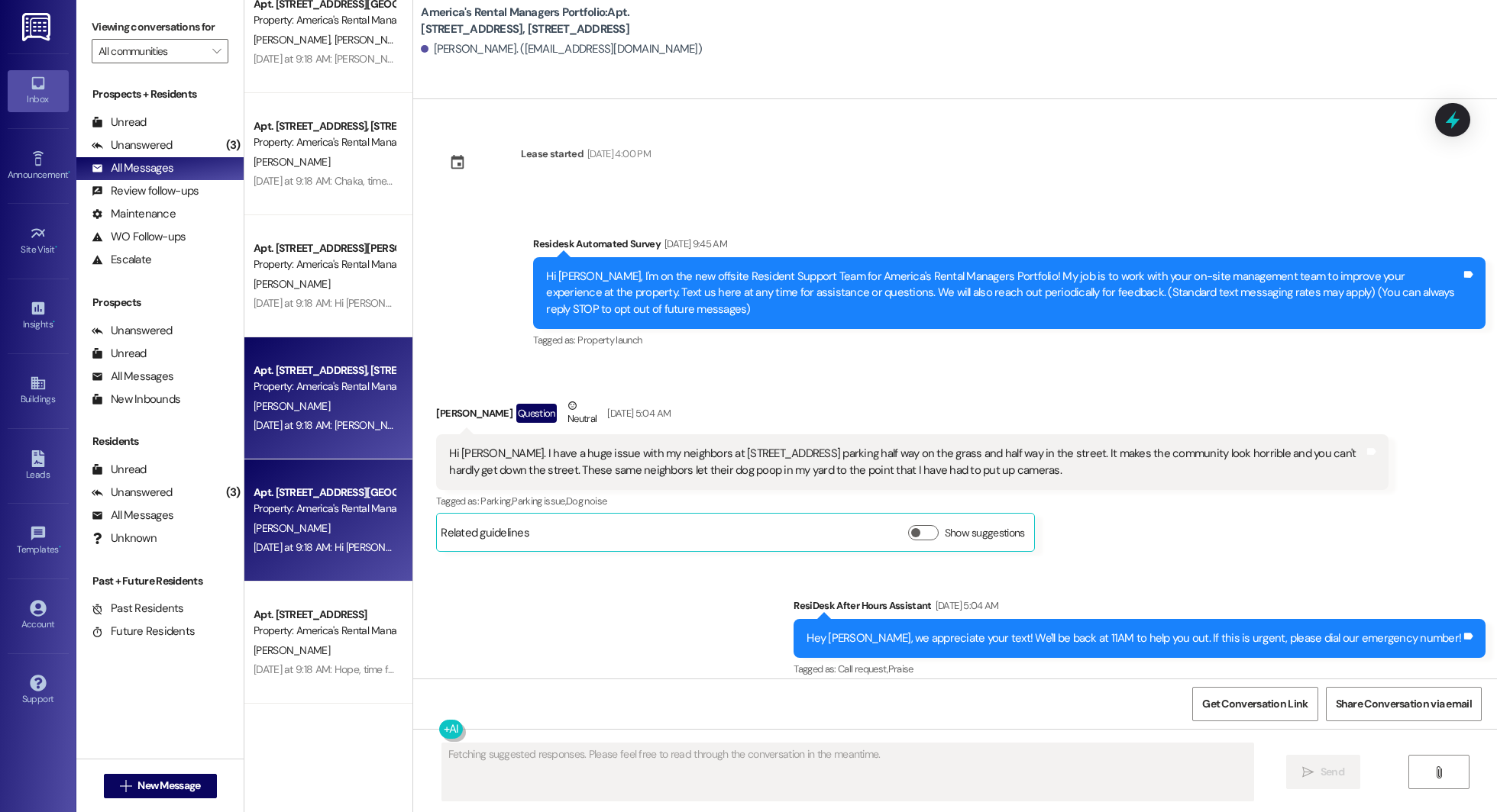
click at [288, 494] on div "Apt. 7936 Copperfield Drive, 7936 Copperfield Drive" at bounding box center [324, 493] width 141 height 16
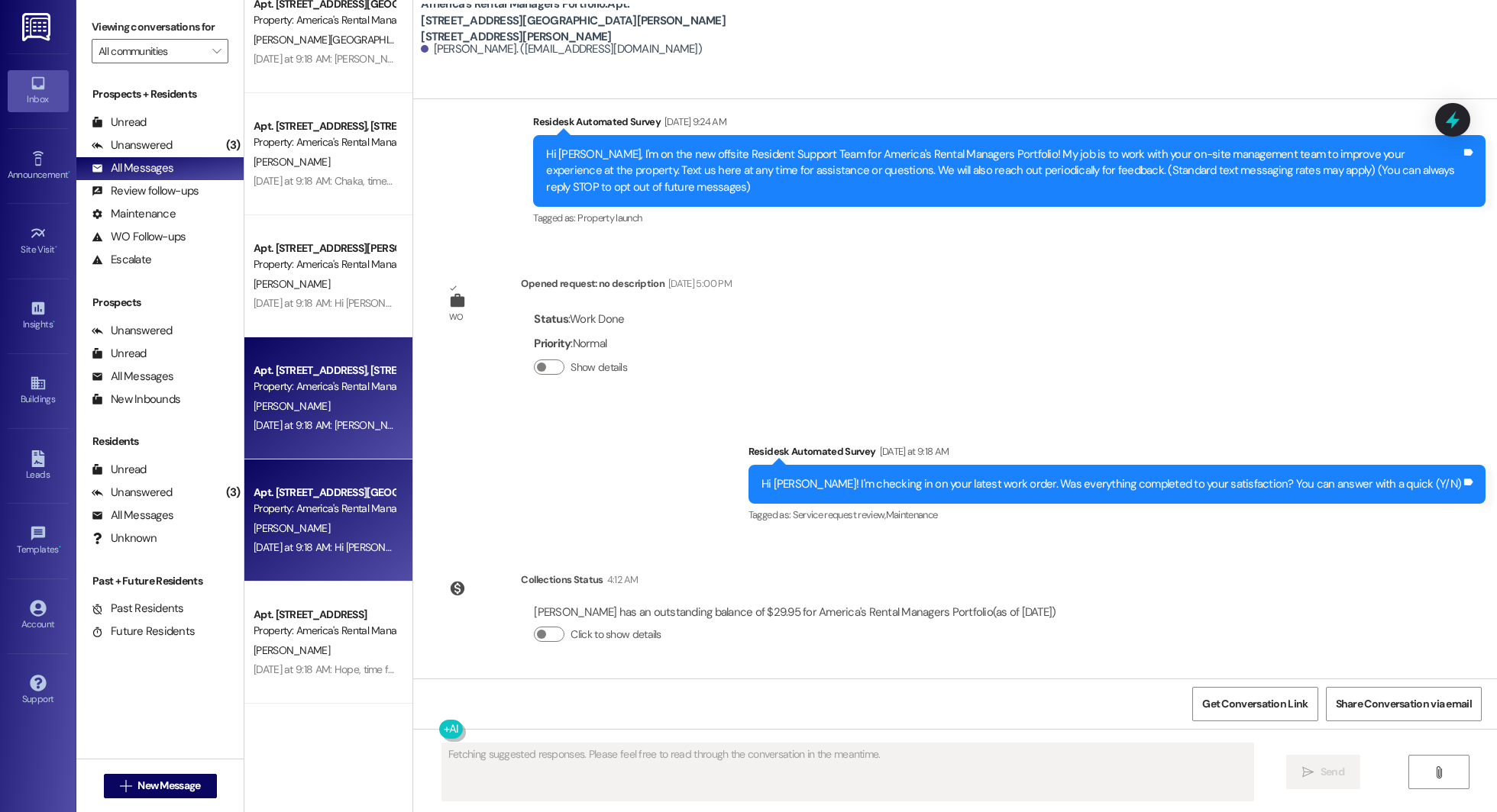
click at [292, 407] on div "D. Stephens" at bounding box center [324, 406] width 144 height 19
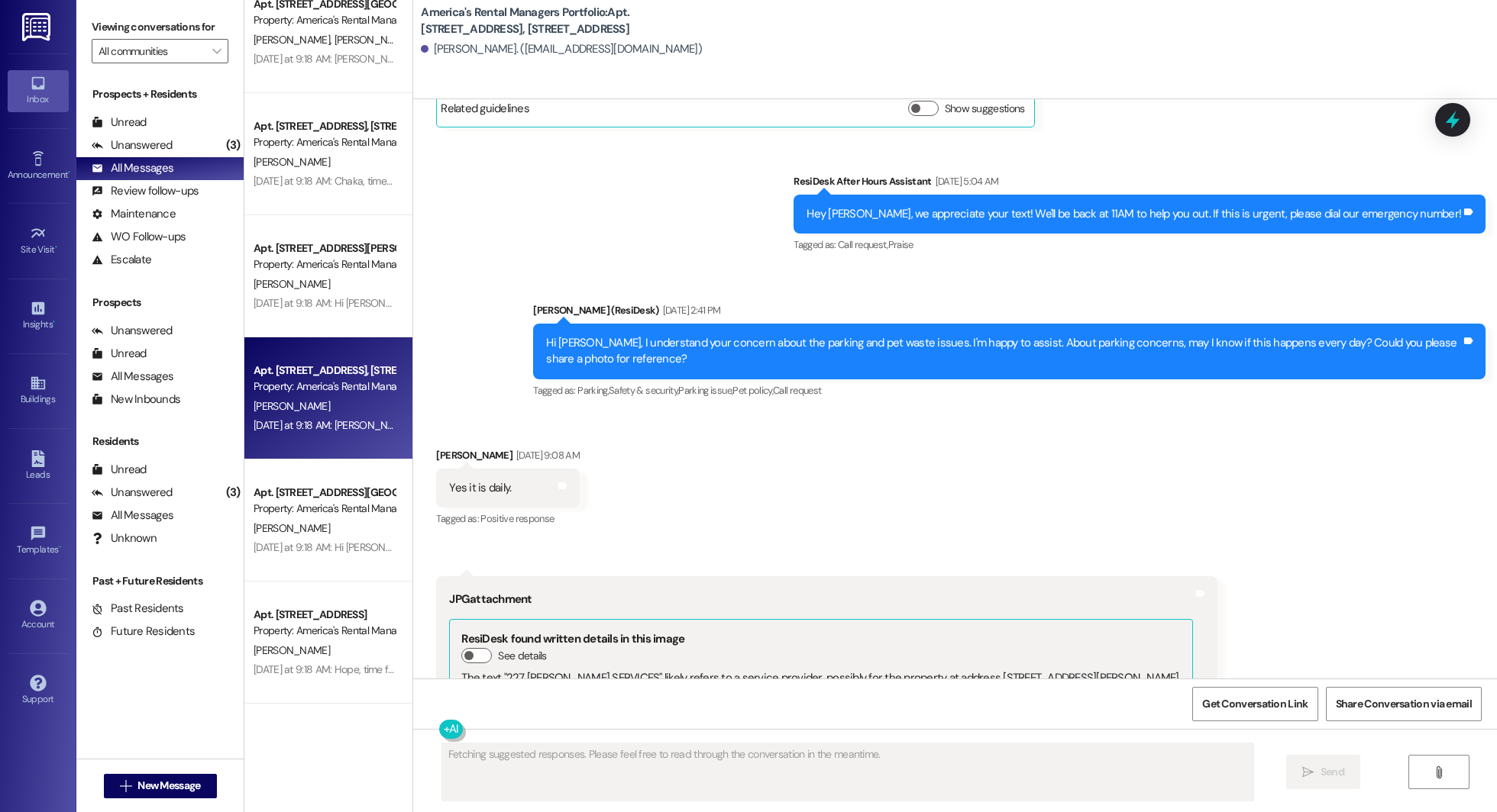
scroll to position [414, 0]
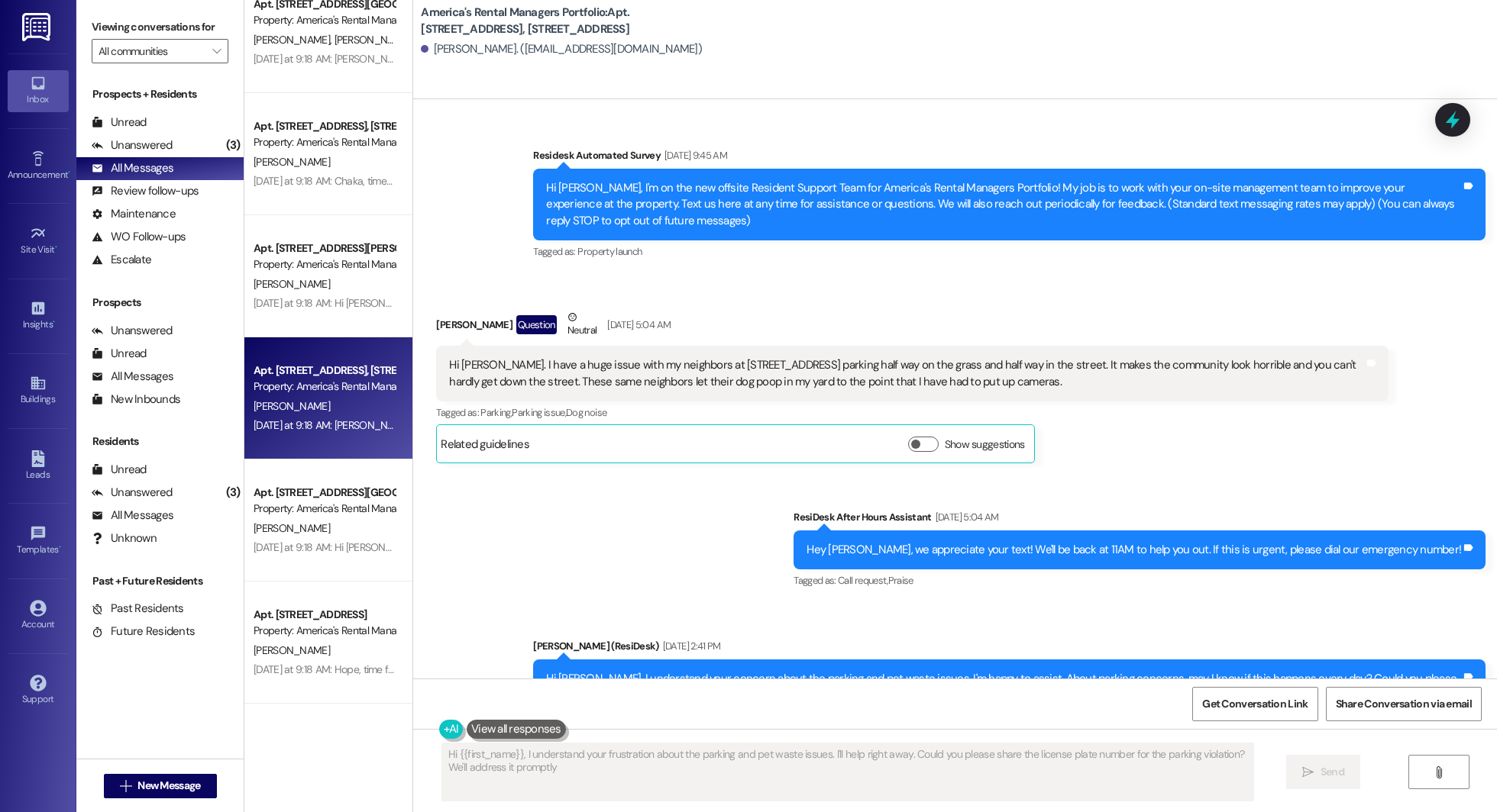
type textarea "Hi {{first_name}}, I understand your frustration about the parking and pet wast…"
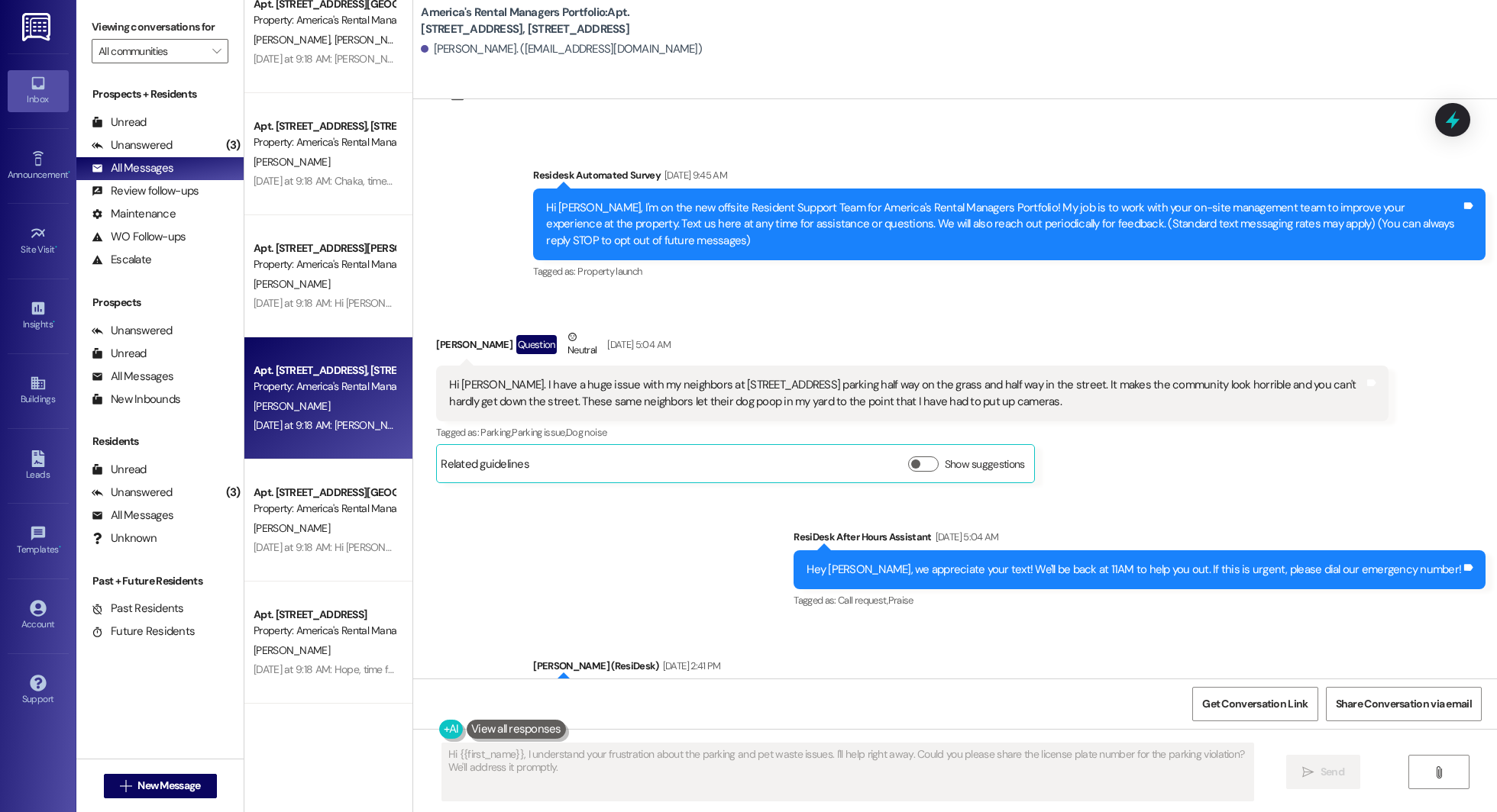
scroll to position [67, 0]
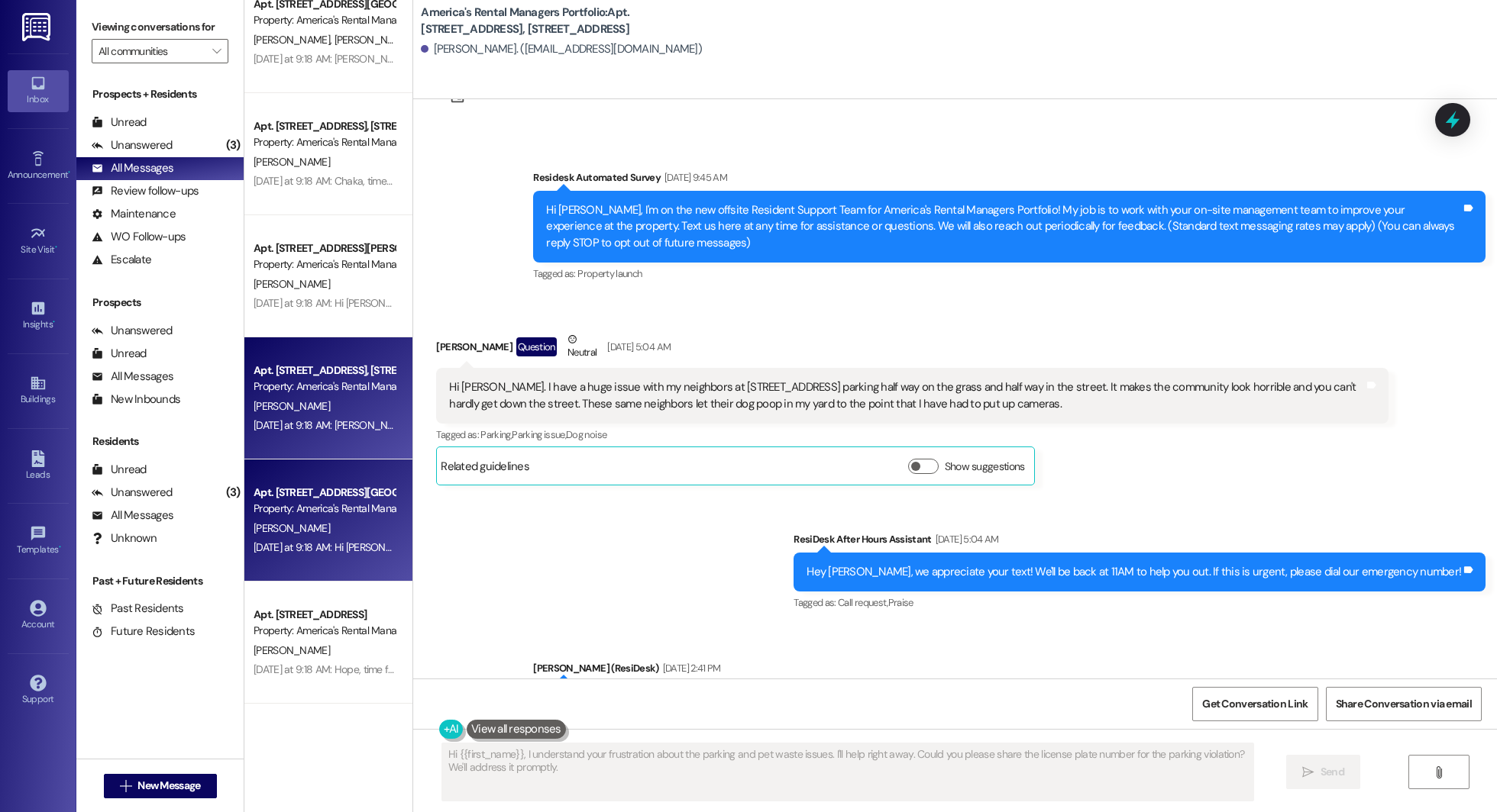
click at [329, 477] on div "Apt. 7936 Copperfield Drive, 7936 Copperfield Drive Property: America's Rental …" at bounding box center [328, 520] width 168 height 122
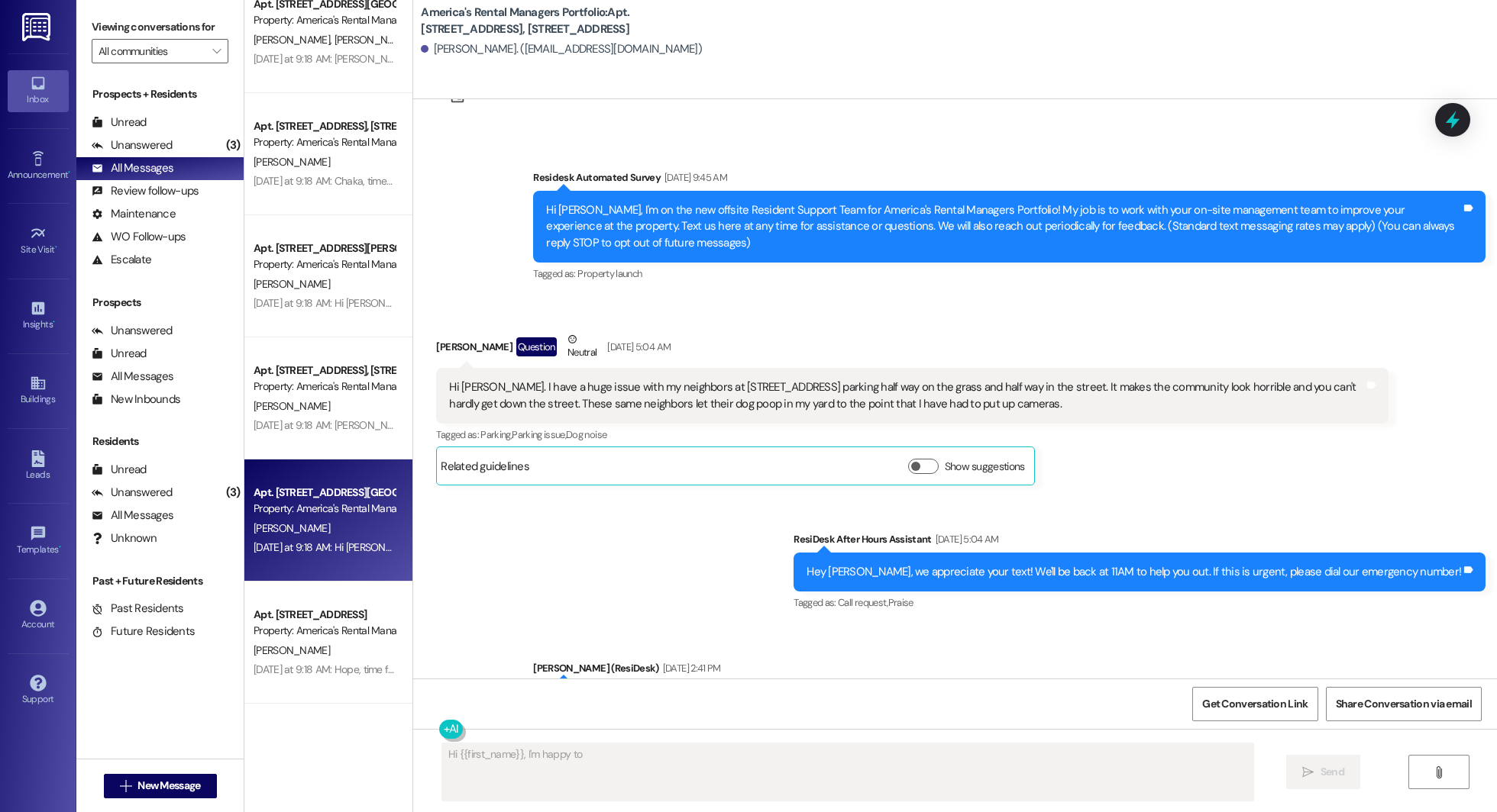
scroll to position [122, 0]
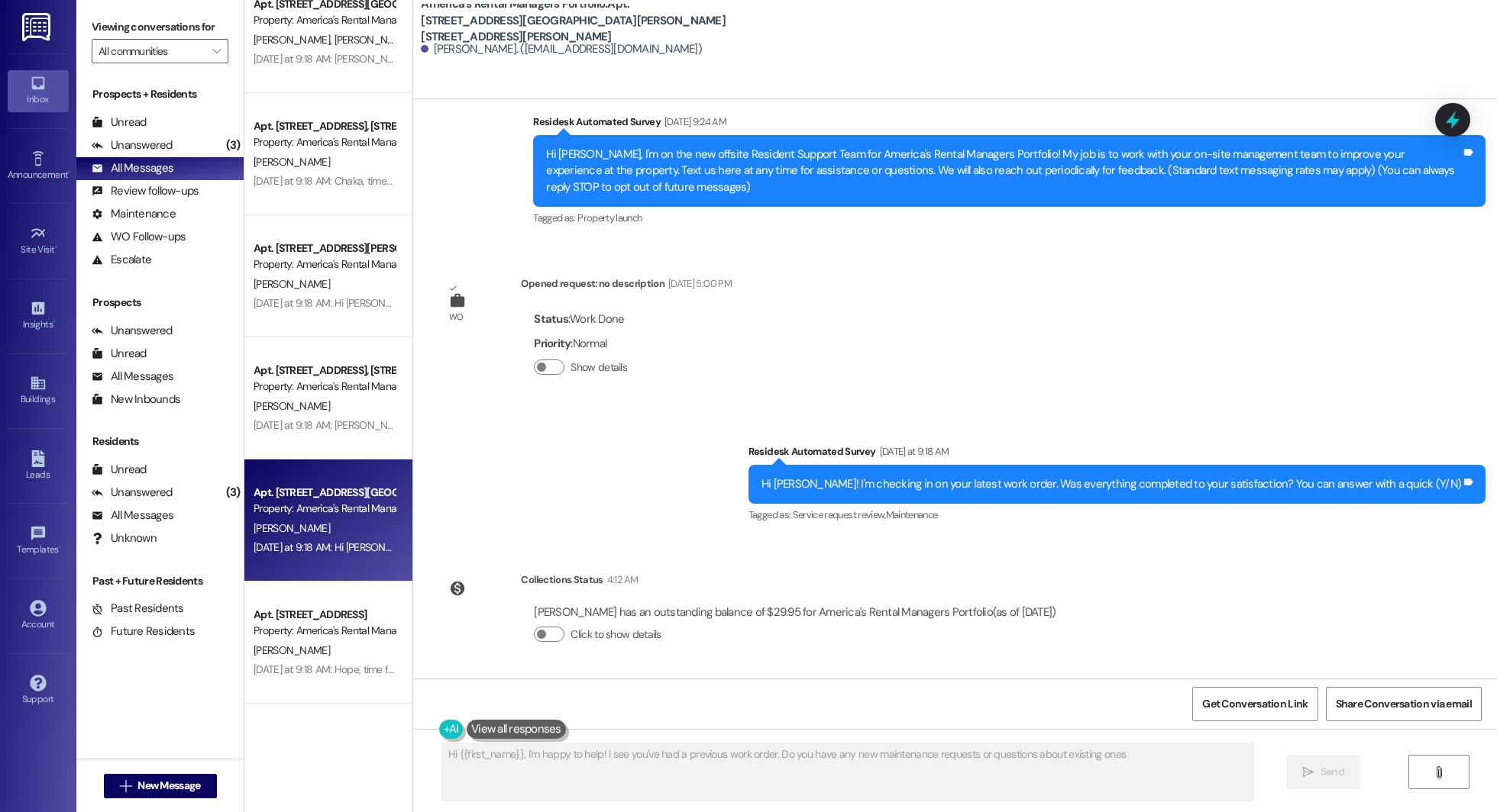
type textarea "Hi {{first_name}}, I'm happy to help! I see you've had a previous work order. D…"
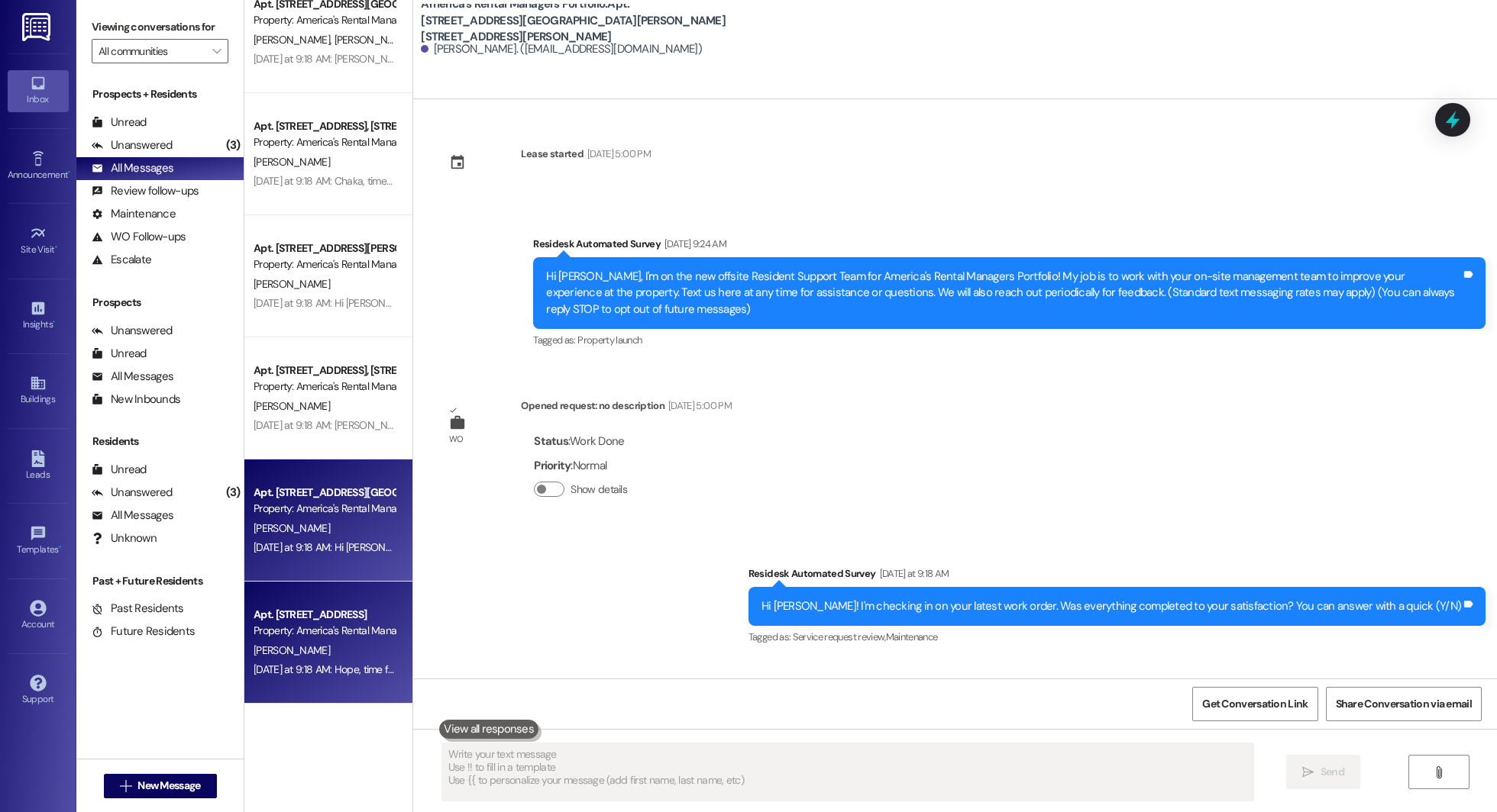
click at [293, 635] on div "Property: America's Rental Managers Portfolio" at bounding box center [324, 631] width 141 height 16
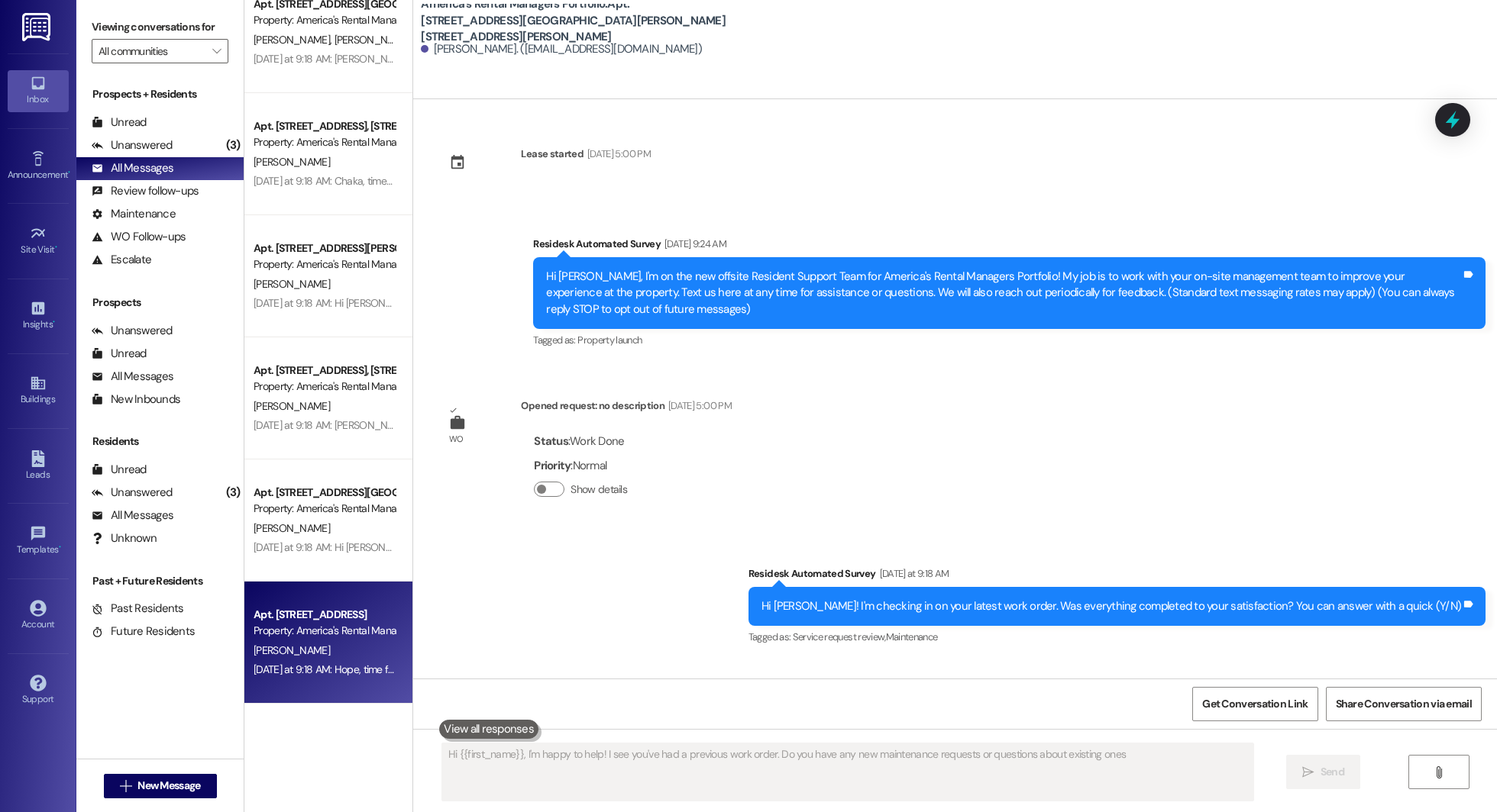
type textarea "Hi {{first_name}}, I'm happy to help! I see you've had a previous work order. D…"
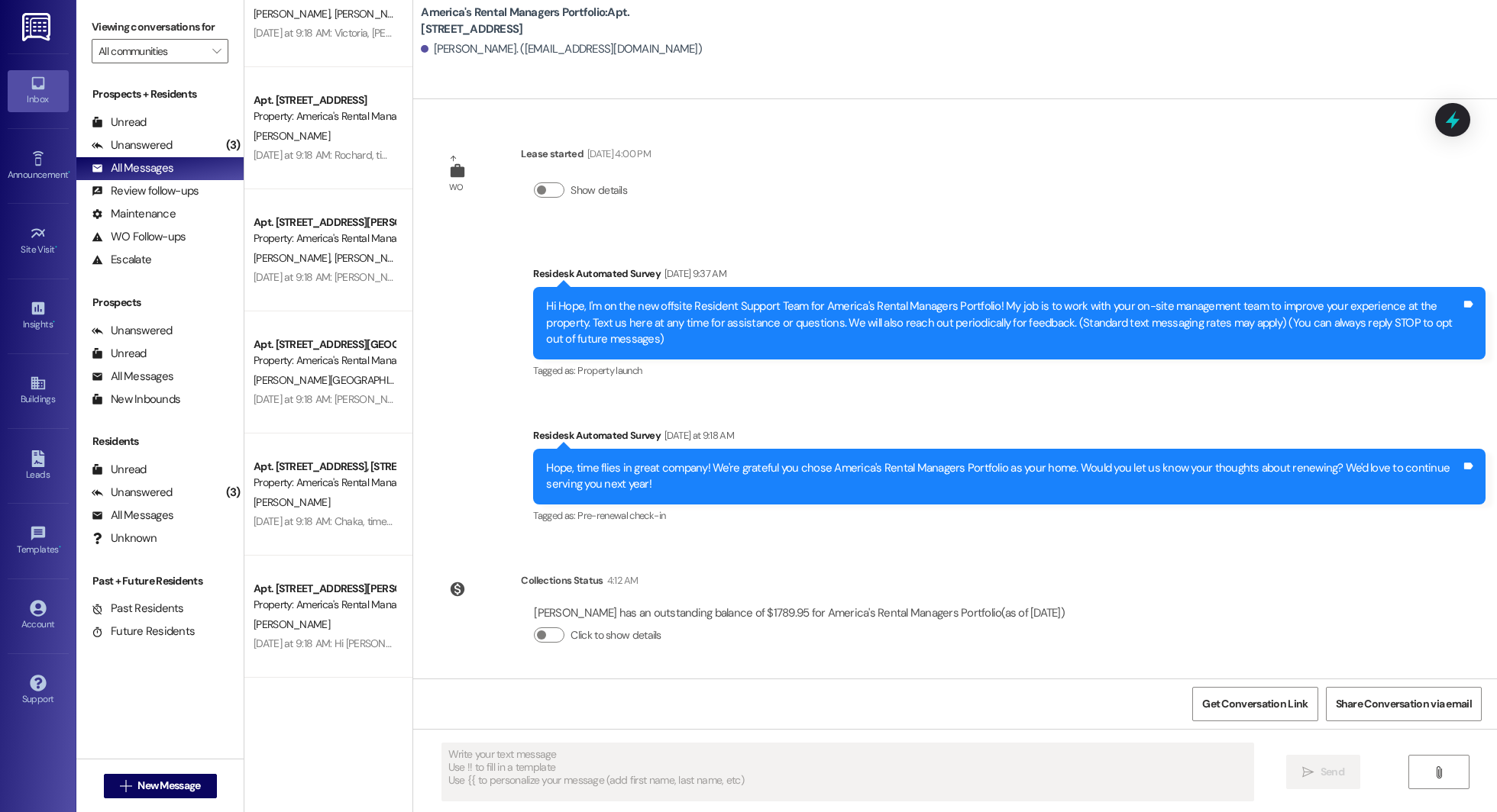
scroll to position [5064, 0]
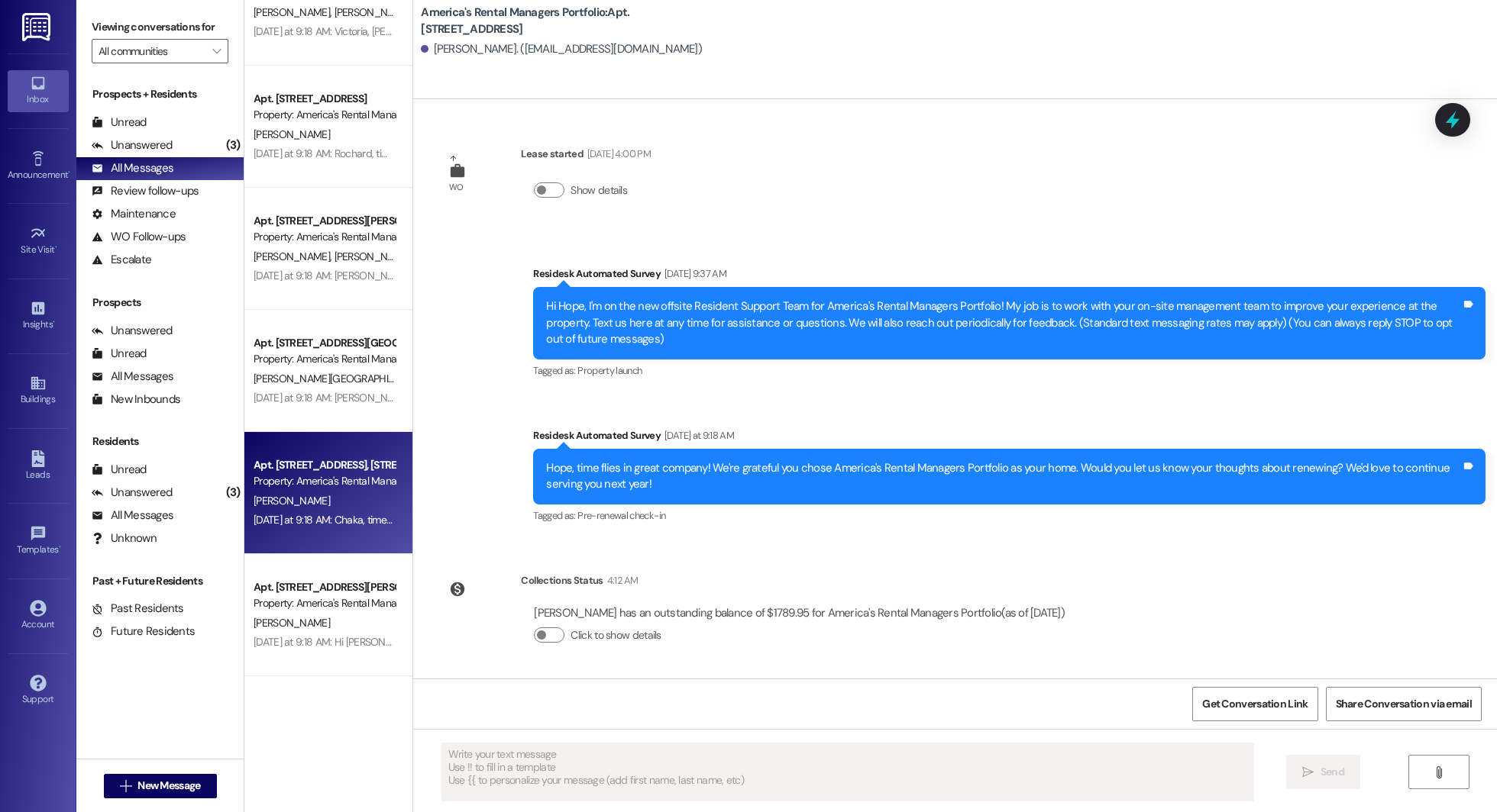
click at [293, 496] on div "C. Gosha" at bounding box center [324, 501] width 144 height 19
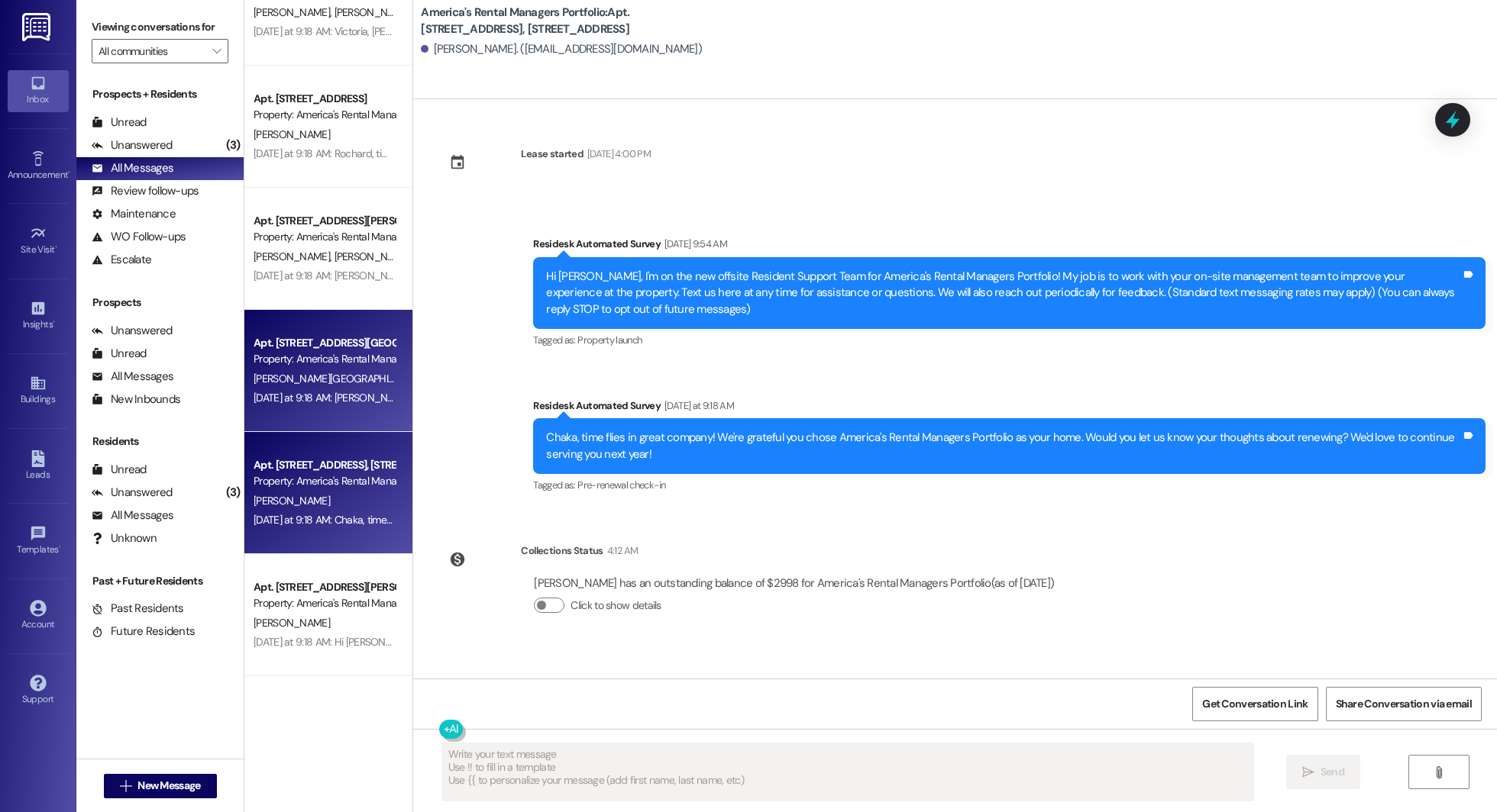
click at [323, 332] on div "Apt. 165 Avalon Way, 165 Avalon Way Property: America's Rental Managers Portfol…" at bounding box center [328, 371] width 168 height 122
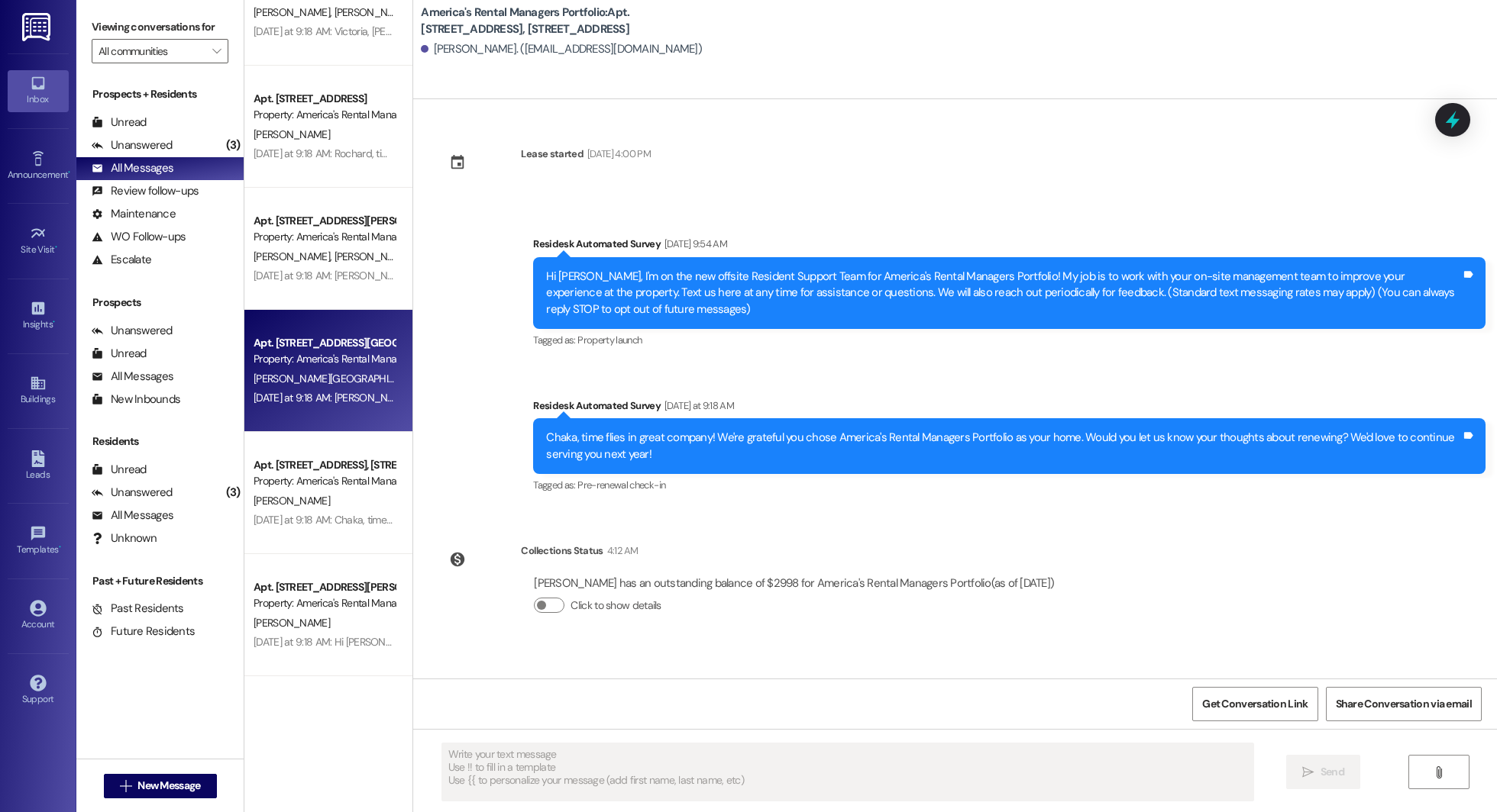
type textarea "Fetching suggested responses. Please feel free to read through the conversation…"
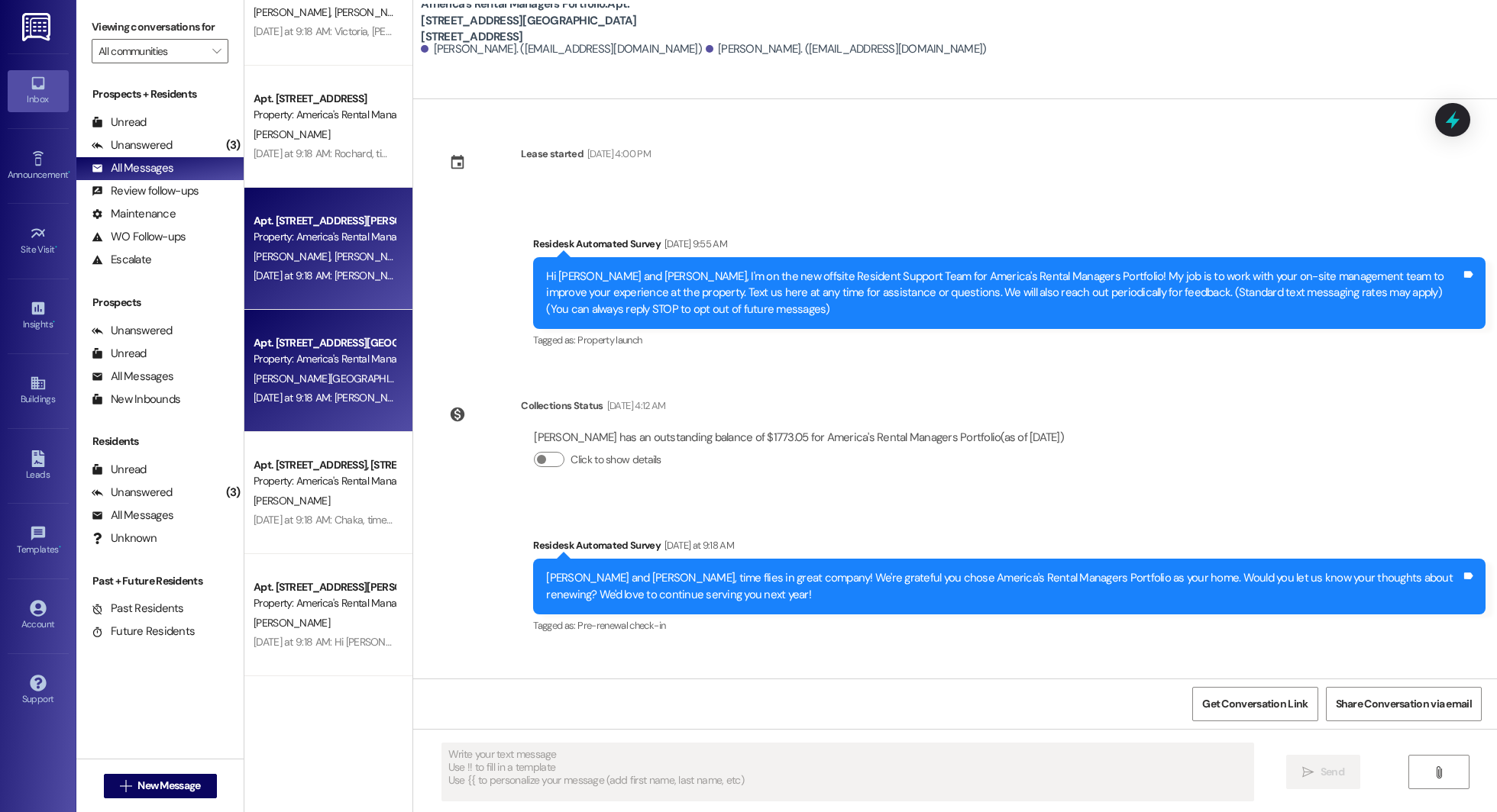
click at [334, 257] on span "T. Gardner" at bounding box center [372, 256] width 76 height 13
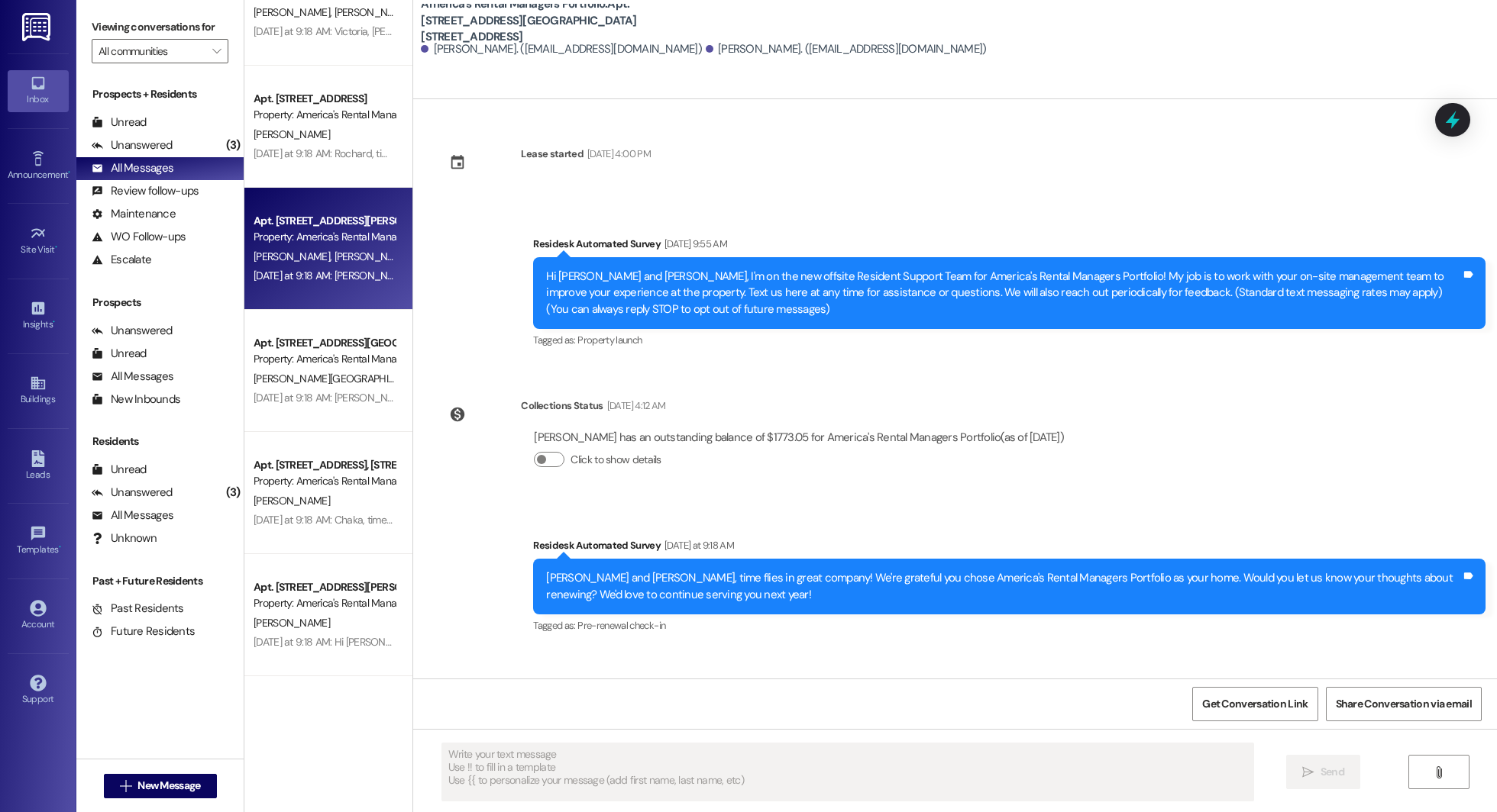
type textarea "Fetching suggested responses. Please feel free to read through the conversation…"
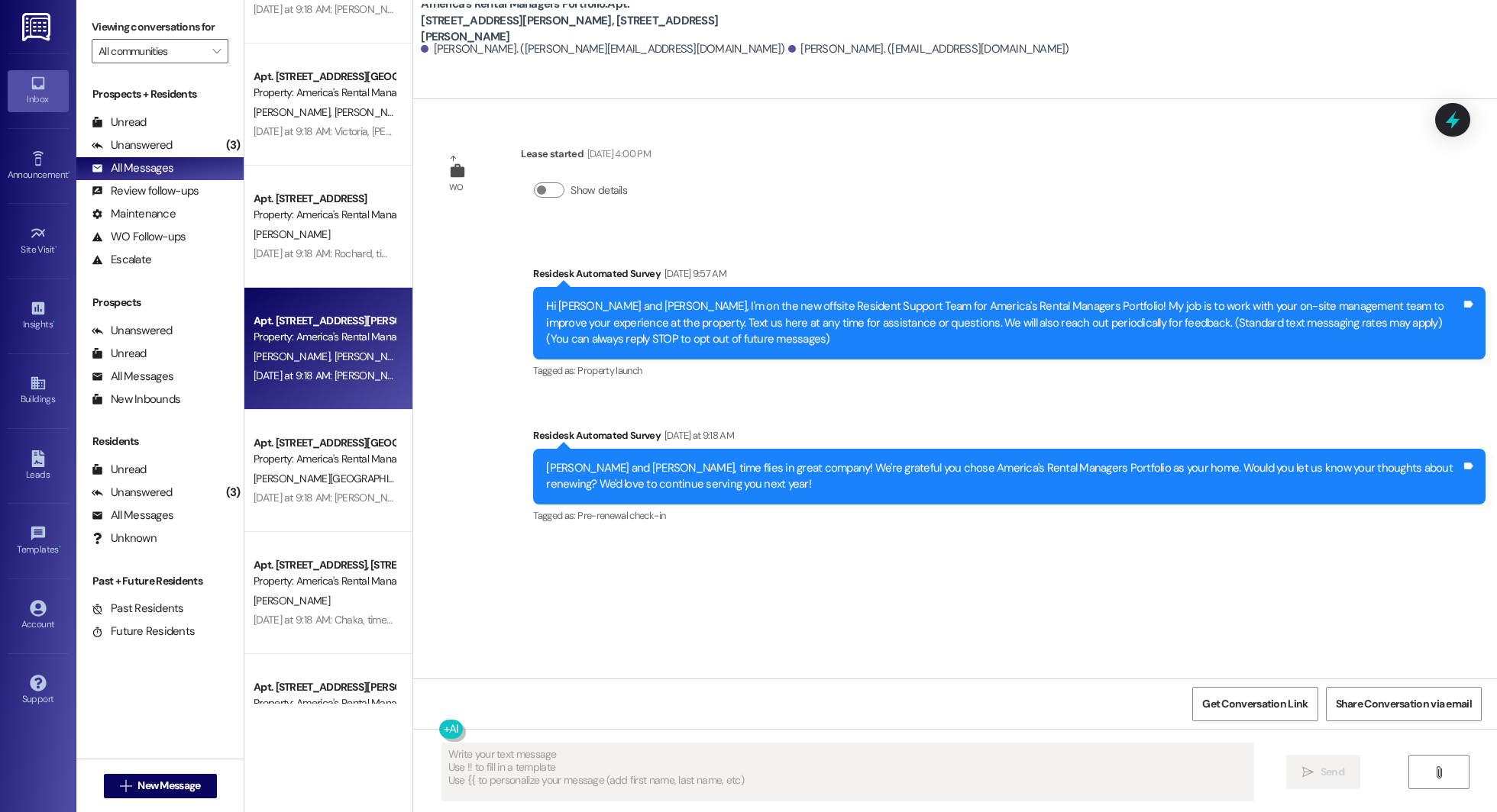
scroll to position [4930, 0]
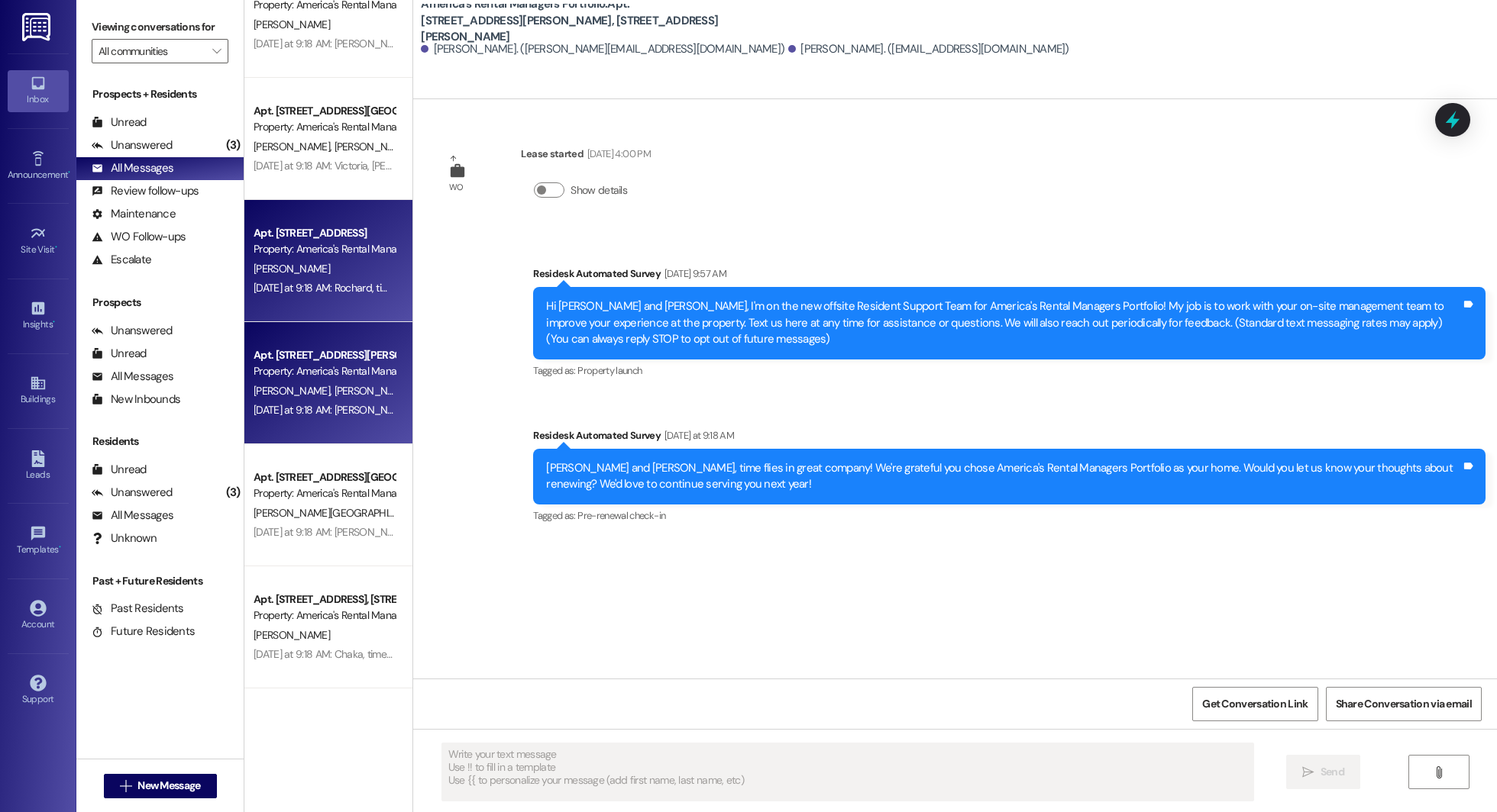
click at [304, 257] on div "Property: America's Rental Managers Portfolio" at bounding box center [324, 249] width 141 height 16
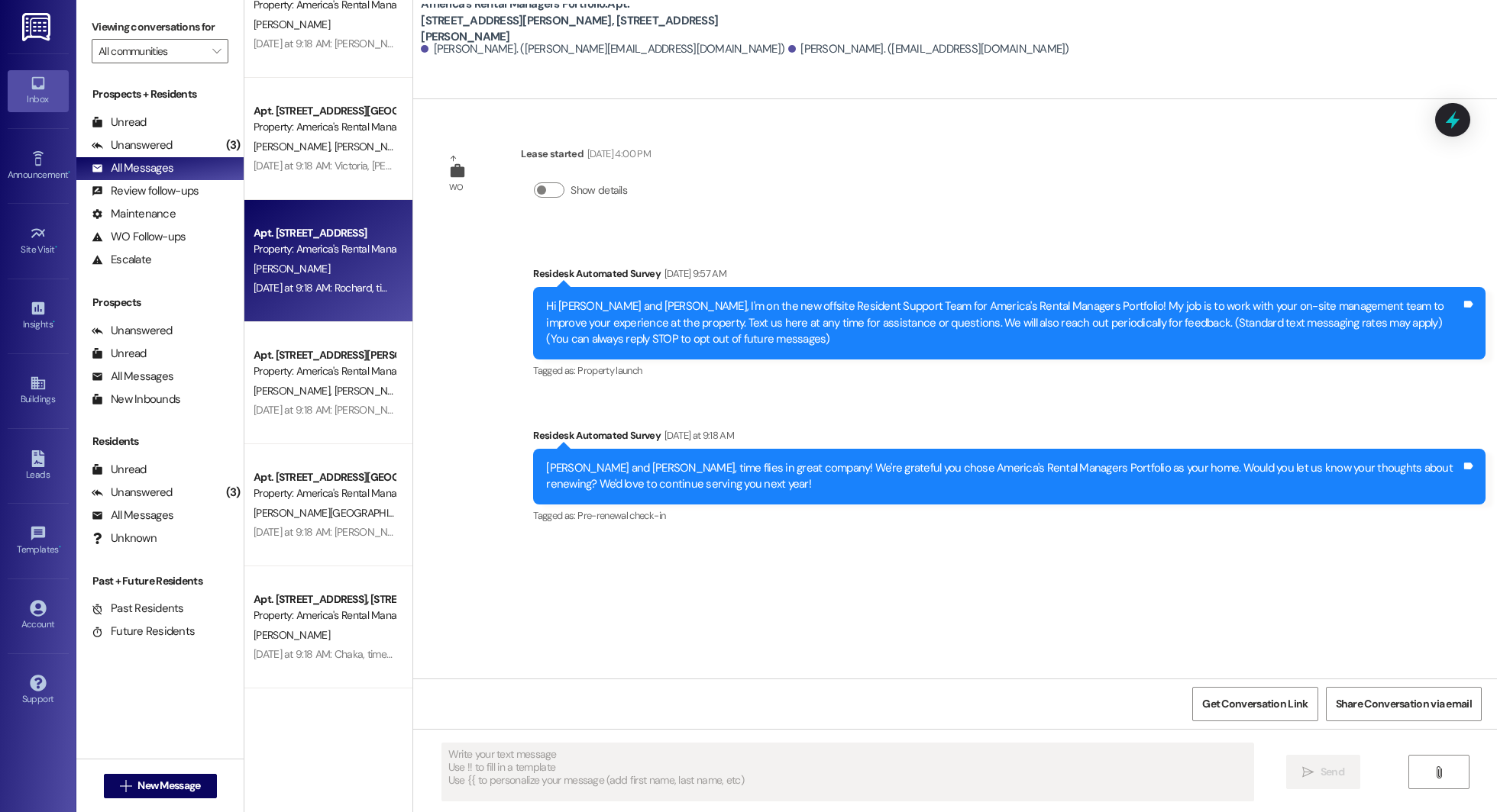
type textarea "Fetching suggested responses. Please feel free to read through the conversation…"
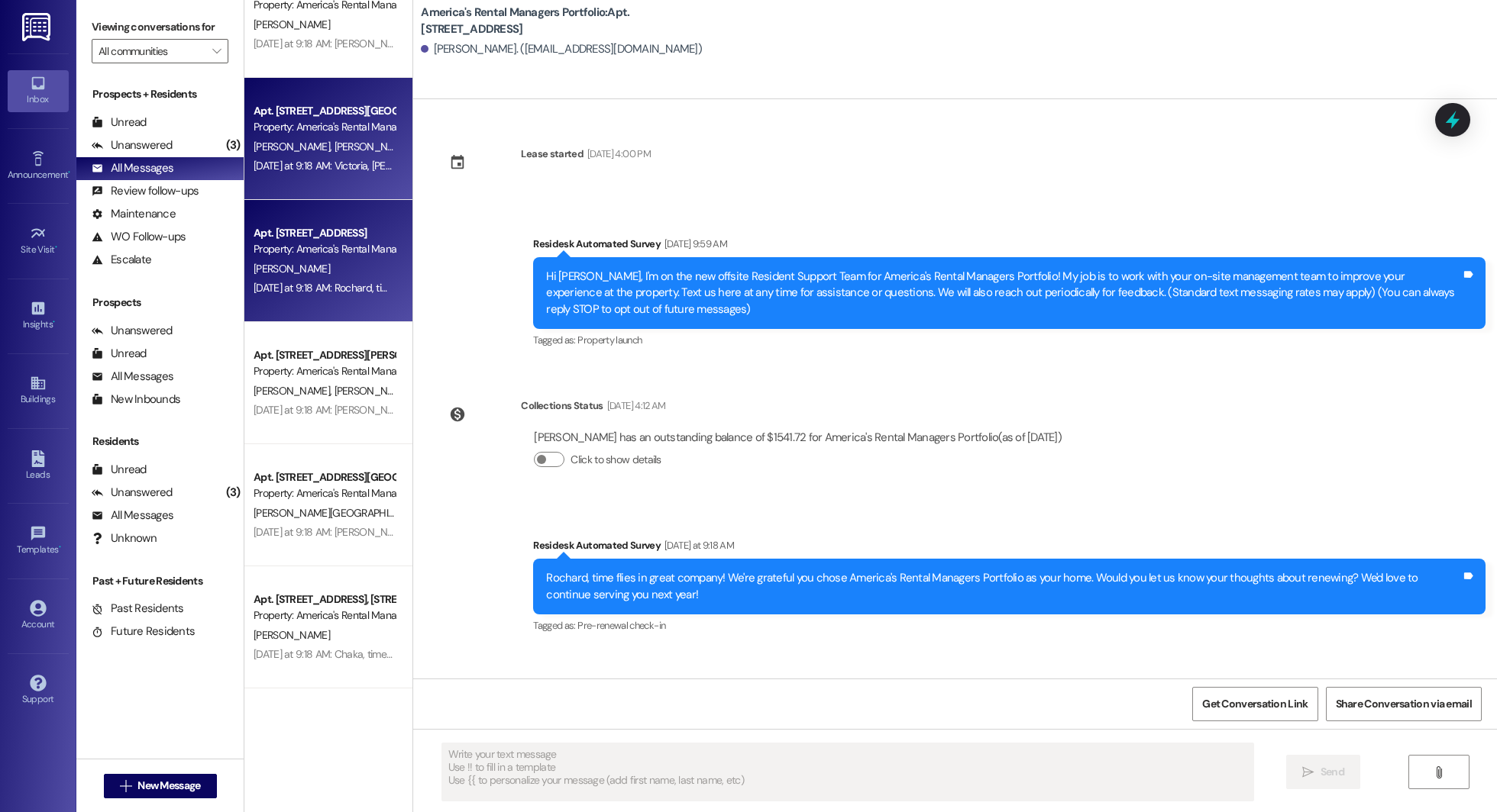
click at [361, 172] on div "Yesterday at 9:18 AM: Victoria, Christine, Christian and Milton, time flies in …" at bounding box center [890, 165] width 1273 height 13
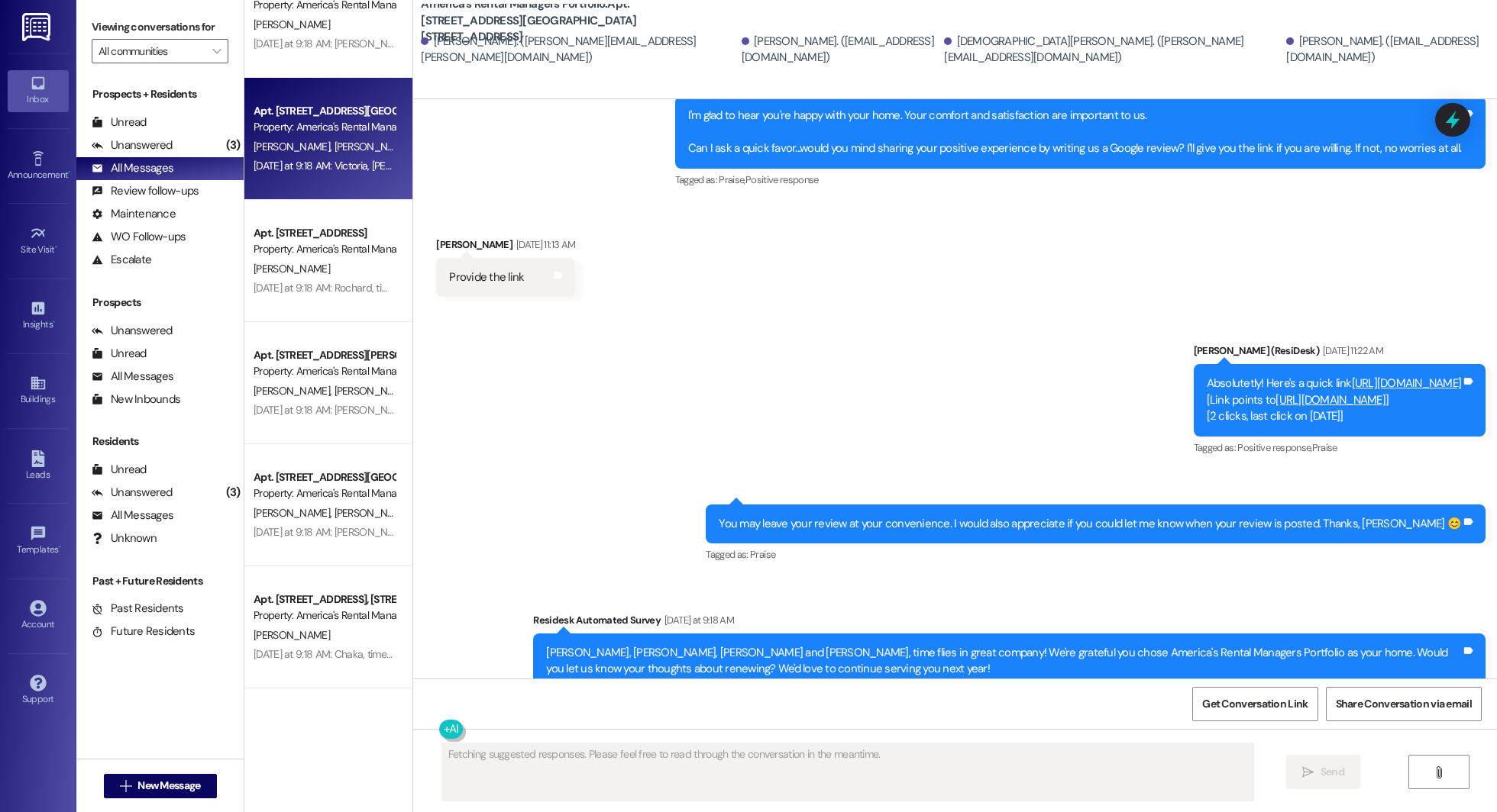
scroll to position [1011, 0]
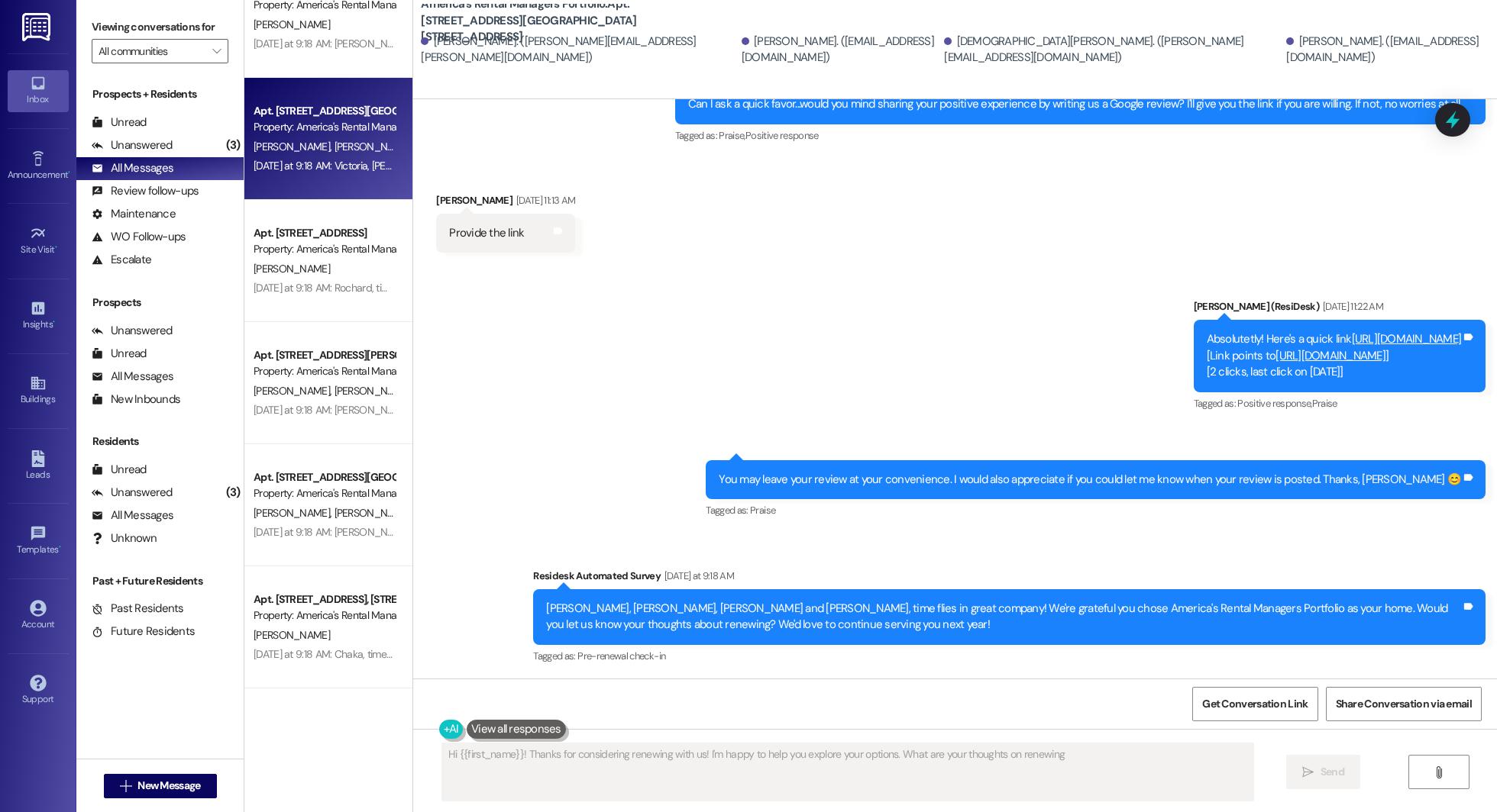
type textarea "Hi {{first_name}}! Thanks for considering renewing with us! I'm happy to help y…"
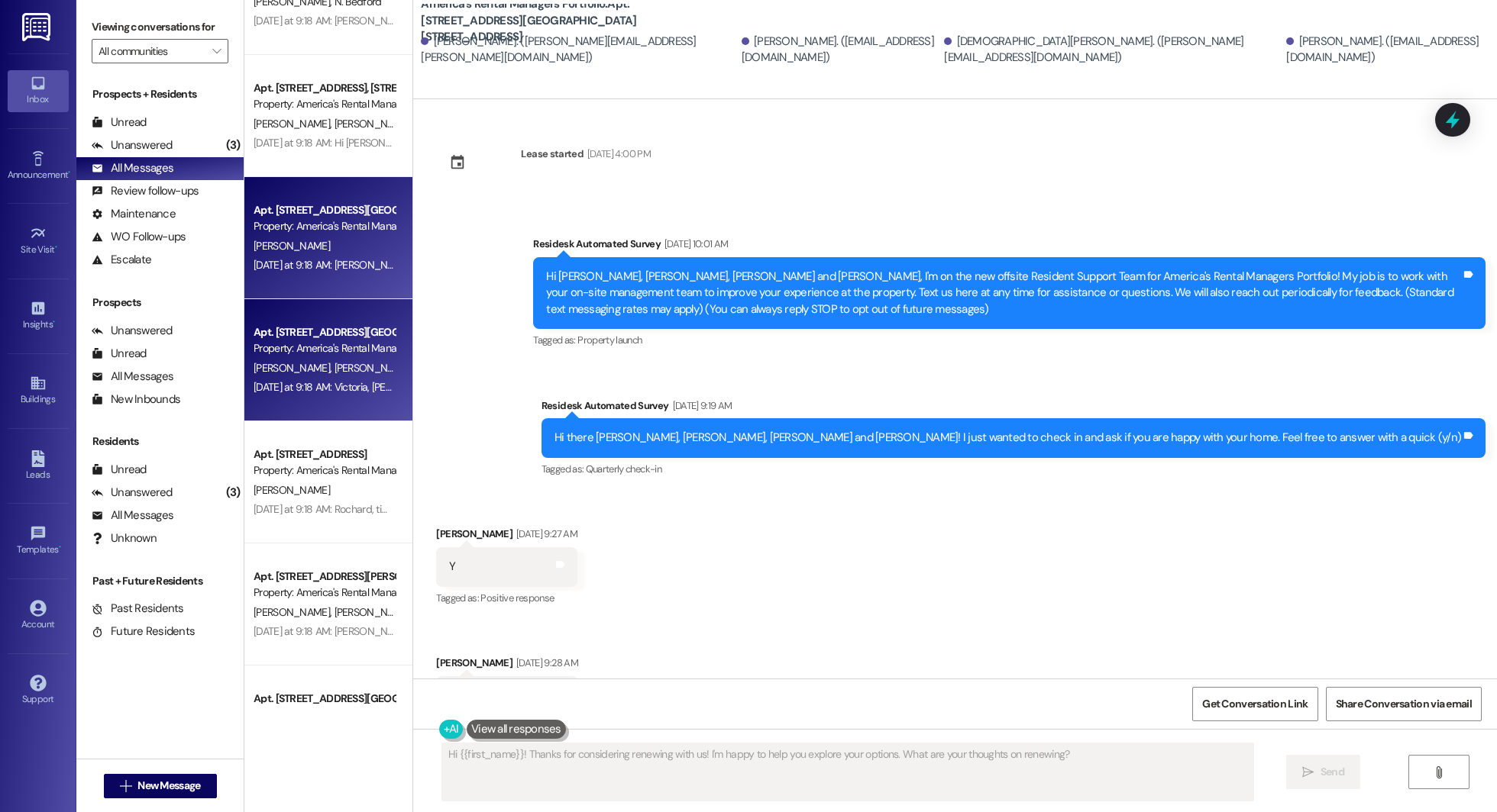
scroll to position [4710, 0]
click at [286, 202] on div "Apt. 11335 Crimson Ridge Road, 11335 Crimson Ridge Road" at bounding box center [324, 208] width 141 height 16
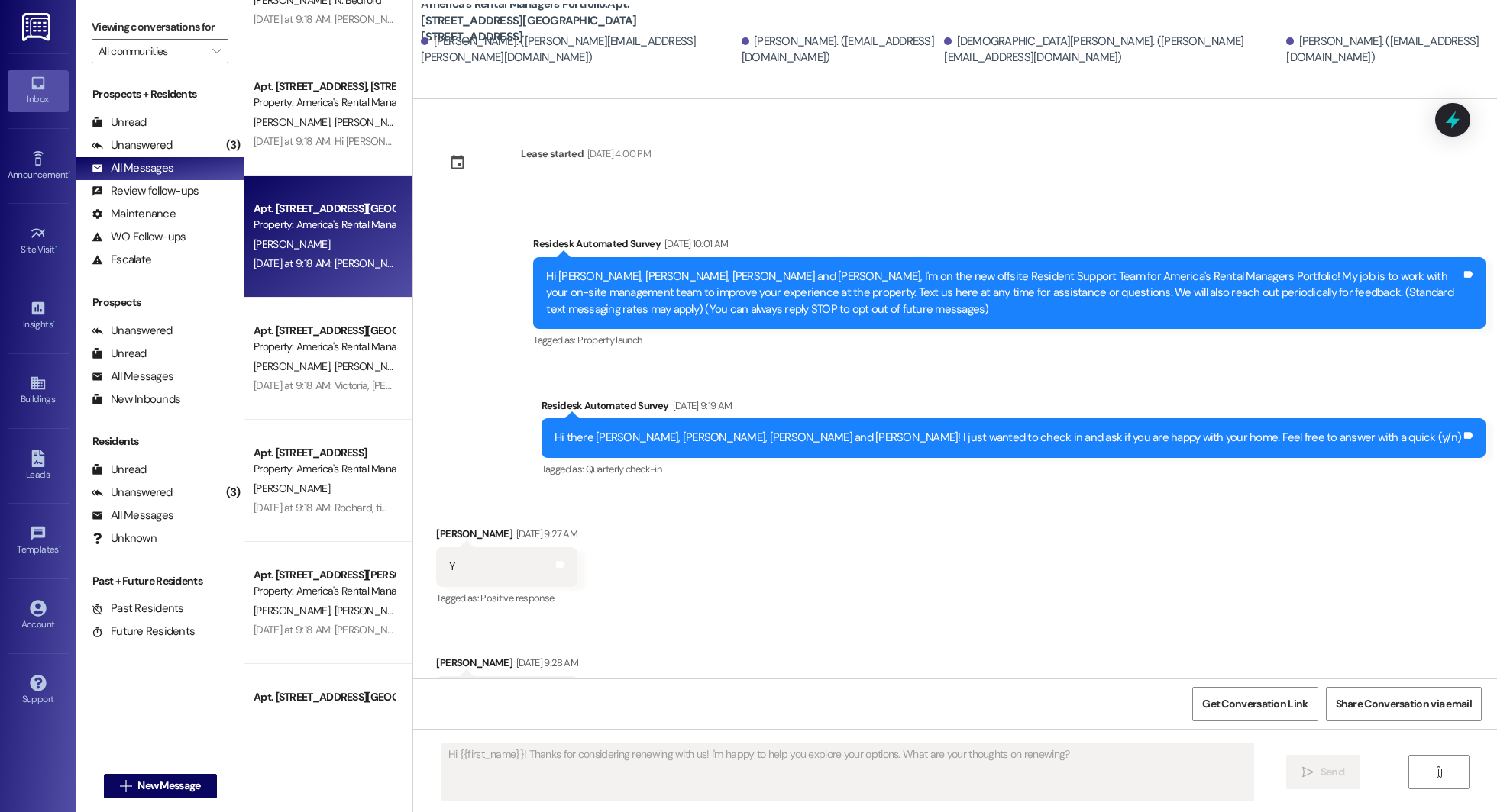
type textarea "Fetching suggested responses. Please feel free to read through the conversation…"
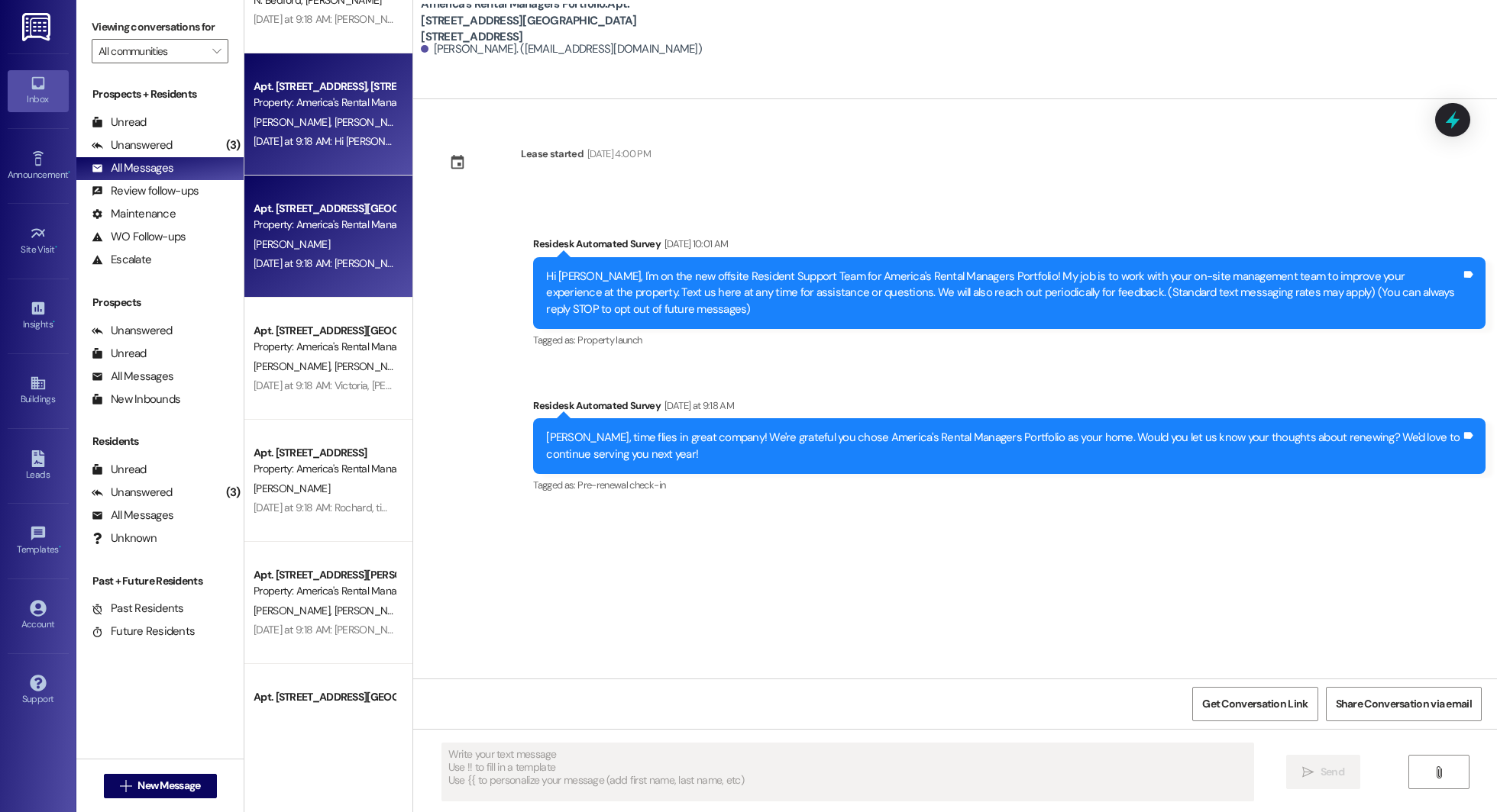
click at [334, 115] on span "N. Norris" at bounding box center [372, 121] width 76 height 13
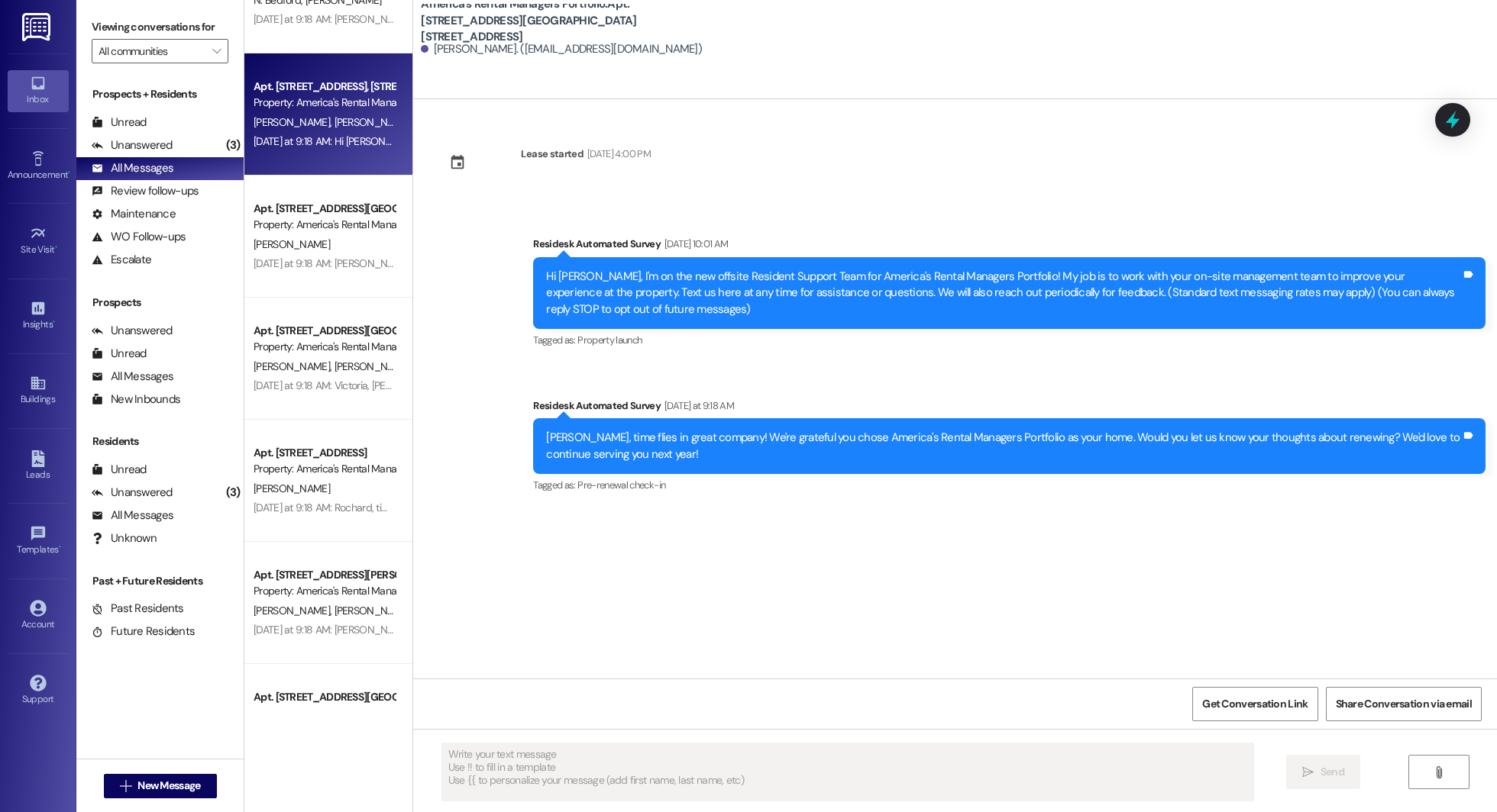
type textarea "Fetching suggested responses. Please feel free to read through the conversation…"
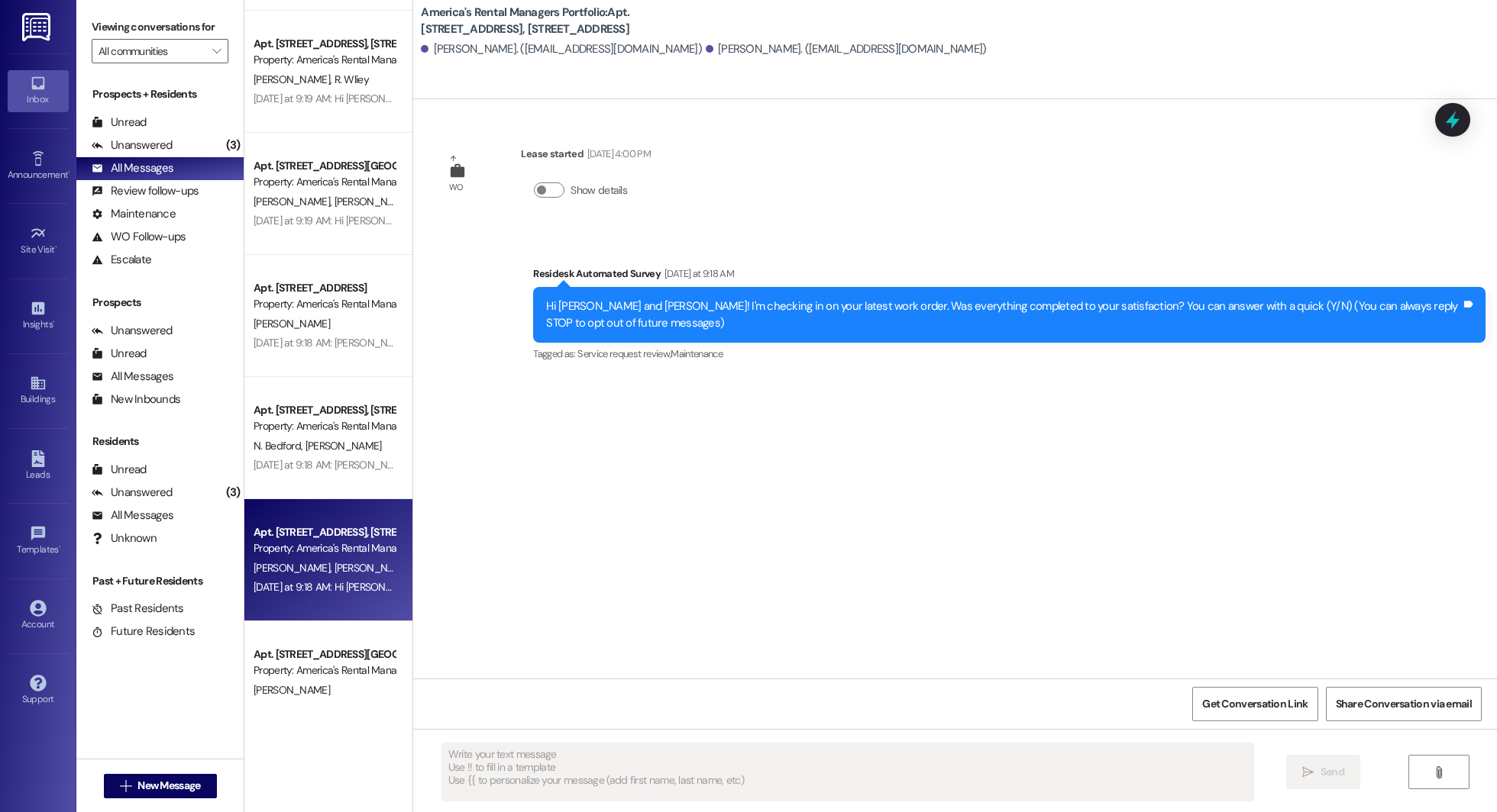
scroll to position [4234, 0]
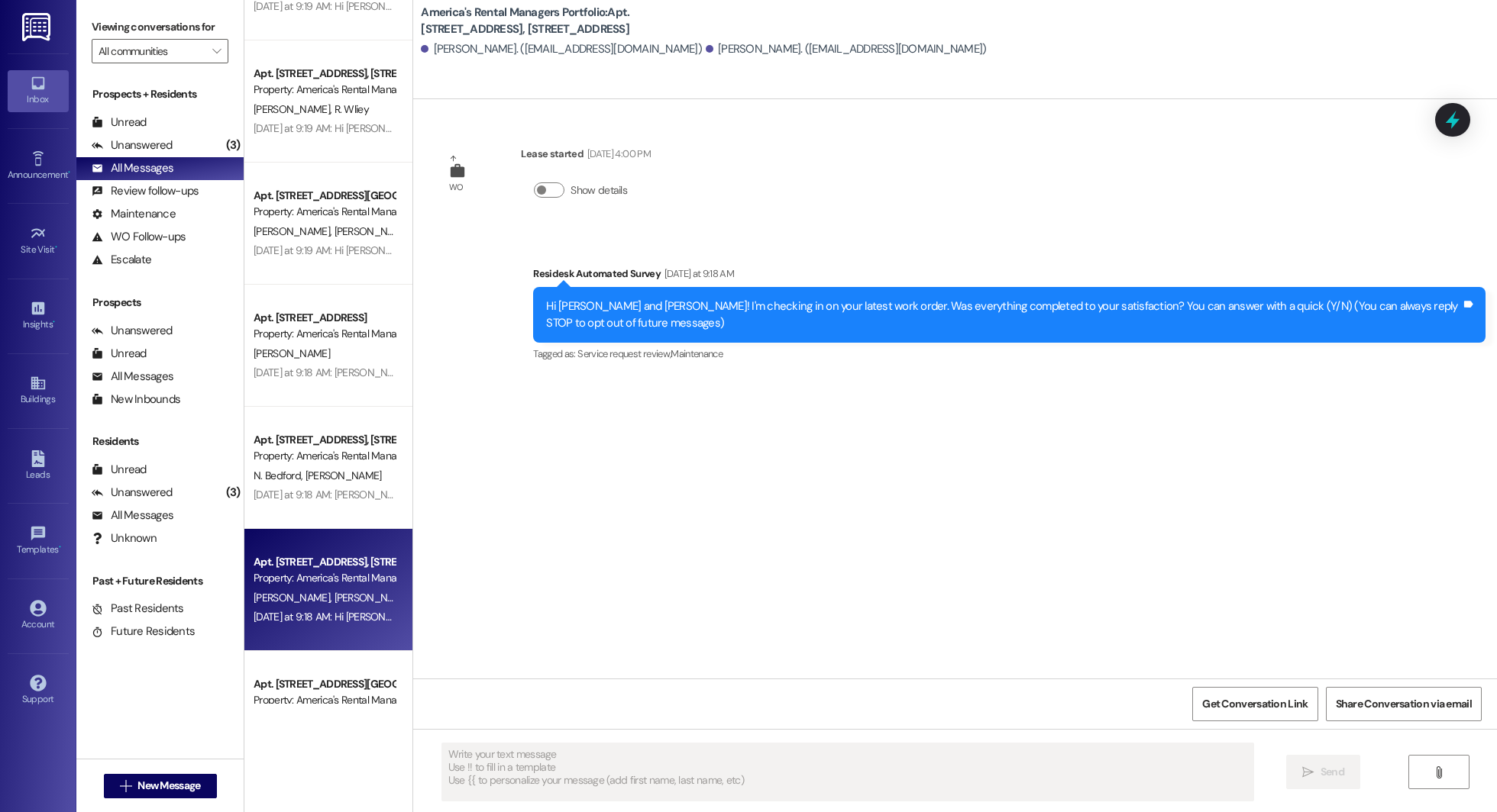
click at [244, 633] on div "Apt. 320 Union Station Drive, 320 Union Station Drive Property: America's Renta…" at bounding box center [328, 590] width 168 height 122
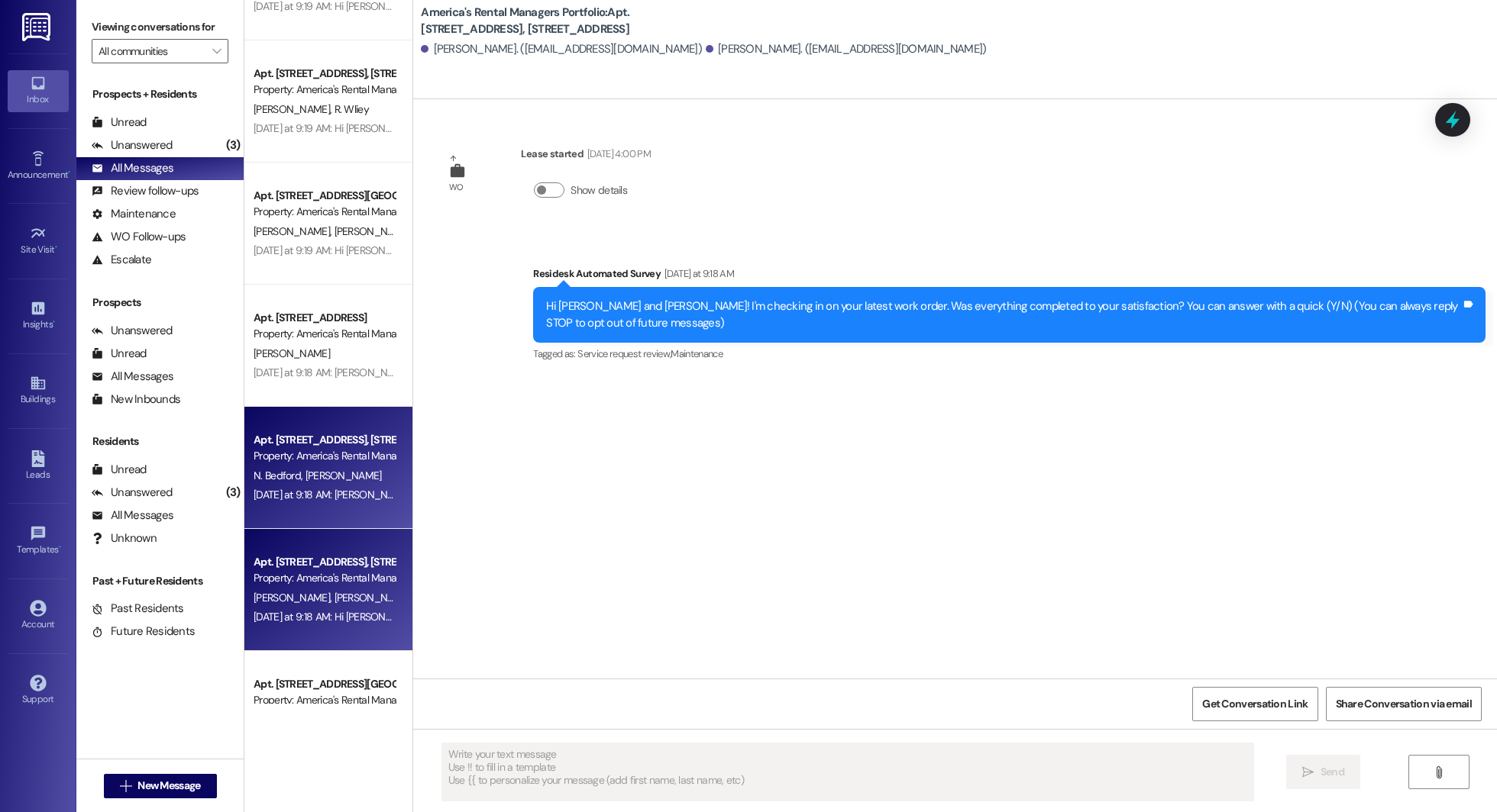
click at [308, 469] on span "R. Gwaltney" at bounding box center [343, 475] width 76 height 13
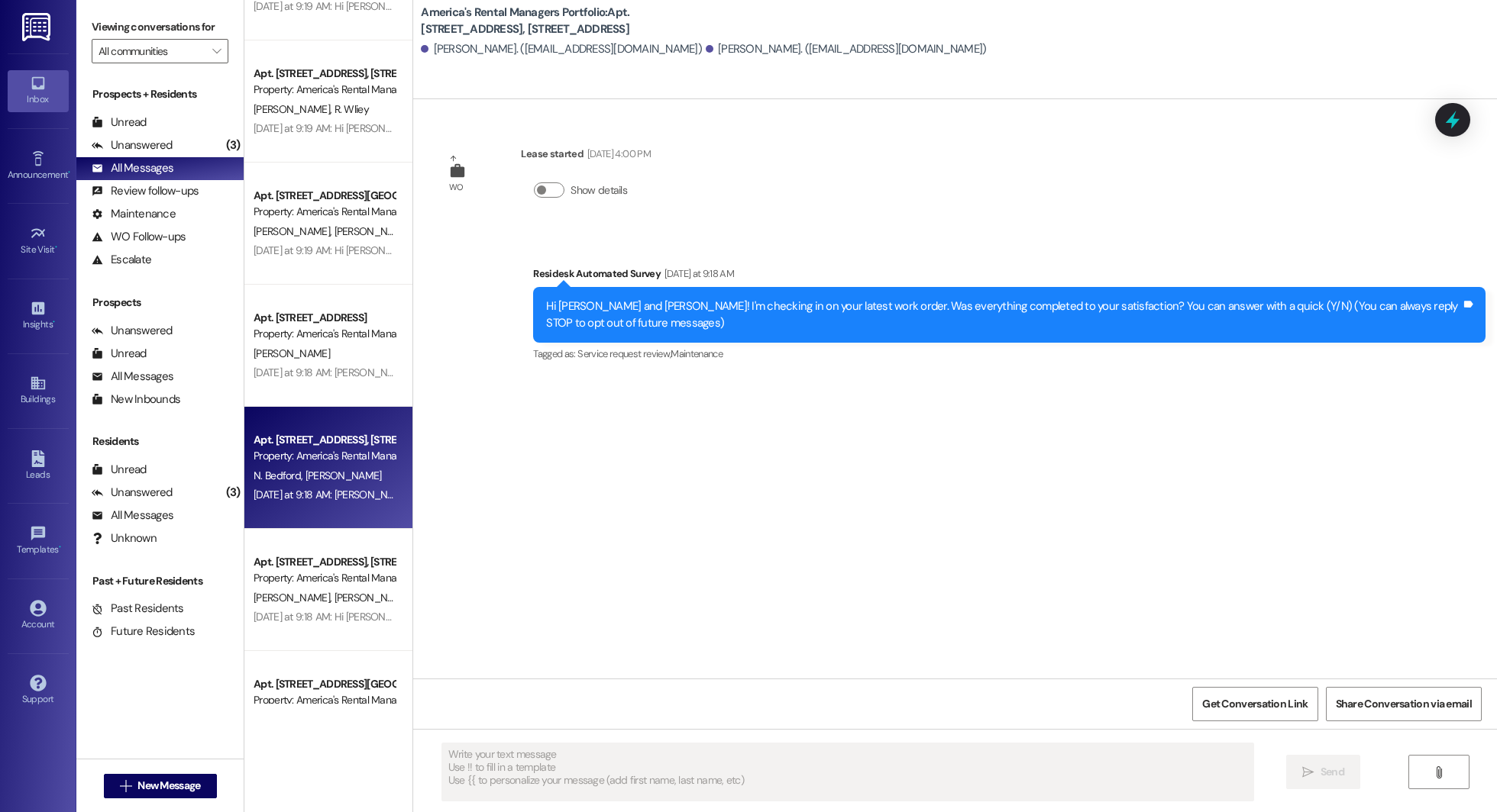
type textarea "Fetching suggested responses. Please feel free to read through the conversation…"
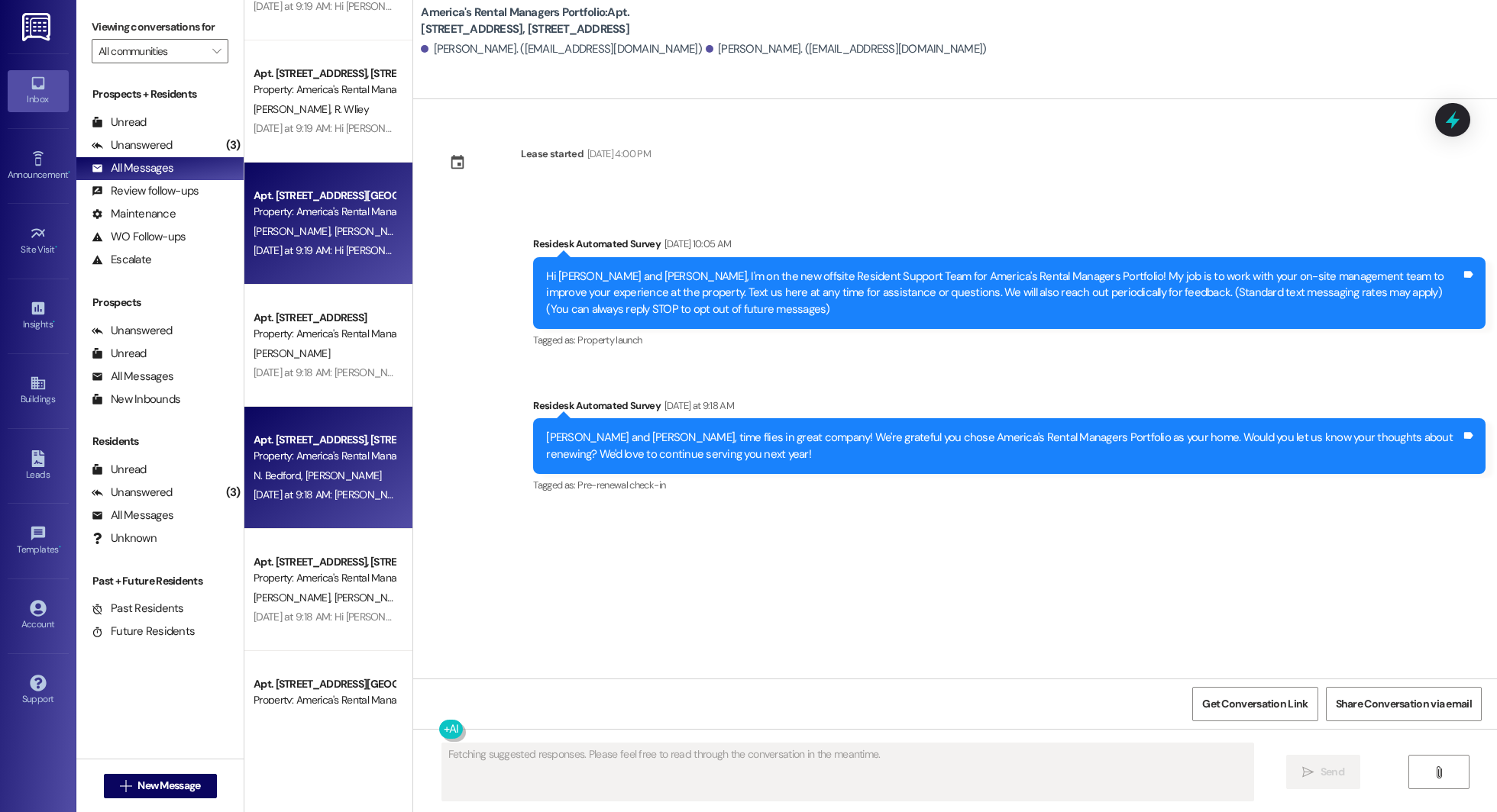
click at [320, 209] on div "Property: America's Rental Managers Portfolio" at bounding box center [324, 212] width 141 height 16
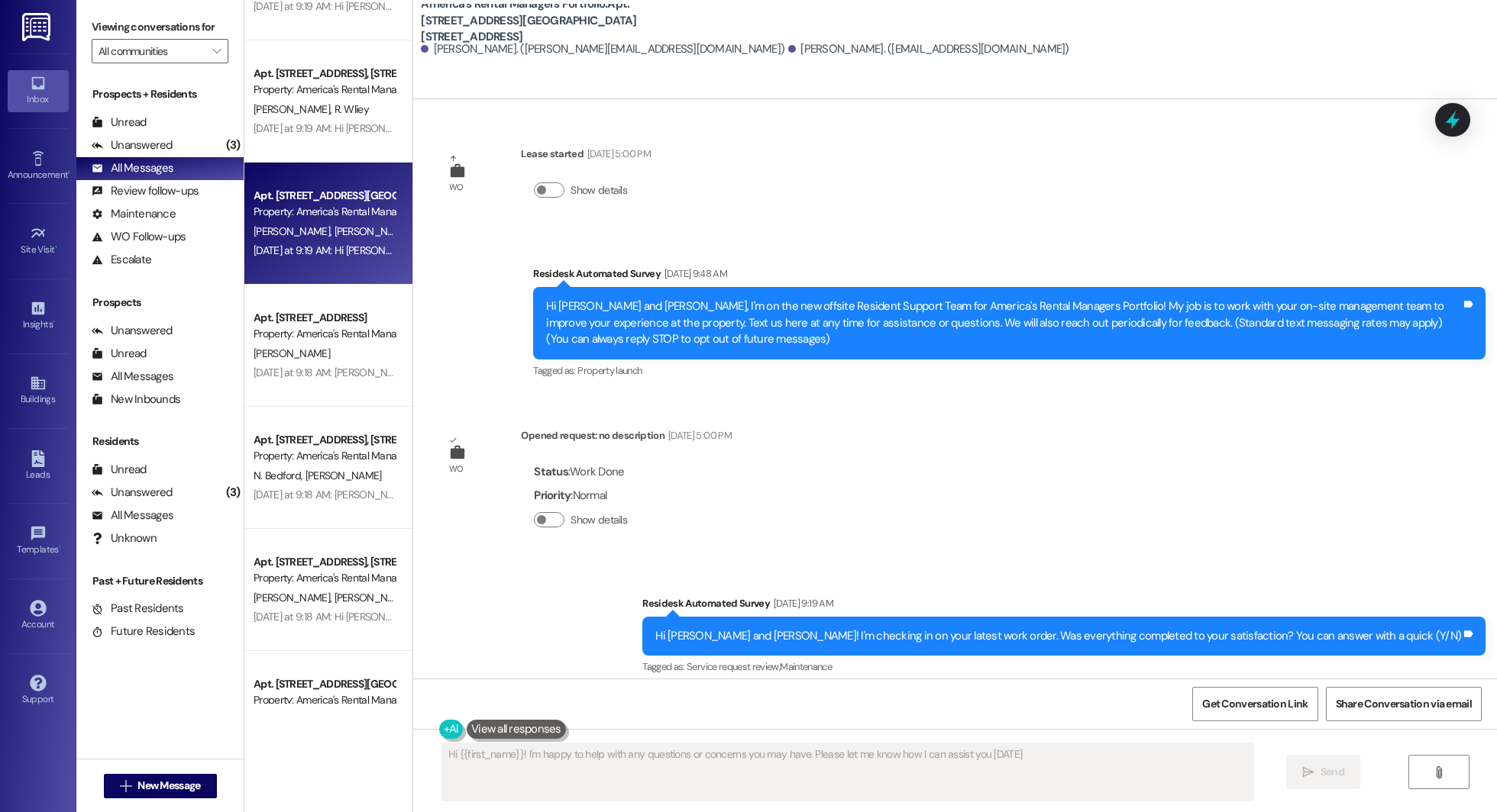
type textarea "Hi {{first_name}}! I'm happy to help with any questions or concerns you may hav…"
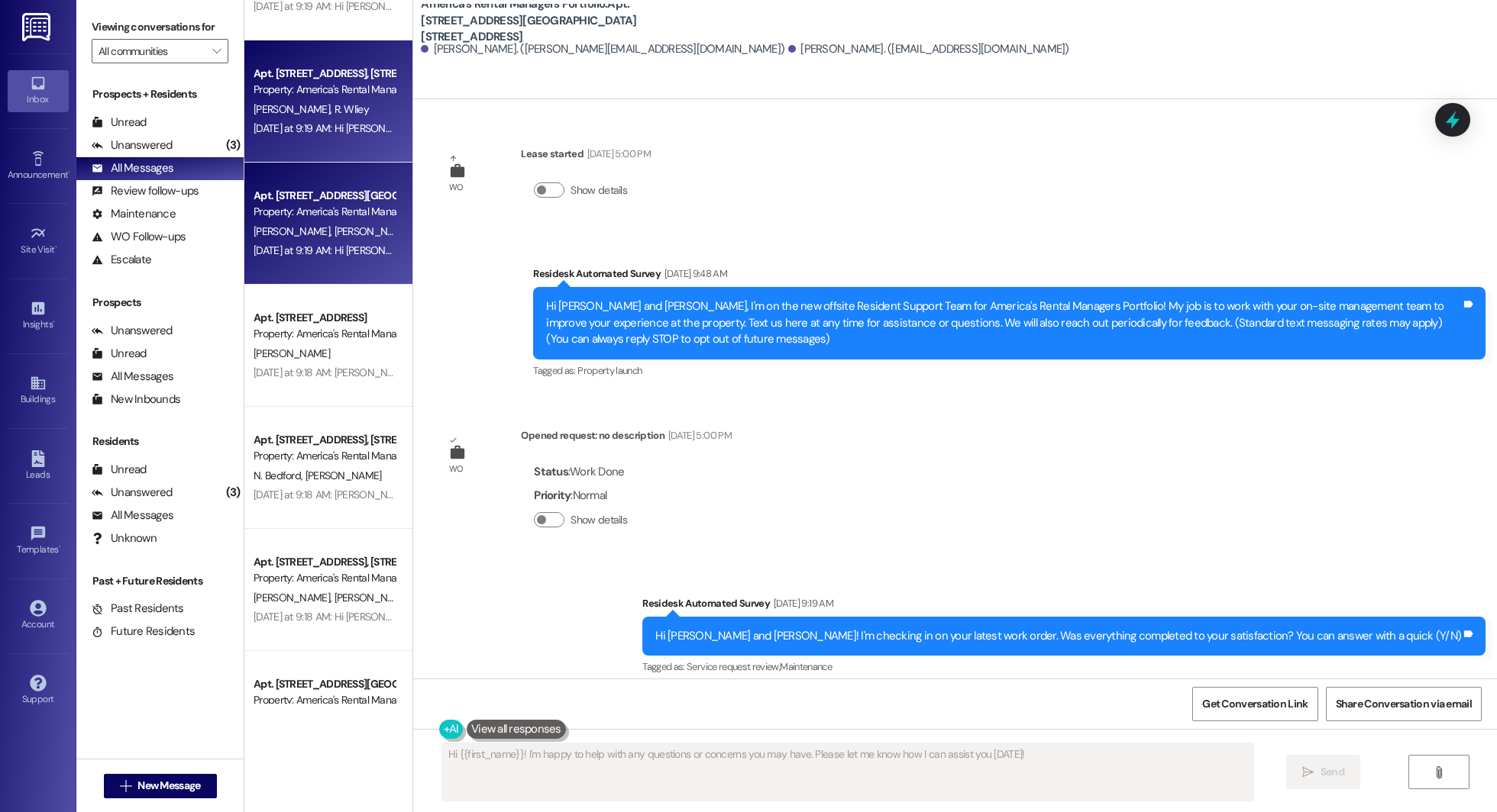
click at [327, 136] on div "Yesterday at 9:19 AM: Hi Ronzel and Shannon! I'm checking in on your latest wor…" at bounding box center [324, 128] width 144 height 19
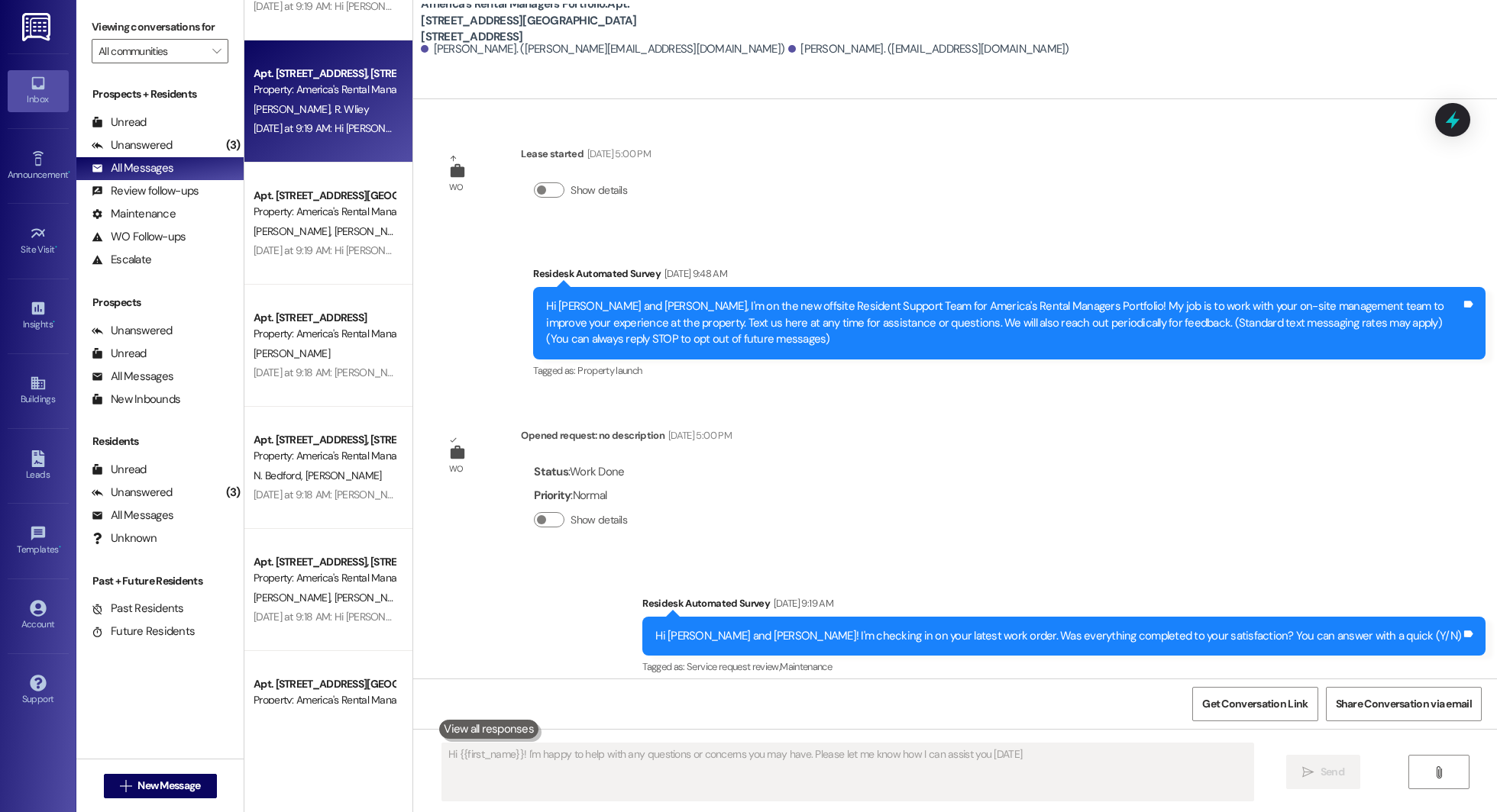
type textarea "Hi {{first_name}}! I'm happy to help with any questions or concerns you may hav…"
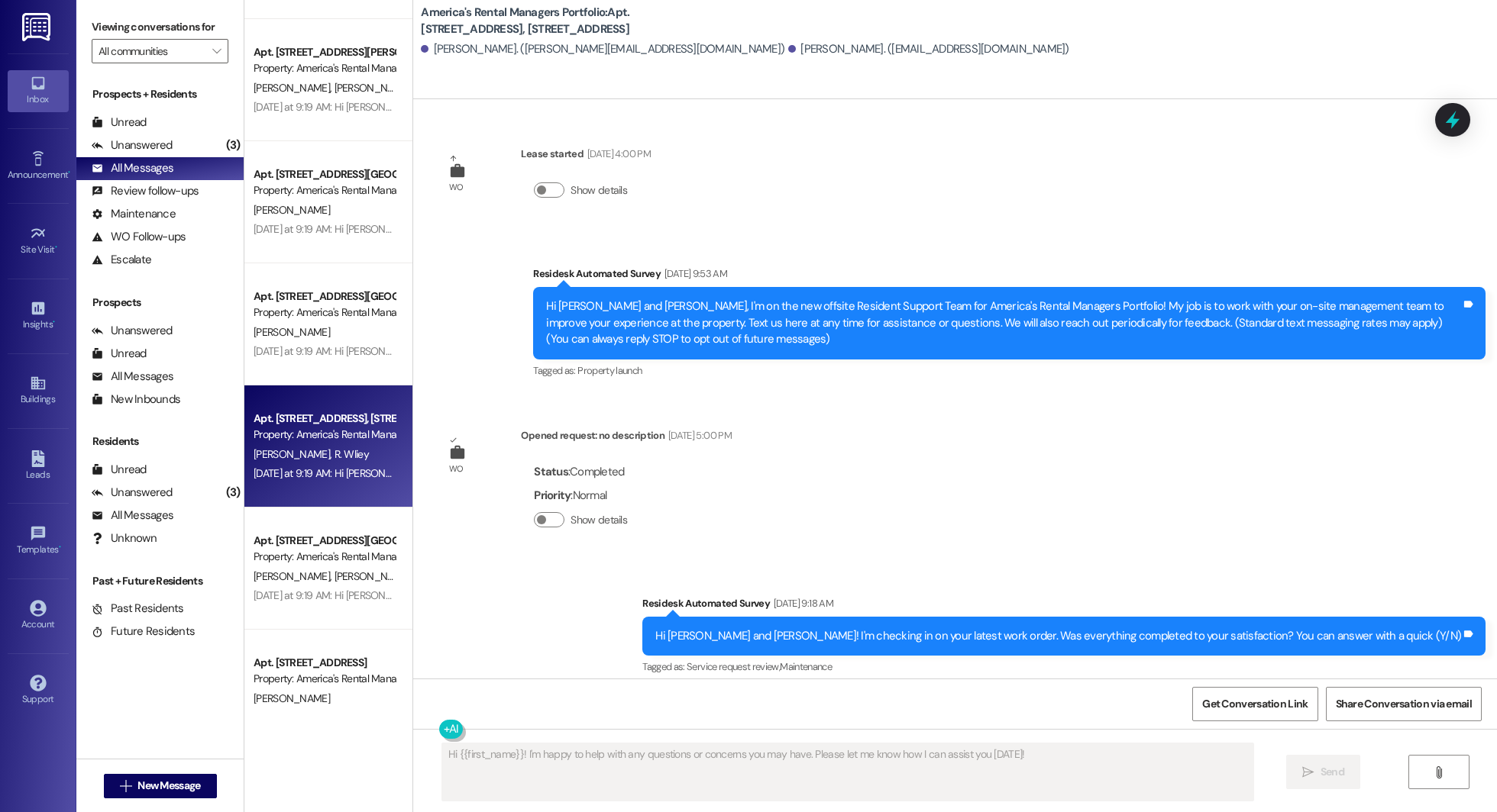
scroll to position [3887, 0]
click at [265, 407] on div "Apt. 12418 Castle Ridge Circle, 12418 Castle Ridge Circle Property: America's R…" at bounding box center [328, 448] width 168 height 122
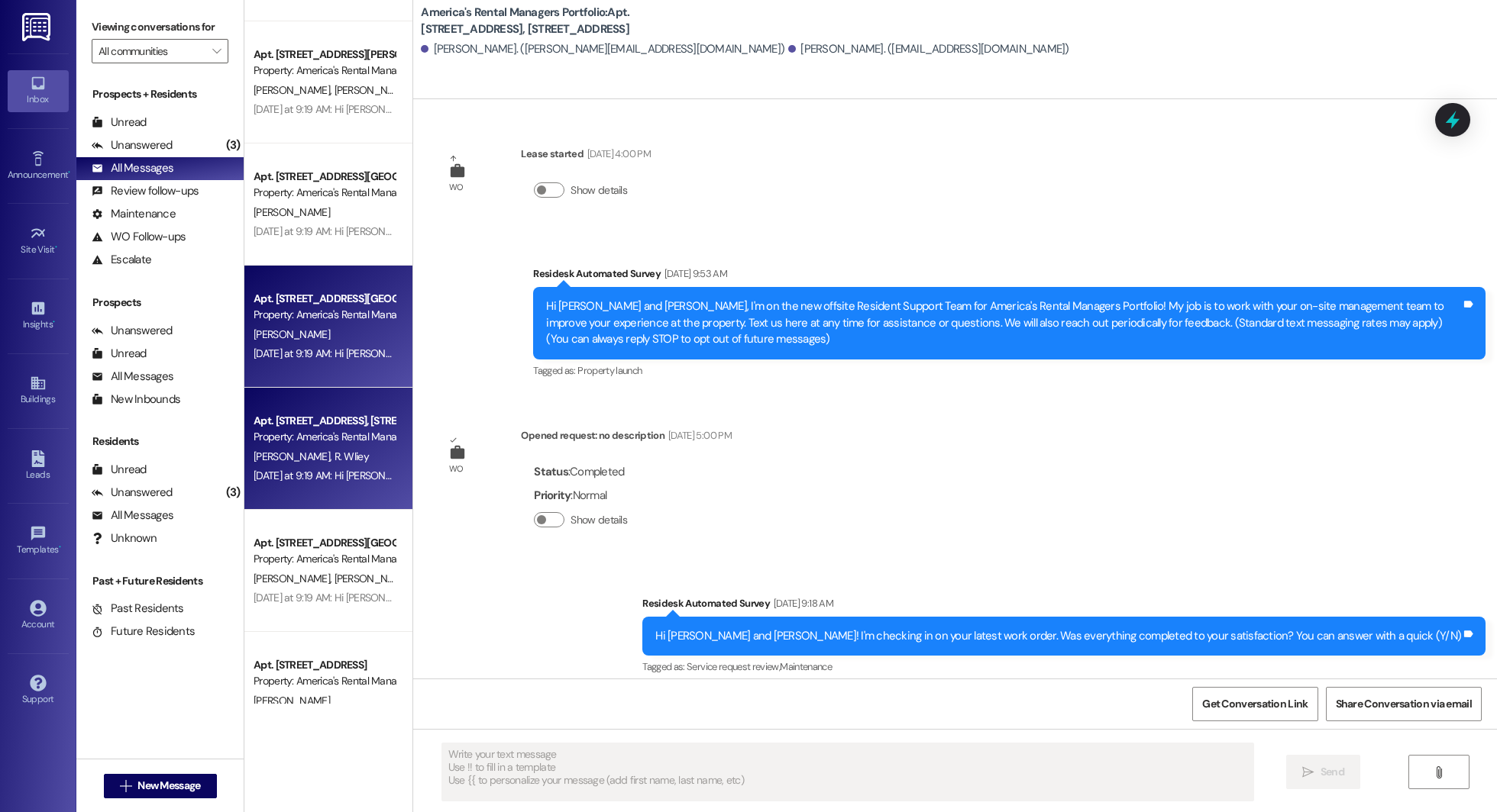
click at [278, 323] on div "Apt. 5613 Park Side Road, 5613 Park Side Road Property: America's Rental Manage…" at bounding box center [324, 307] width 144 height 36
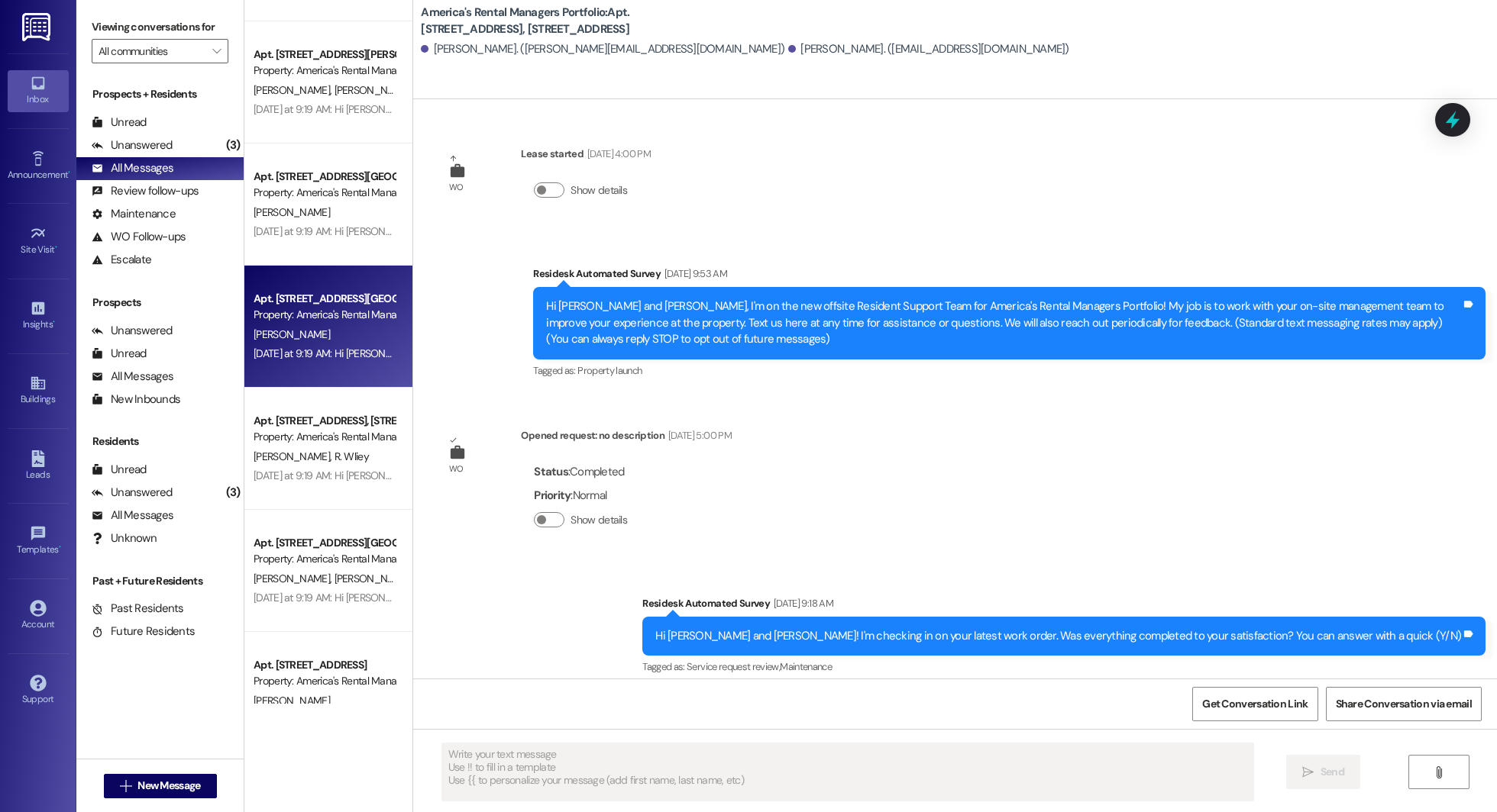
type textarea "Fetching suggested responses. Please feel free to read through the conversation…"
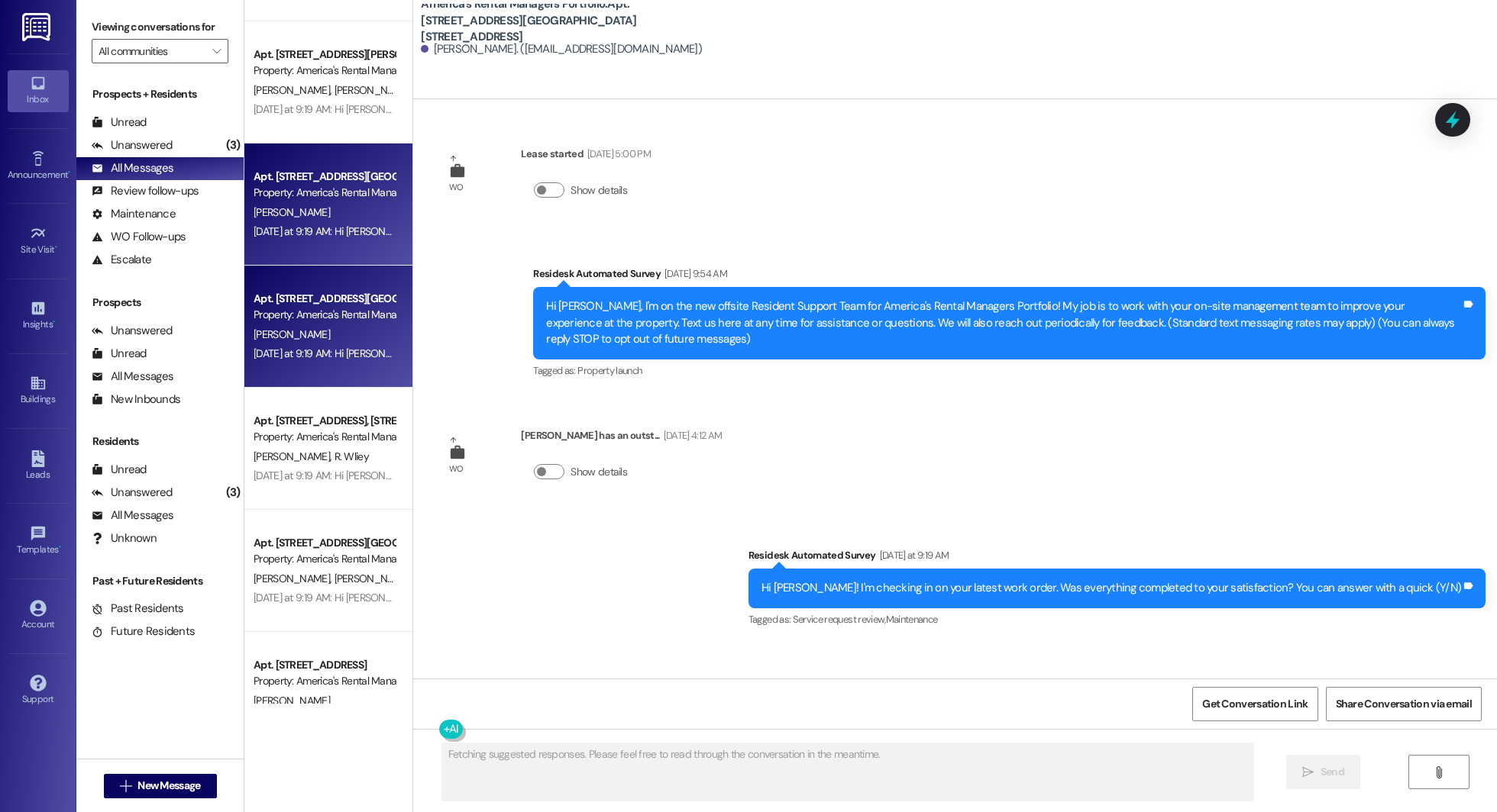
click at [296, 241] on div "Apt. 1259 Easterwood Blvd, 1259 Easterwood Blvd Property: America's Rental Mana…" at bounding box center [328, 204] width 168 height 122
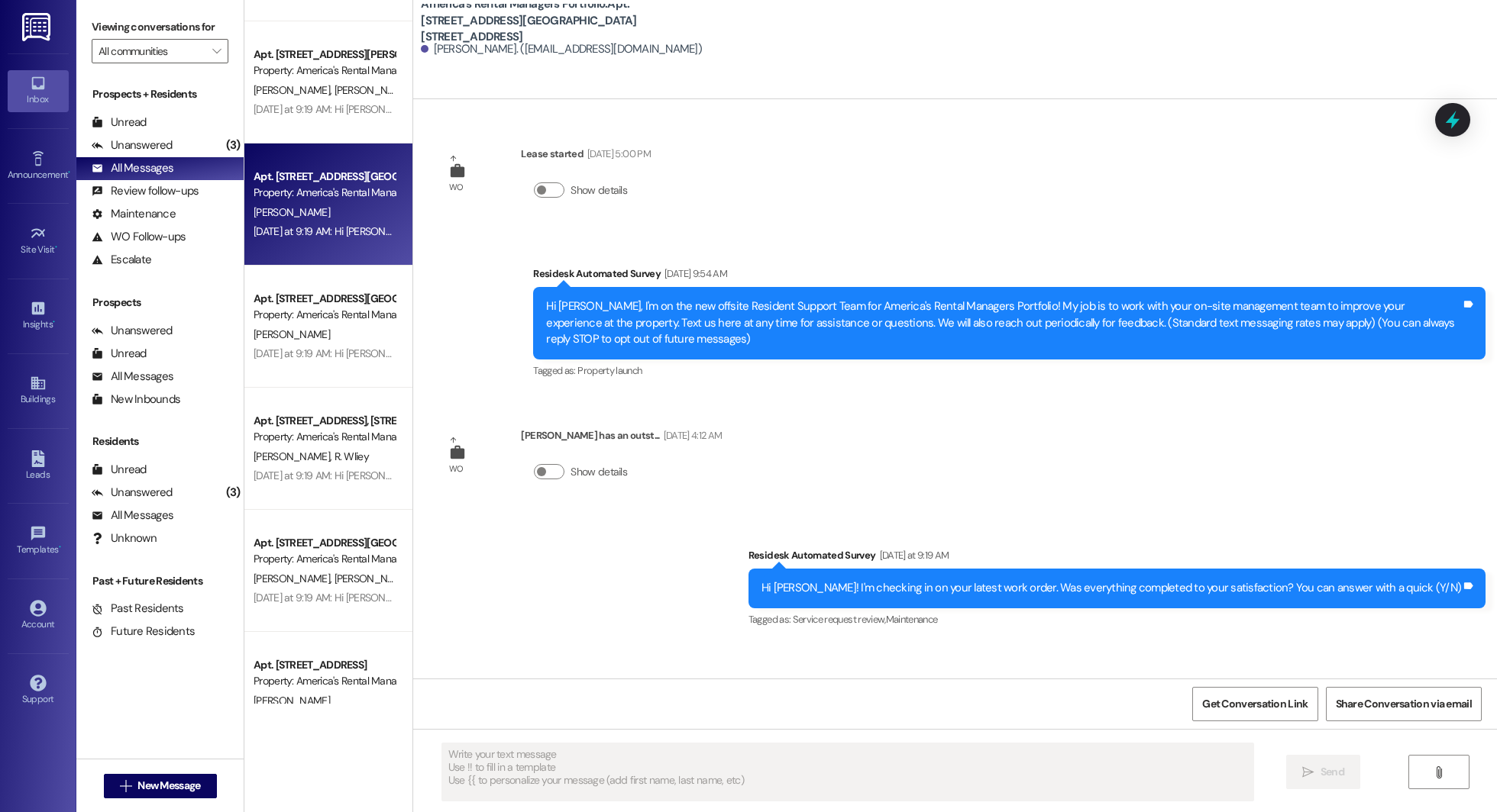
type textarea "Fetching suggested responses. Please feel free to read through the conversation…"
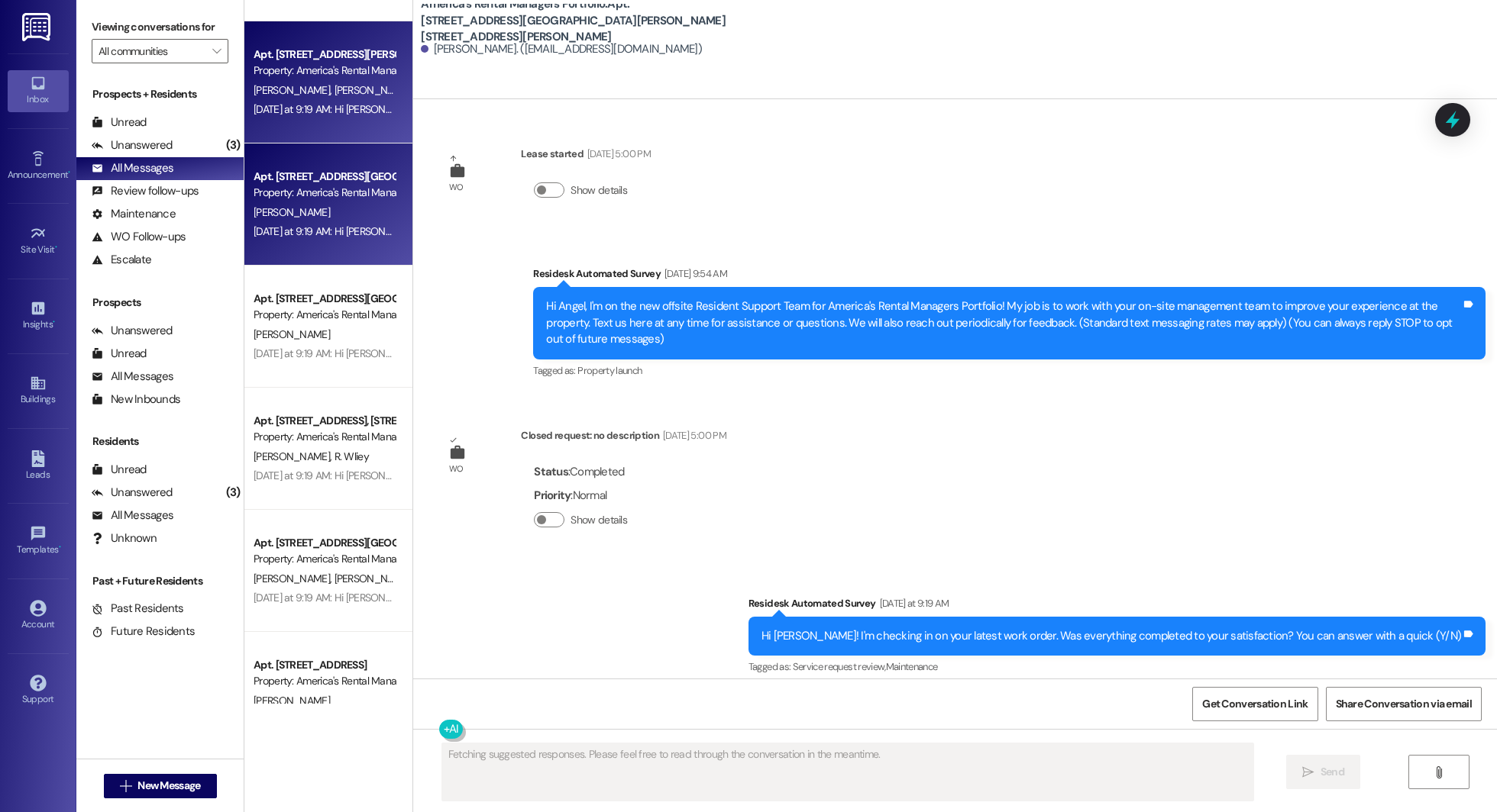
click at [311, 114] on div "Yesterday at 9:19 AM: Hi Madison, Morgan, Sara, Jeremy and Elizabeth! I'm check…" at bounding box center [783, 109] width 1059 height 13
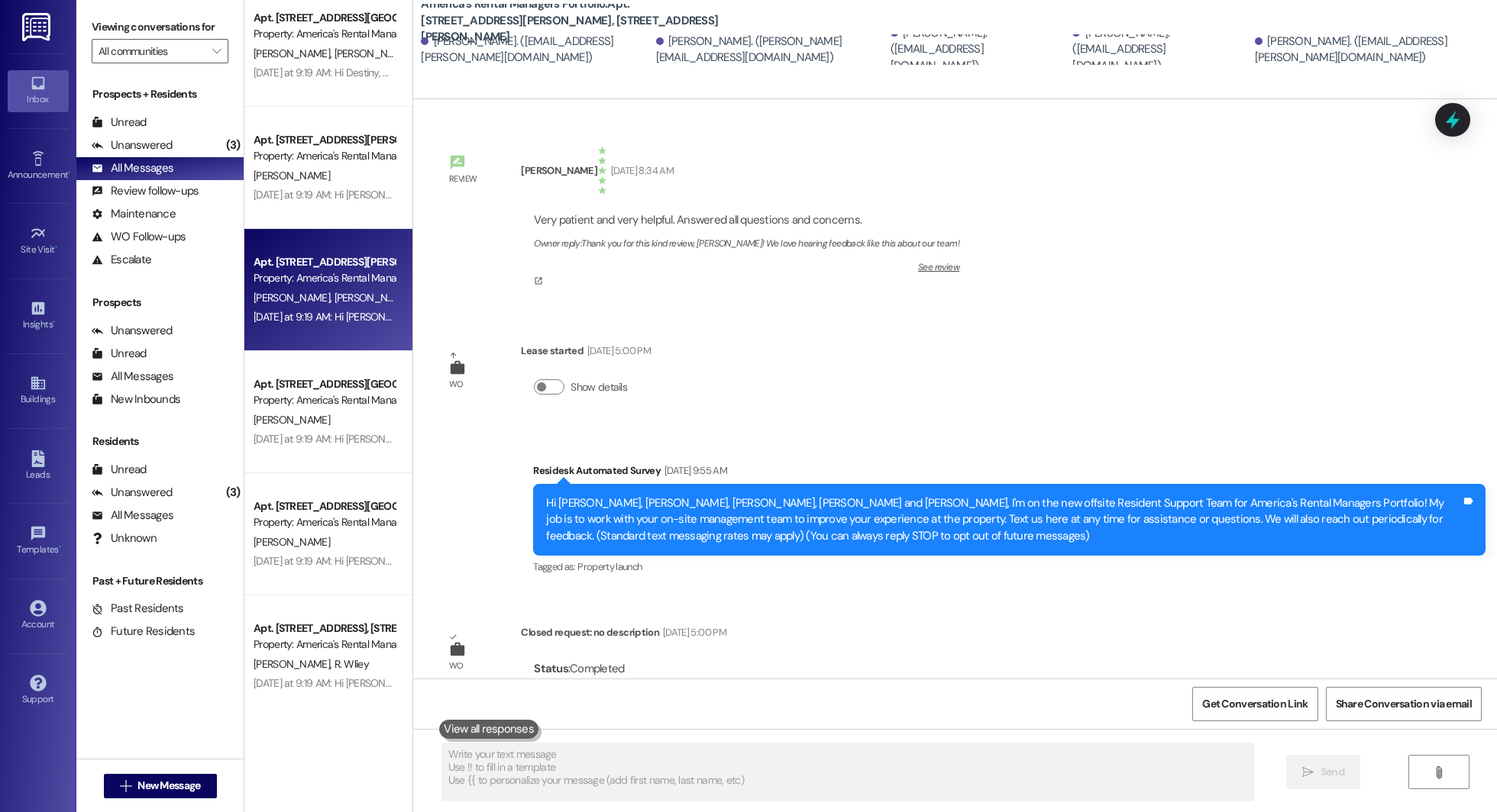
scroll to position [3649, 0]
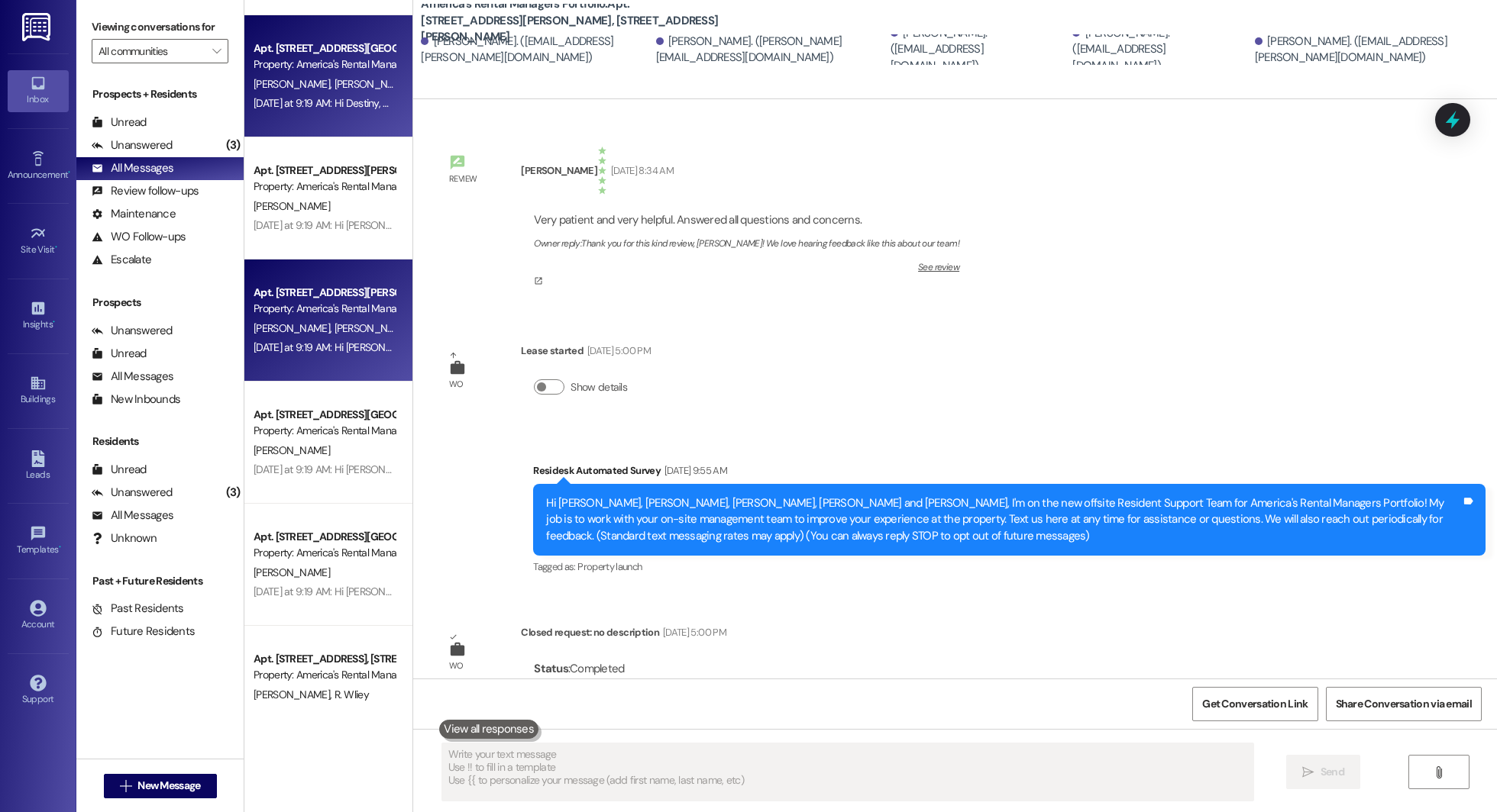
click at [284, 78] on span "A. Thomas" at bounding box center [294, 83] width 81 height 13
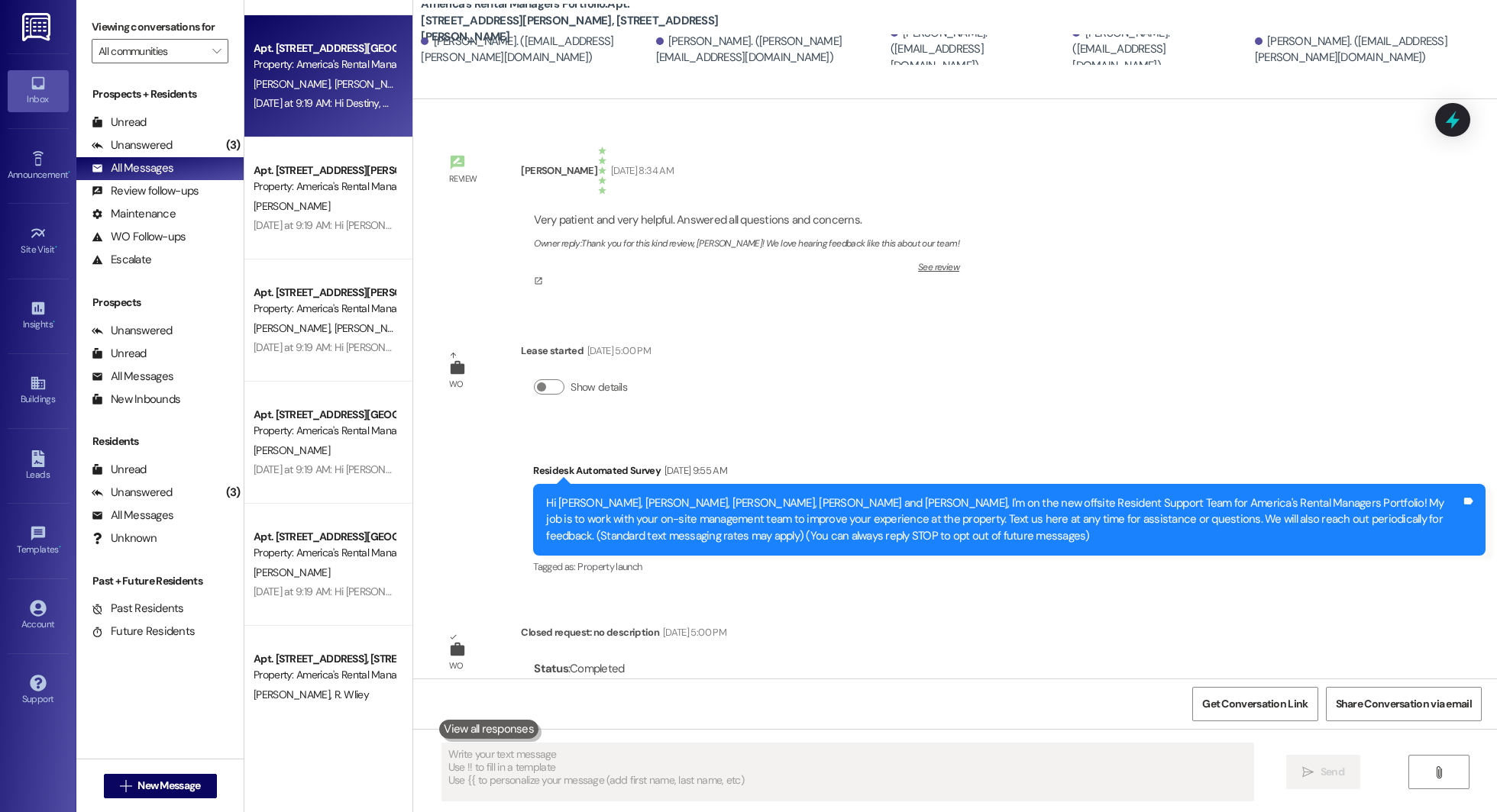
type textarea "Fetching suggested responses. Please feel free to read through the conversation…"
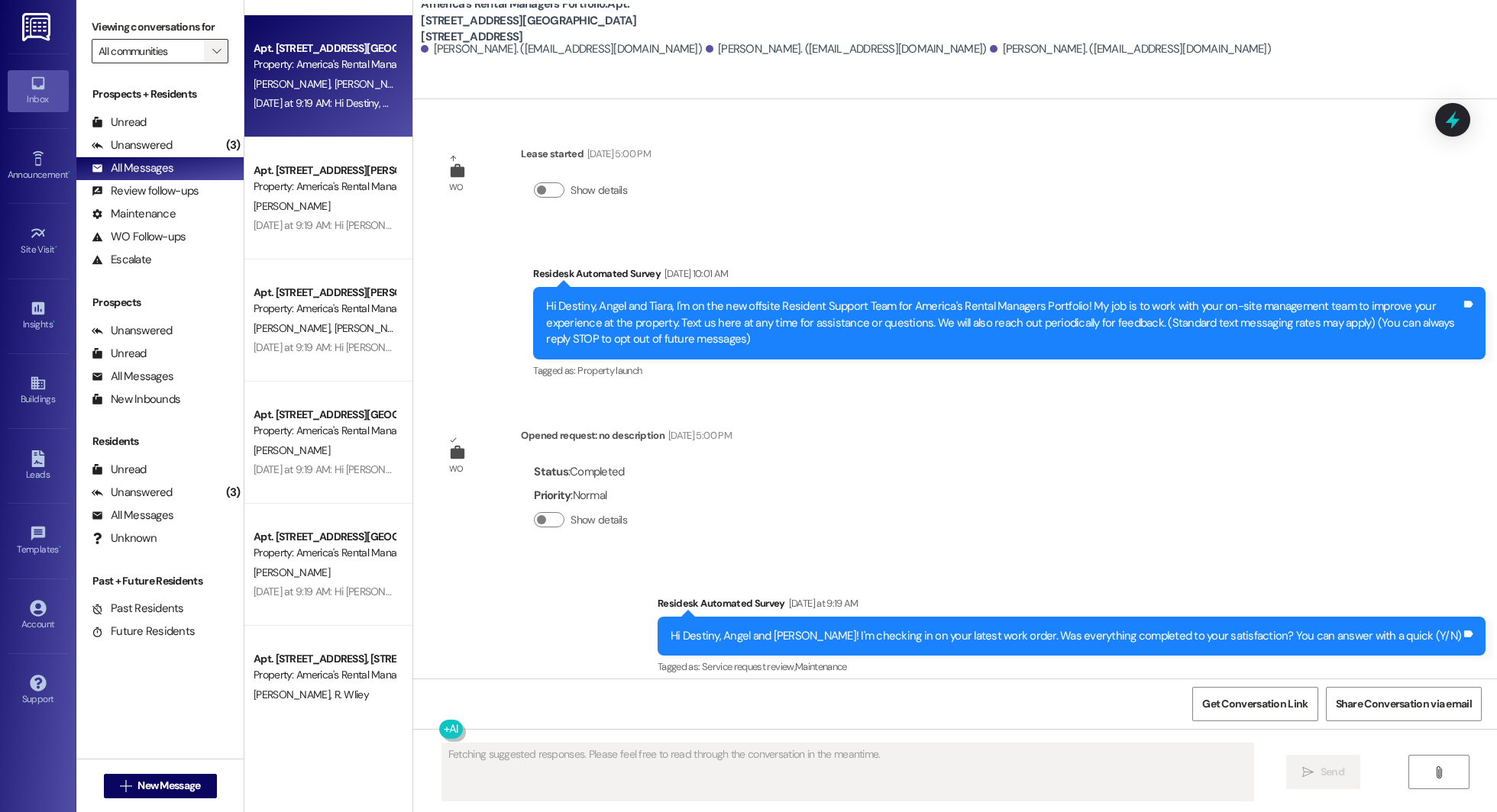
click at [212, 47] on icon "" at bounding box center [216, 51] width 9 height 12
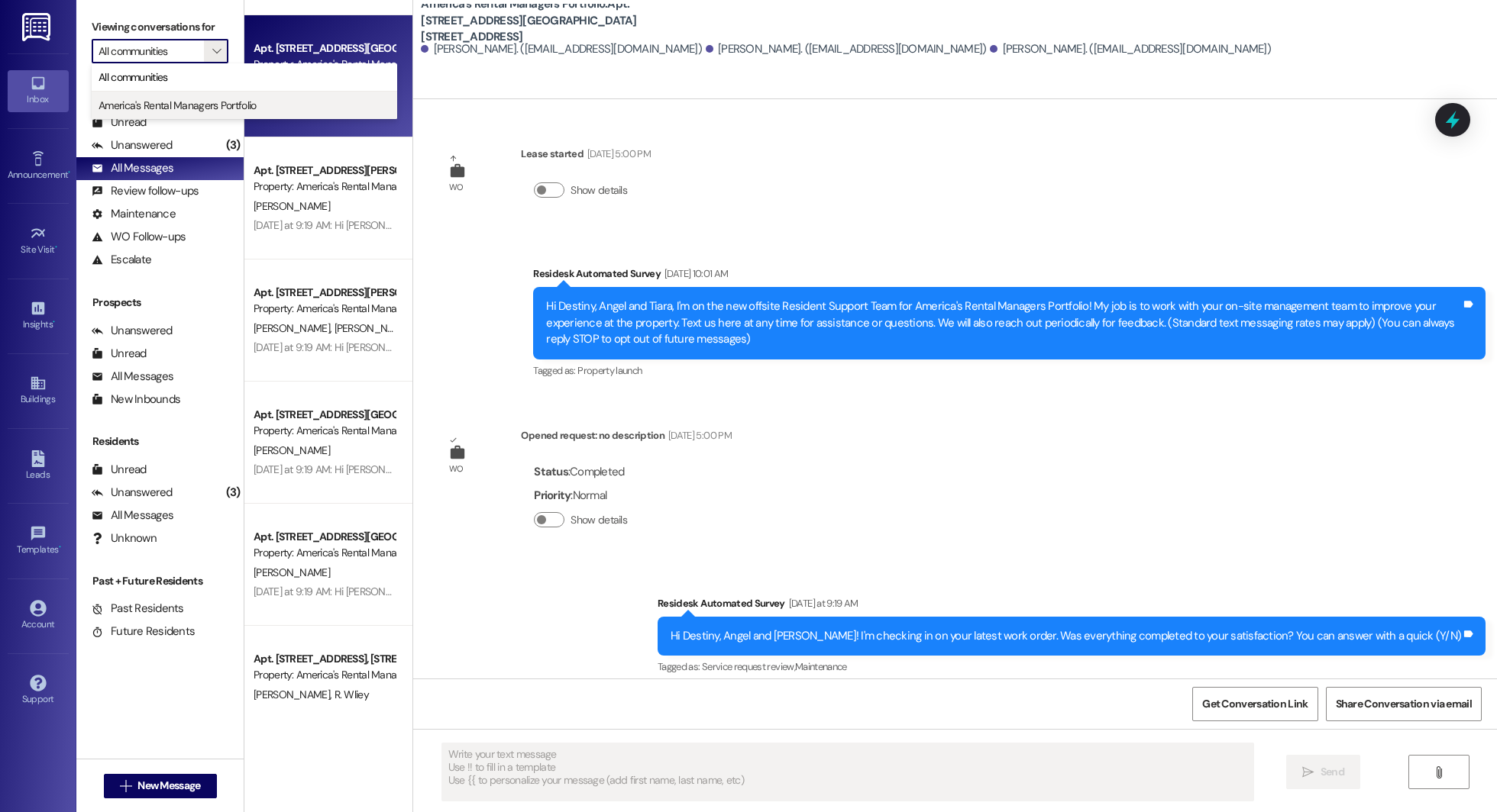
click at [182, 109] on span "America's Rental Managers Portfolio" at bounding box center [177, 105] width 158 height 15
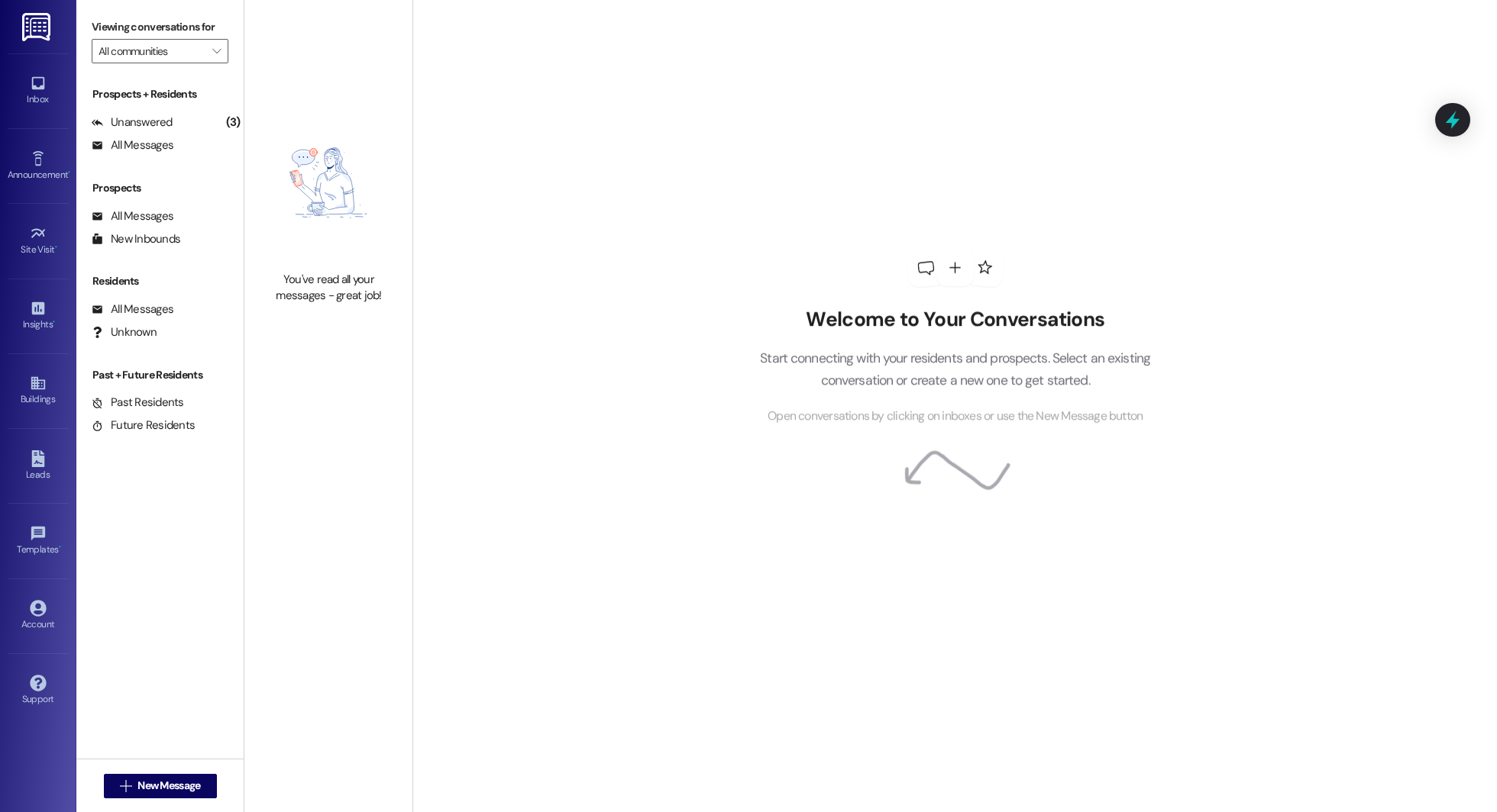
type input "America's Rental Managers Portfolio"
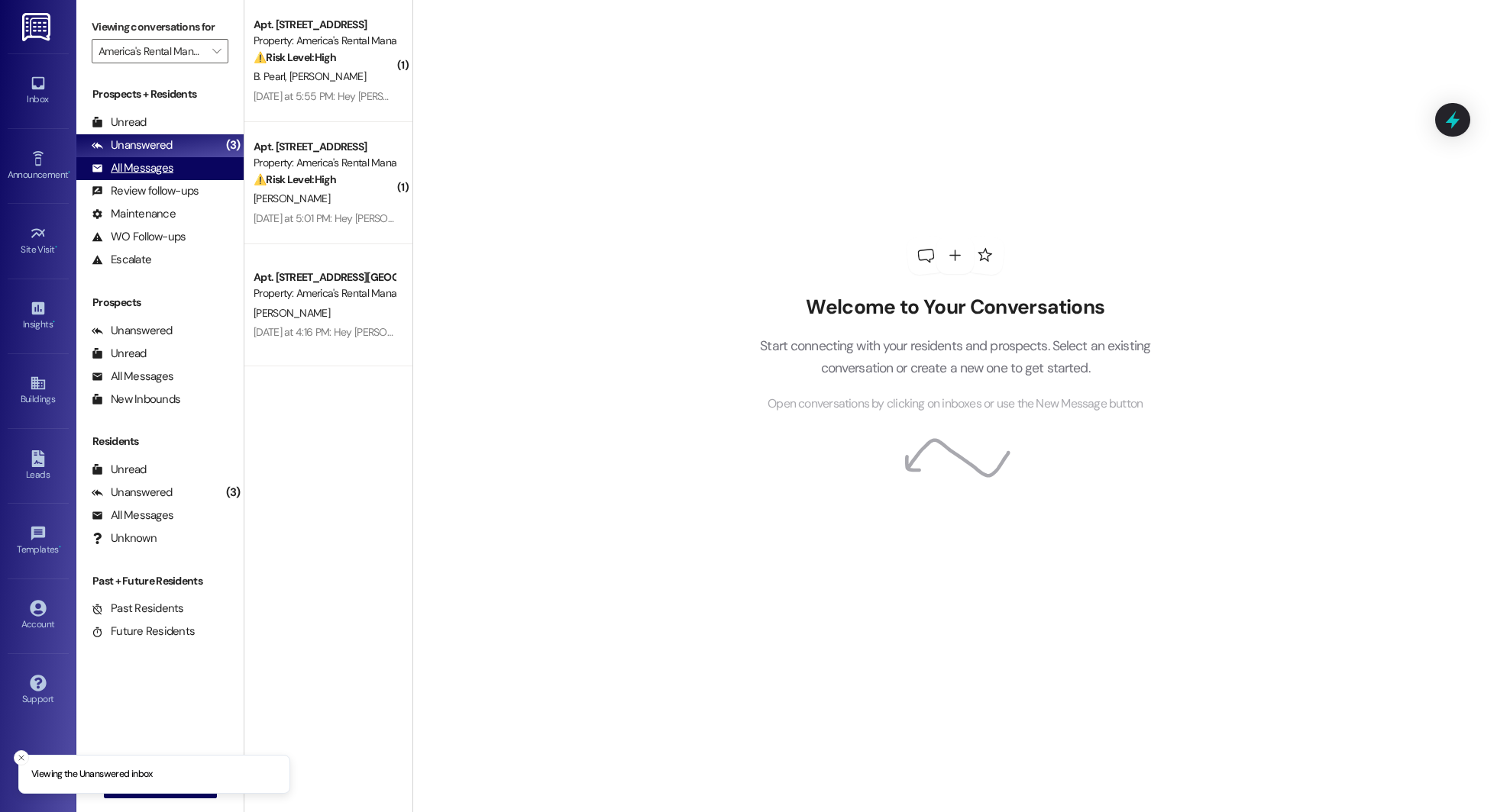
click at [162, 169] on div "All Messages" at bounding box center [132, 168] width 82 height 16
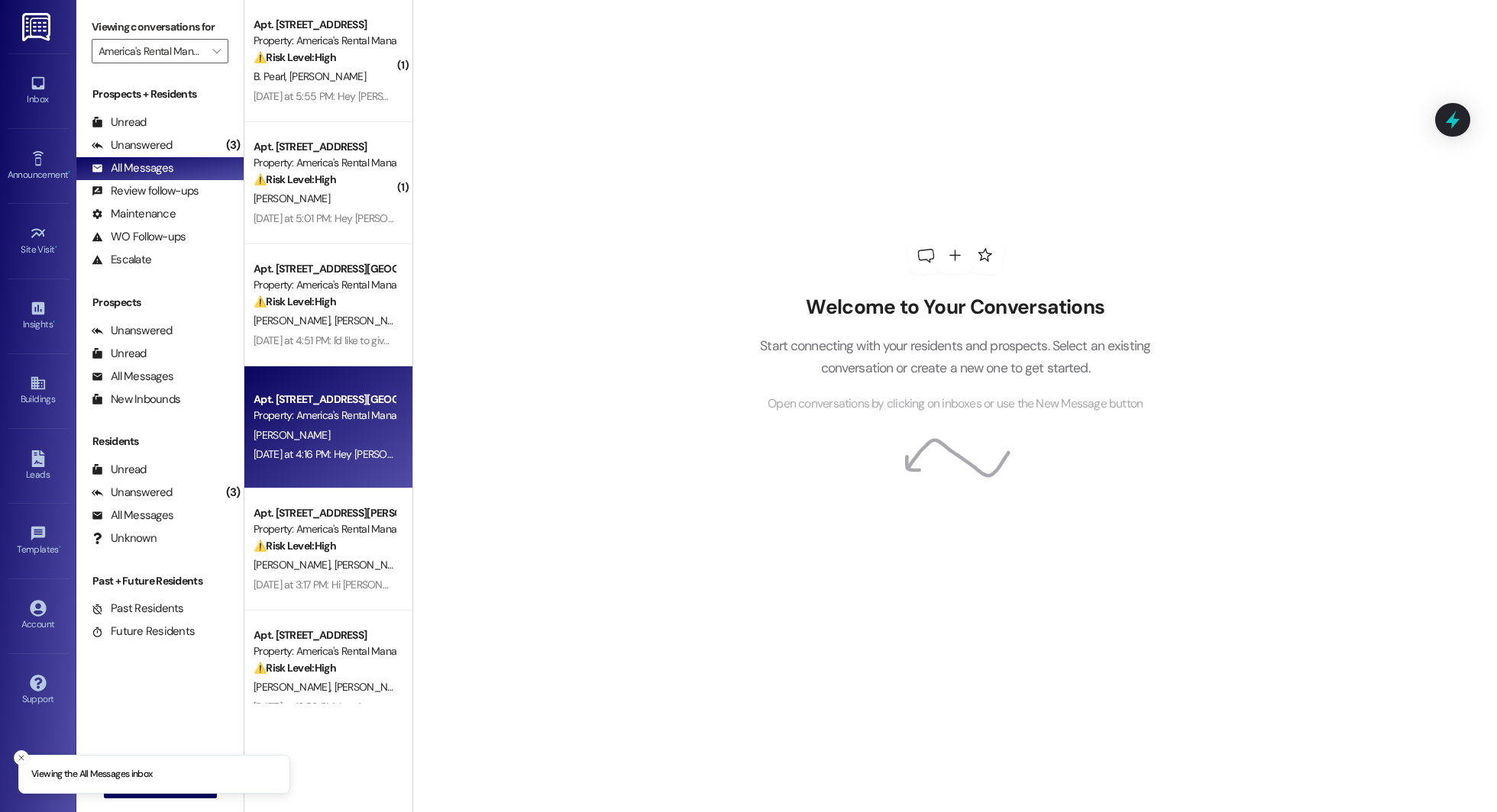
click at [297, 368] on div "Apt. 11317 Crimson Ridge Road, 11317 Crimson Ridge Road Property: America's Ren…" at bounding box center [328, 428] width 168 height 122
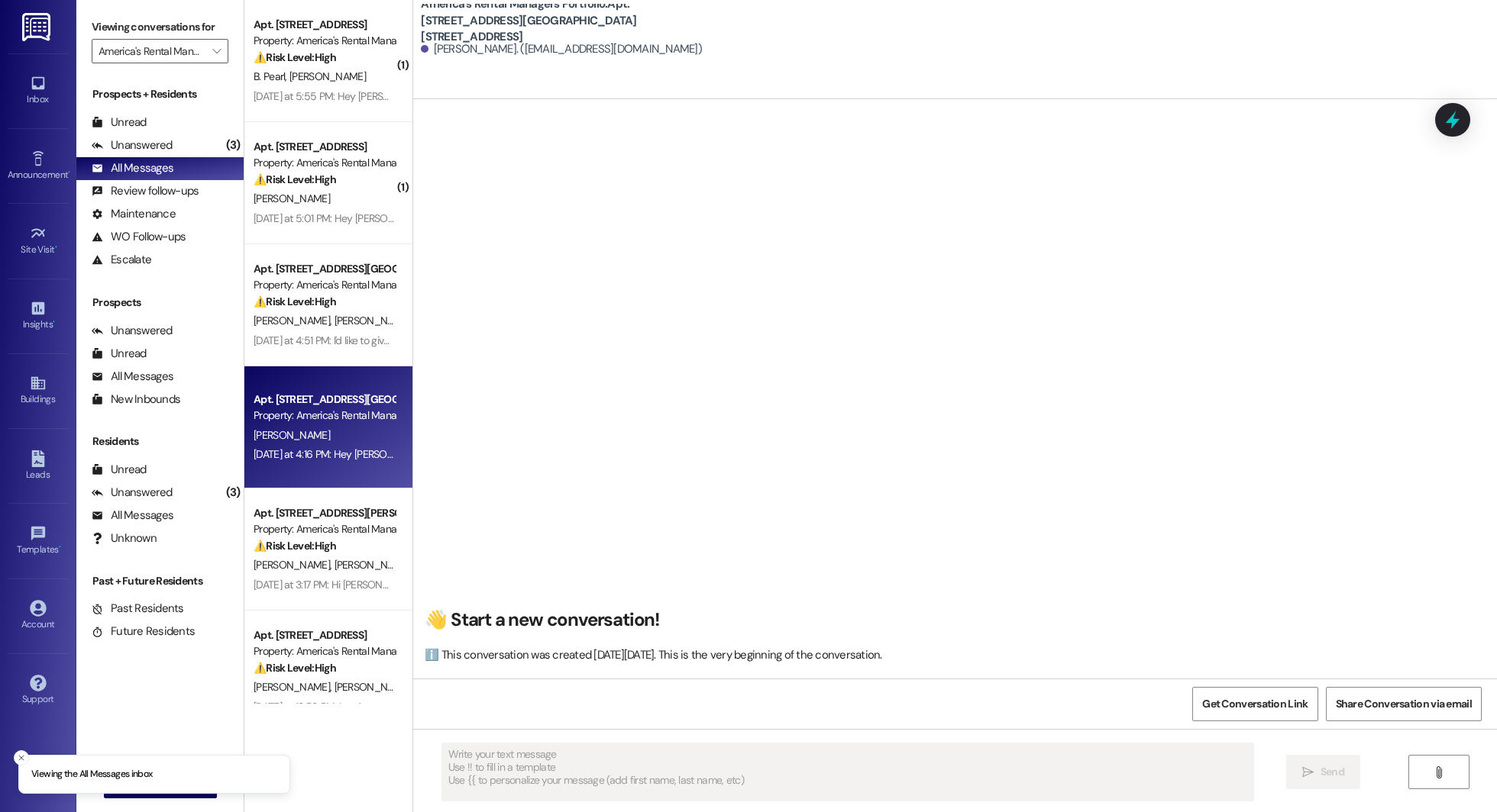
type textarea "Fetching suggested responses. Please feel free to read through the conversation…"
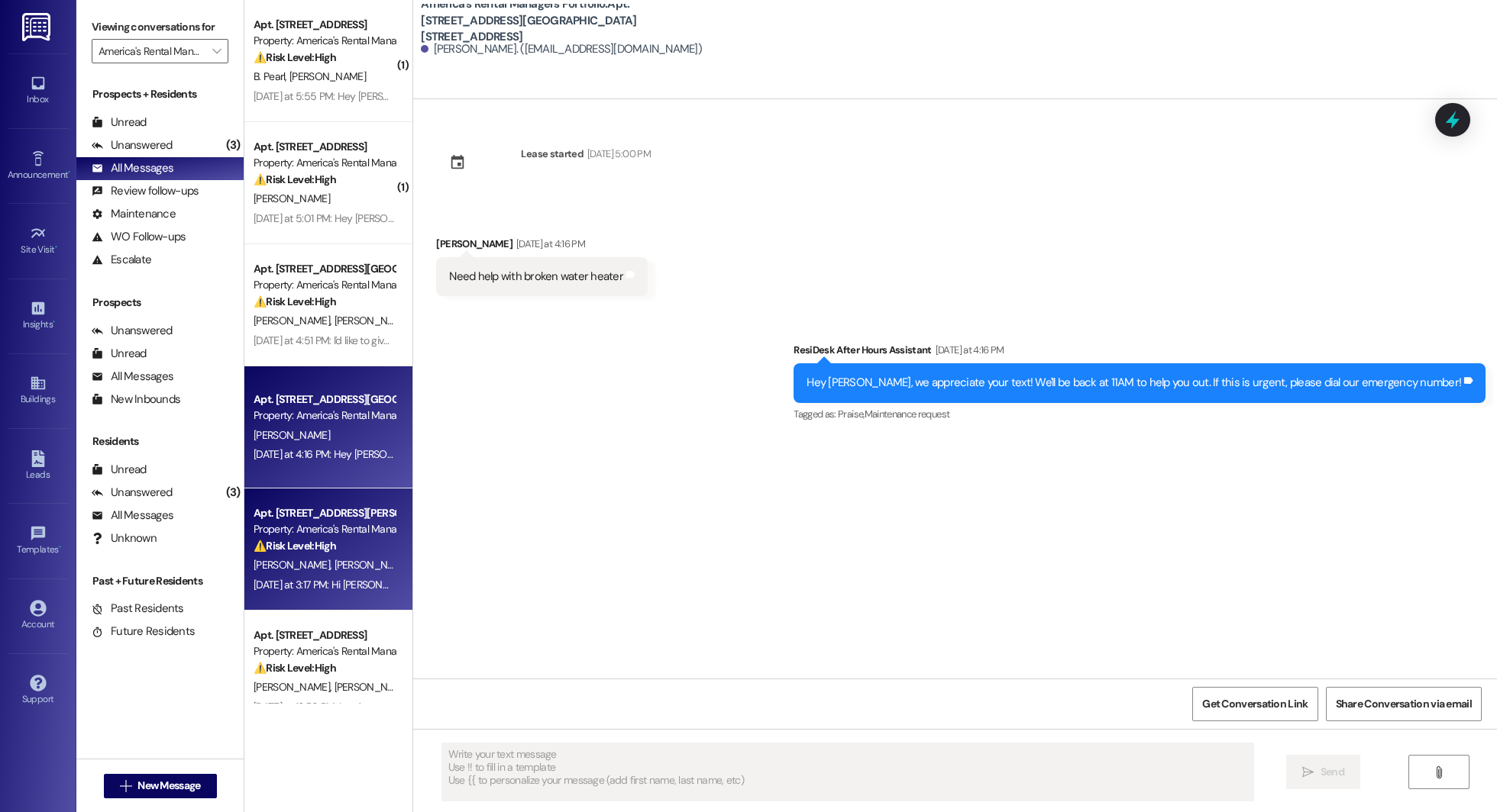
click at [296, 510] on div "Apt. 115 Parker Street, 115 Parker Street" at bounding box center [324, 513] width 141 height 16
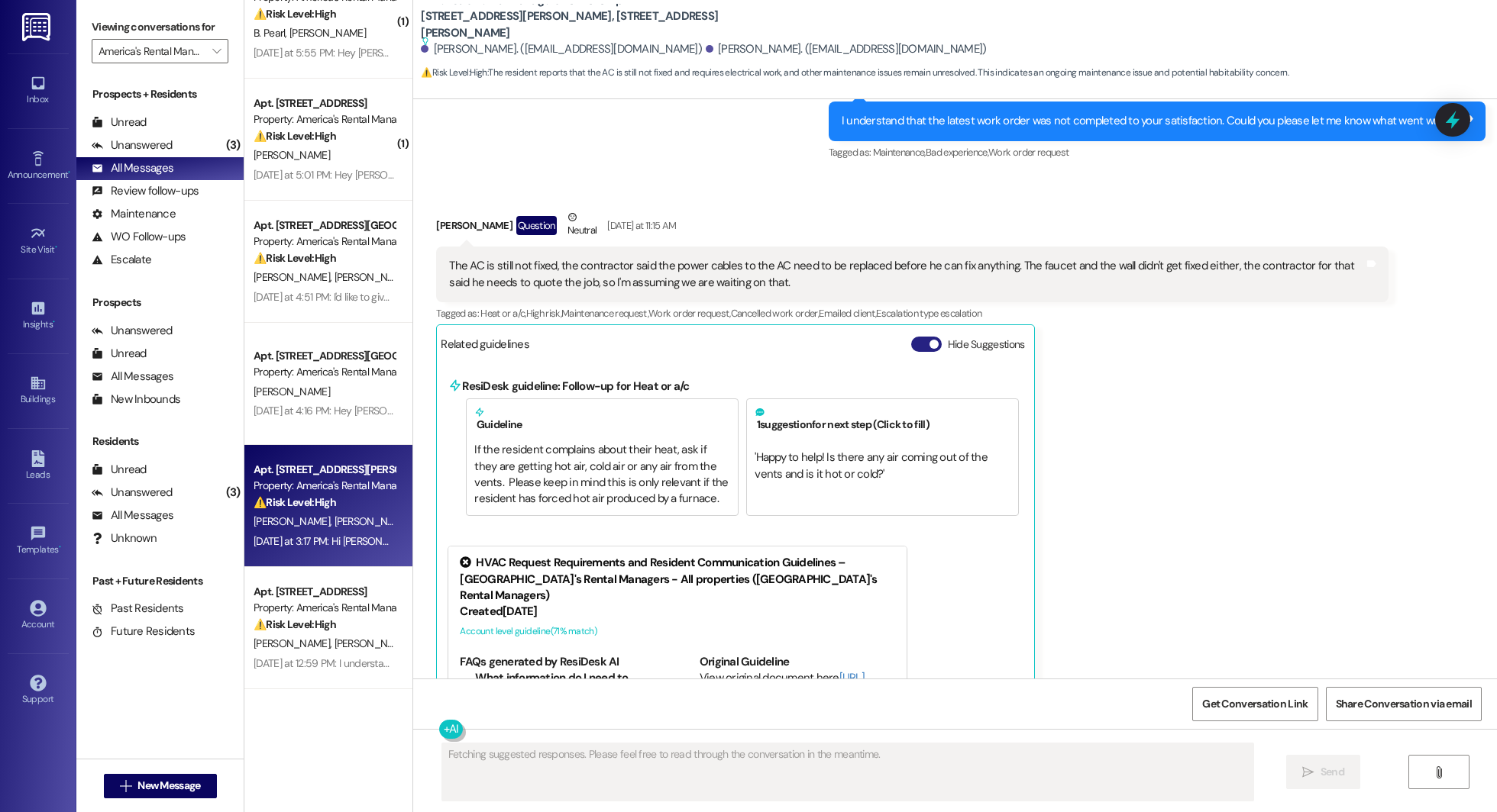
click at [747, 338] on button "Hide Suggestions" at bounding box center [926, 344] width 31 height 15
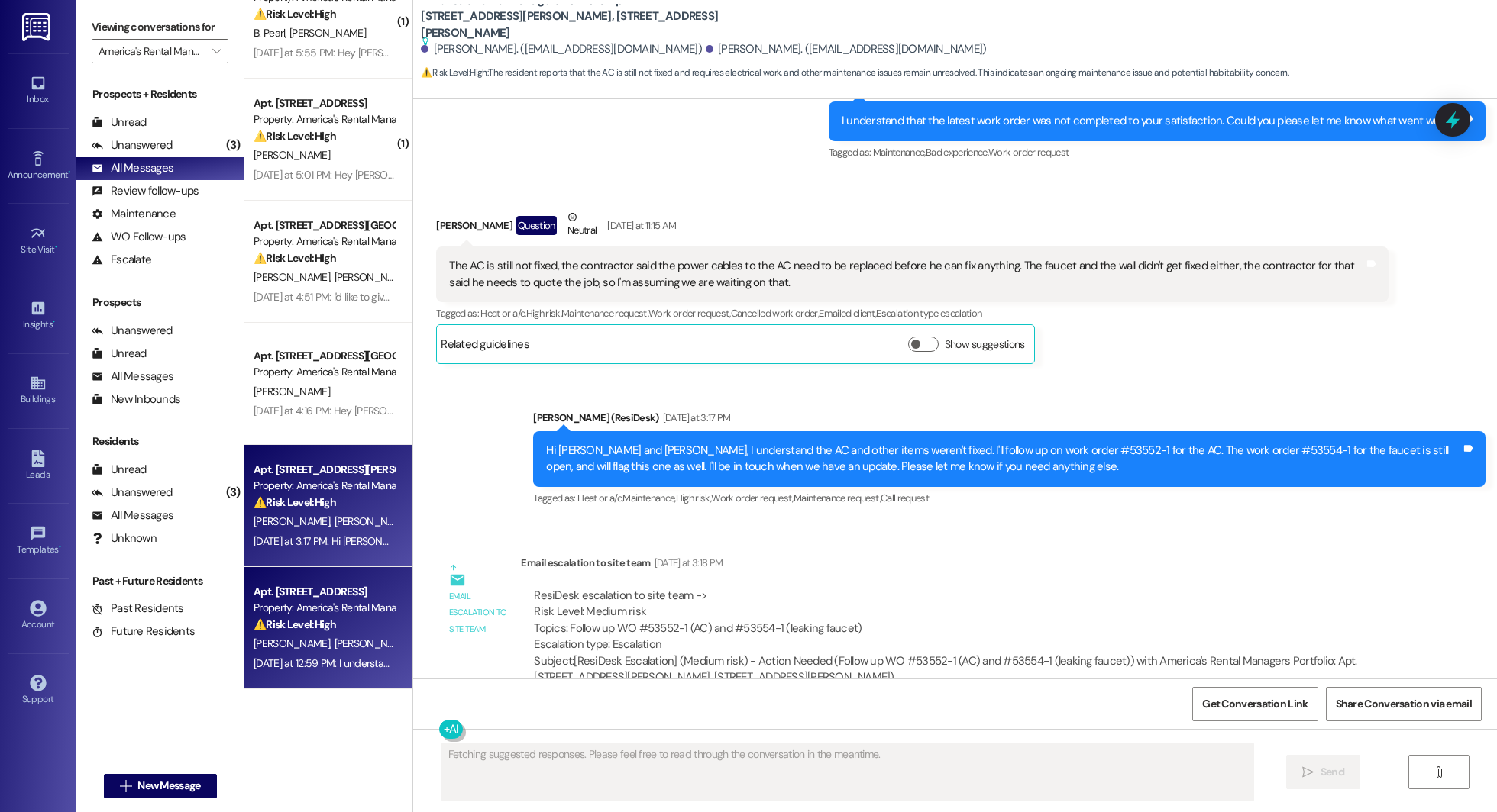
click at [284, 601] on div "Property: America's Rental Managers Portfolio" at bounding box center [324, 608] width 141 height 16
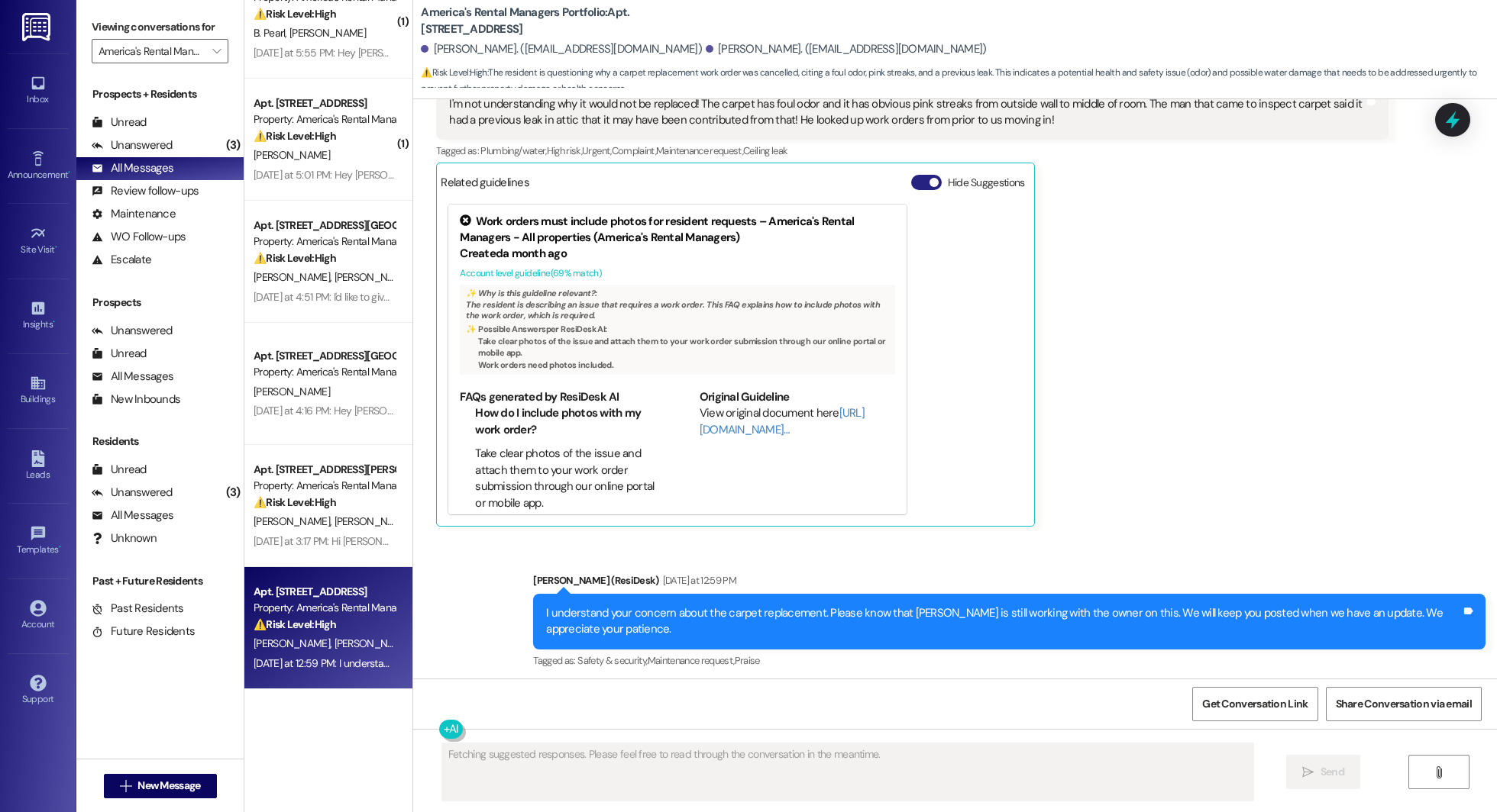
click at [747, 178] on button "Hide Suggestions" at bounding box center [926, 182] width 31 height 15
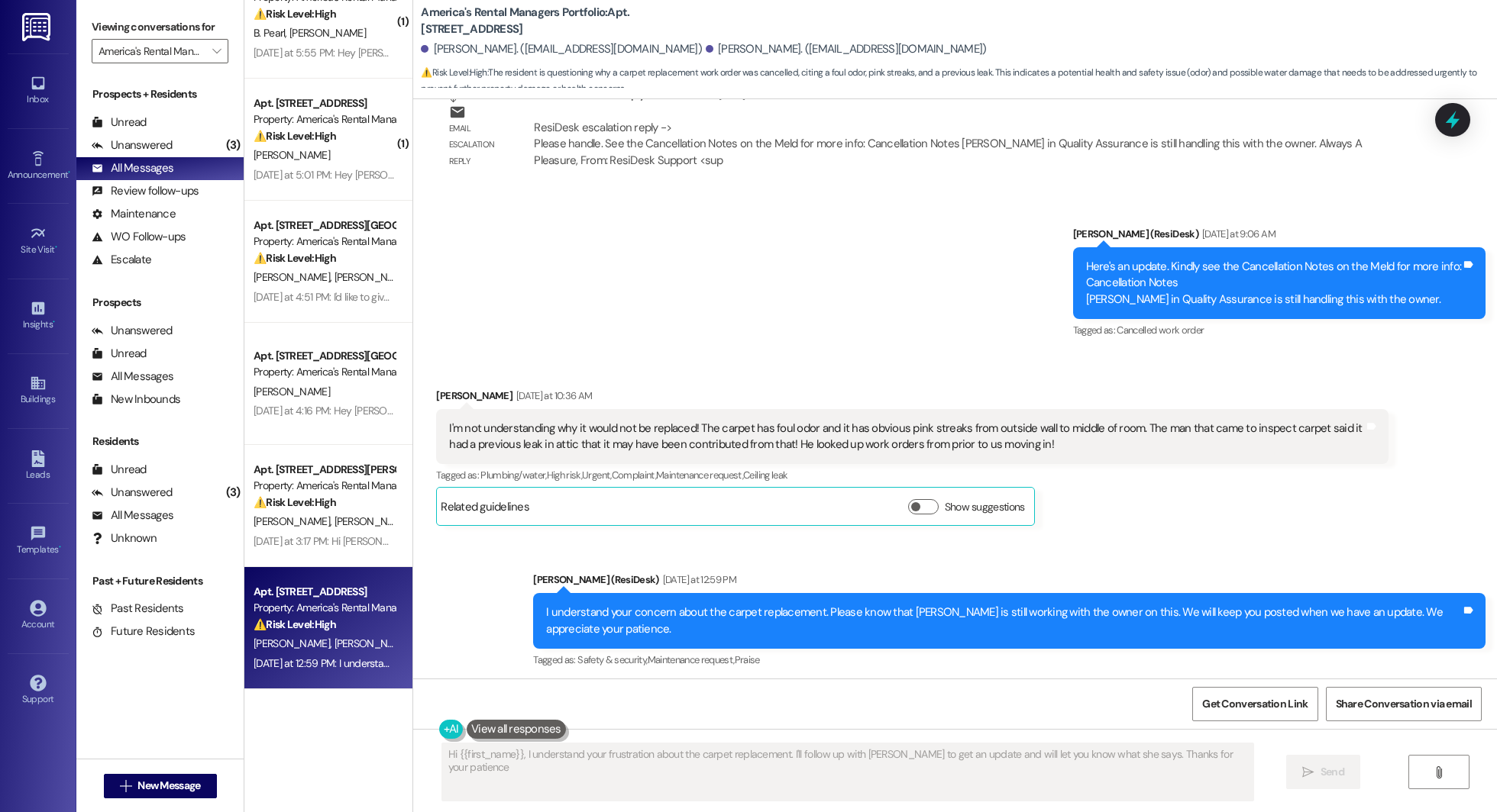
type textarea "Hi {{first_name}}, I understand your frustration about the carpet replacement. …"
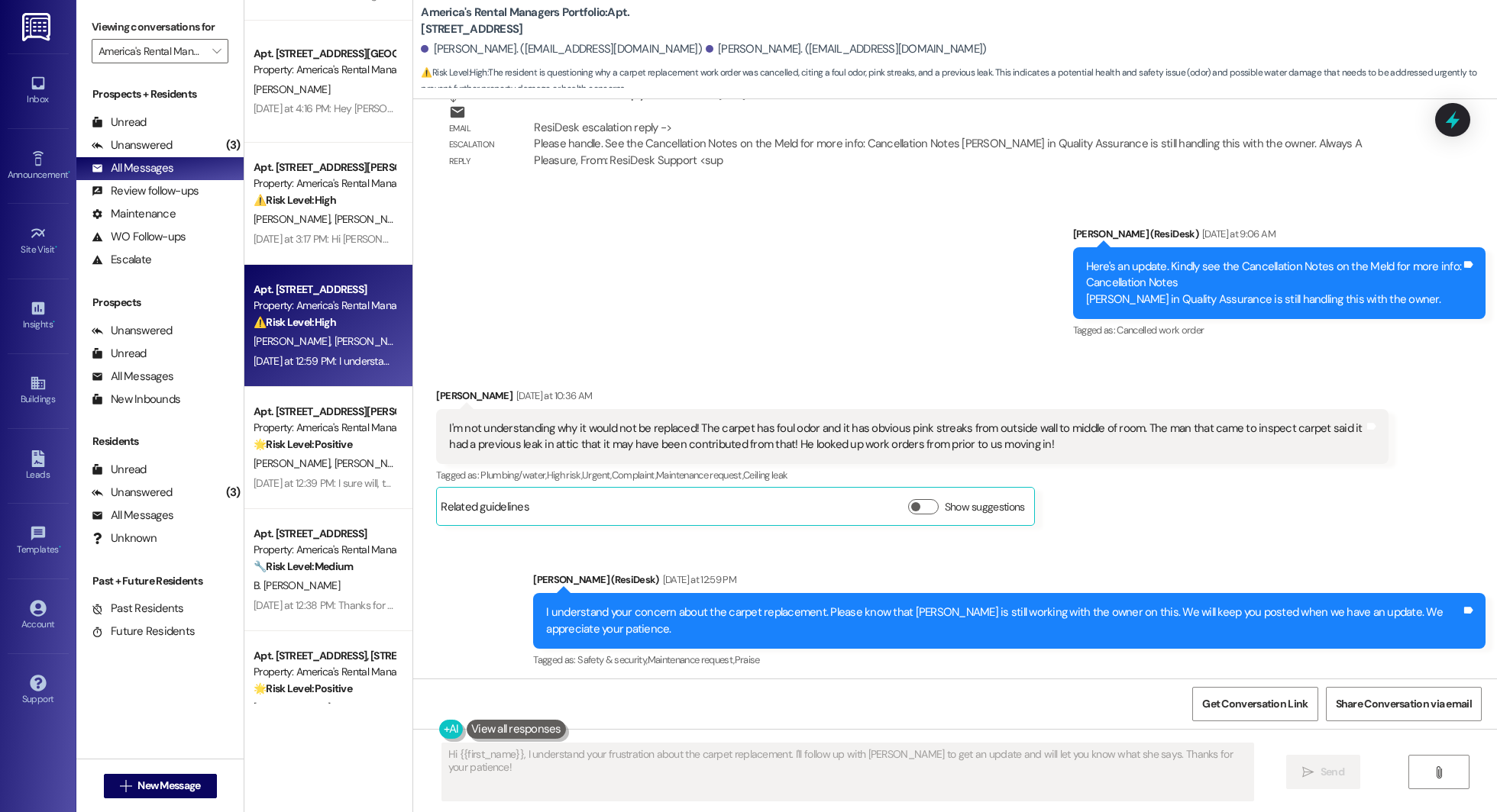
scroll to position [360, 0]
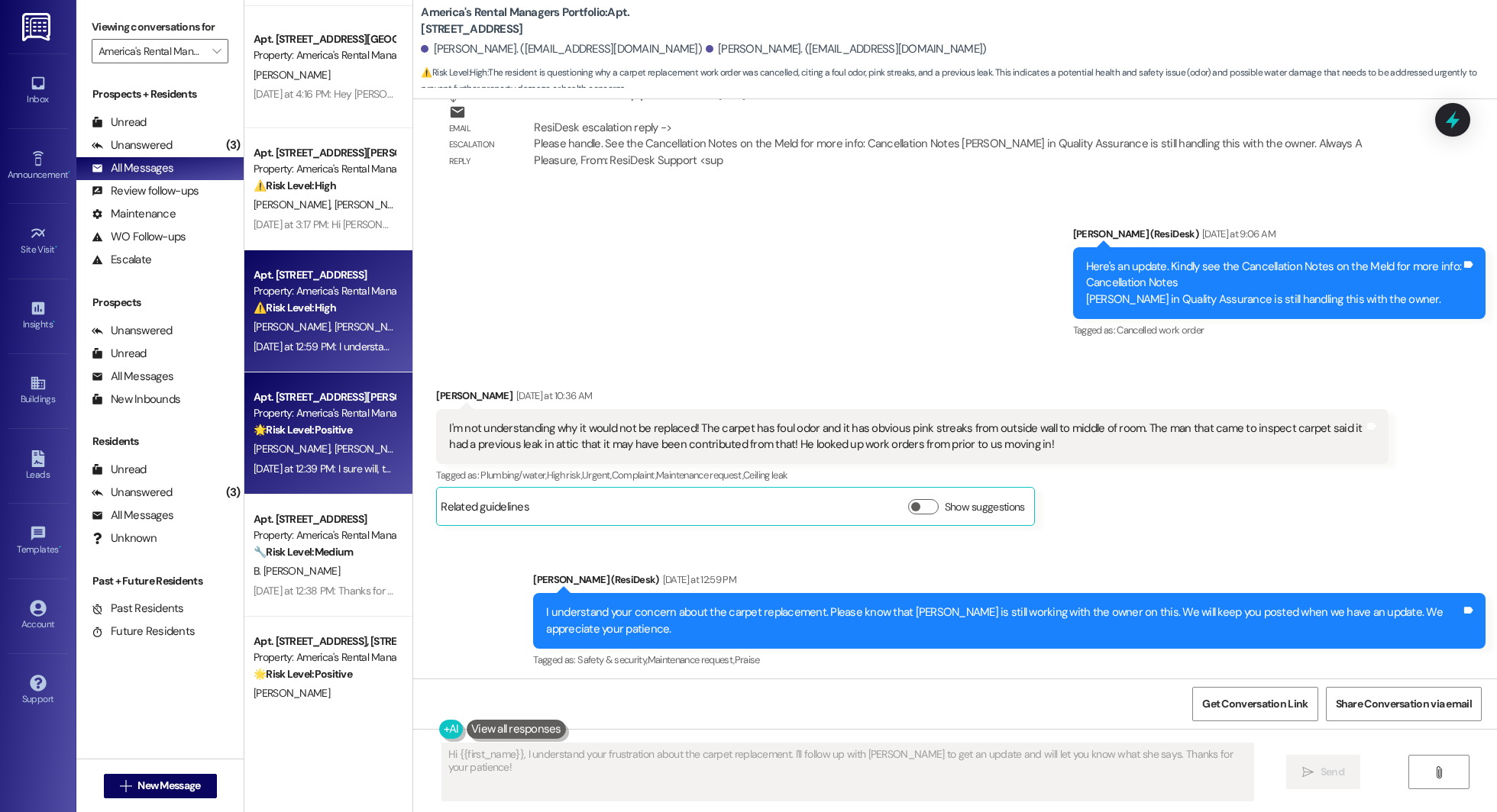
click at [299, 441] on div "R. Russell C. Russell" at bounding box center [324, 449] width 144 height 19
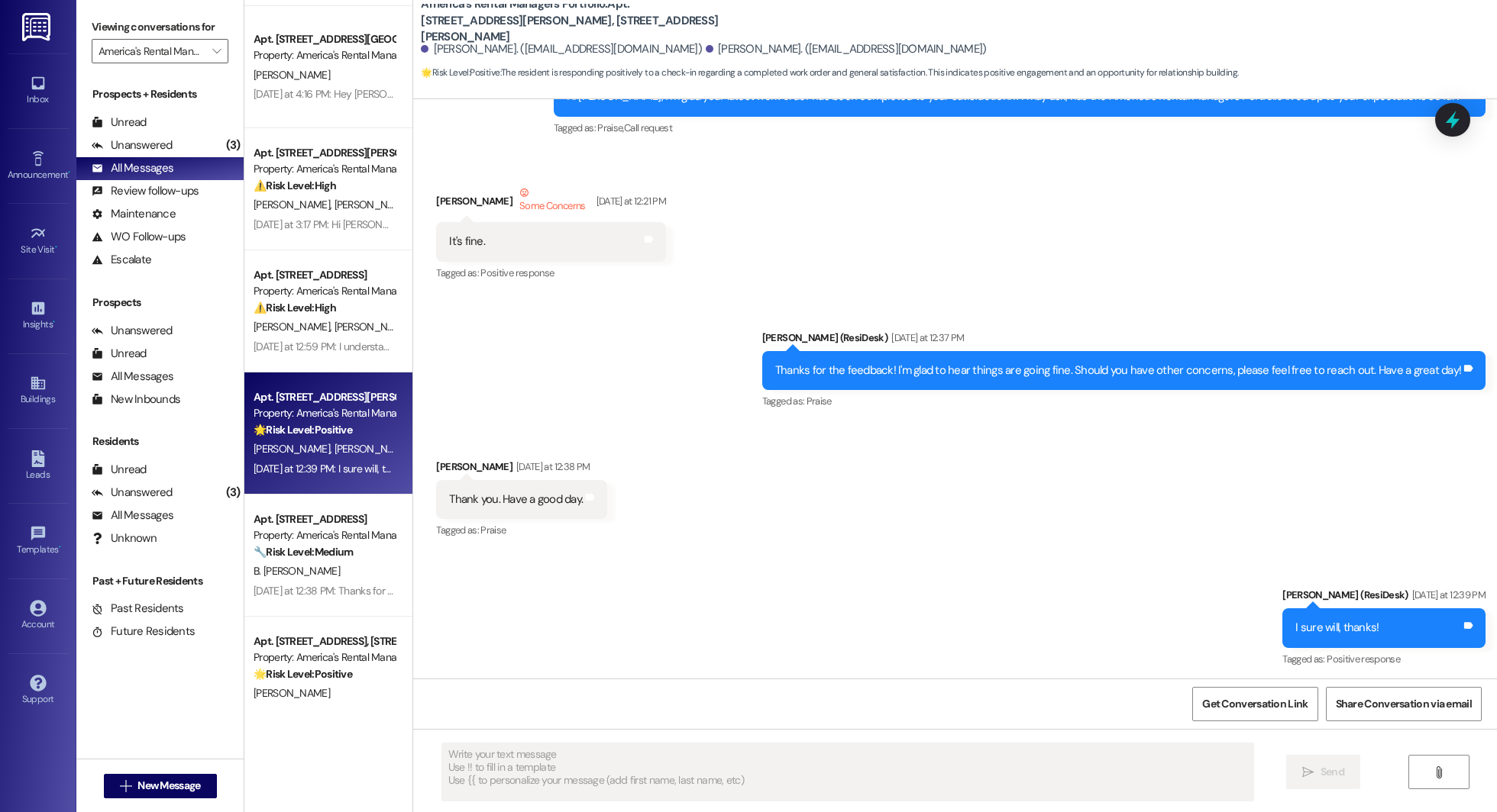
scroll to position [723, 0]
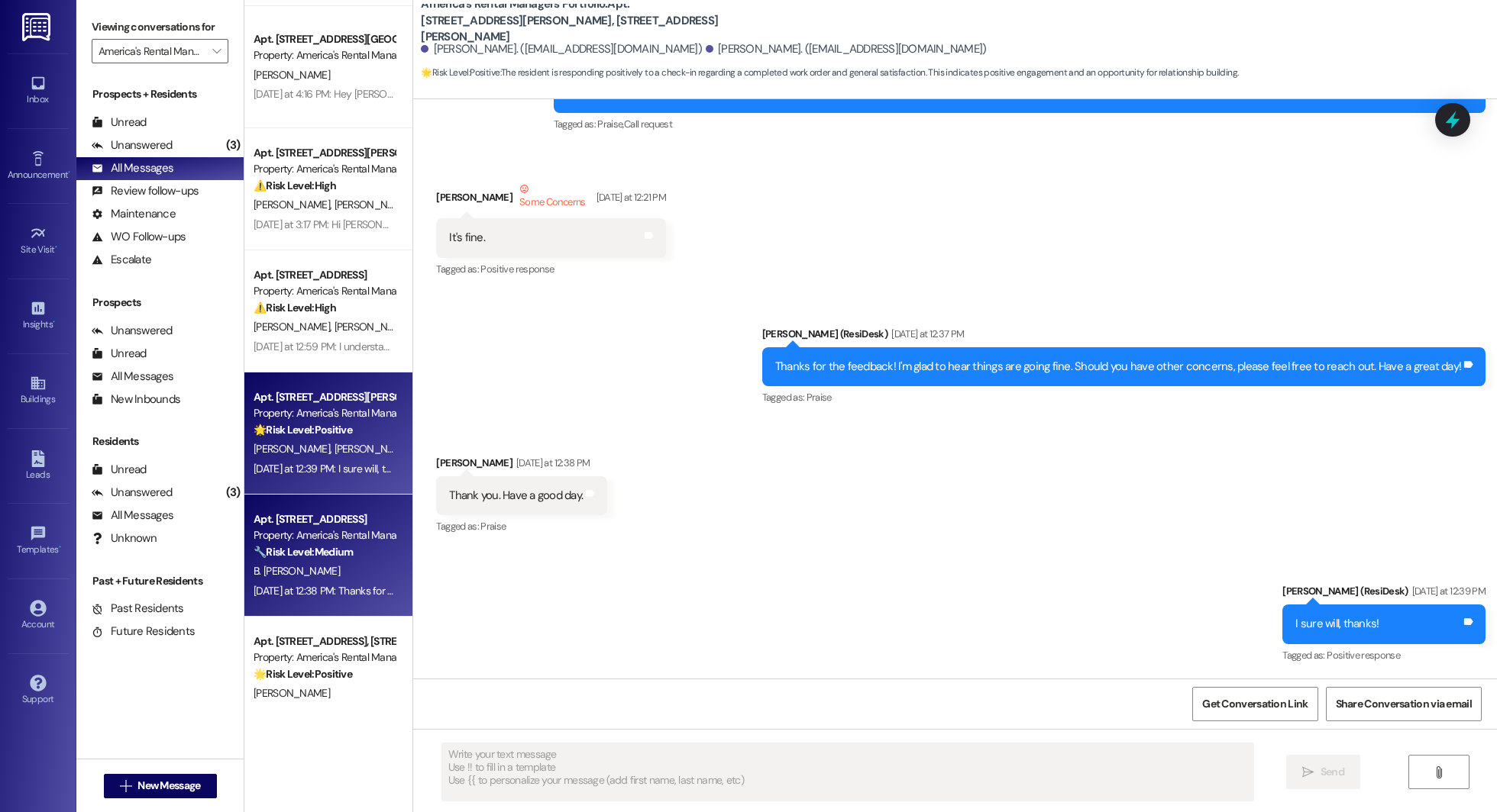
click at [304, 525] on div "Apt. Unit B, 1426 Ascent Trail NW" at bounding box center [324, 520] width 141 height 16
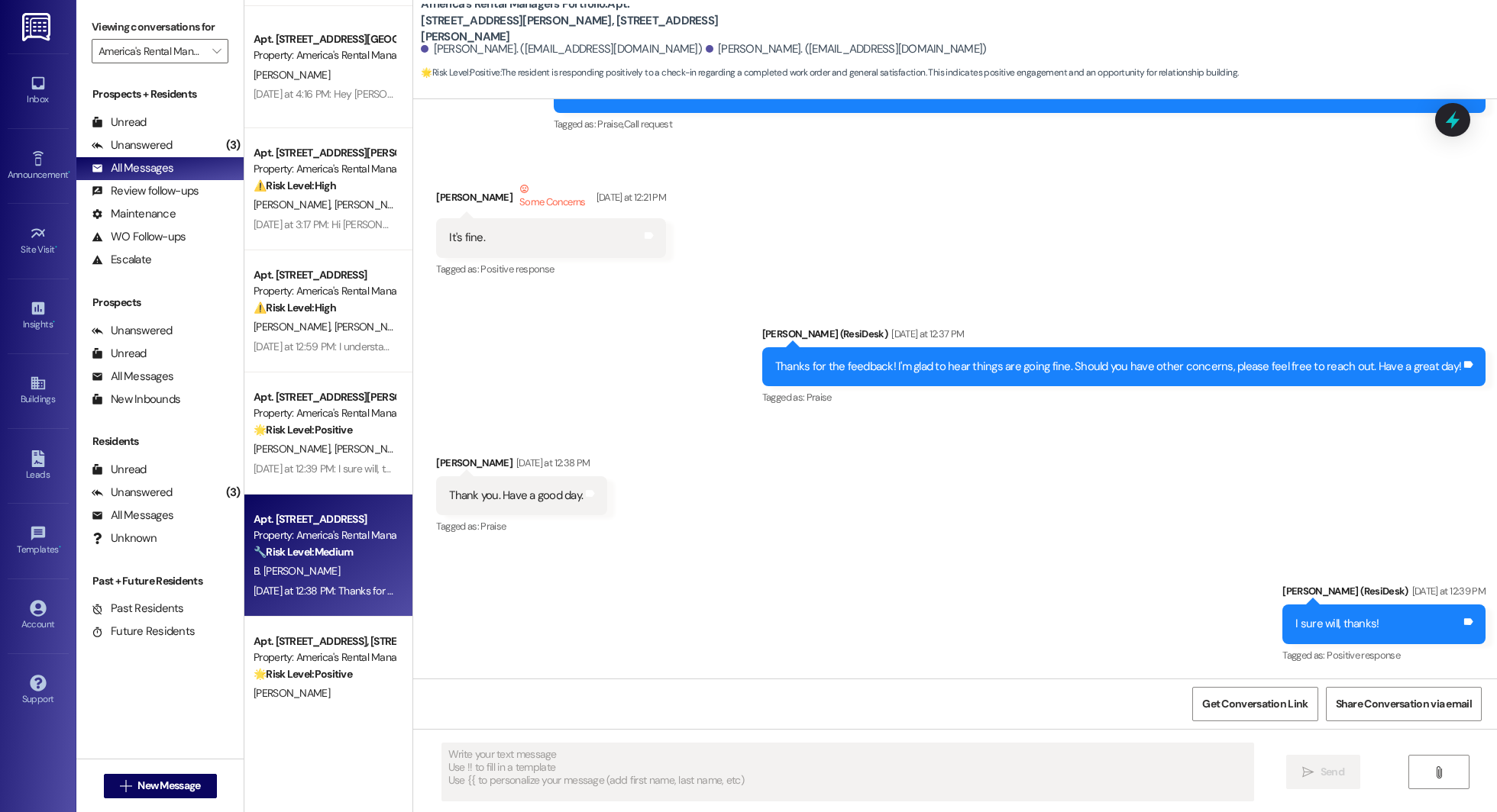
type textarea "Fetching suggested responses. Please feel free to read through the conversation…"
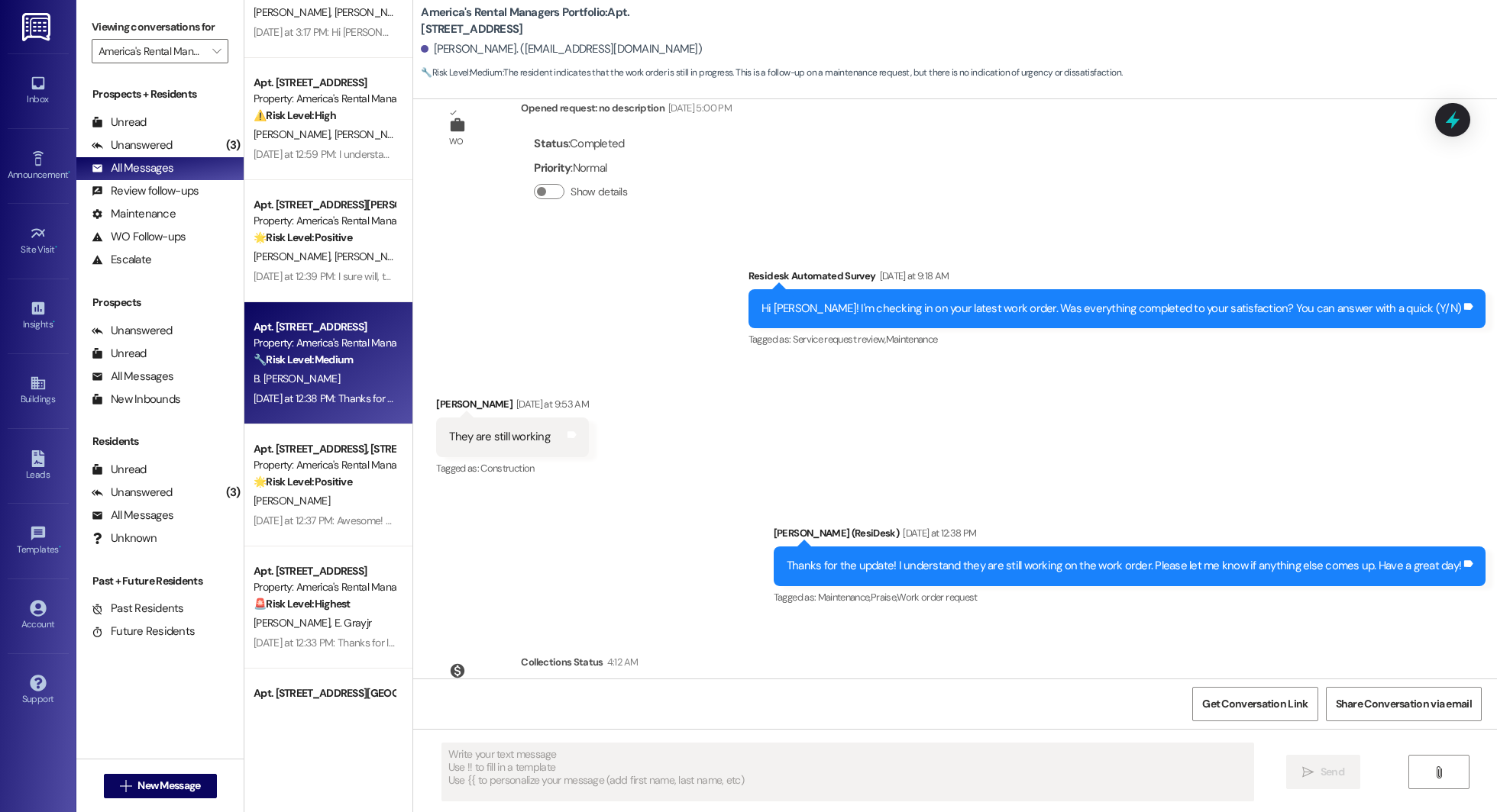
scroll to position [304, 0]
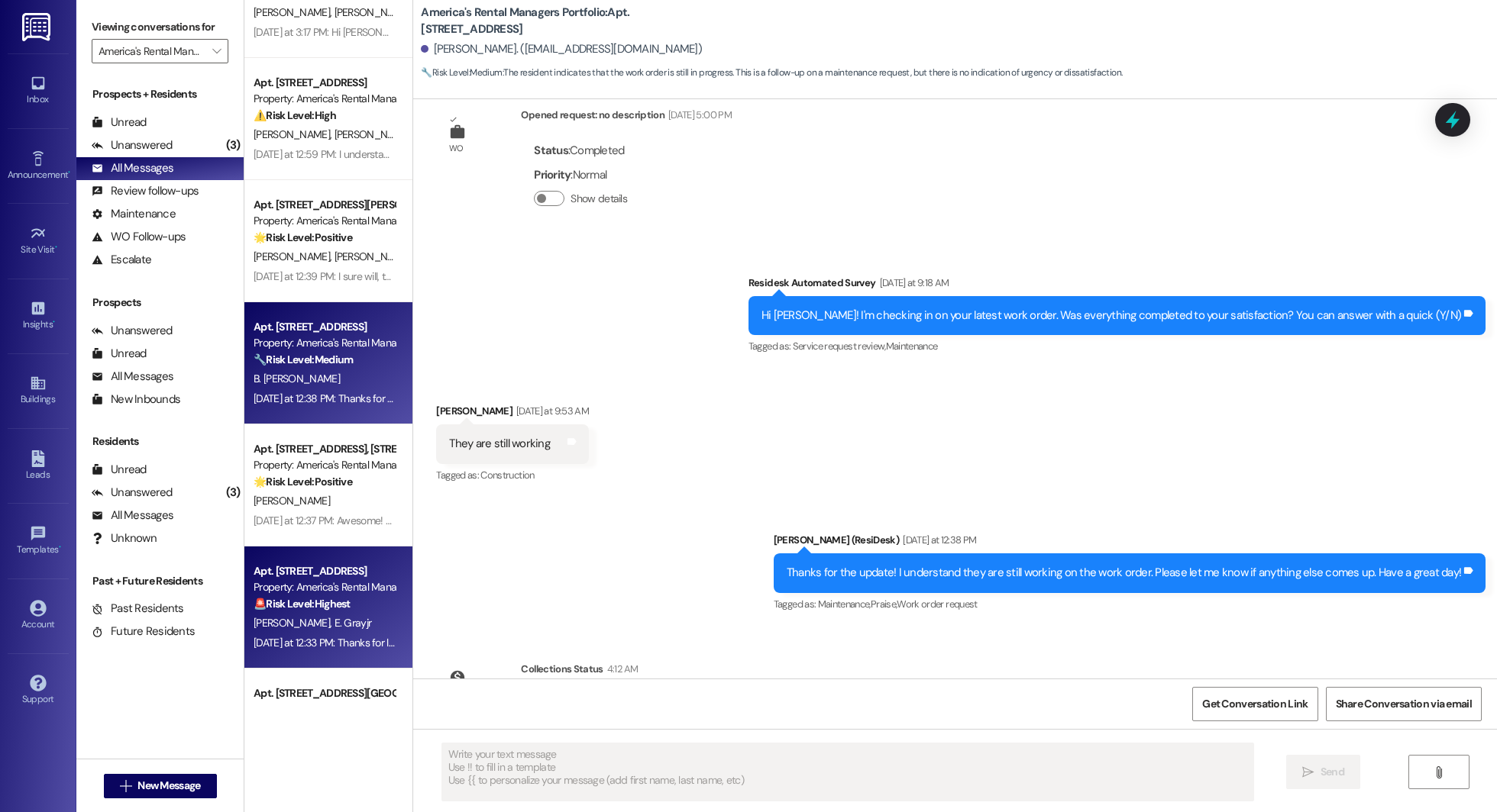
click at [254, 574] on div "Apt. 5443 Somersby Parkway, 5443 Somersby Parkway" at bounding box center [324, 571] width 141 height 16
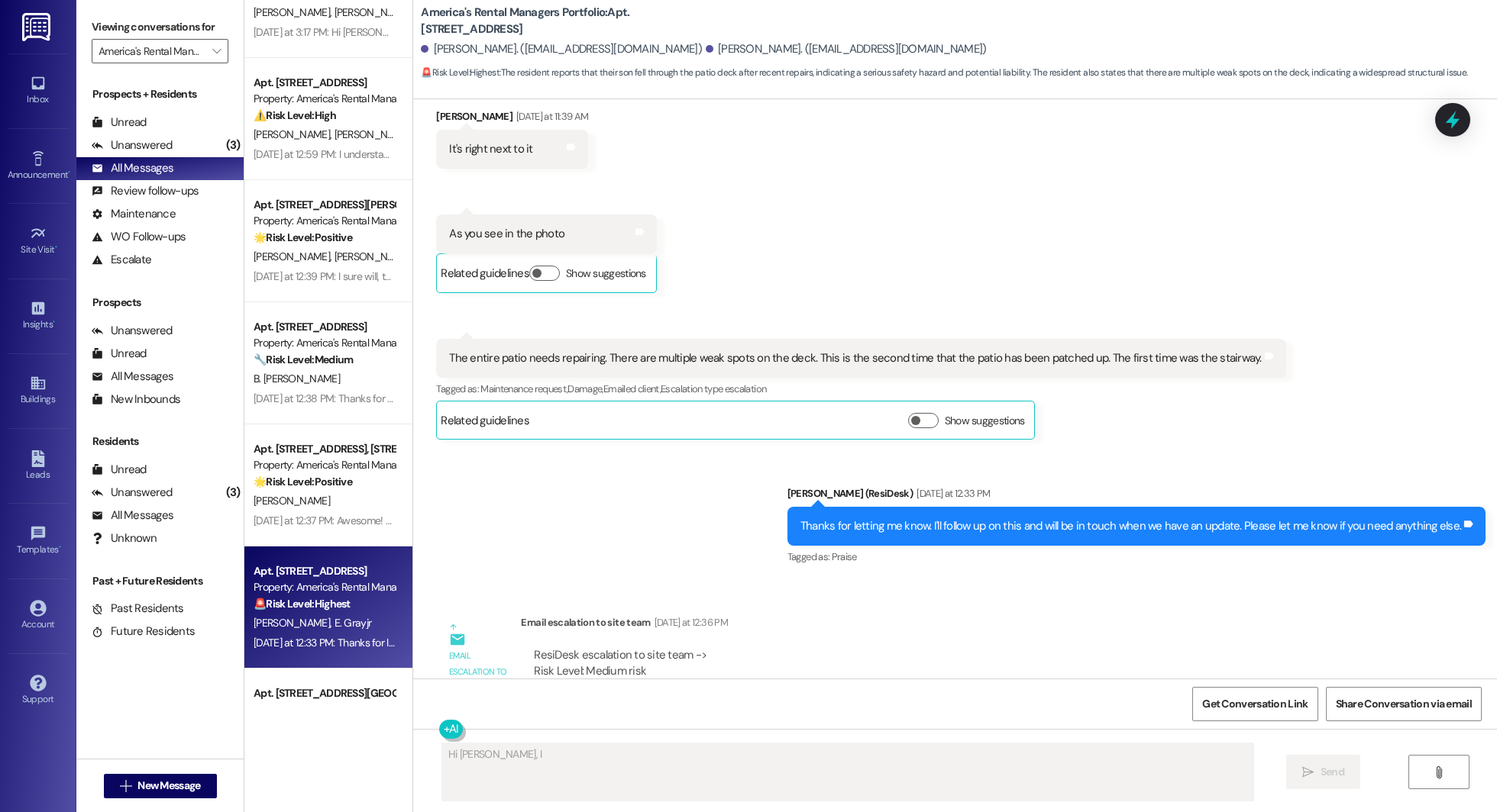
scroll to position [5131, 0]
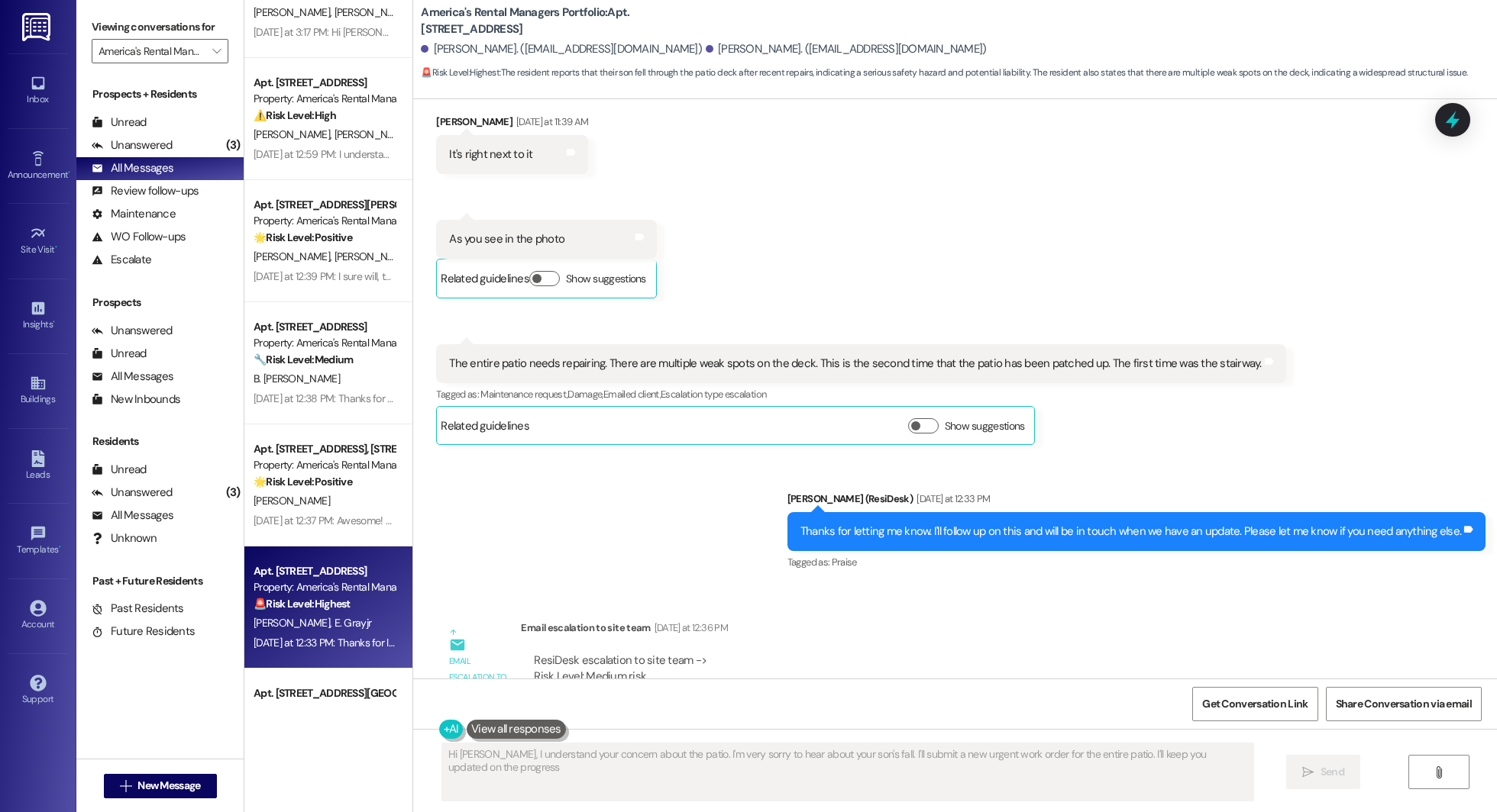
type textarea "Hi Brianna, I understand your concern about the patio. I'm very sorry to hear a…"
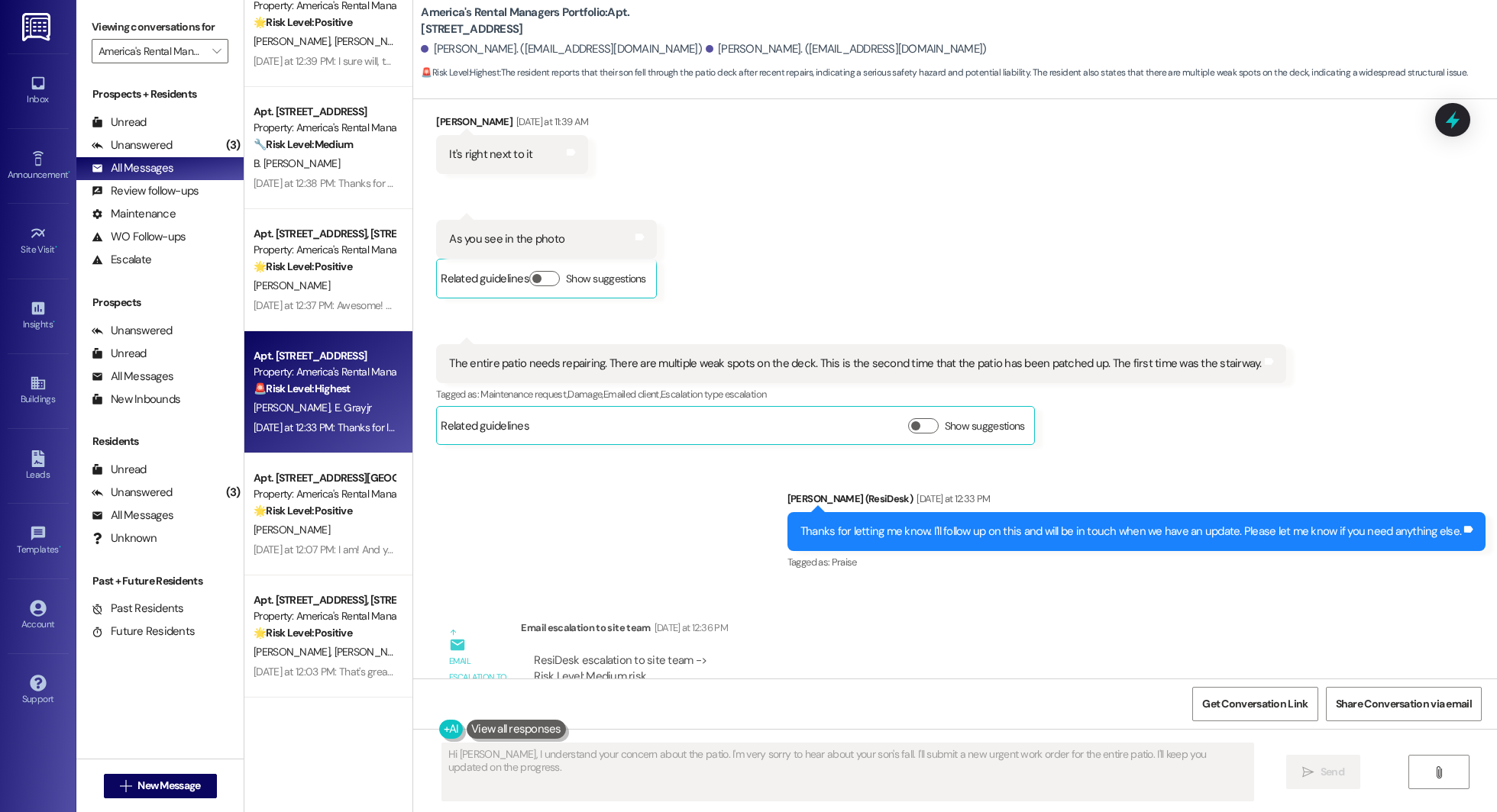
scroll to position [798, 0]
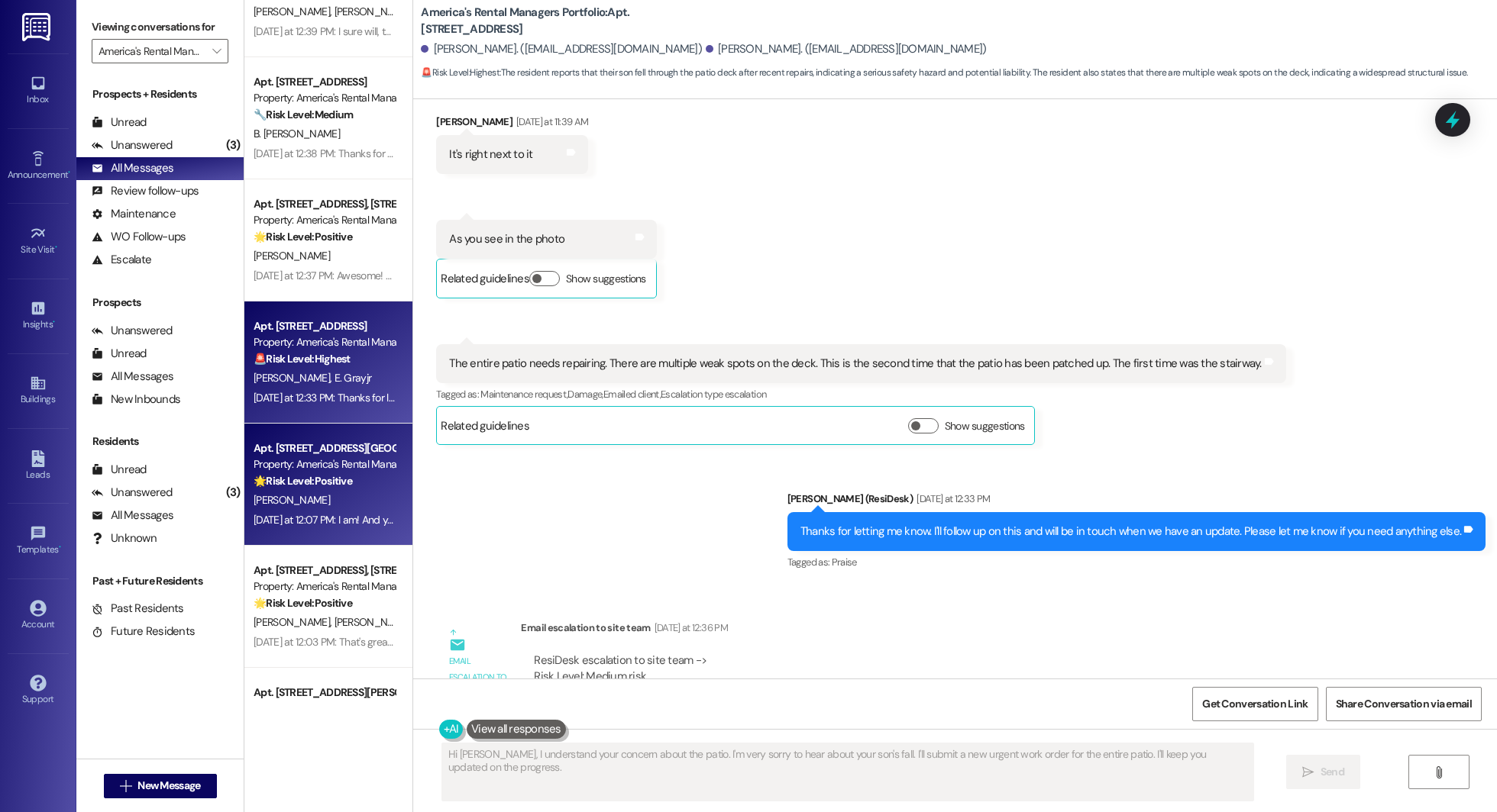
click at [301, 431] on div "Apt. 63 Dreher Road, 63 Dreher Road Property: America's Rental Managers Portfol…" at bounding box center [328, 485] width 168 height 122
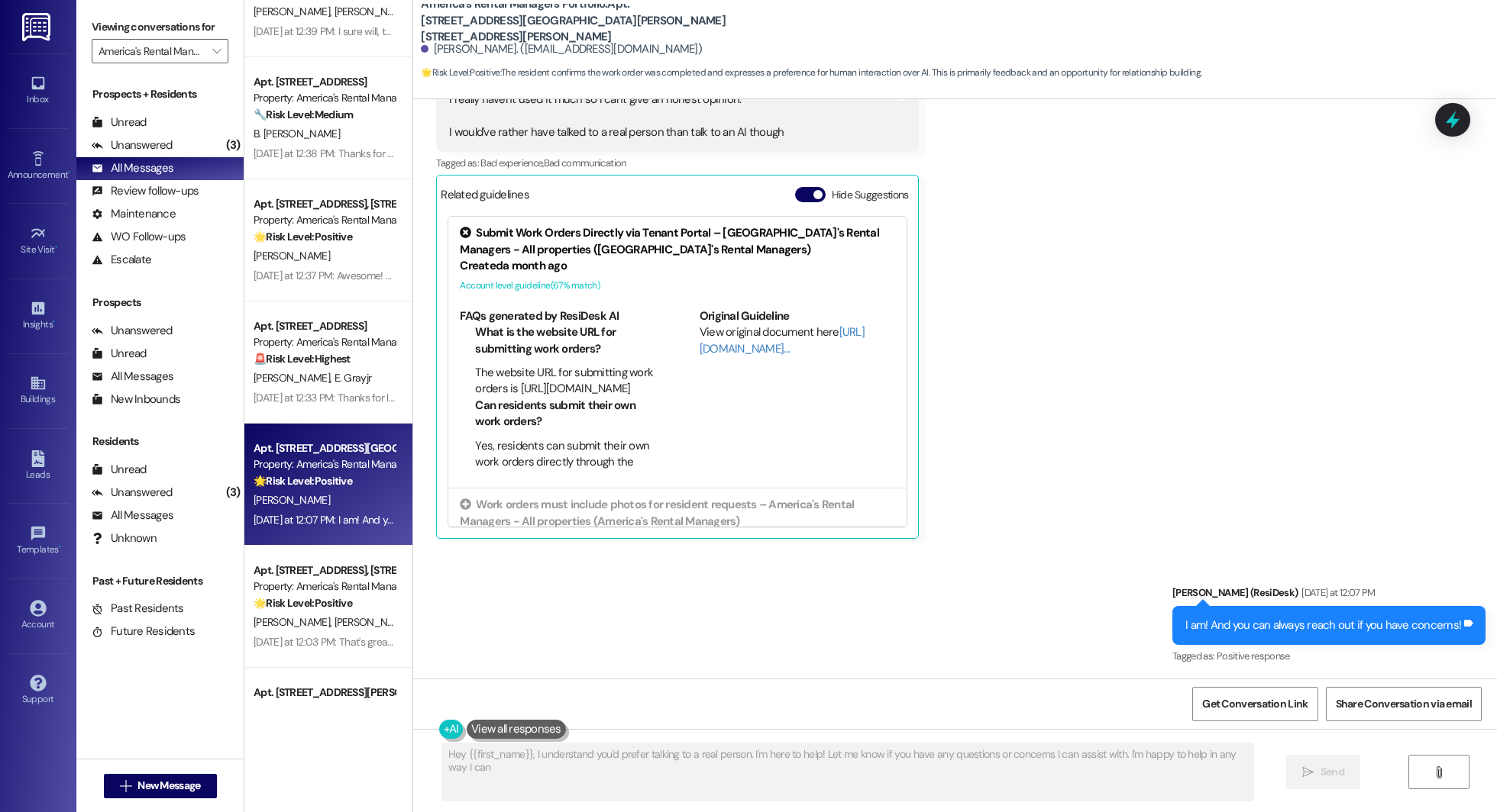
type textarea "Hey {{first_name}}, I understand you'd prefer talking to a real person. I'm her…"
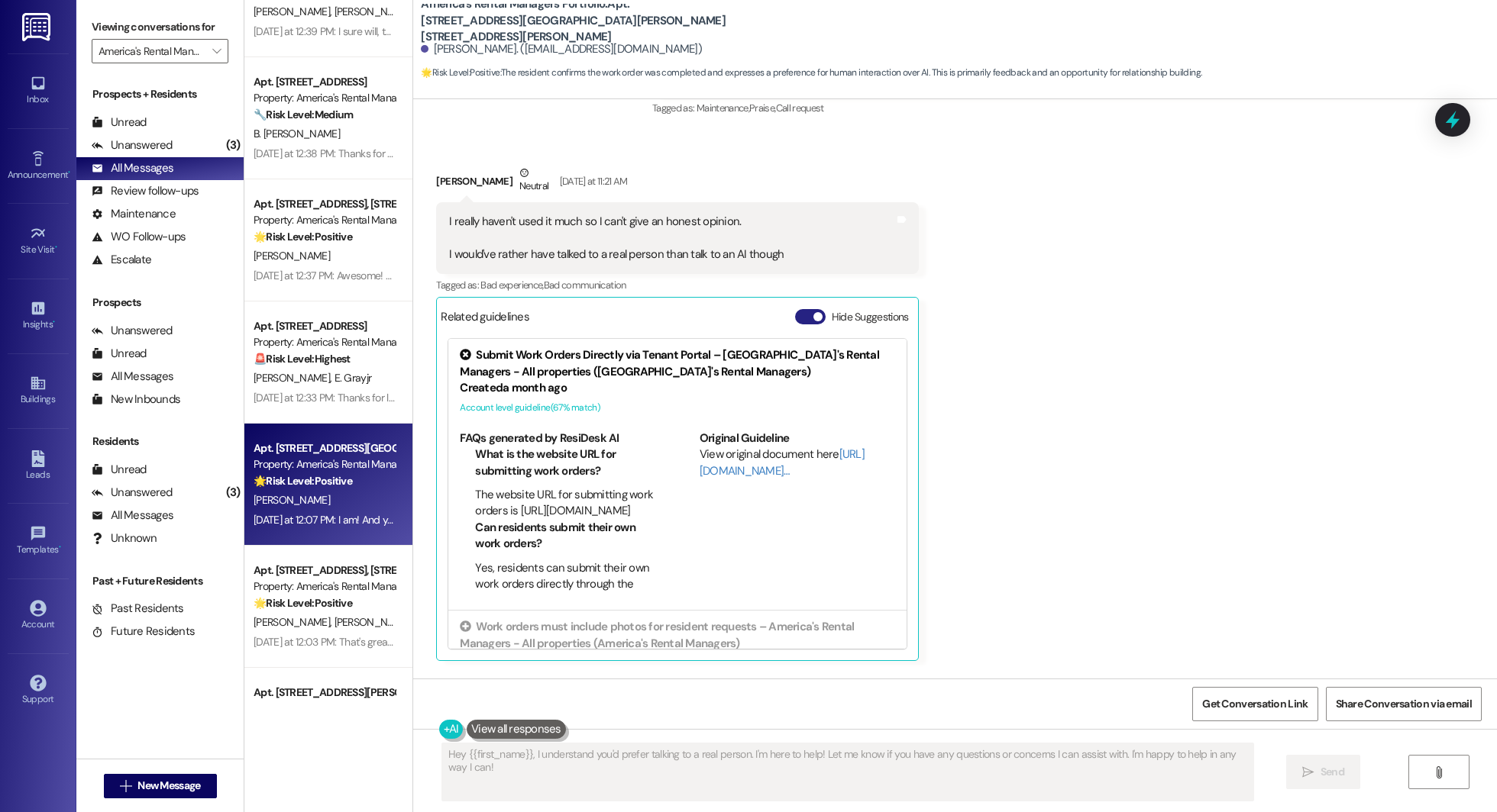
click at [747, 311] on button "Hide Suggestions" at bounding box center [810, 316] width 31 height 15
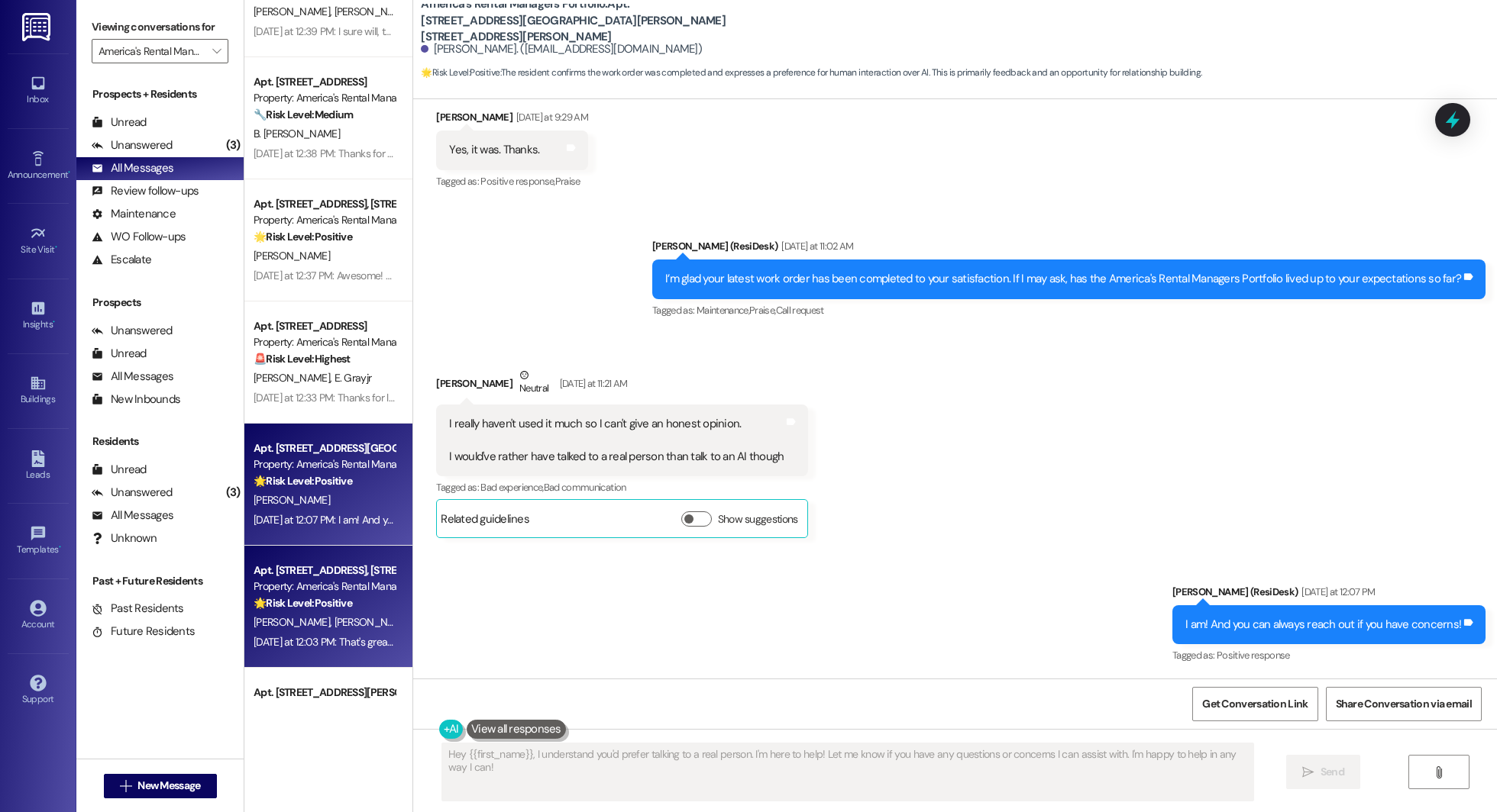
click at [308, 581] on div "Property: America's Rental Managers Portfolio" at bounding box center [324, 586] width 141 height 16
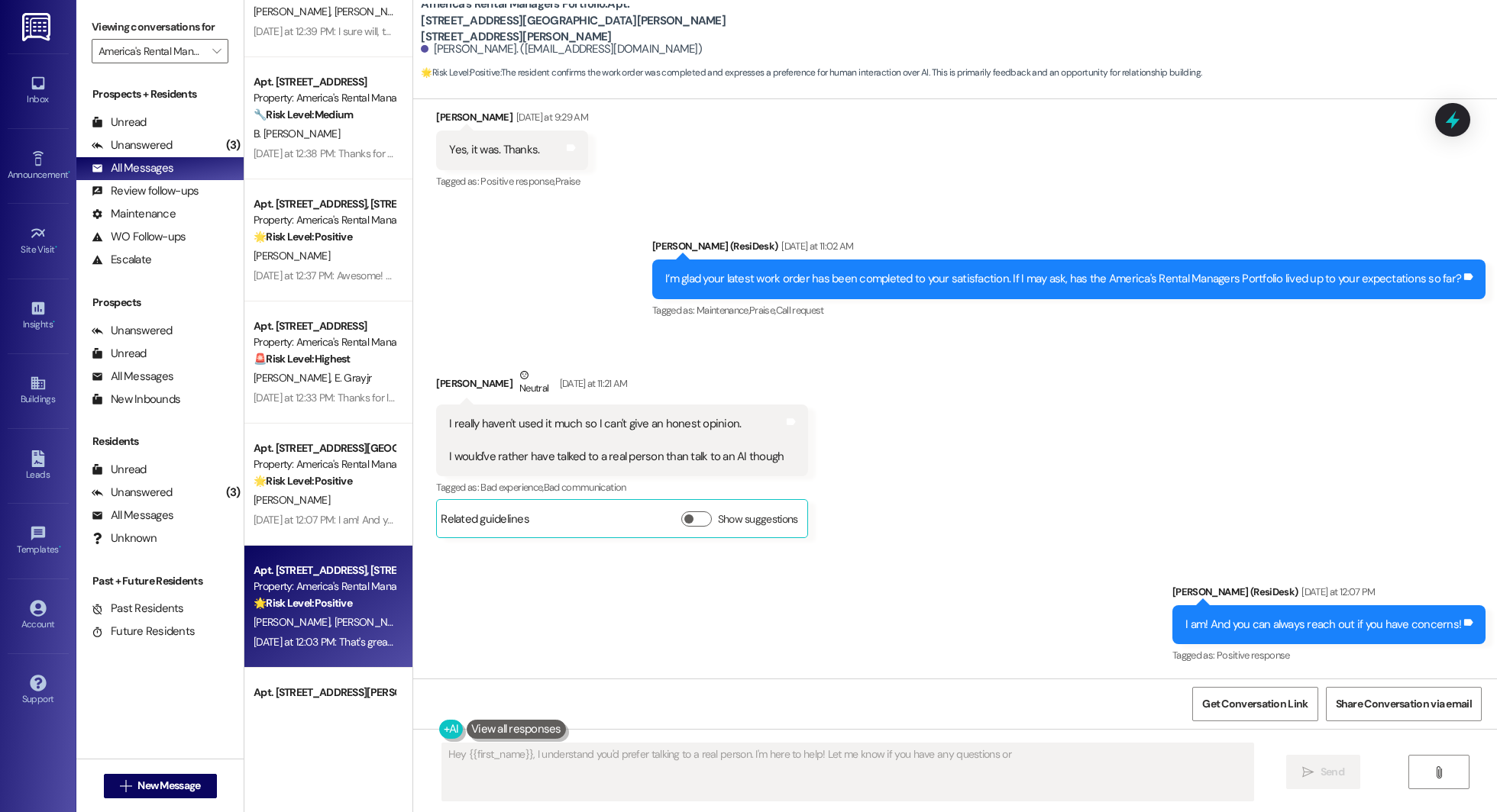
scroll to position [56, 0]
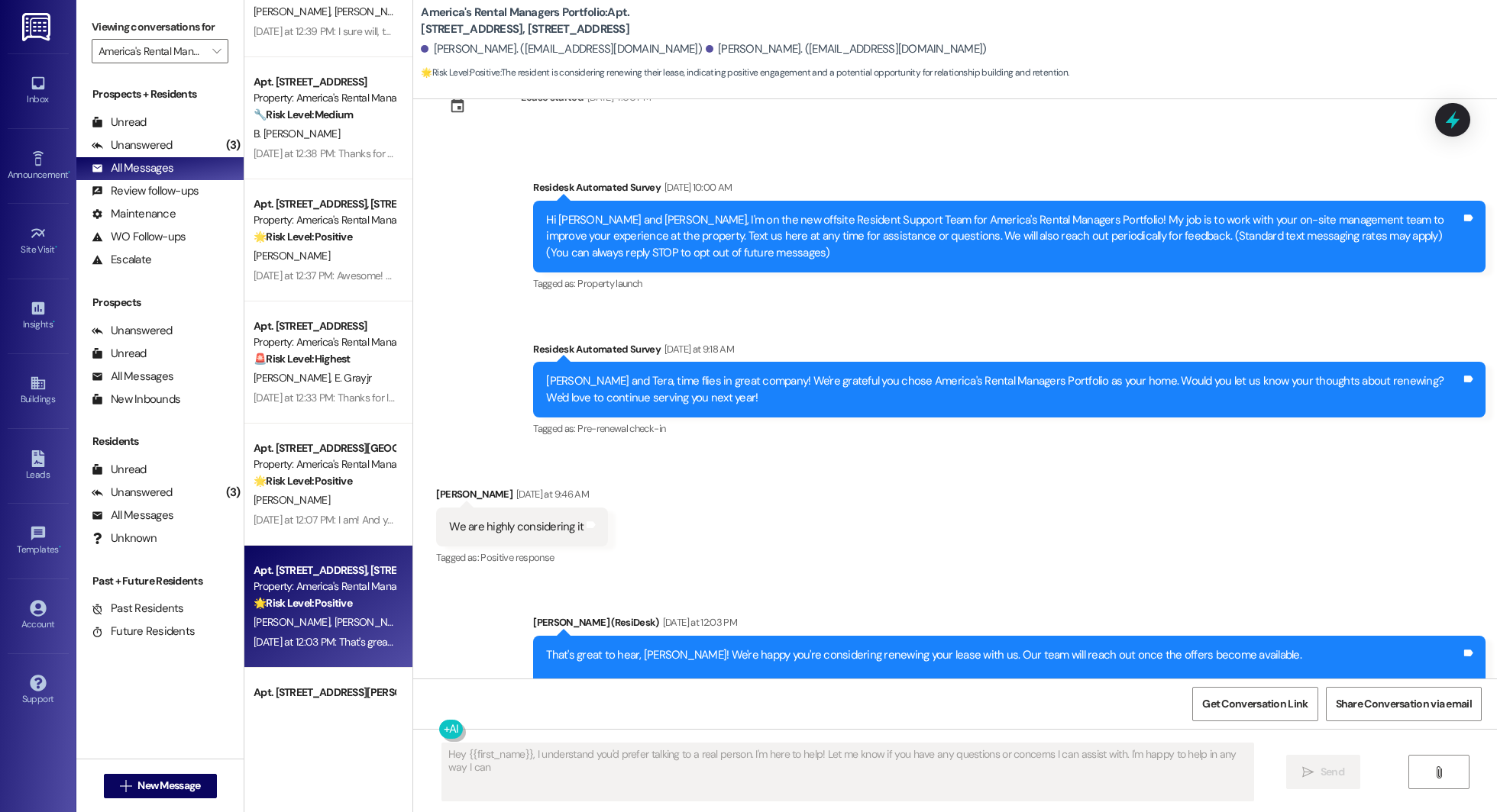
type textarea "Hey {{first_name}}, I understand you'd prefer talking to a real person. I'm her…"
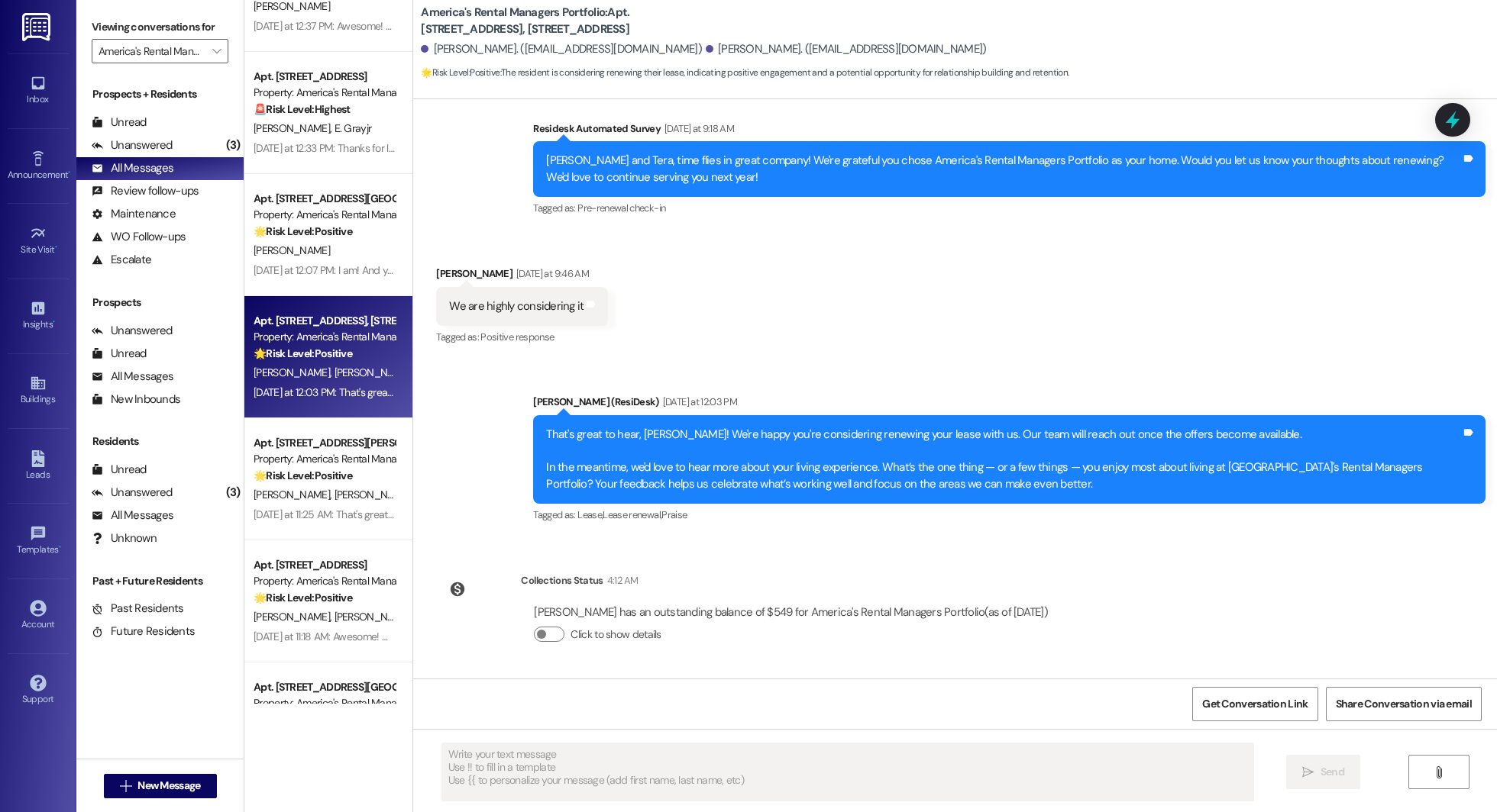
scroll to position [1067, 0]
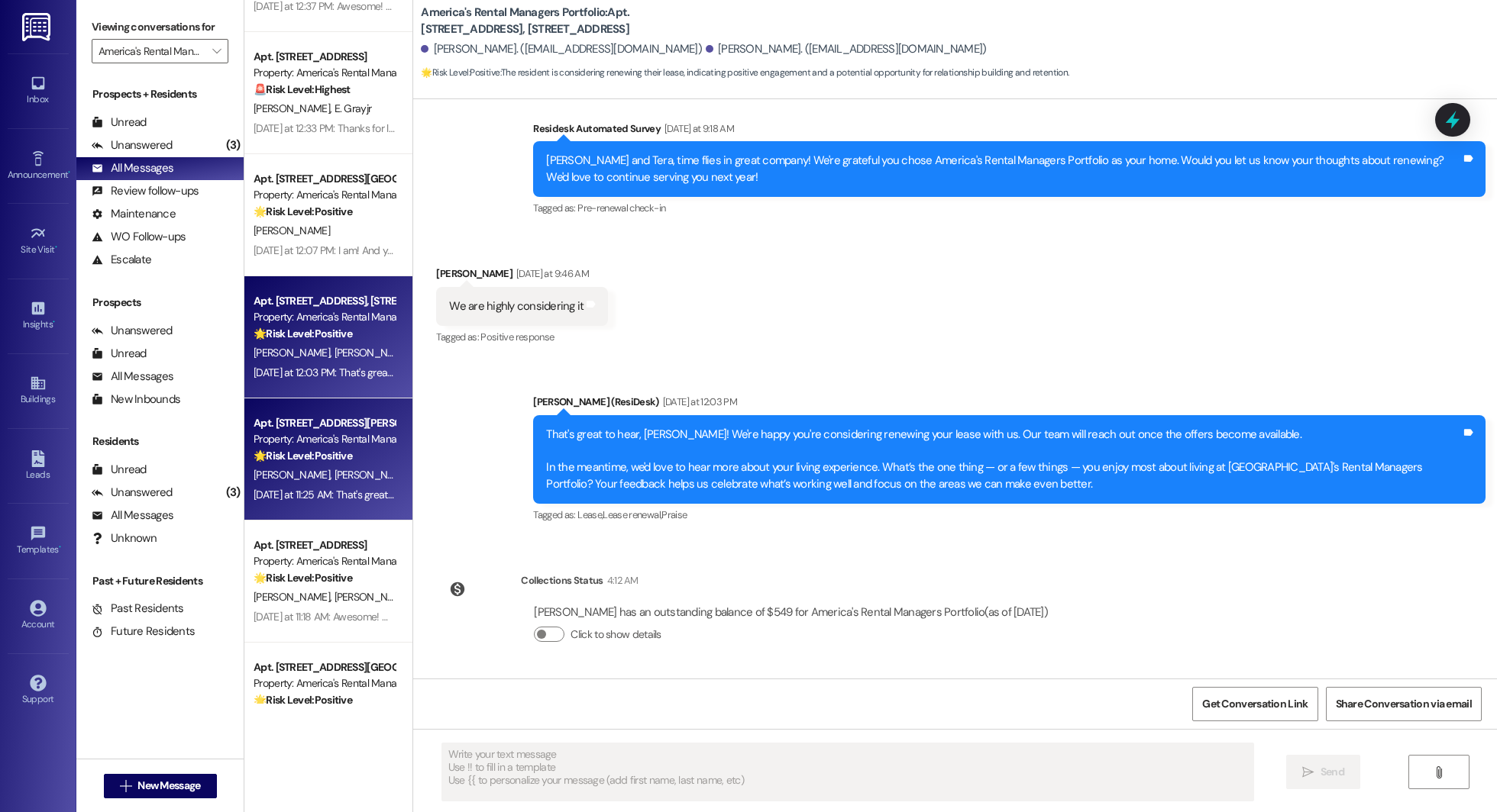
click at [307, 464] on div "Apt. 34 Granvil Way, 34 Granvil Way Property: America's Rental Managers Portfol…" at bounding box center [324, 440] width 144 height 52
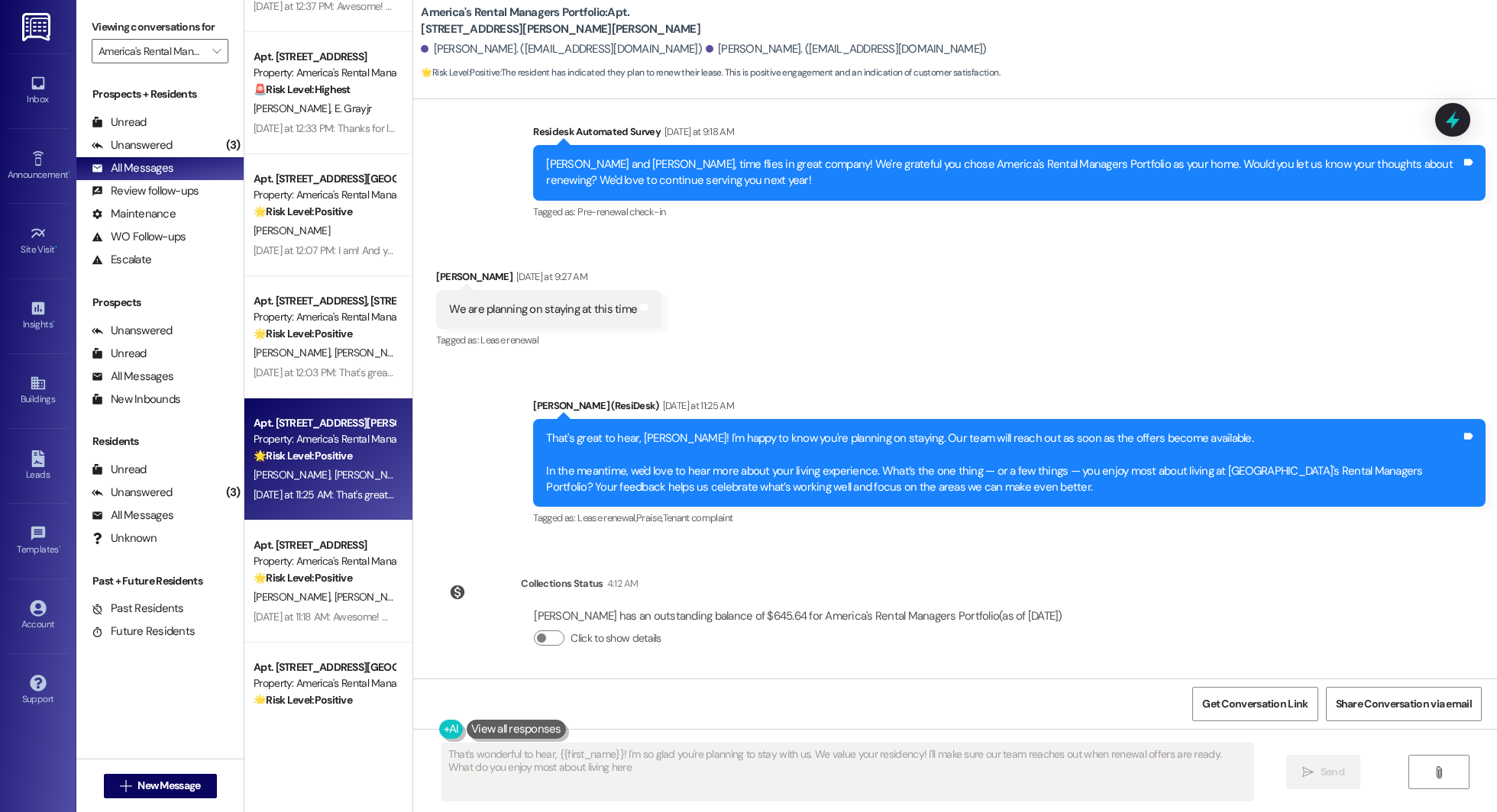
type textarea "That's wonderful to hear, {{first_name}}! I'm so glad you're planning to stay w…"
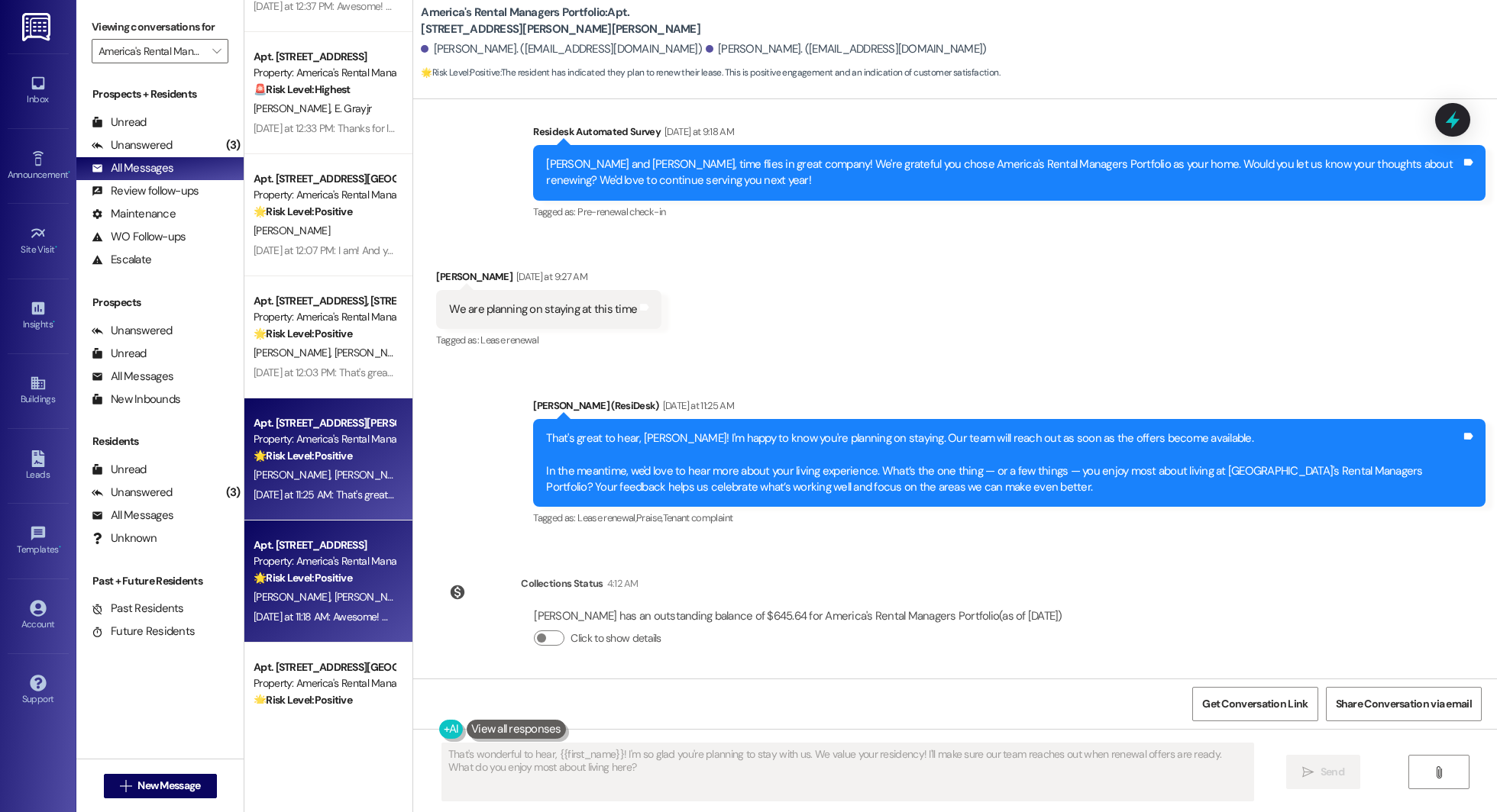
click at [287, 581] on strong "🌟 Risk Level: Positive" at bounding box center [303, 578] width 98 height 13
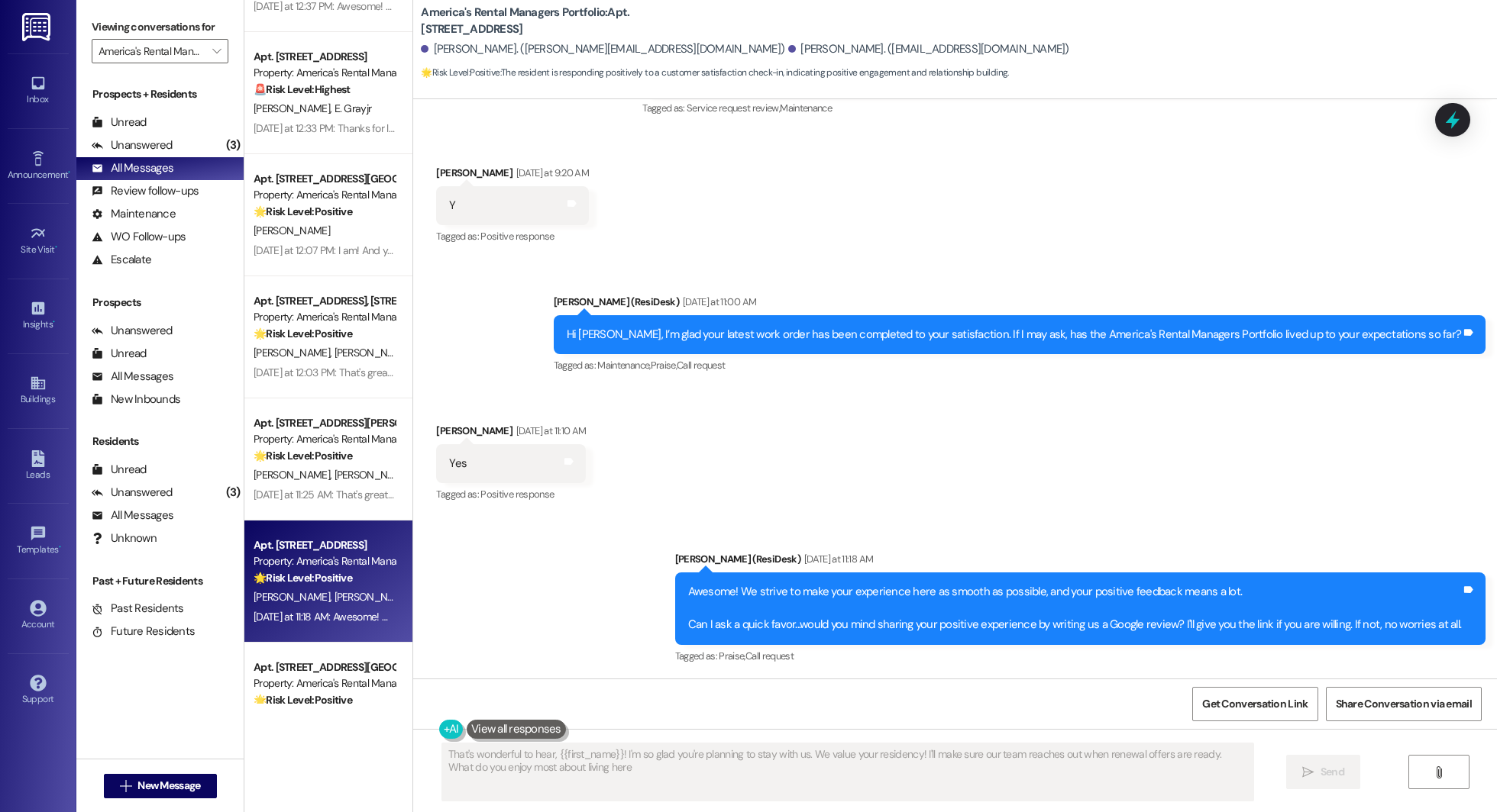
type textarea "That's wonderful to hear, {{first_name}}! I'm so glad you're planning to stay w…"
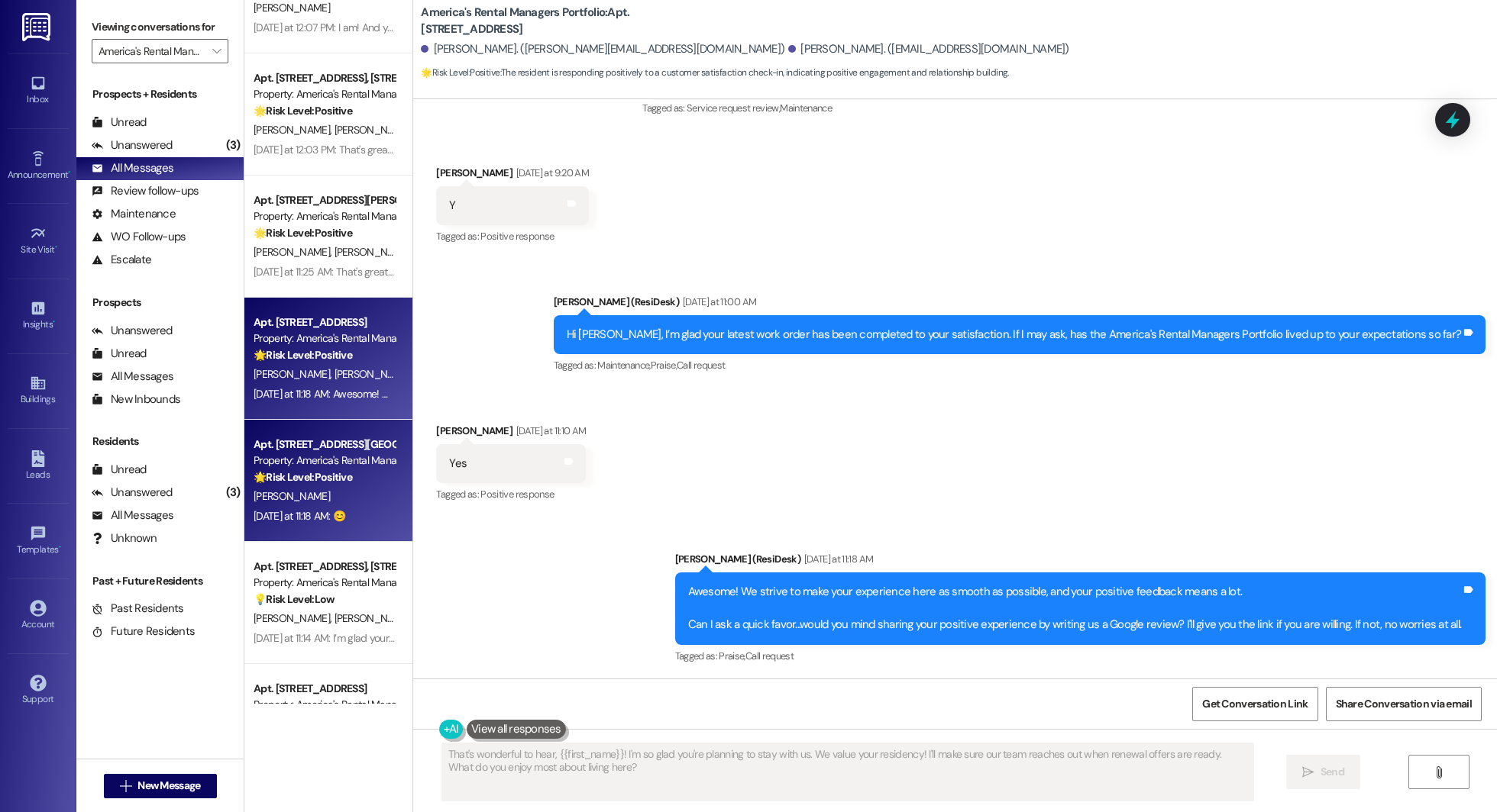
click at [295, 490] on div "K. Eskridge" at bounding box center [324, 497] width 144 height 19
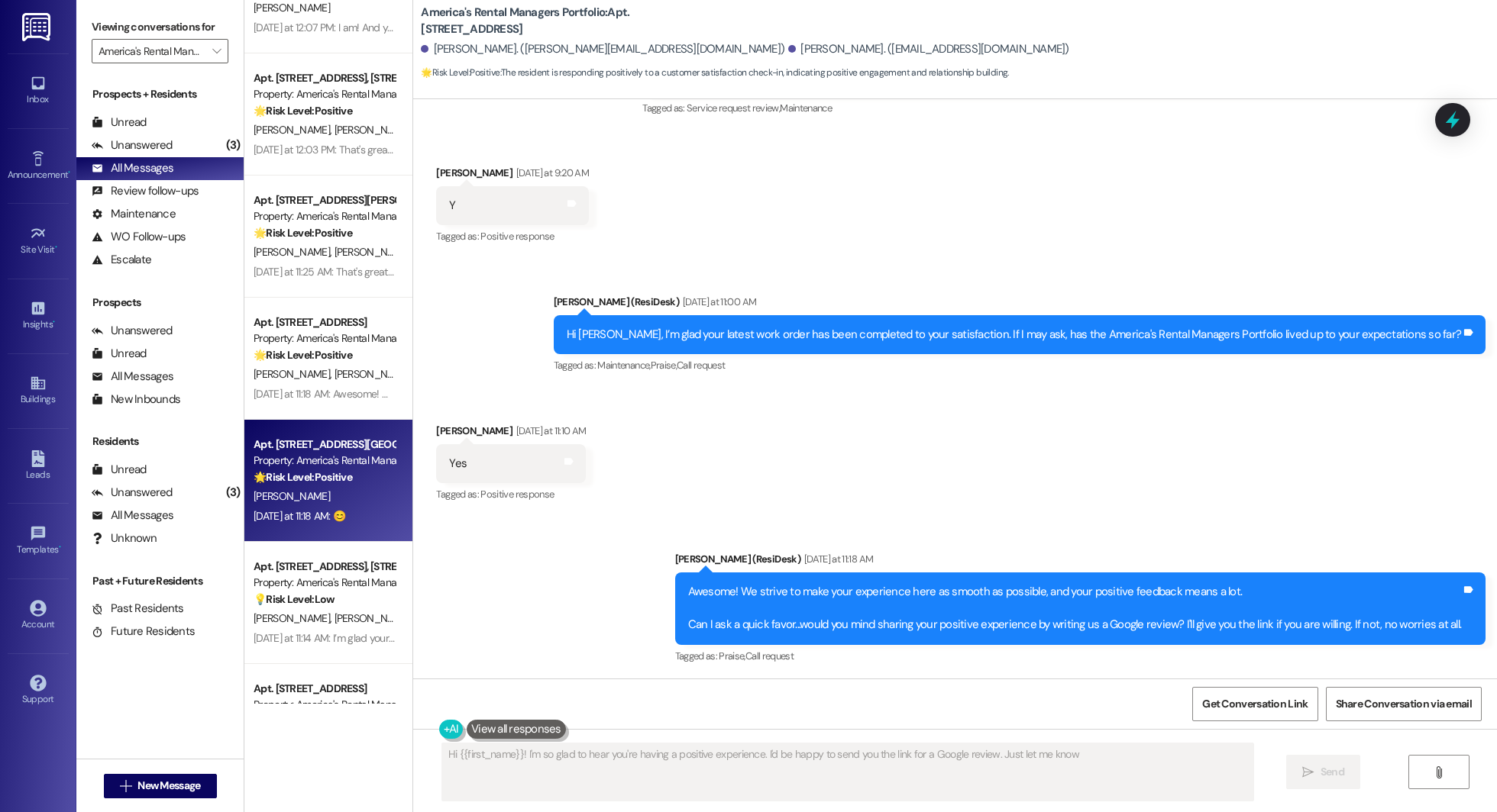
type textarea "Hi {{first_name}}! I'm so glad to hear you're having a positive experience. I'd…"
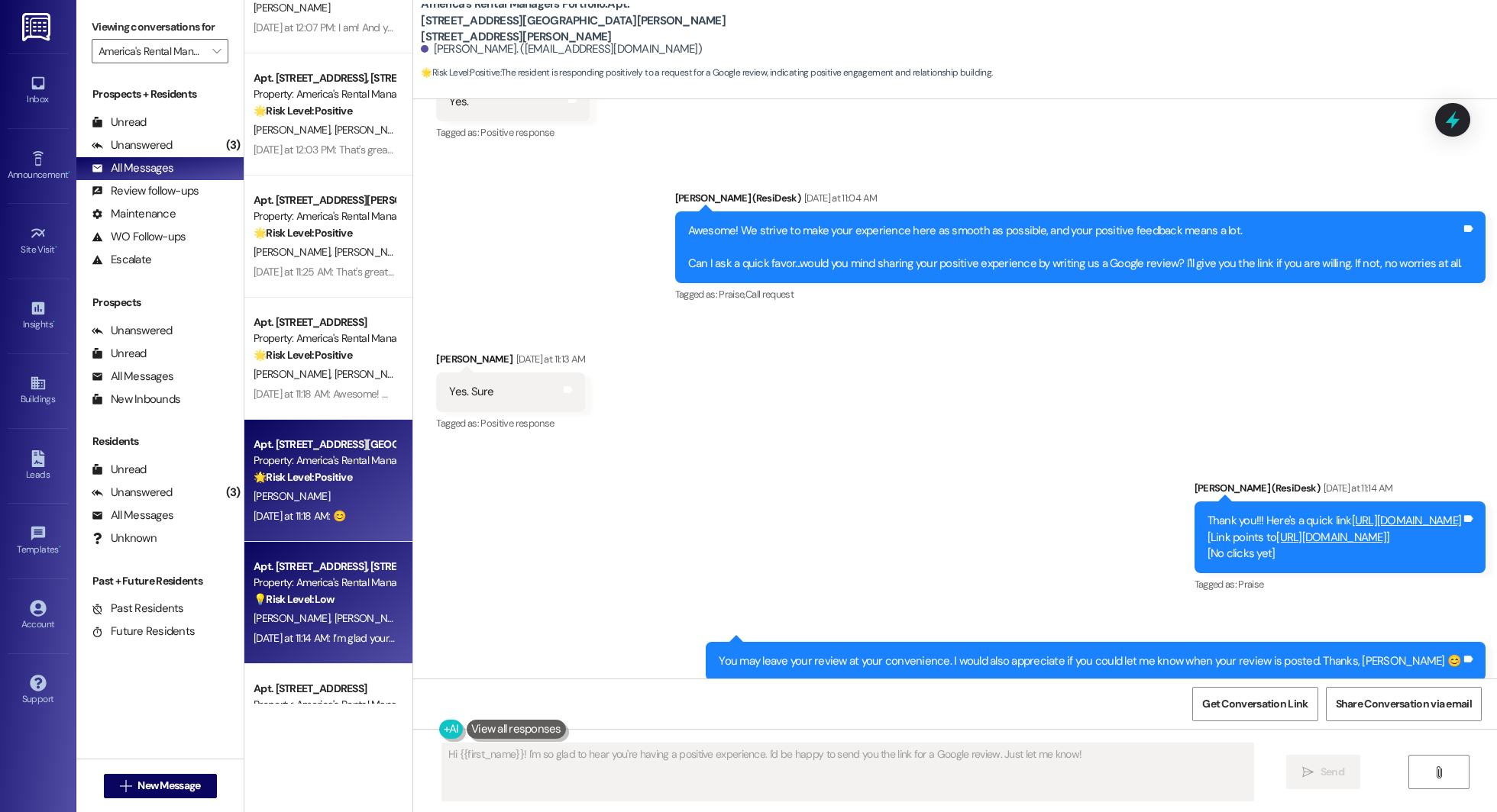
click at [335, 589] on div "Property: America's Rental Managers Portfolio" at bounding box center [324, 583] width 141 height 16
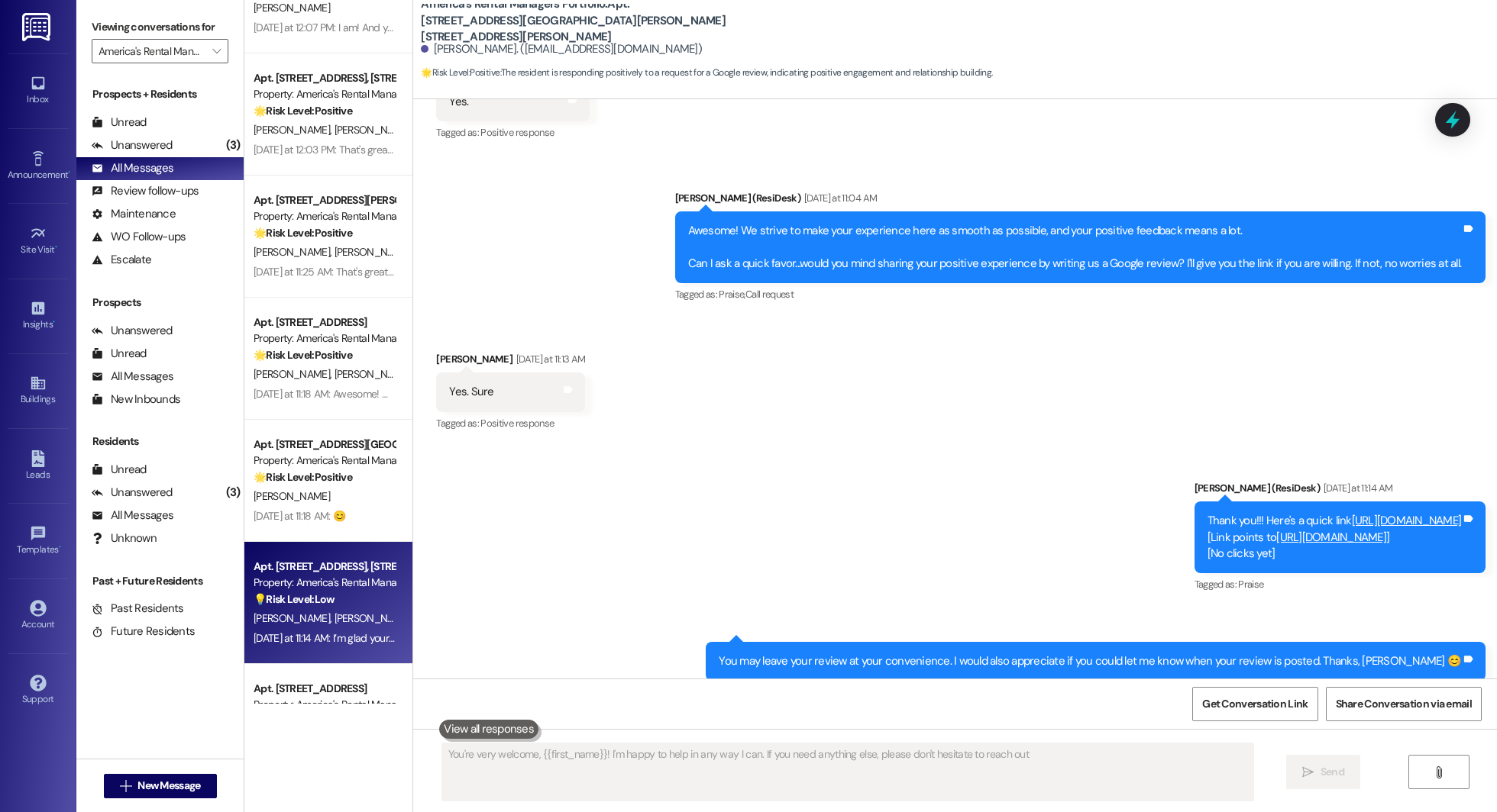
type textarea "You're very welcome, {{first_name}}! I'm happy to help in any way I can. If you…"
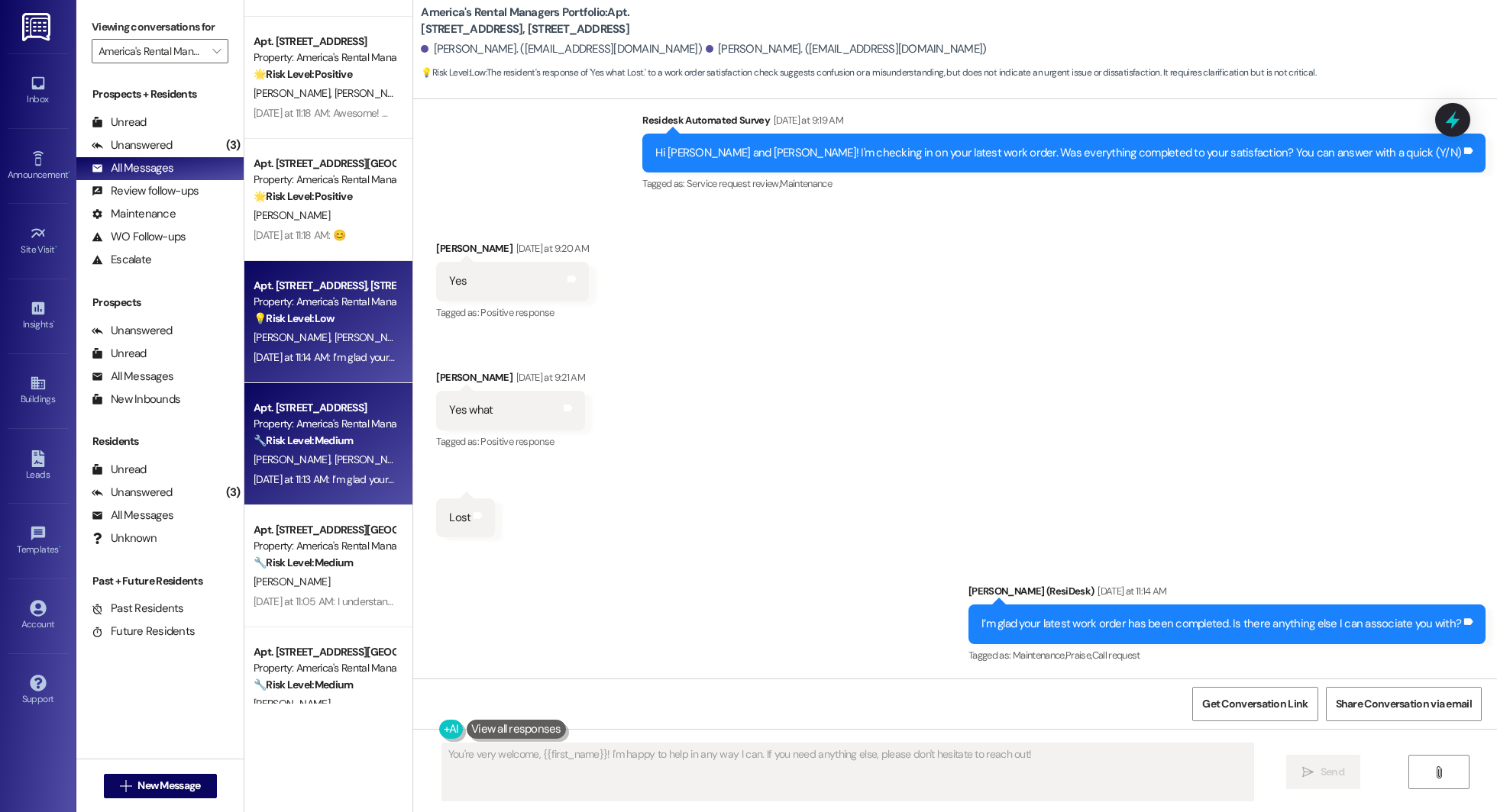
click at [300, 471] on div "Yesterday at 11:13 AM: I’m glad your latest work order has been completed to yo…" at bounding box center [324, 480] width 144 height 19
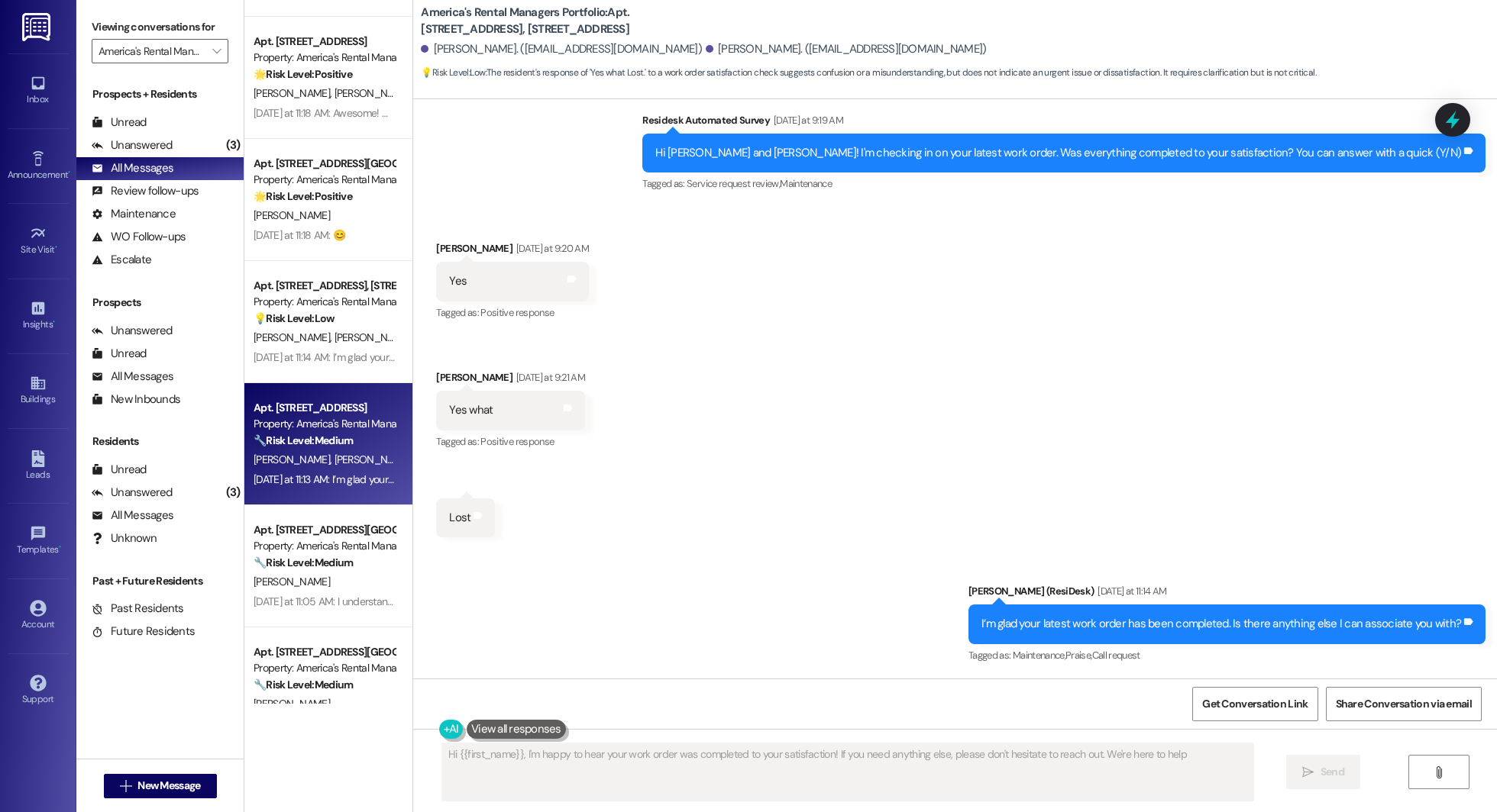
type textarea "Hi {{first_name}}, I'm happy to hear your work order was completed to your sati…"
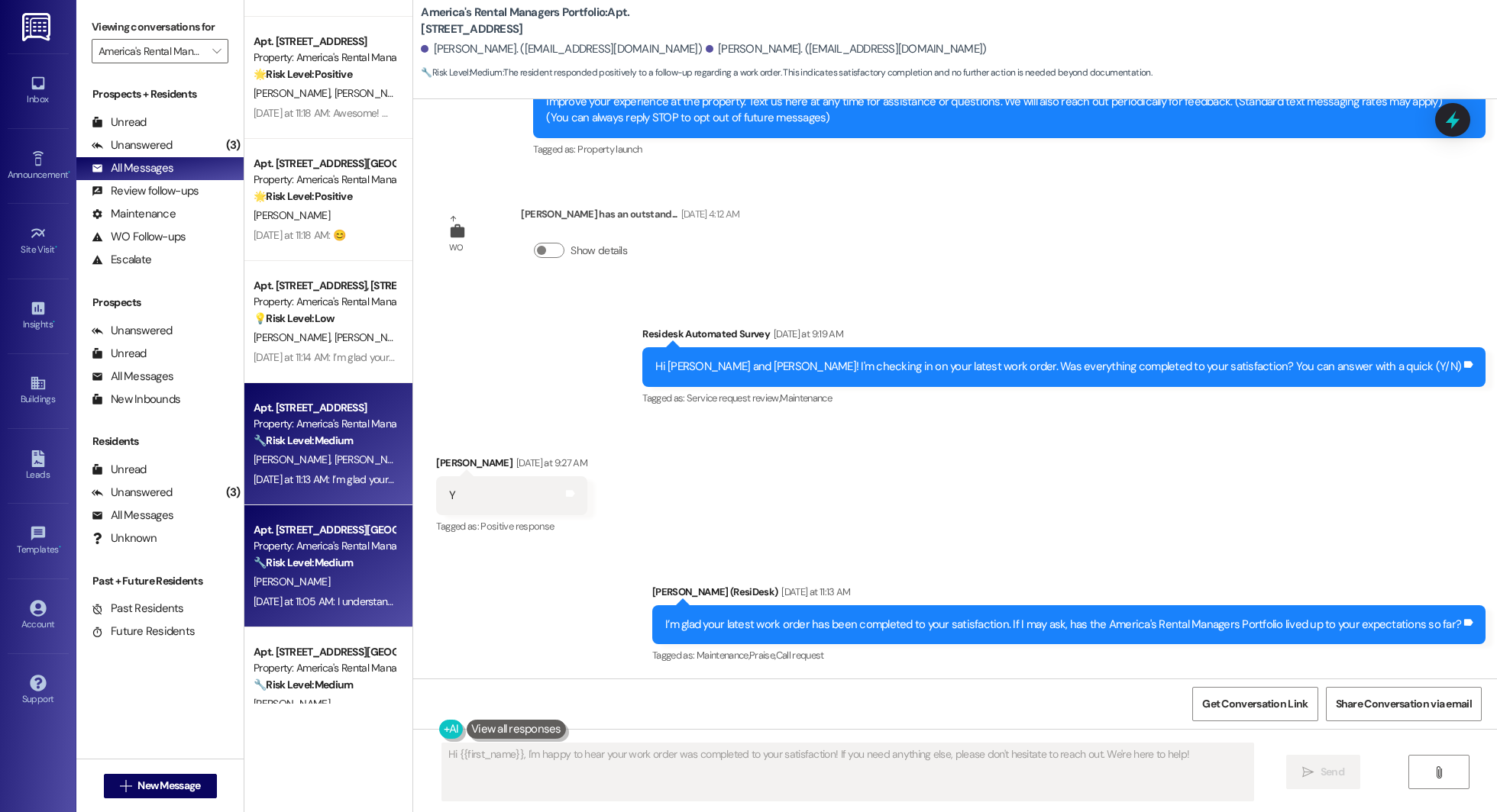
click at [267, 606] on div "Yesterday at 11:05 AM: I understand that the latest work order was not complete…" at bounding box center [580, 601] width 653 height 13
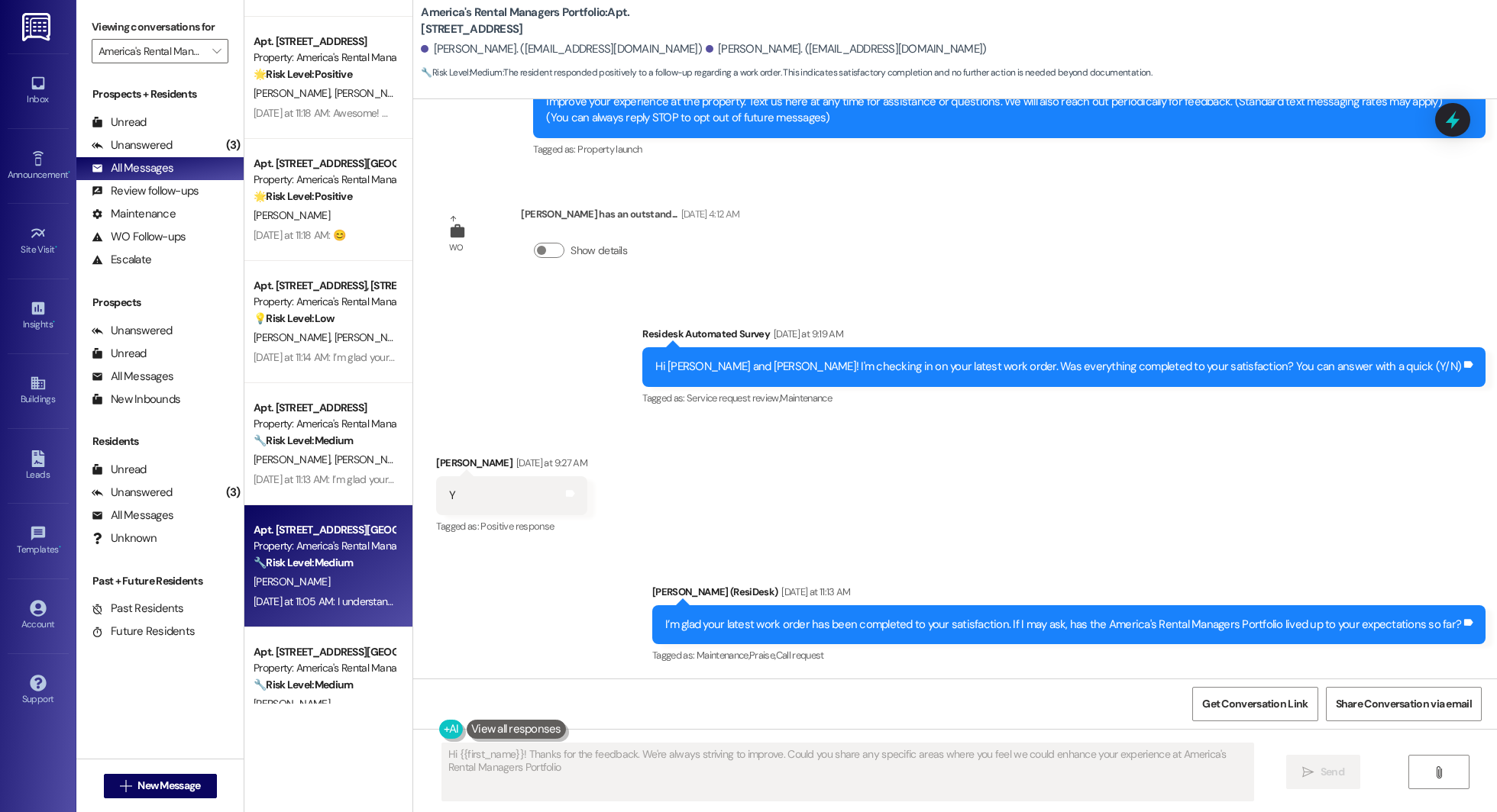
type textarea "Hi {{first_name}}! Thanks for the feedback. We're always striving to improve. C…"
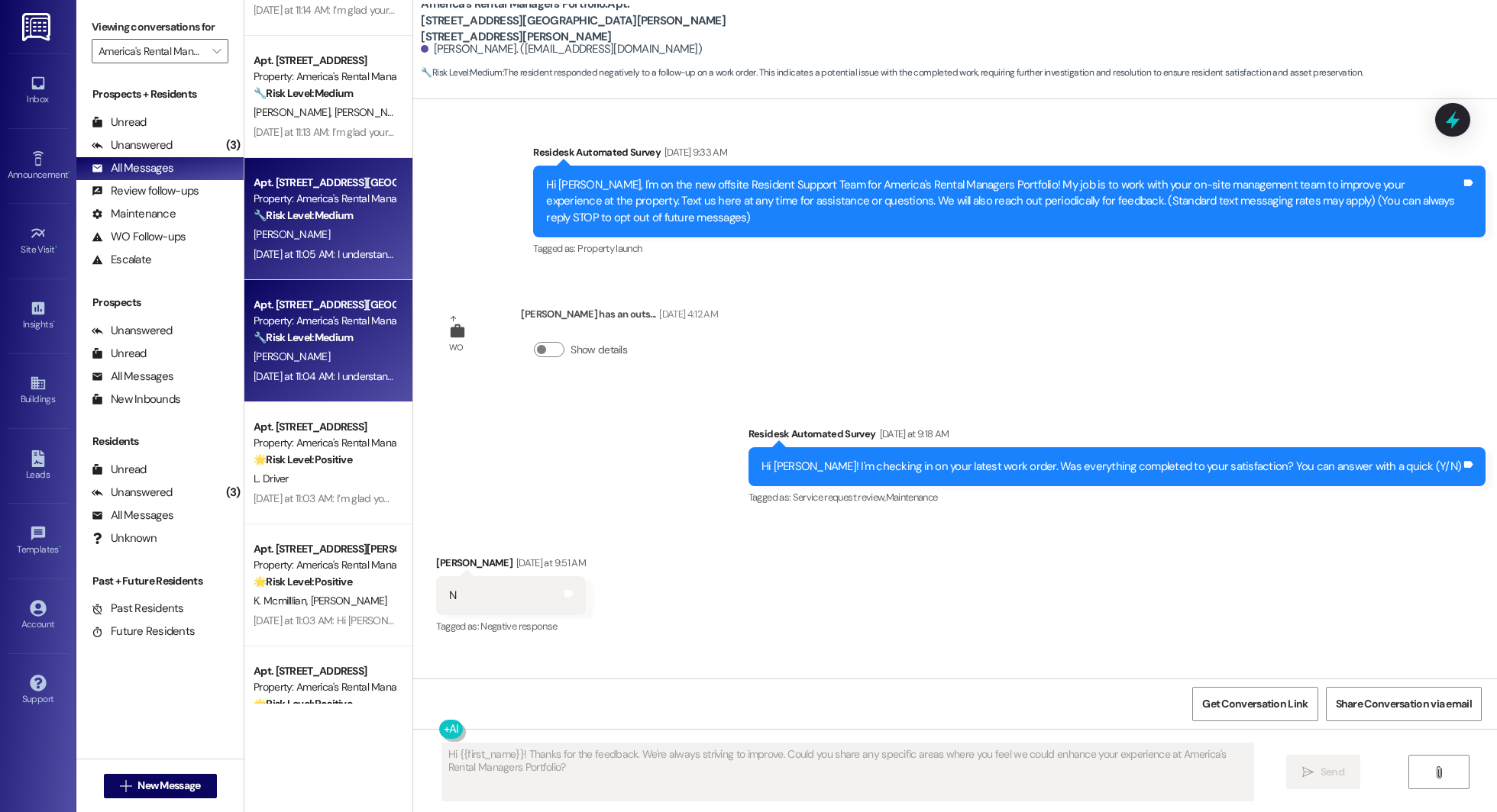
click at [319, 348] on div "T. Blevins" at bounding box center [324, 356] width 144 height 19
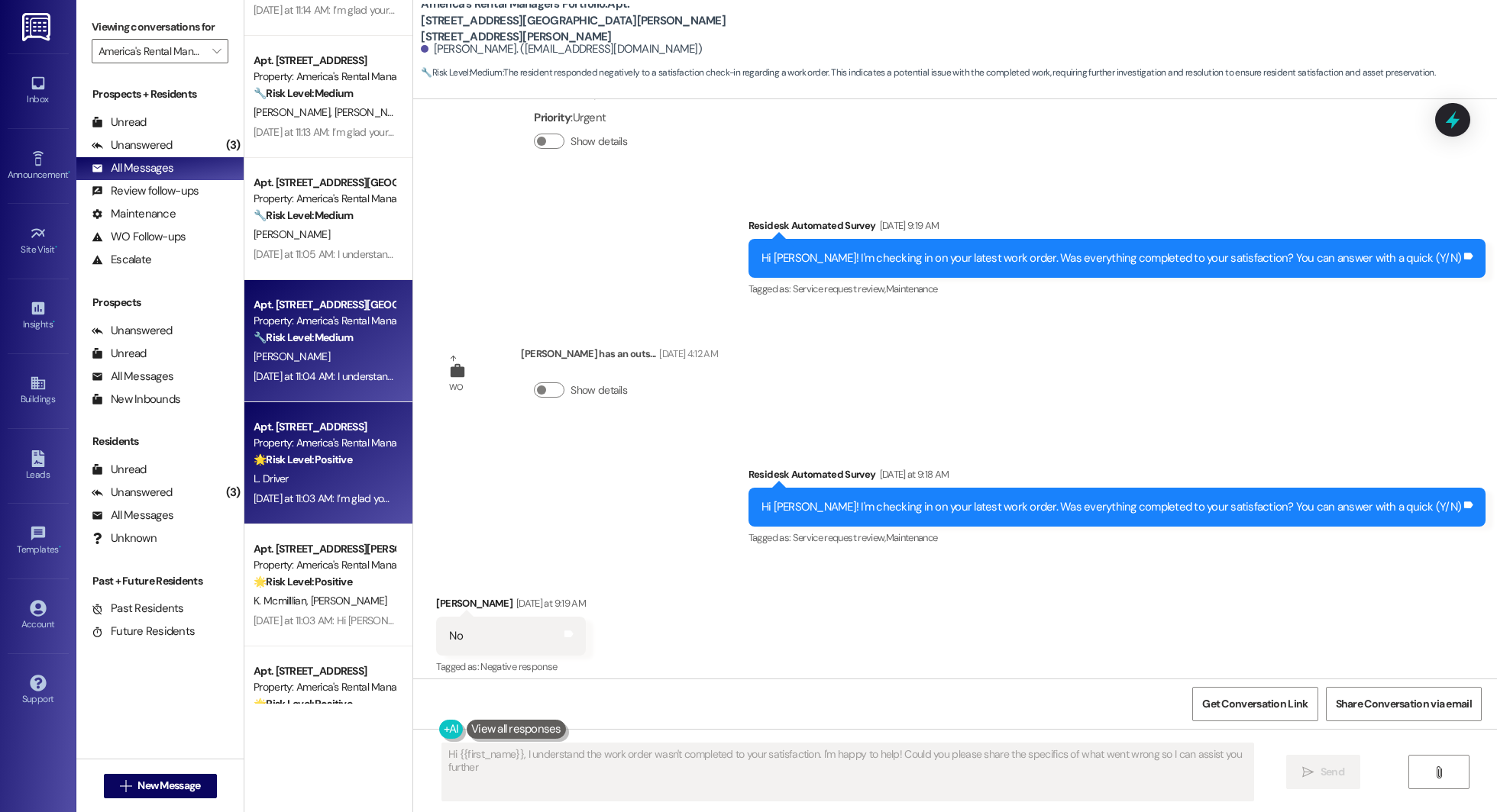
type textarea "Hi {{first_name}}, I understand the work order wasn't completed to your satisfa…"
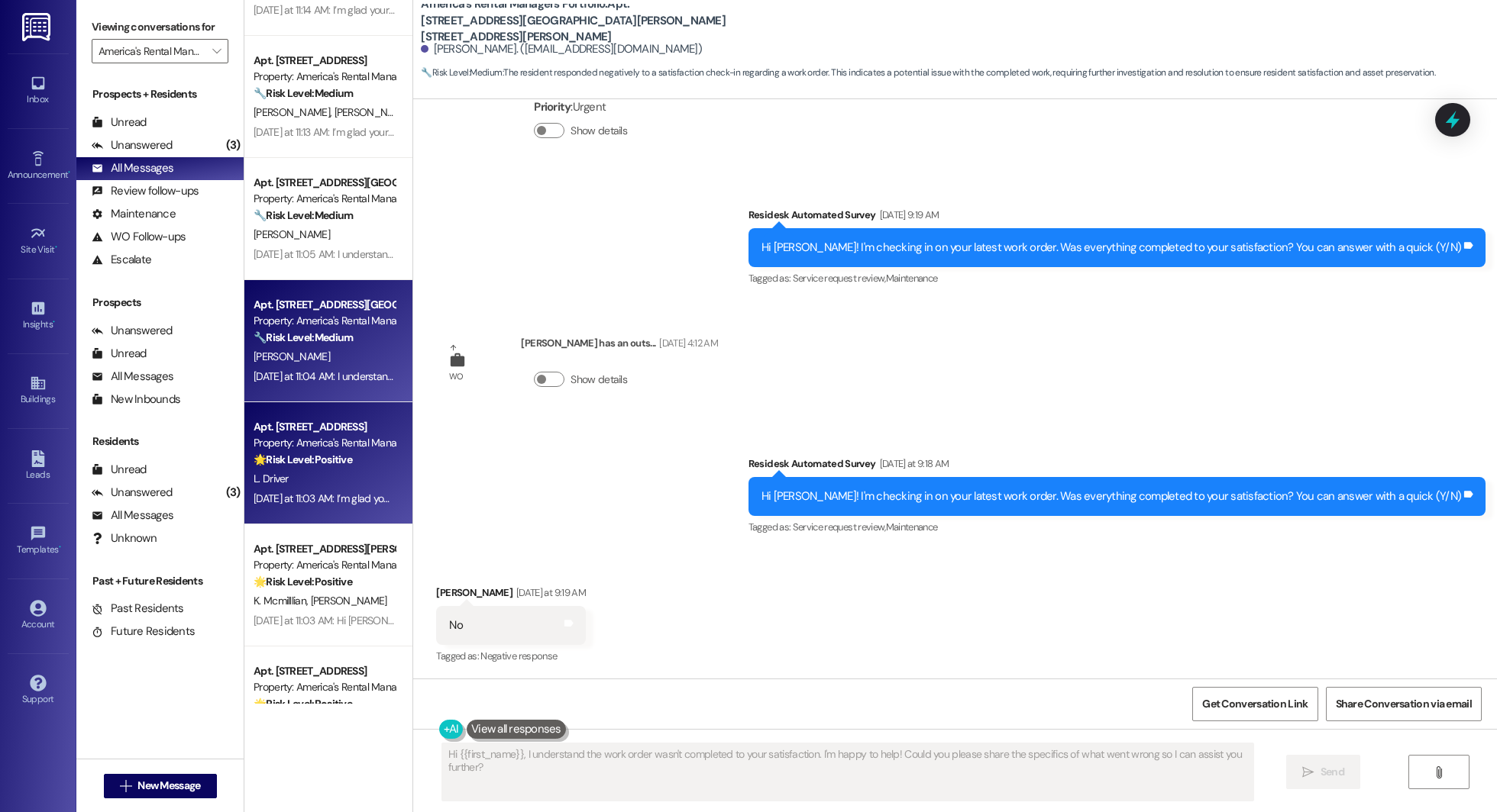
click at [293, 471] on div "L. Driver" at bounding box center [324, 479] width 144 height 19
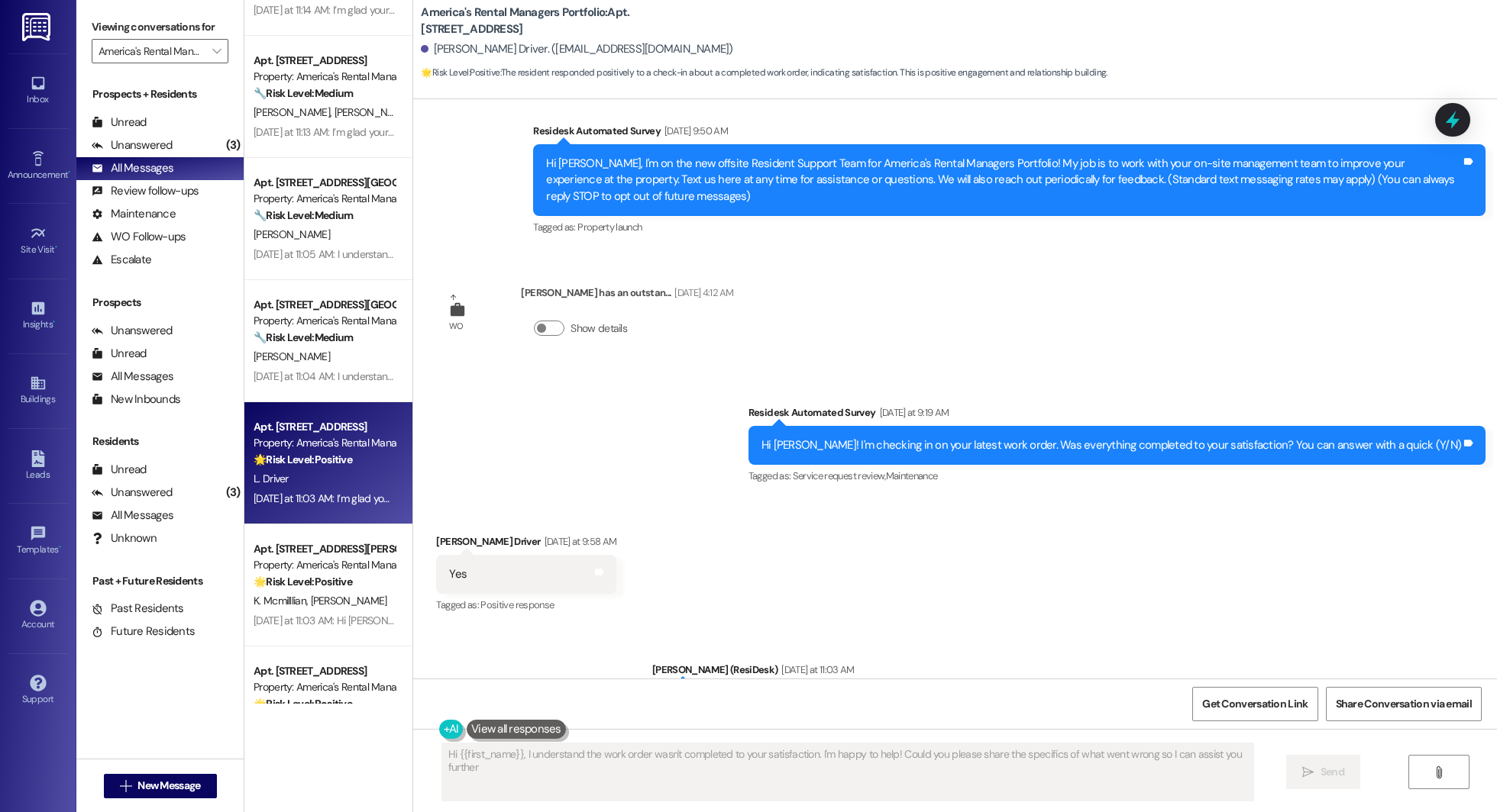
type textarea "Hi {{first_name}}, I understand the work order wasn't completed to your satisfa…"
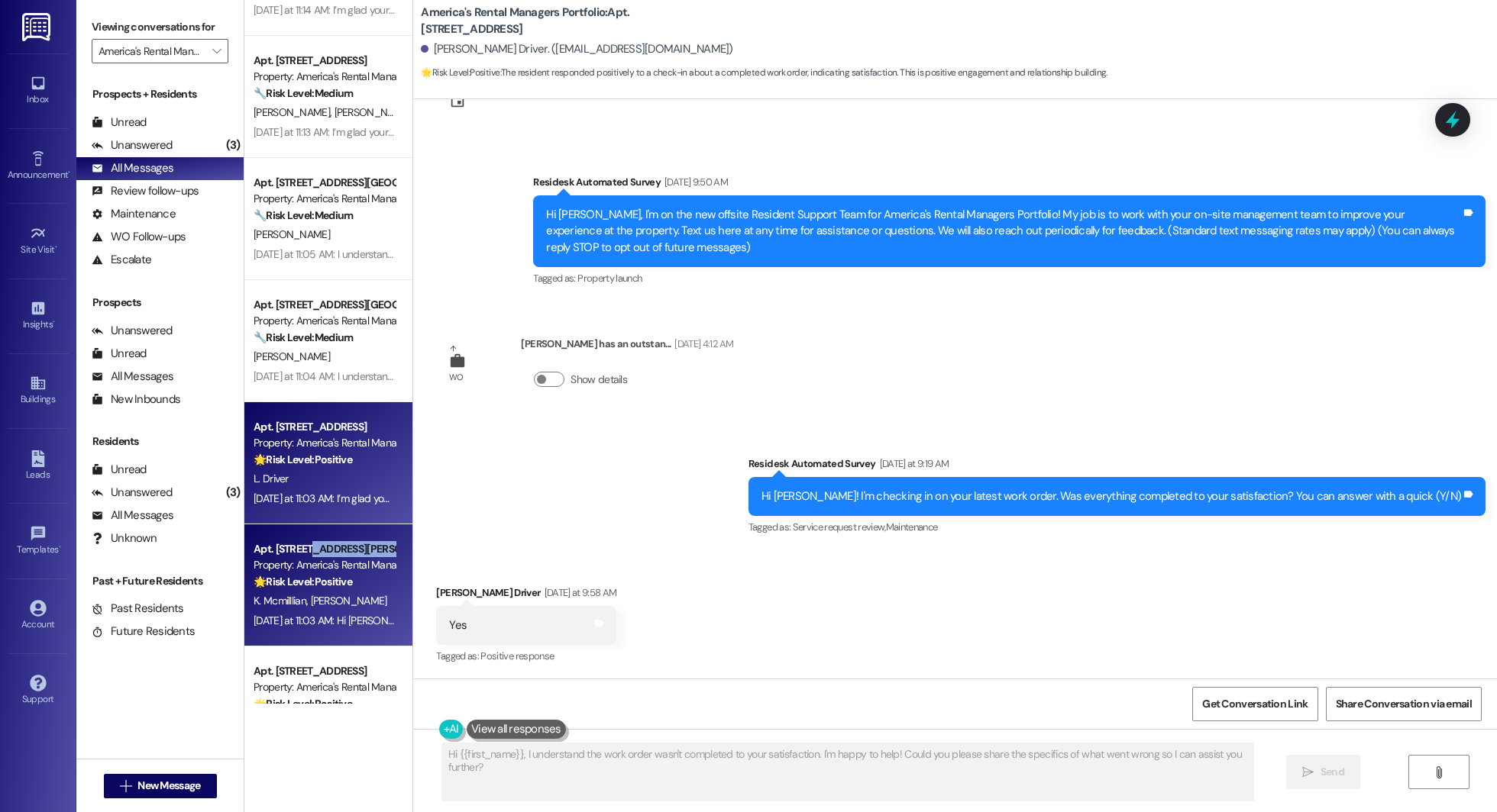
click at [304, 557] on div "Apt. 366 Gowins Drive, 366 Gowins Drive Property: America's Rental Managers Por…" at bounding box center [324, 566] width 144 height 52
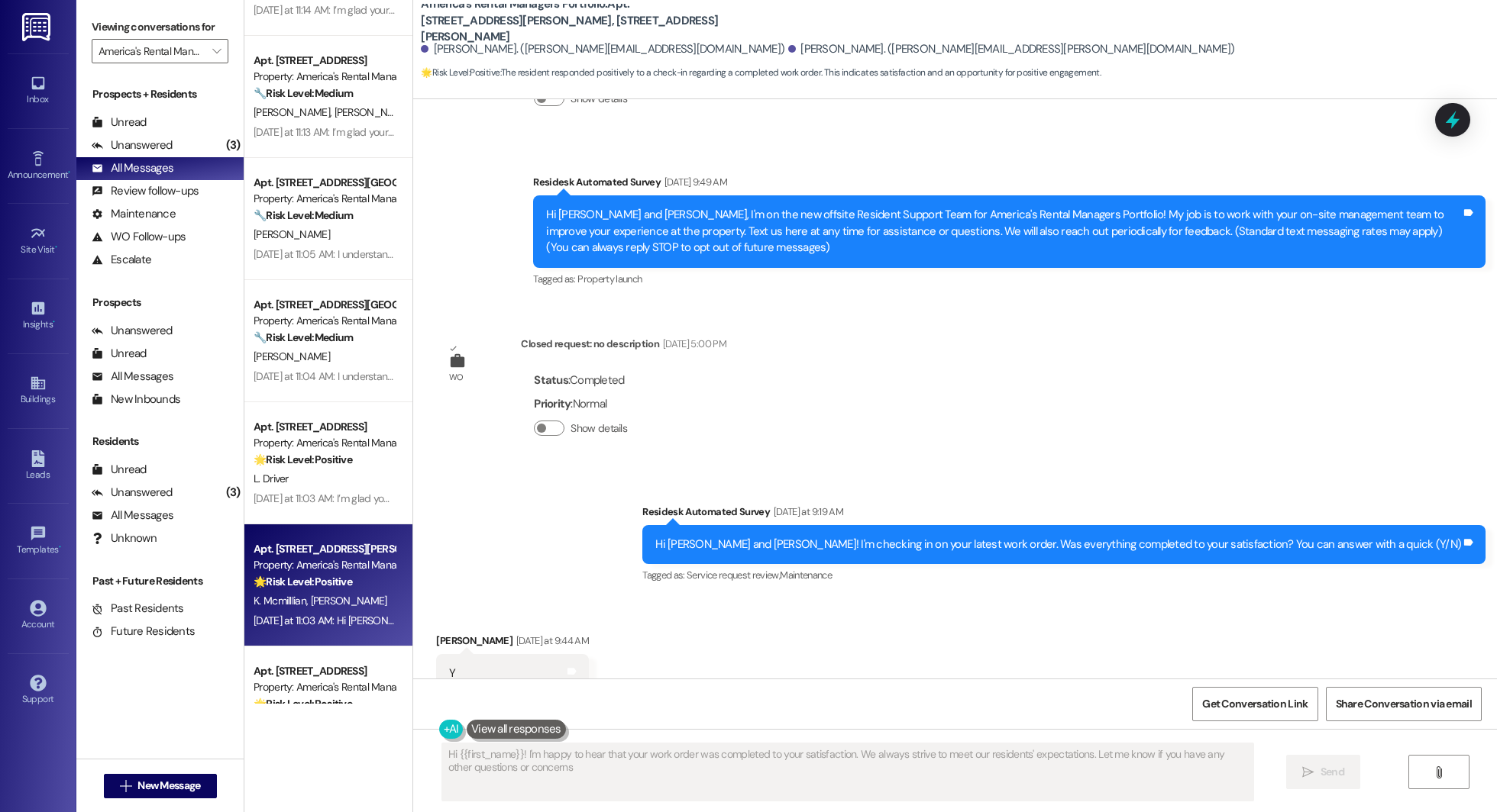
type textarea "Hi {{first_name}}! I'm happy to hear that your work order was completed to your…"
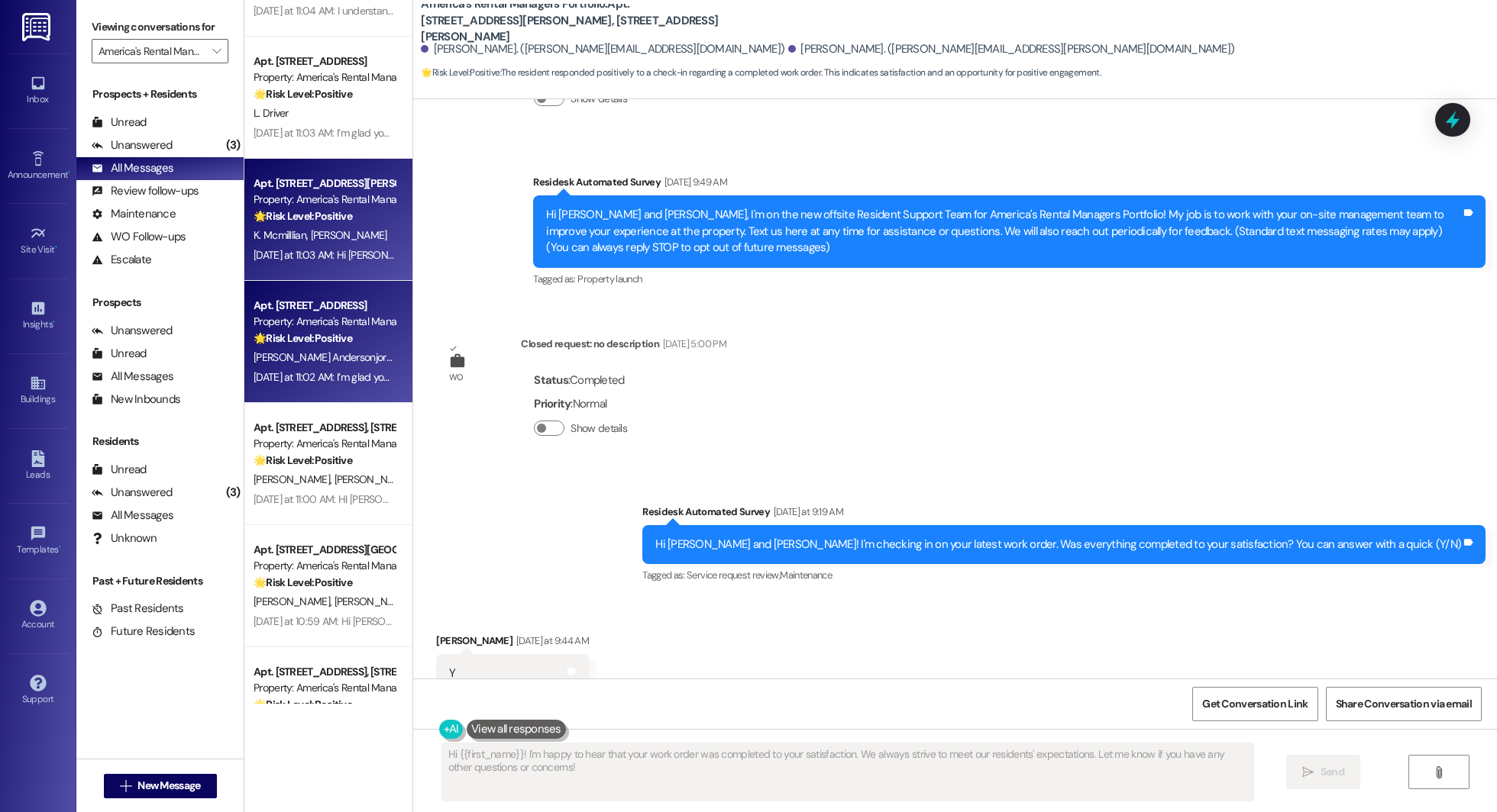
click at [320, 359] on span "J. Andersonjordan" at bounding box center [328, 356] width 150 height 13
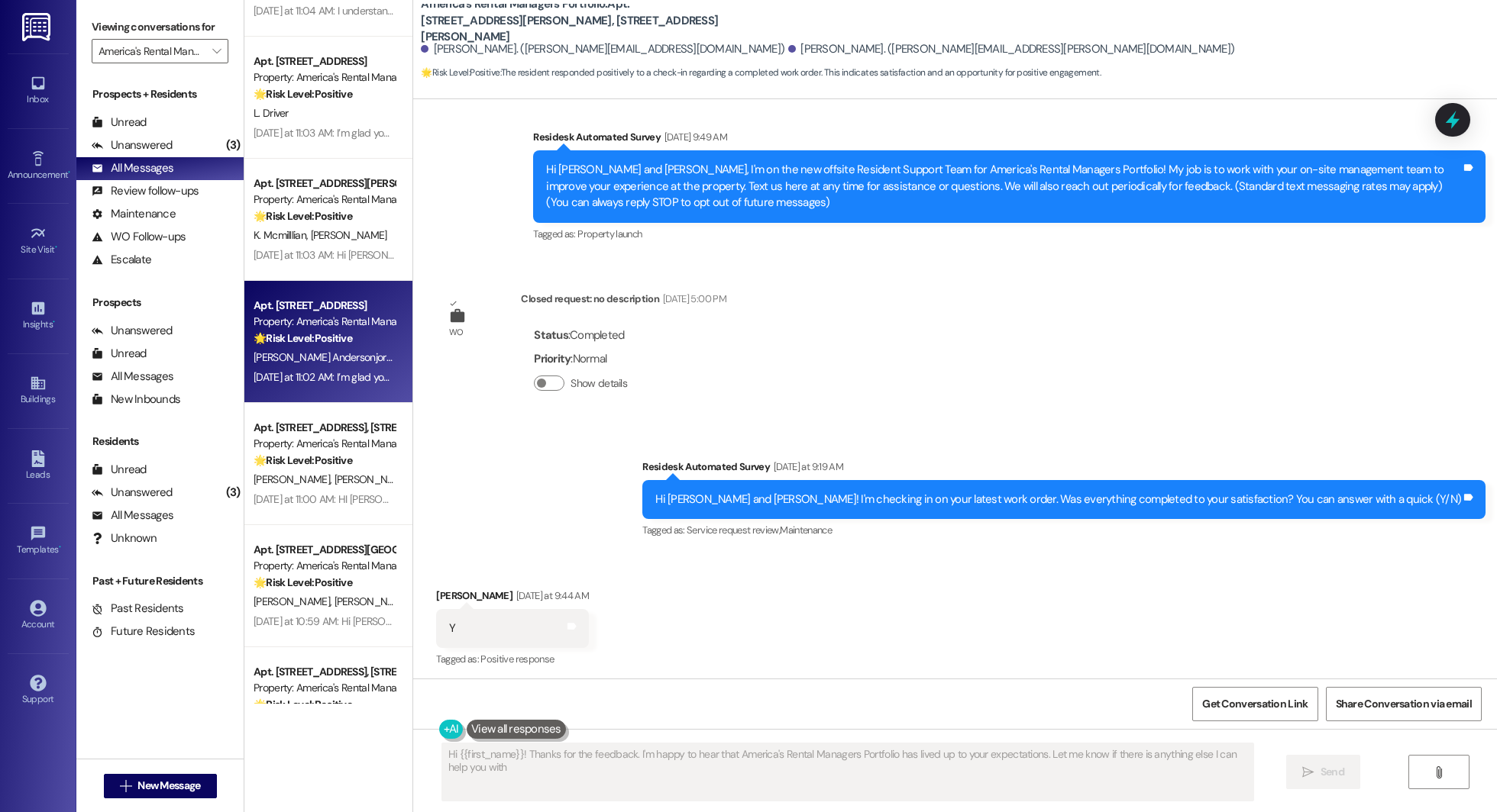
type textarea "Hi {{first_name}}! Thanks for the feedback. I'm happy to hear that America's Re…"
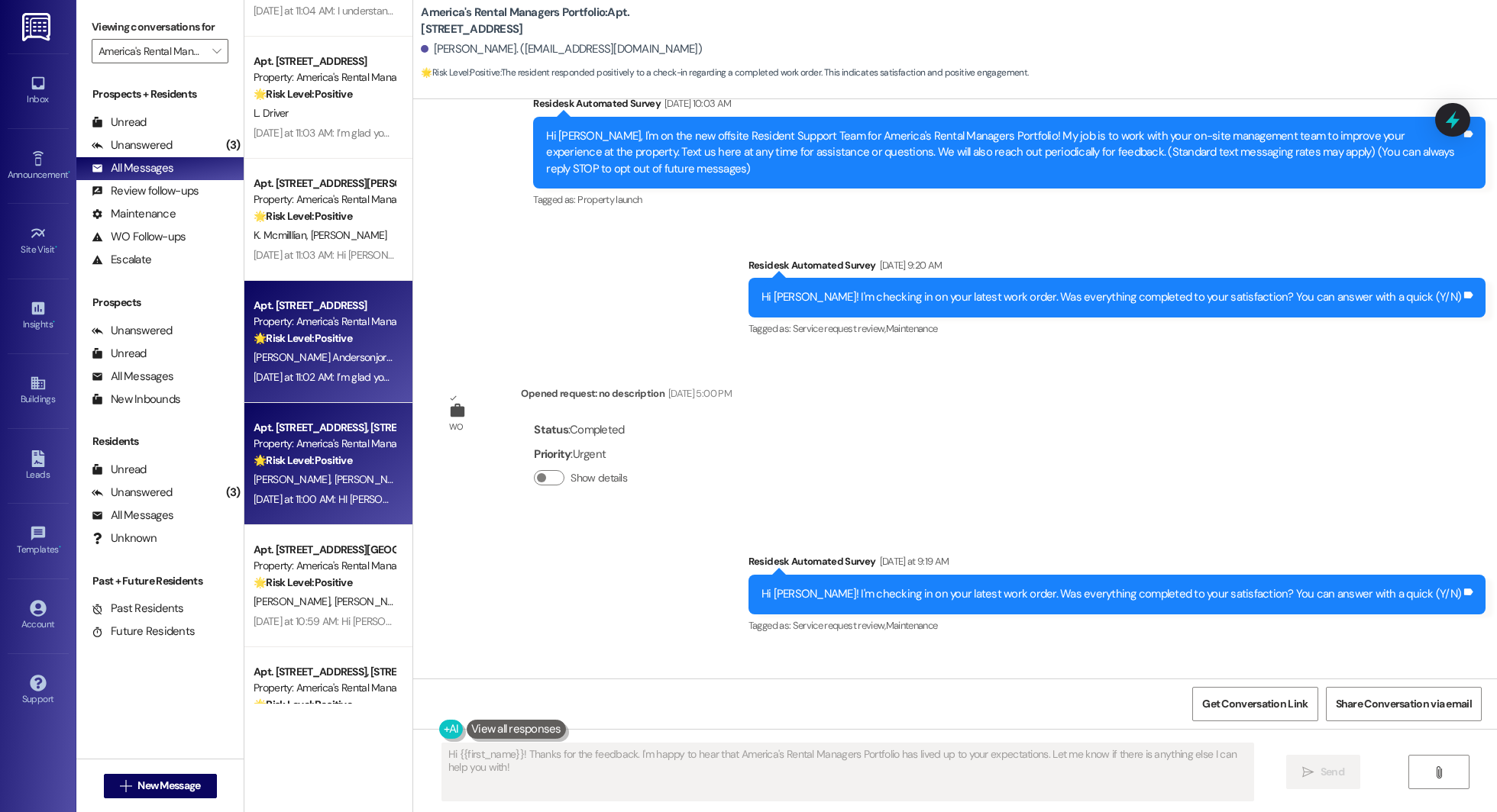
click at [292, 493] on div "Yesterday at 11:00 AM: HI Whitlee, I’m glad your latest work order has been com…" at bounding box center [706, 499] width 906 height 13
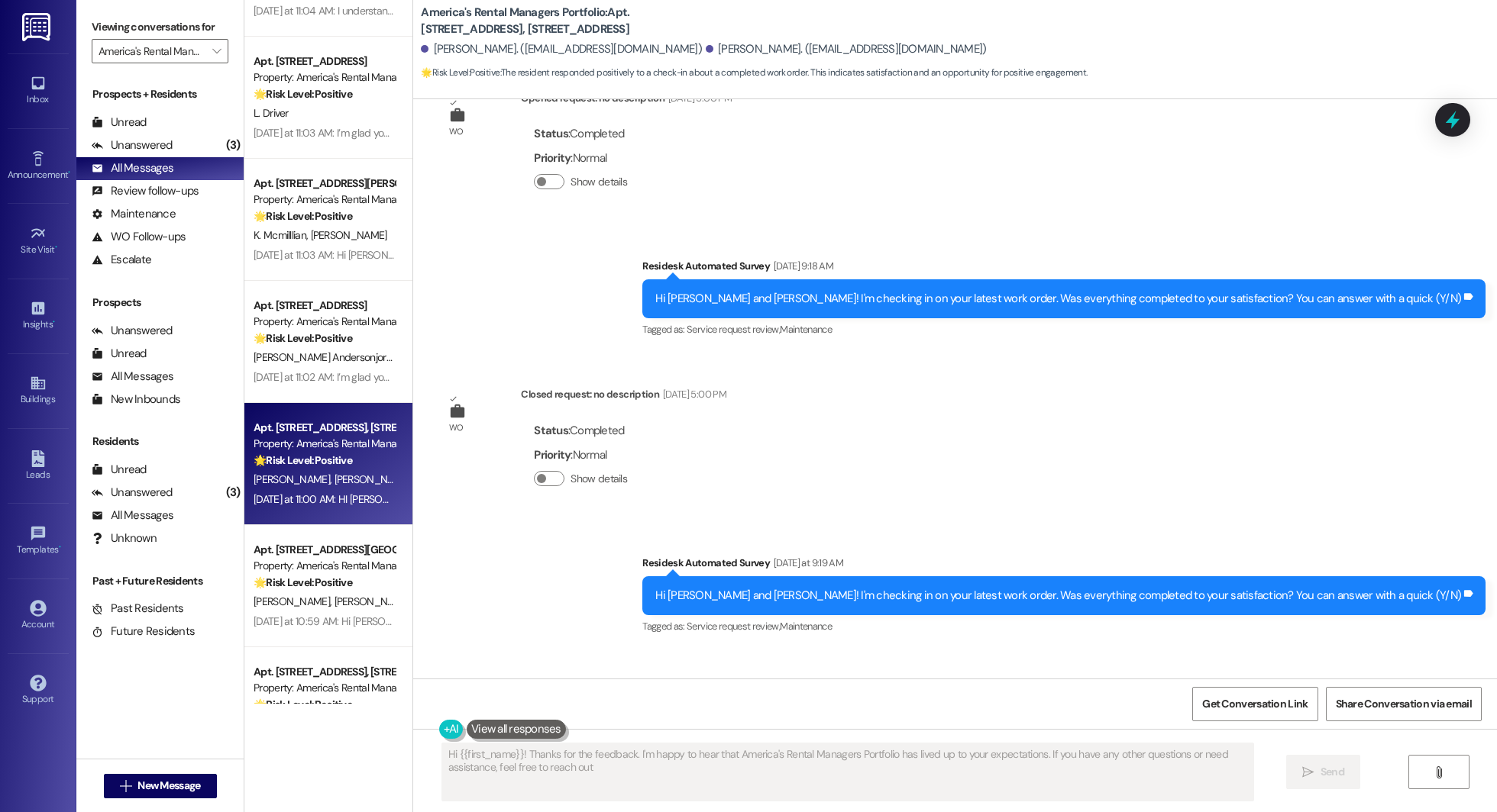
type textarea "Hi {{first_name}}! Thanks for the feedback. I'm happy to hear that America's Re…"
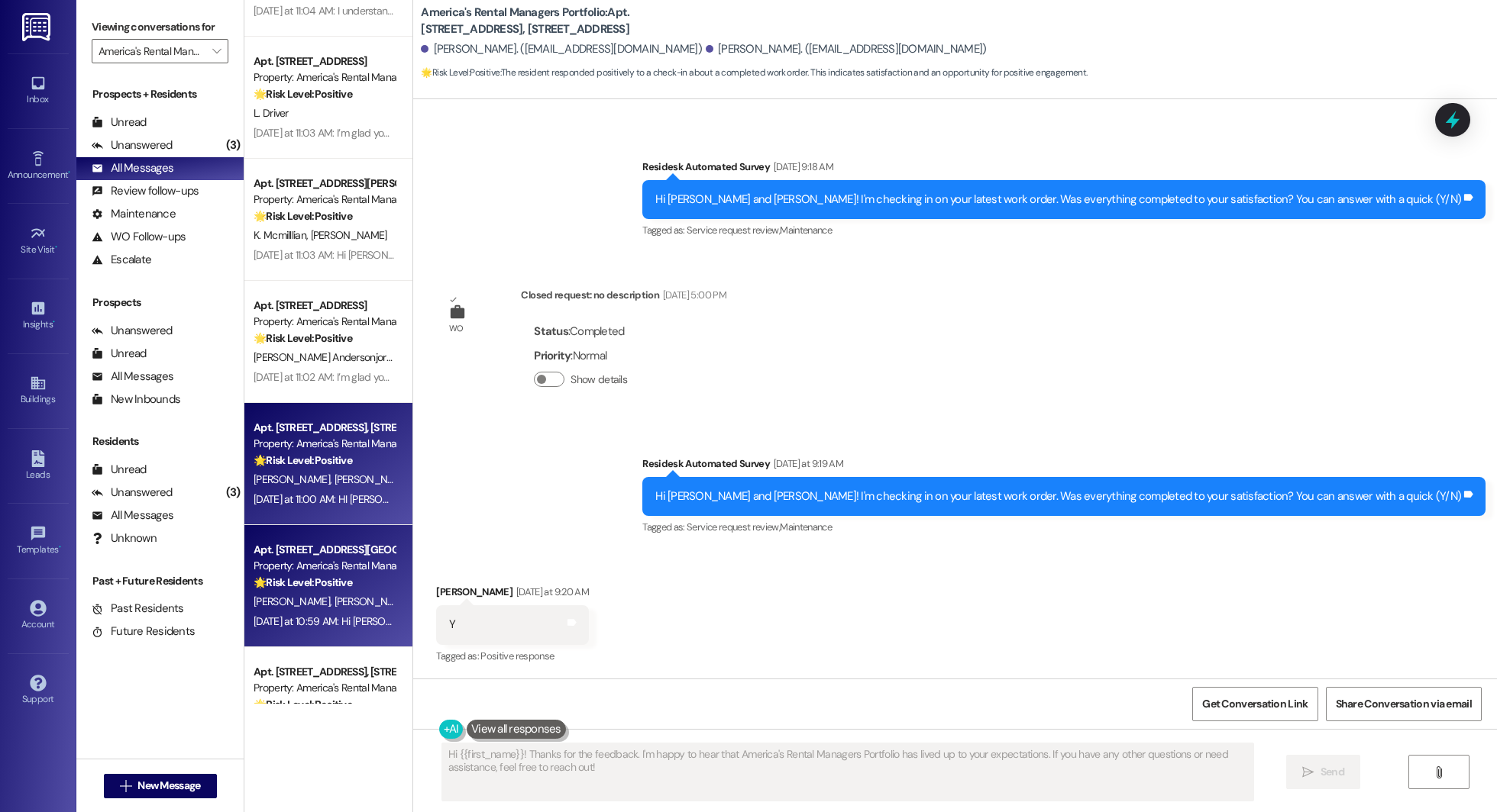
click at [279, 582] on strong "🌟 Risk Level: Positive" at bounding box center [303, 582] width 98 height 13
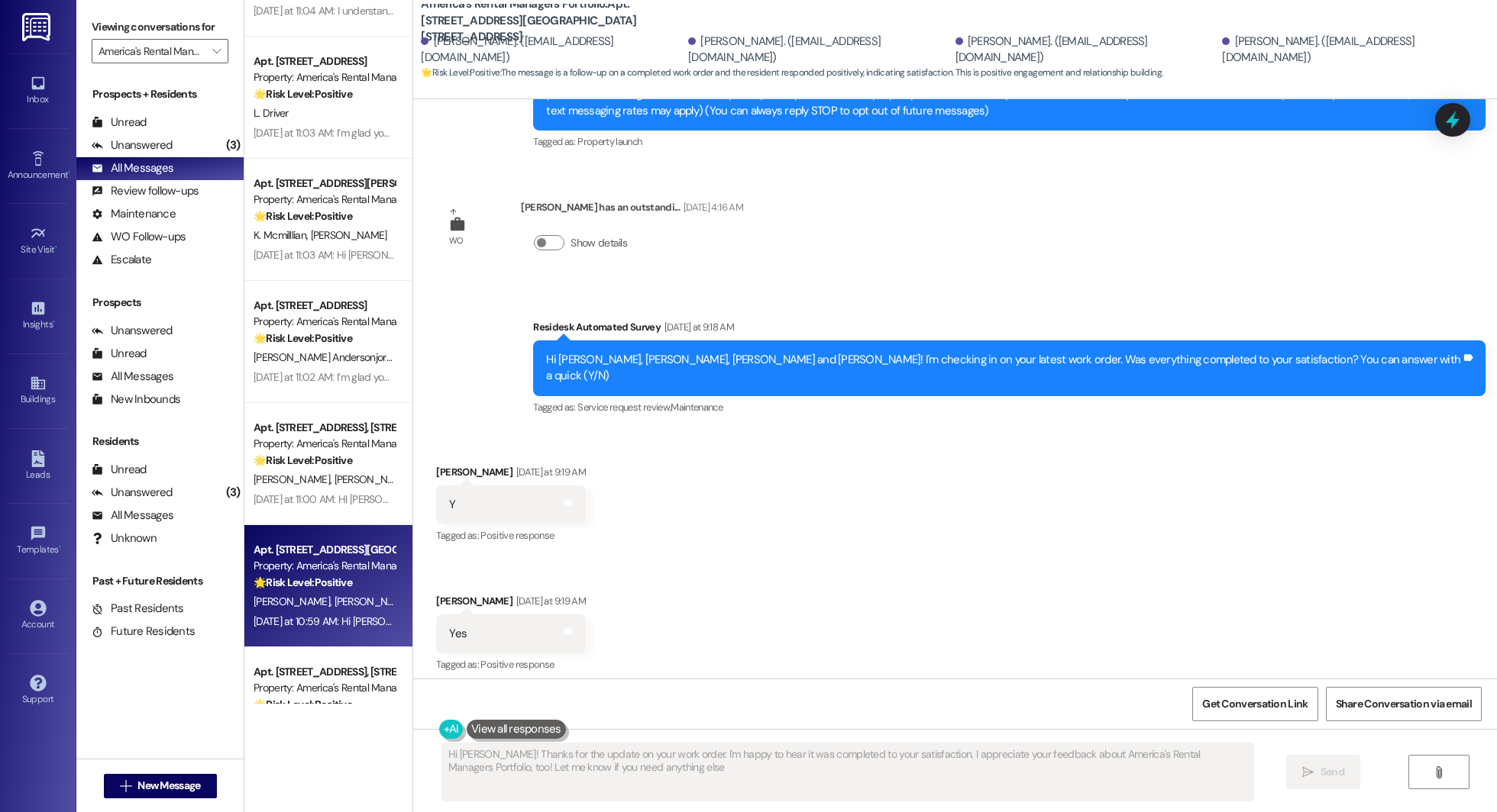
type textarea "Hi Whitlee! Thanks for the update on your work order. I'm happy to hear it was …"
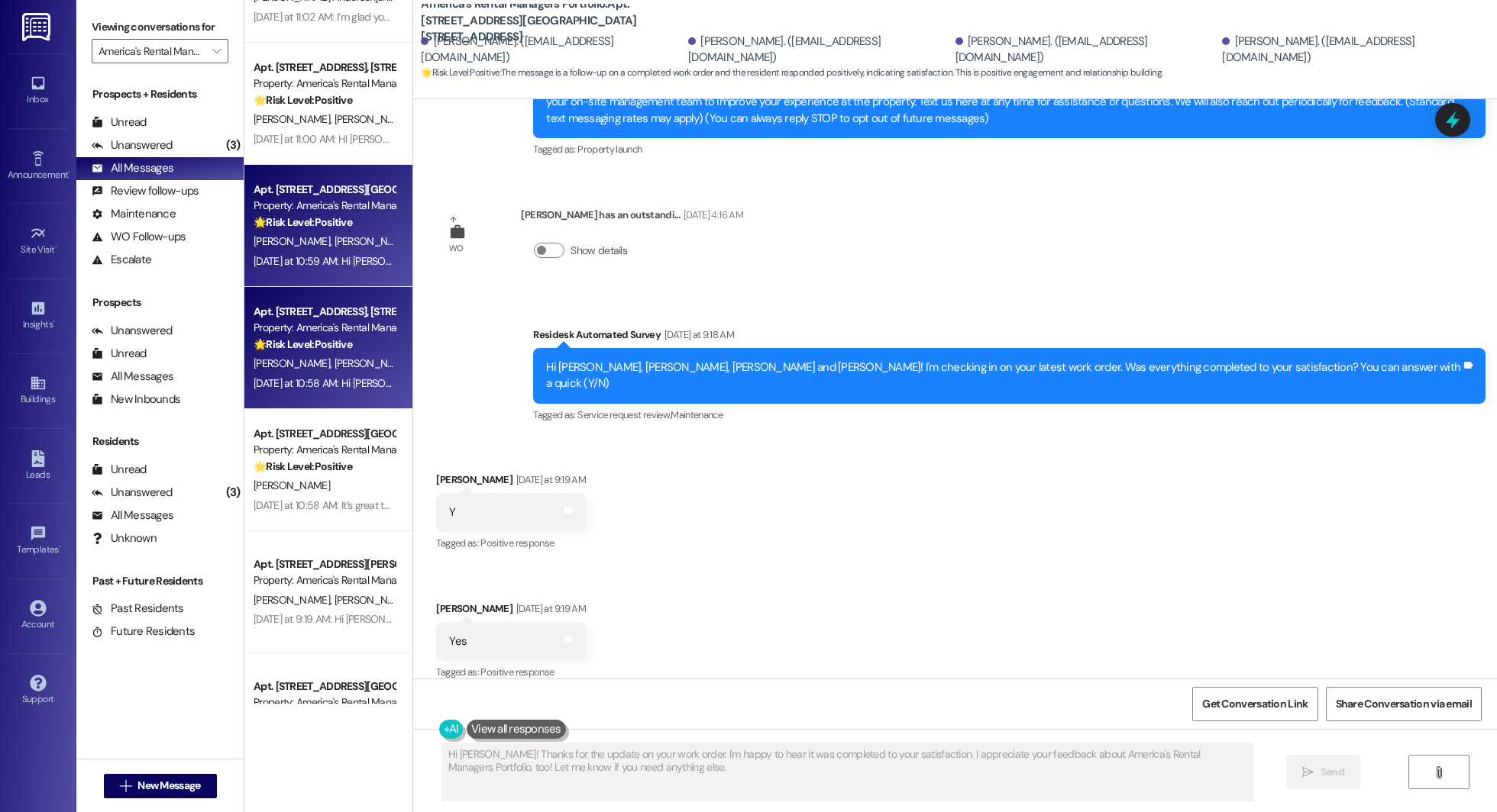
click at [293, 377] on div "Yesterday at 10:58 AM: Hi James, I’m glad your latest work order has been compl…" at bounding box center [708, 383] width 909 height 13
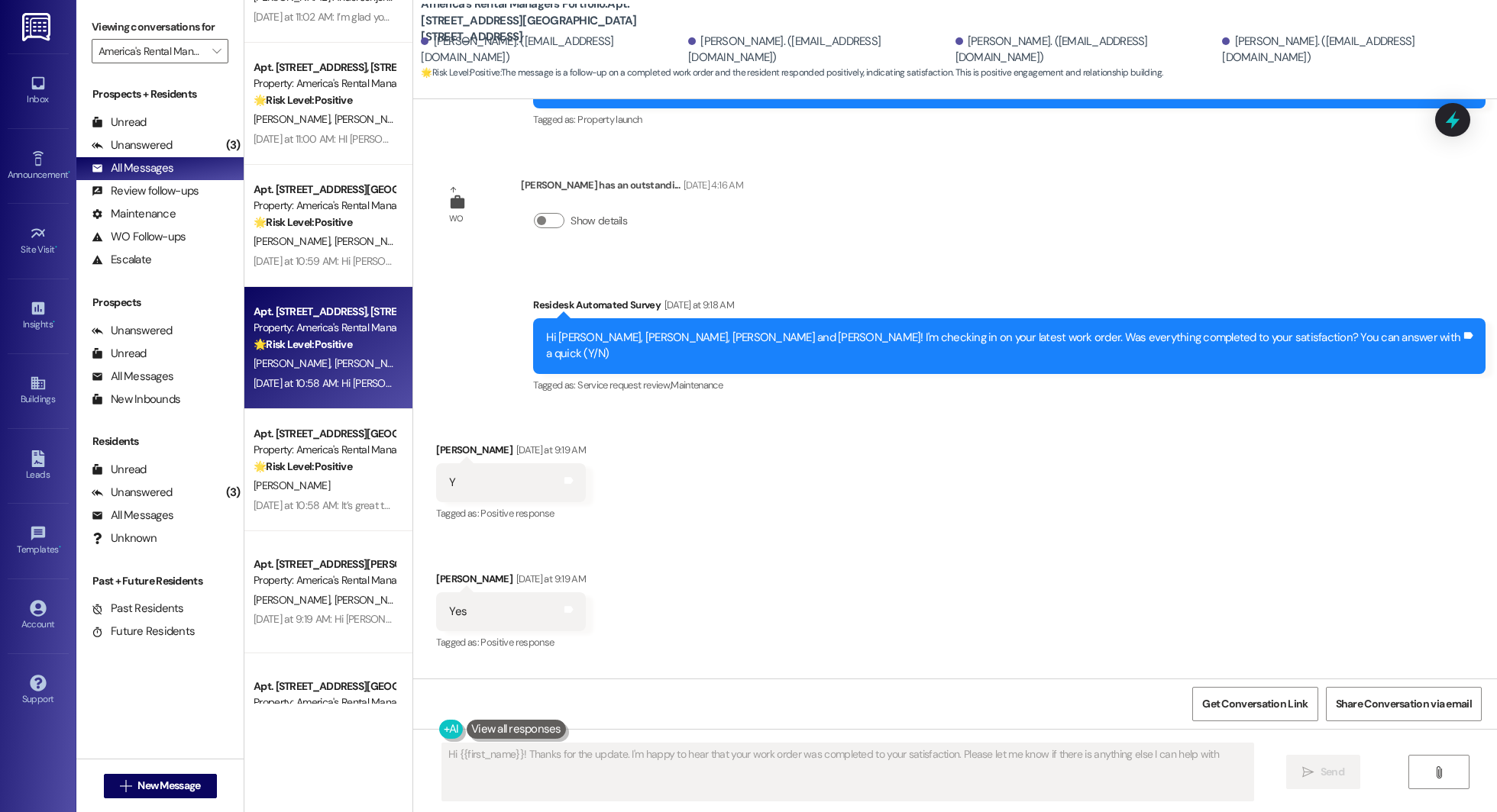
type textarea "Hi {{first_name}}! Thanks for the update. I'm happy to hear that your work orde…"
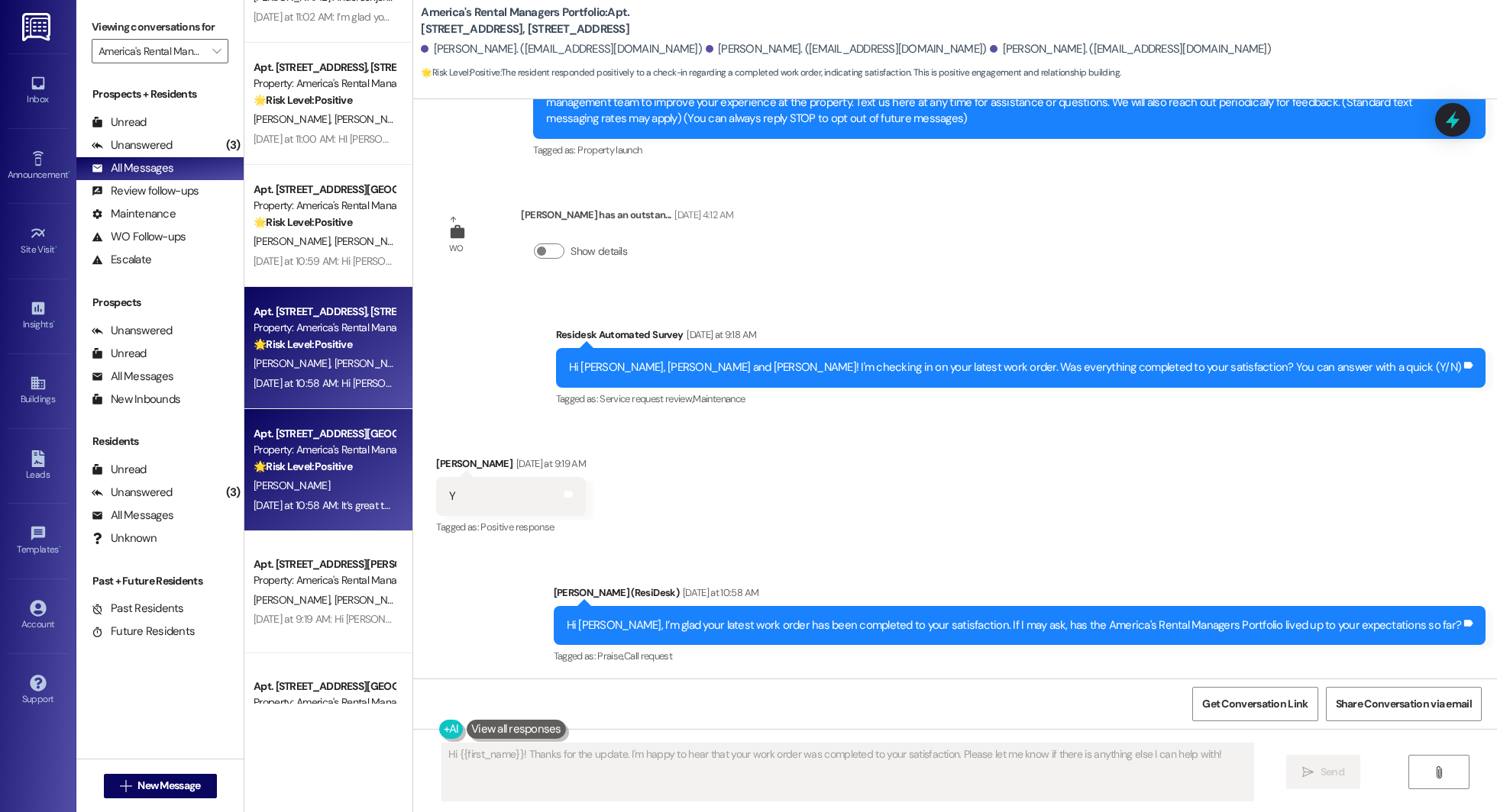
click at [304, 496] on div "Yesterday at 10:58 AM: It’s great to hear from you, and I’m glad your latest wo…" at bounding box center [324, 505] width 144 height 19
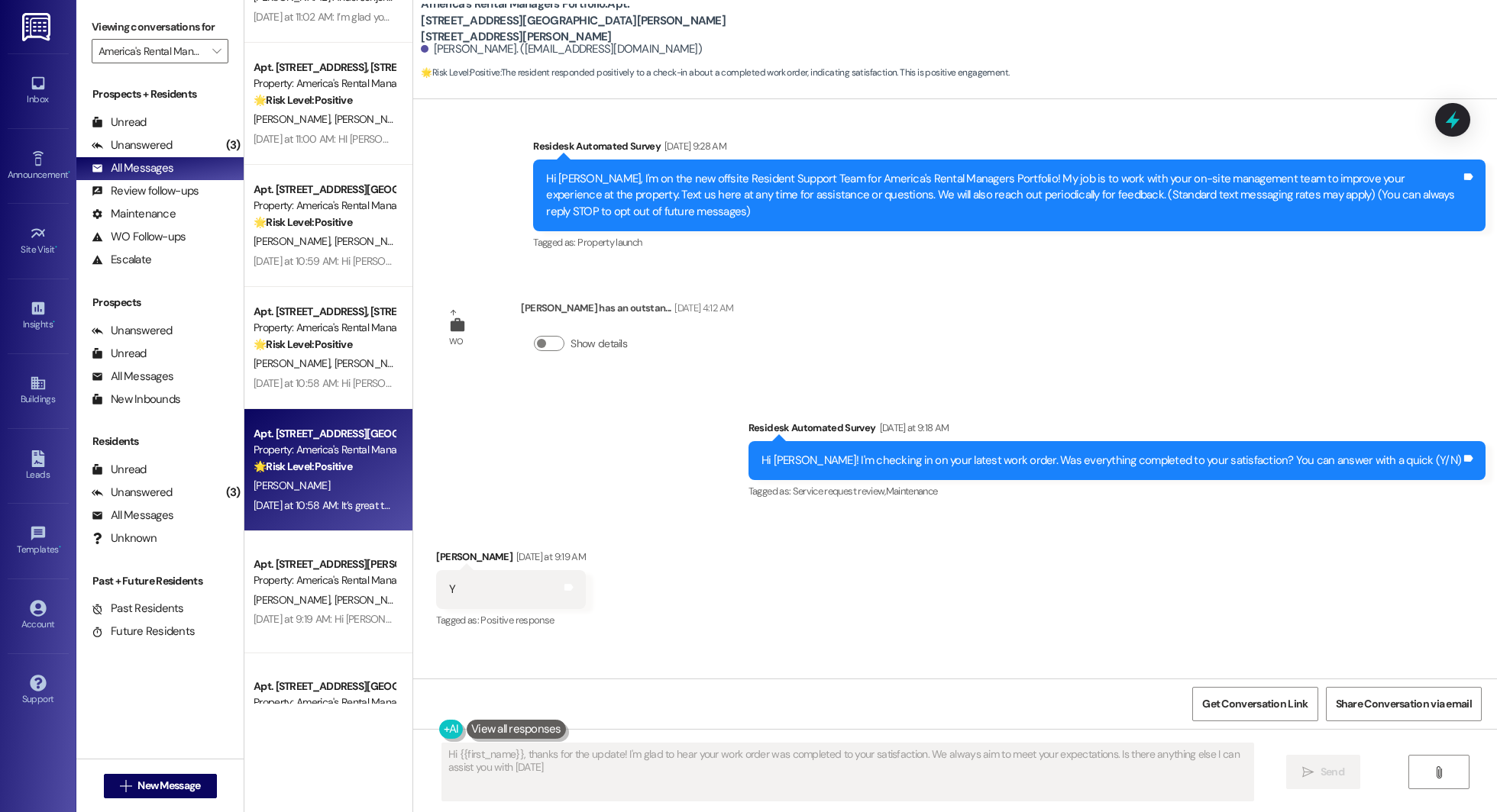
type textarea "Hi {{first_name}}, thanks for the update! I'm glad to hear your work order was …"
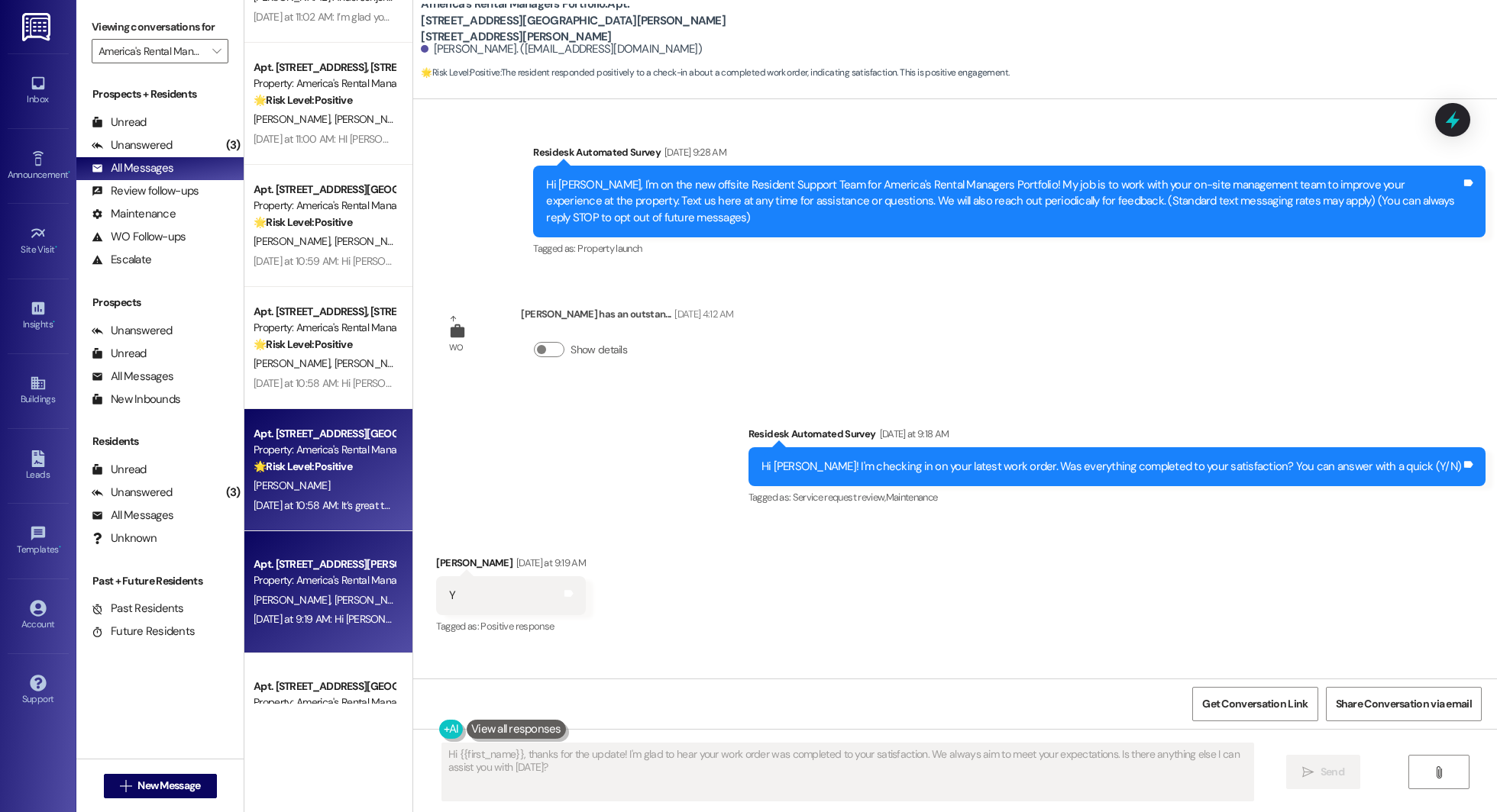
click at [285, 610] on div "Yesterday at 9:19 AM: Hi Jessica and Olivia! I'm checking in on your latest wor…" at bounding box center [324, 619] width 144 height 19
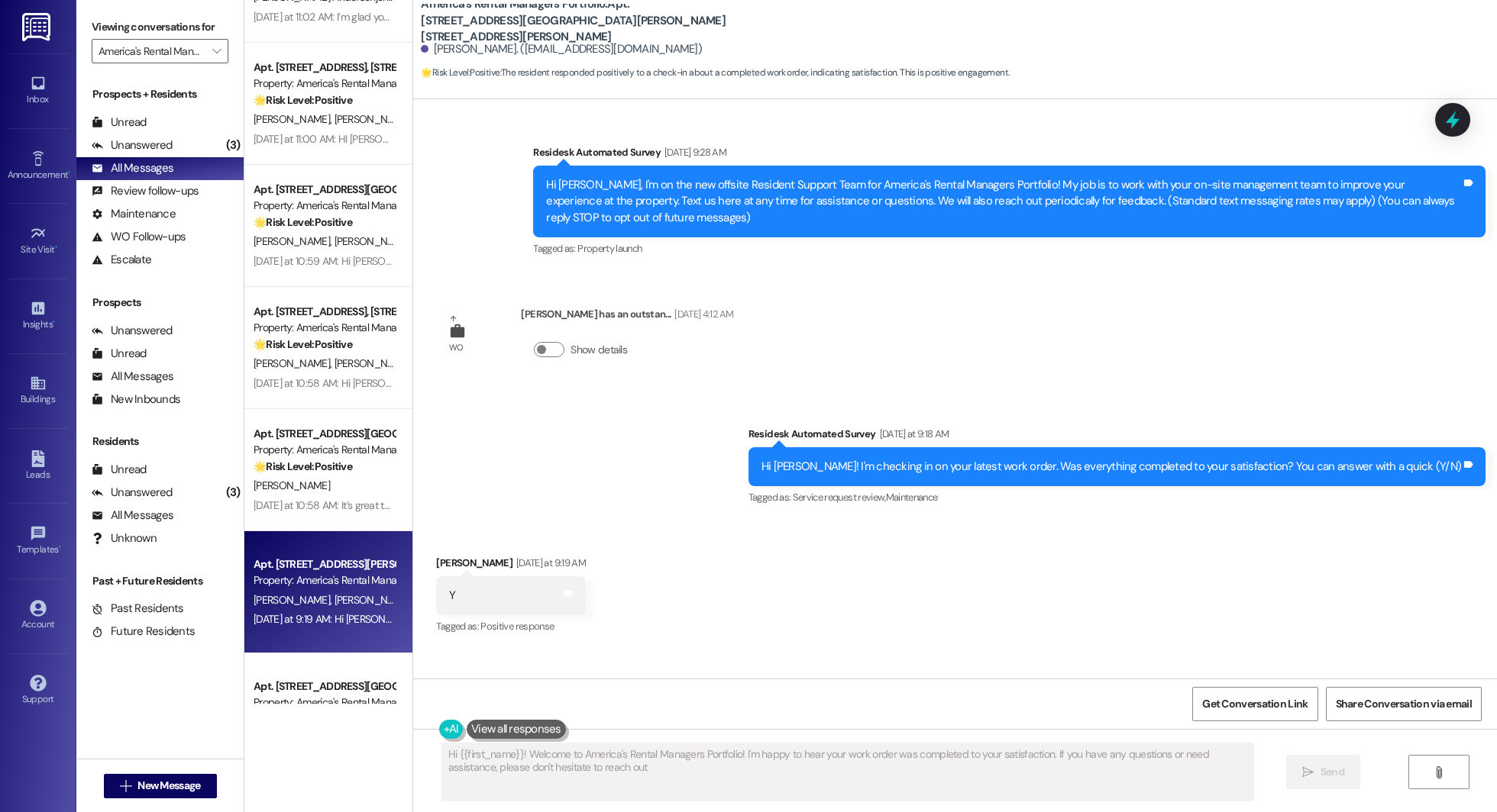
type textarea "Hi {{first_name}}! Welcome to America's Rental Managers Portfolio! I'm happy to…"
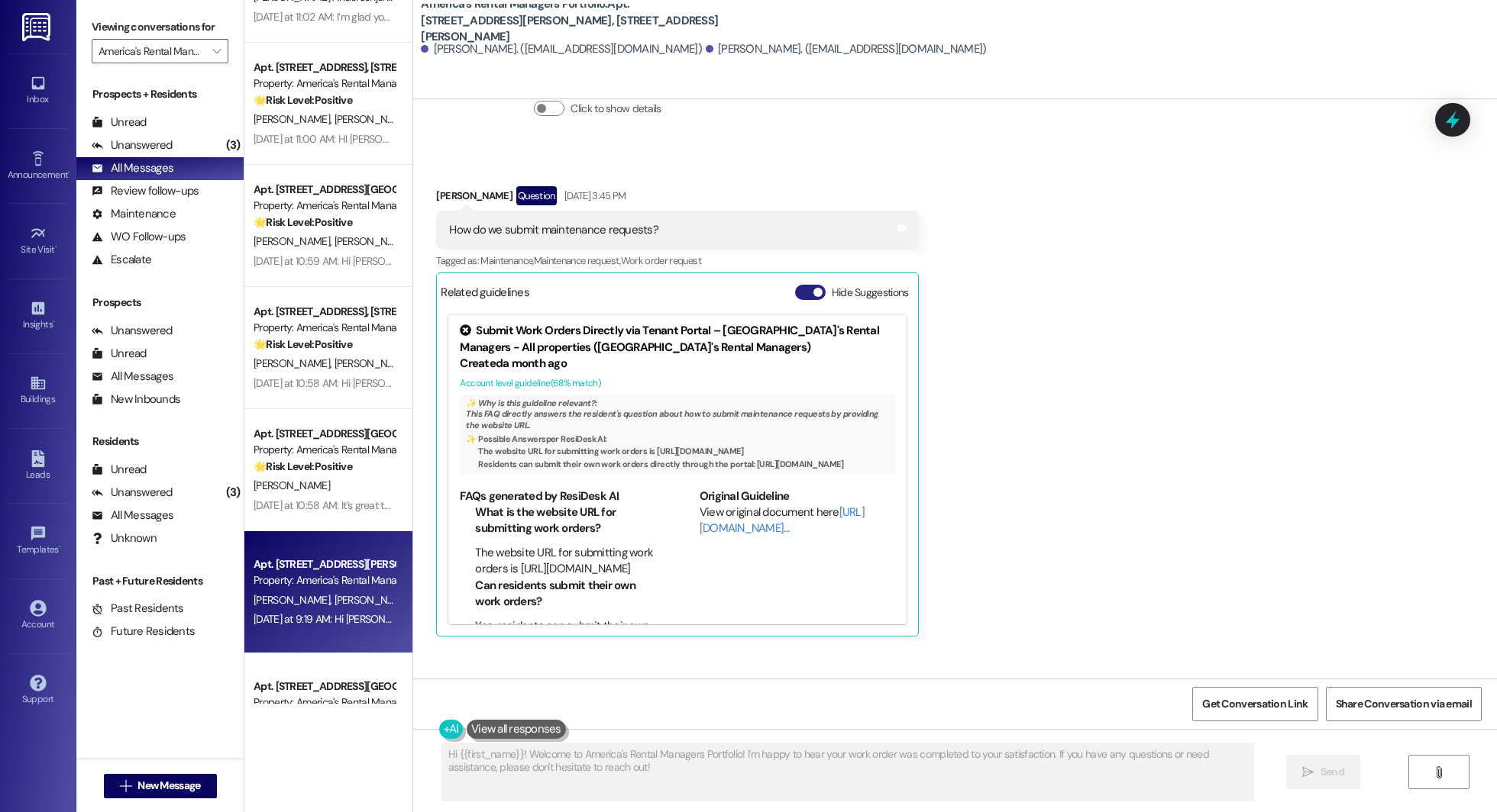
click at [747, 289] on span "button" at bounding box center [818, 292] width 10 height 10
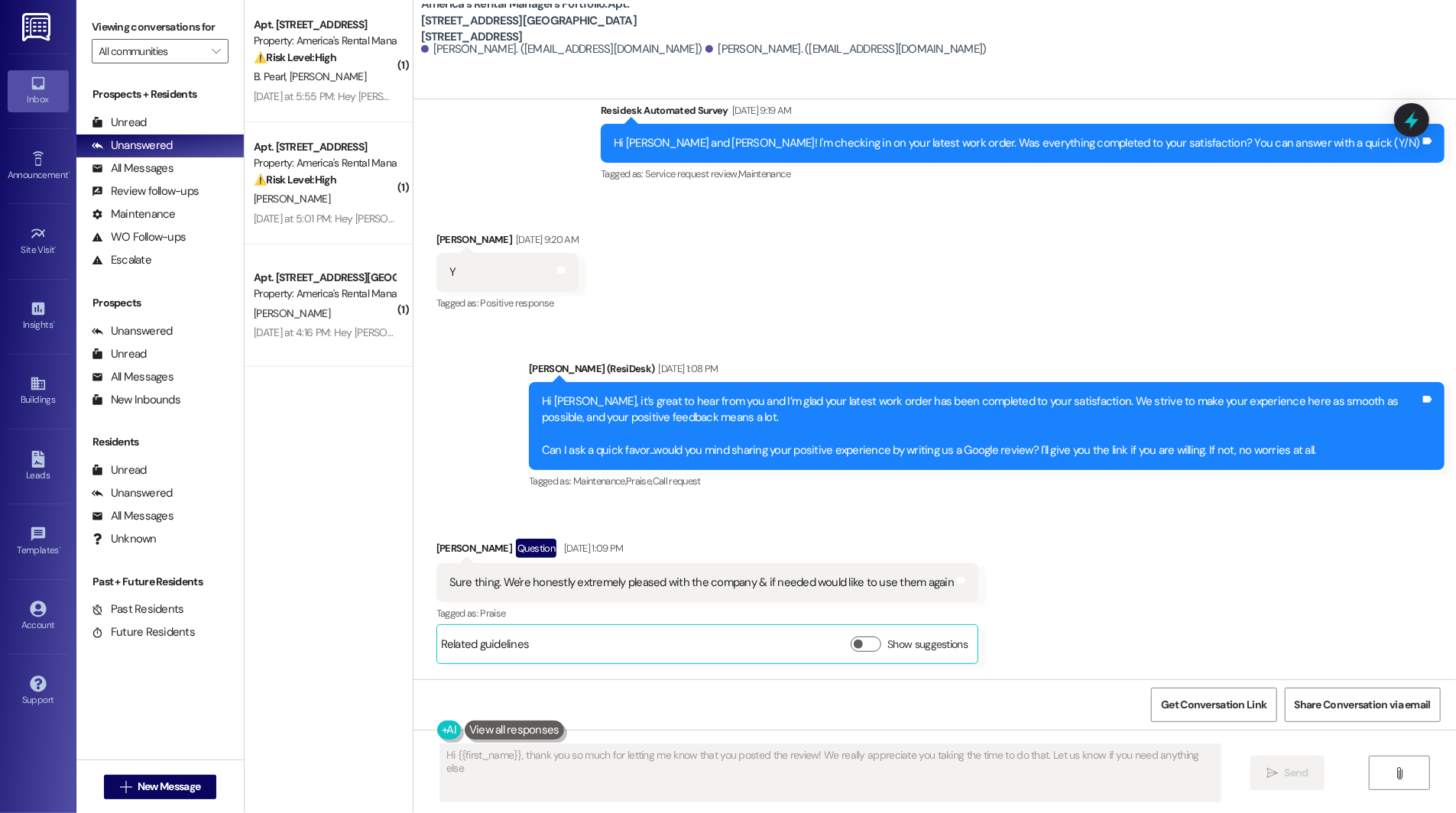
type textarea "Hi {{first_name}}, thank you so much for letting me know that you posted the re…"
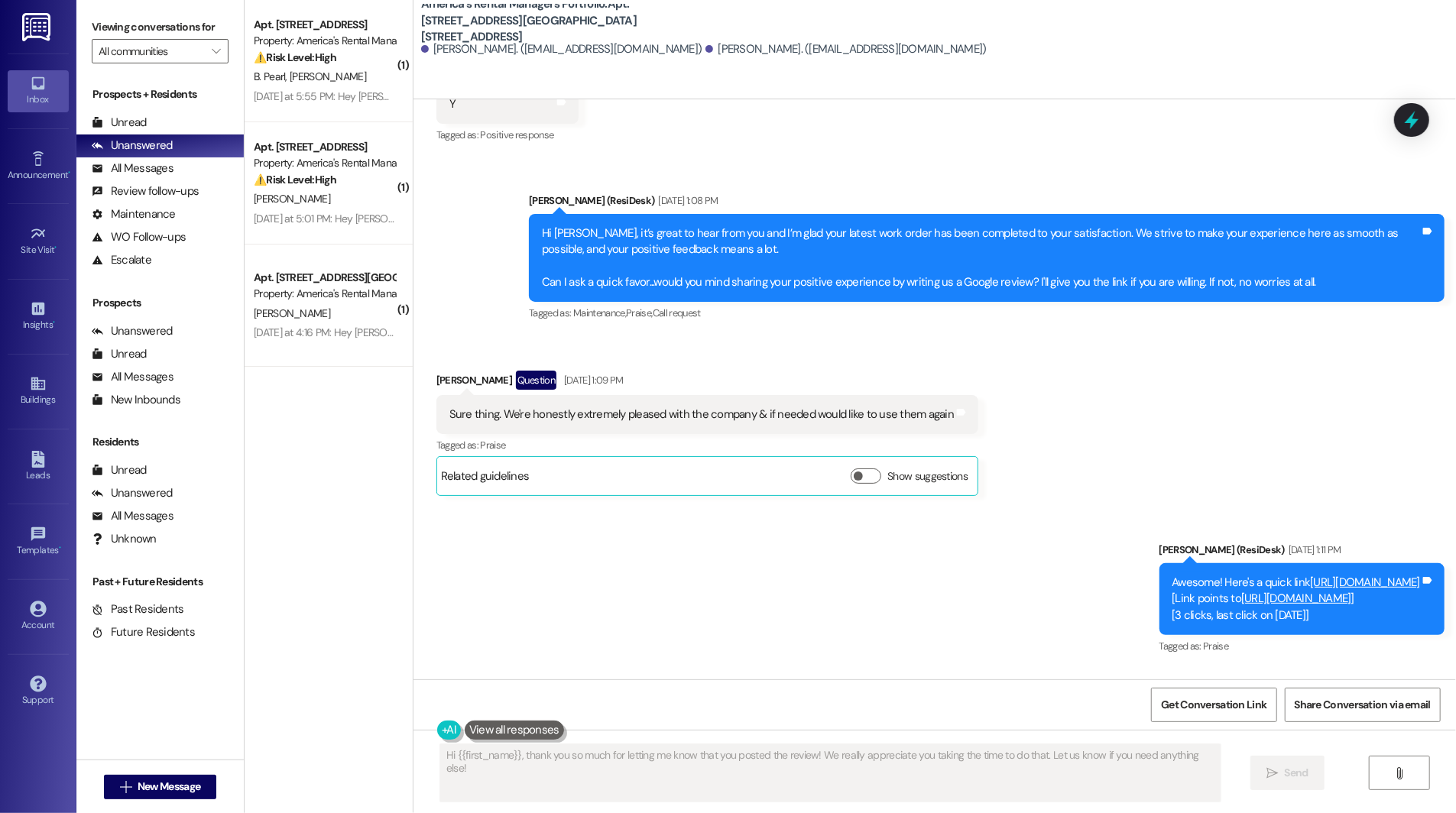
scroll to position [658, 0]
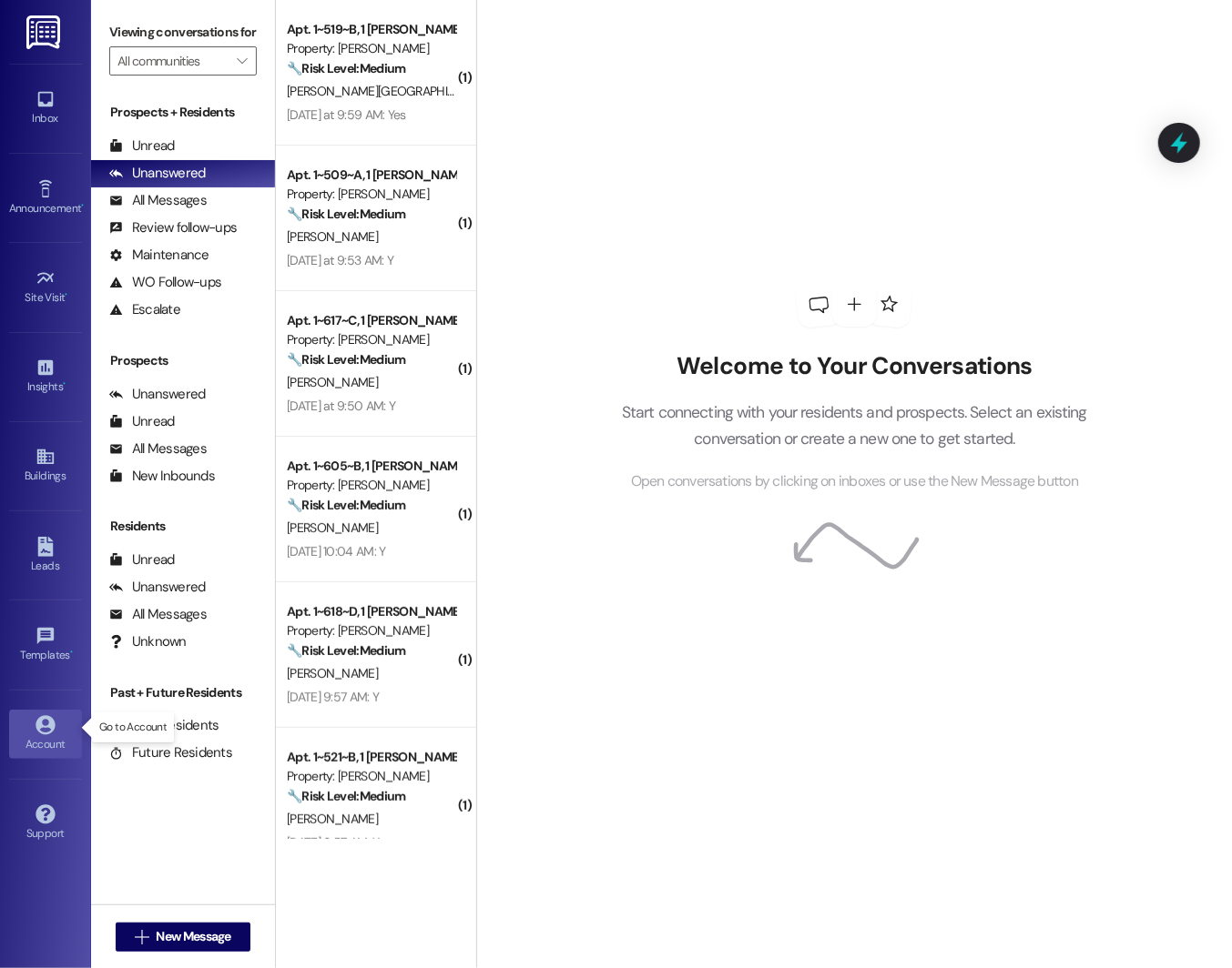
click at [33, 718] on link "Account" at bounding box center [45, 735] width 73 height 49
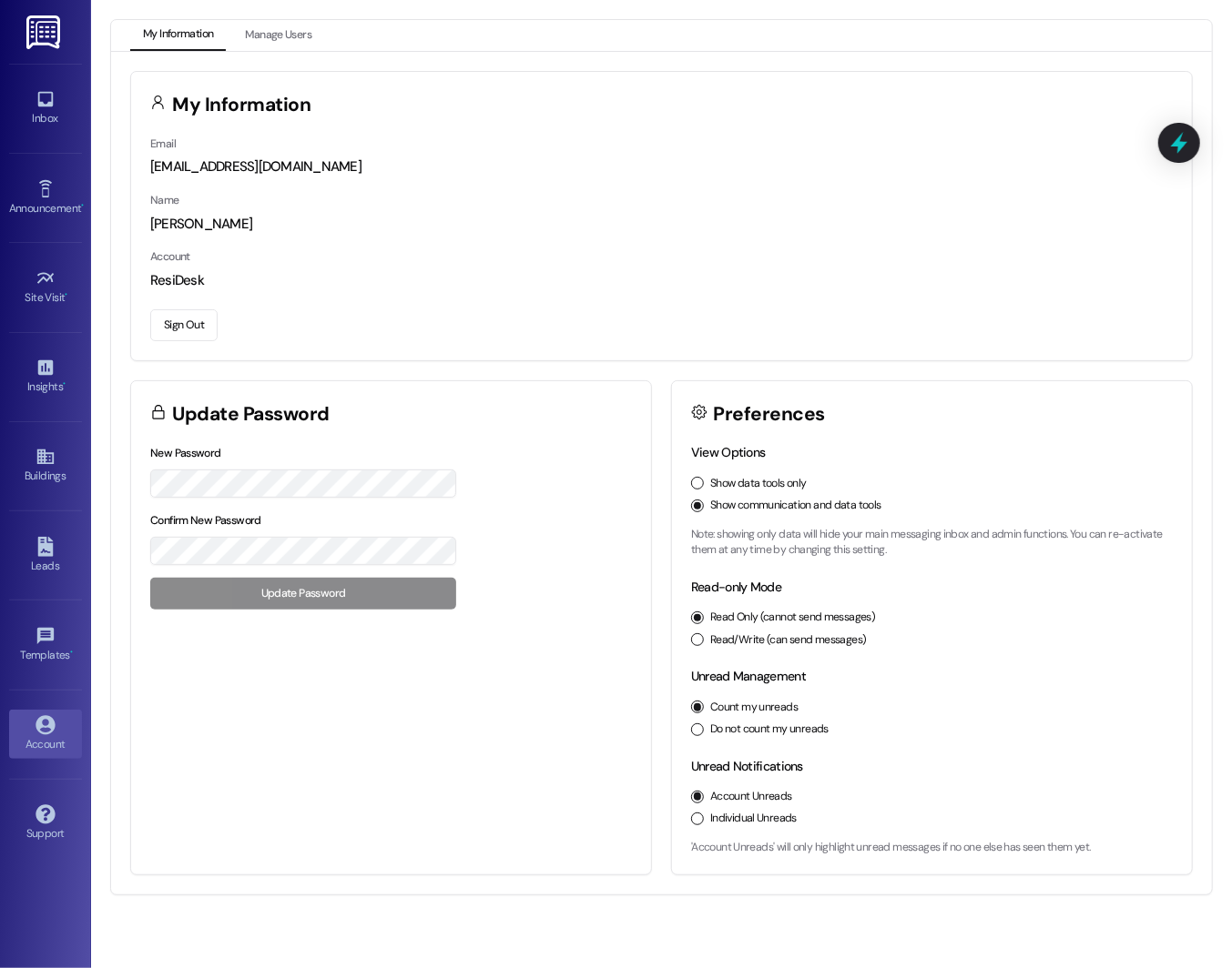
click at [186, 331] on button "Sign Out" at bounding box center [183, 326] width 67 height 32
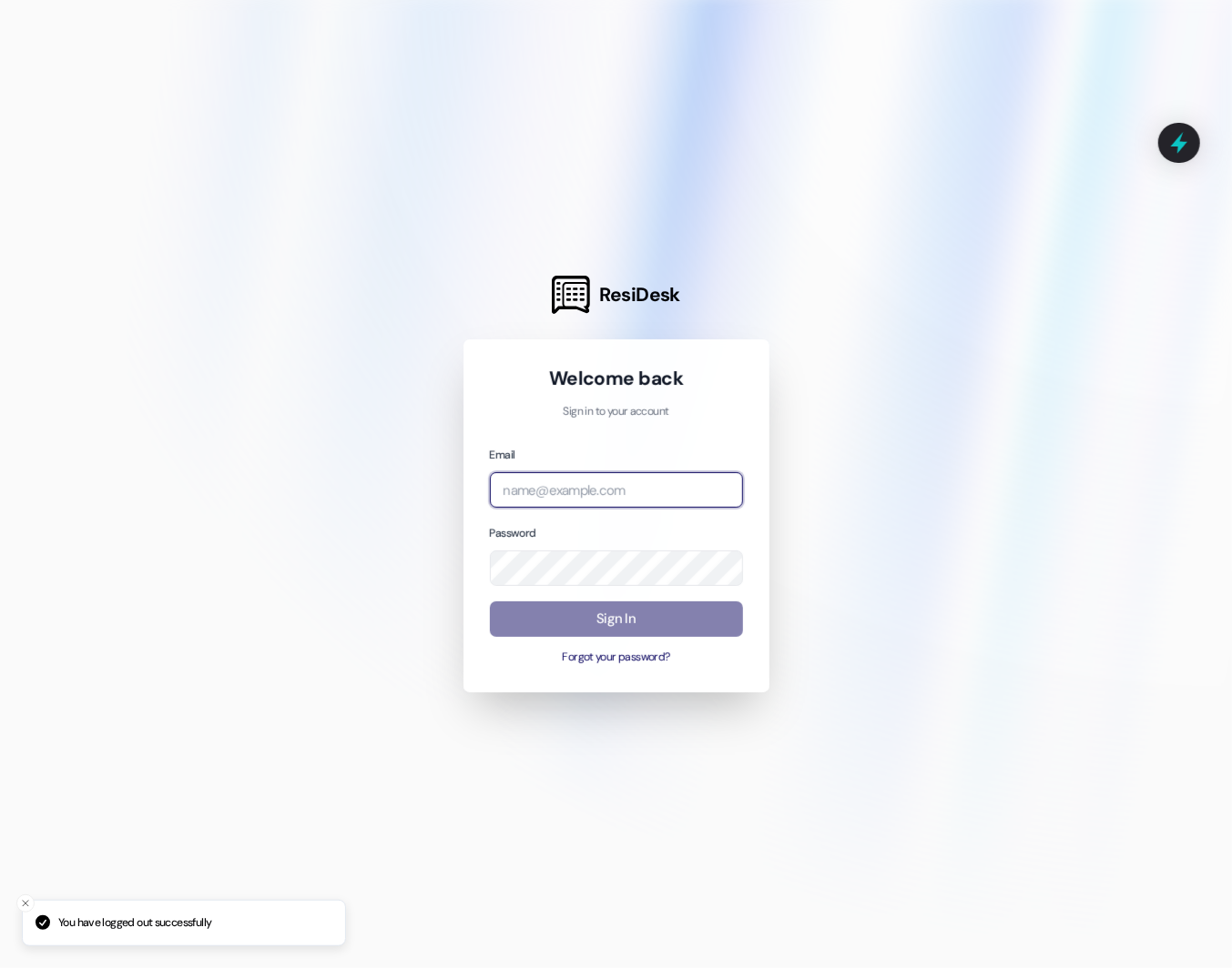
click at [552, 482] on input "email" at bounding box center [616, 490] width 253 height 36
type input "l"
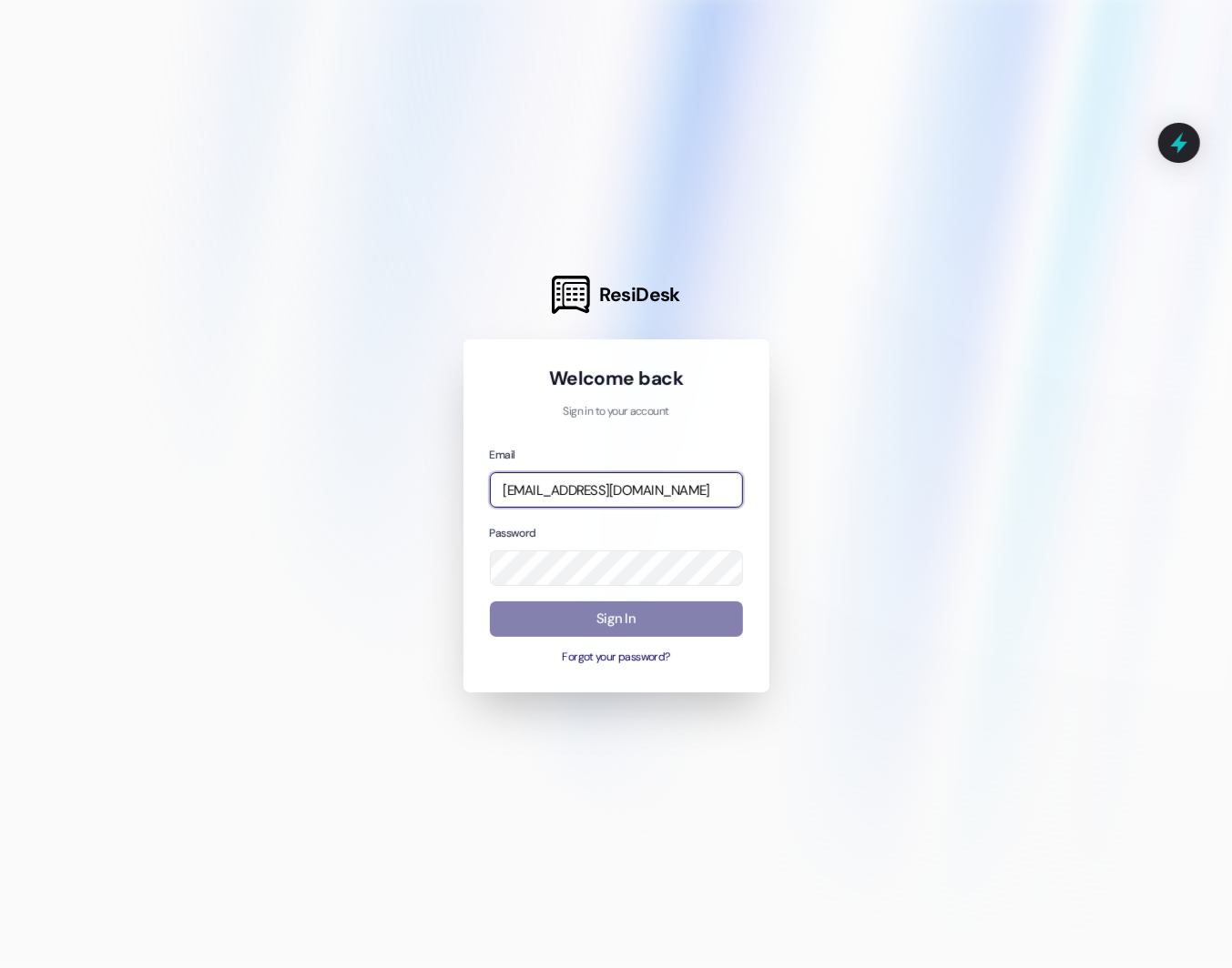
type input "automated-surveys-shp@shp.com"
